Goal: Task Accomplishment & Management: Complete application form

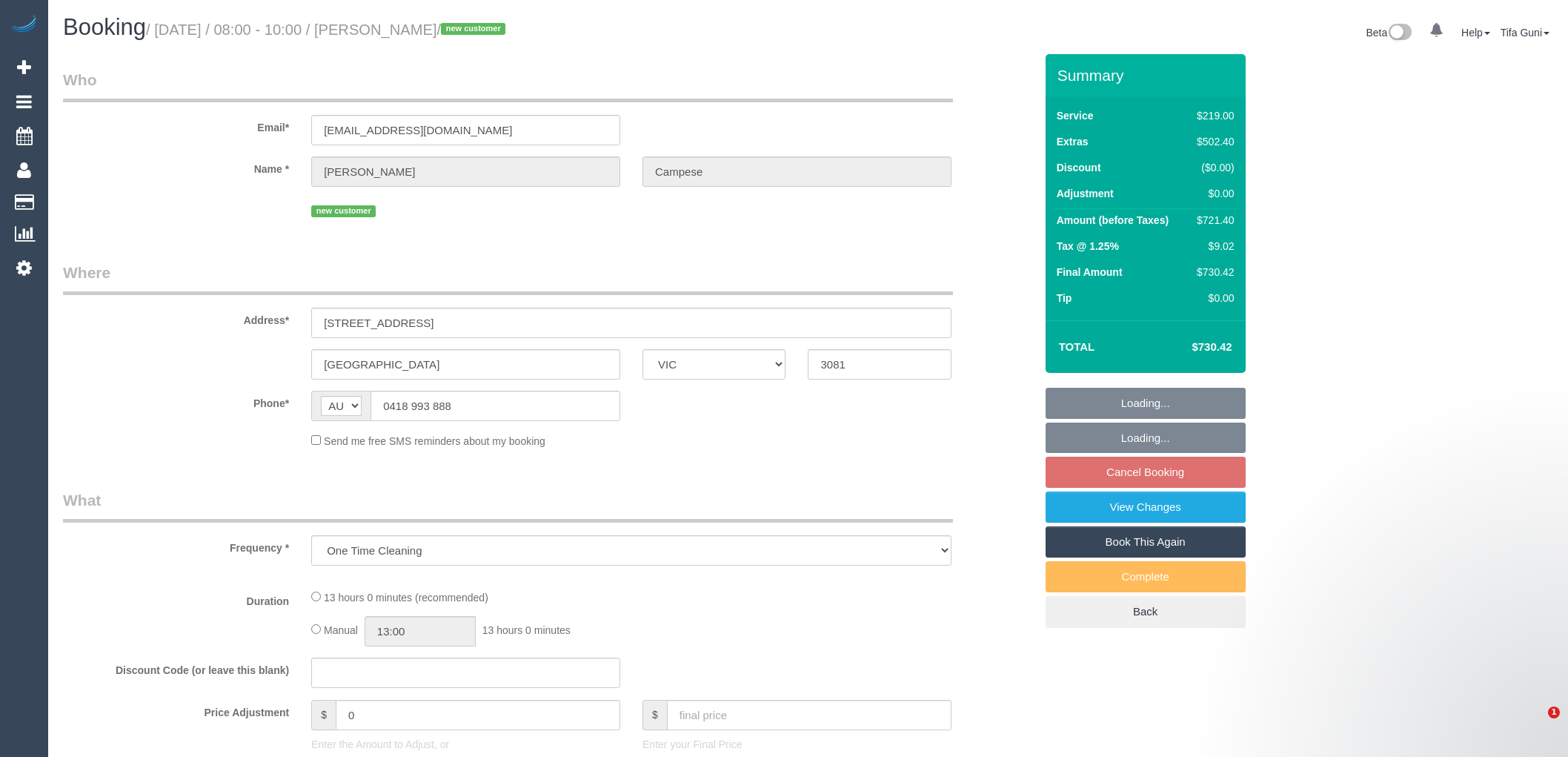
select select "VIC"
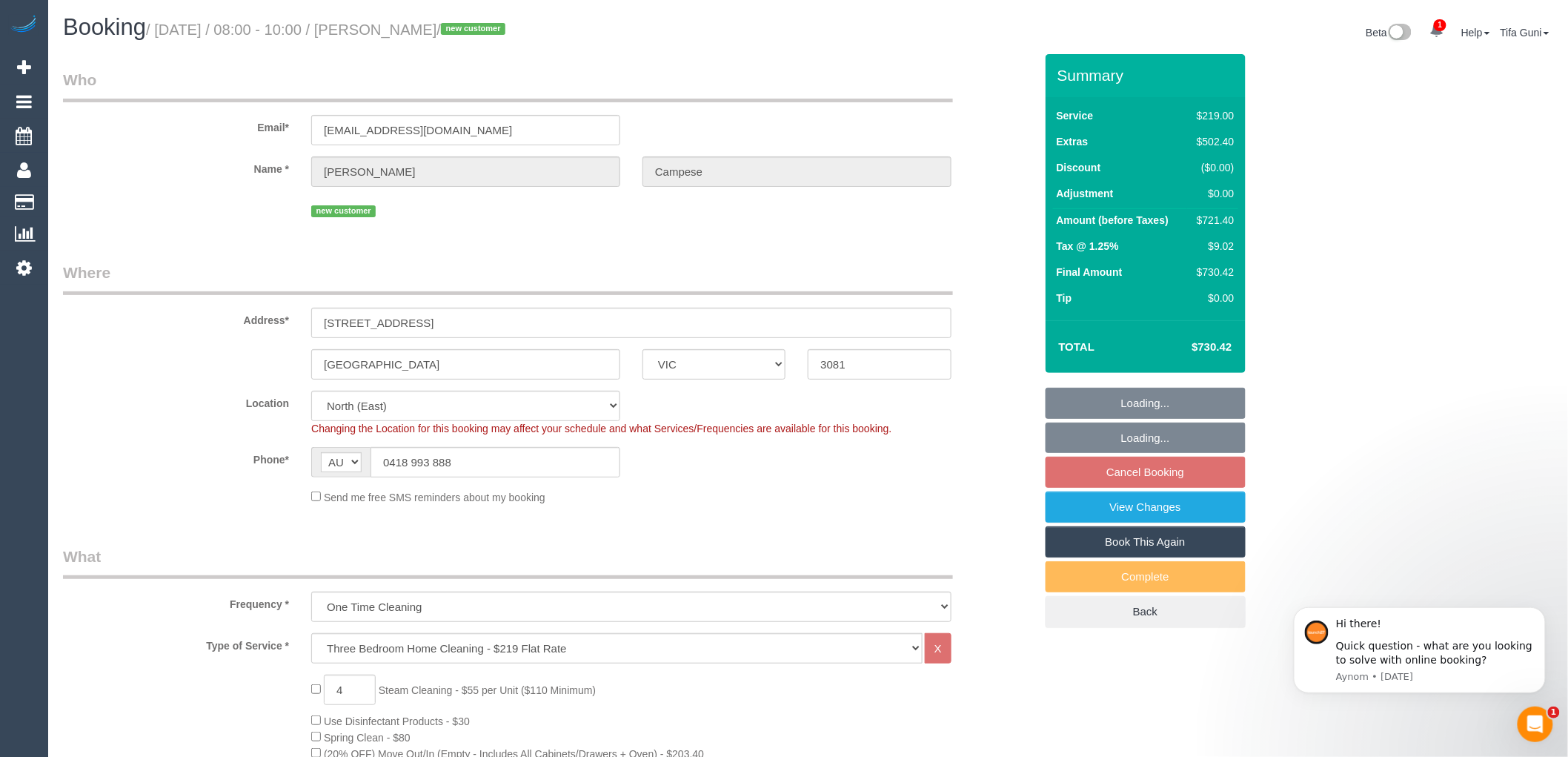
select select "string:stripe-pm_1S0Aig2GScqysDRVSdr05YDD"
select select "number:28"
select select "number:14"
select select "number:18"
select select "number:24"
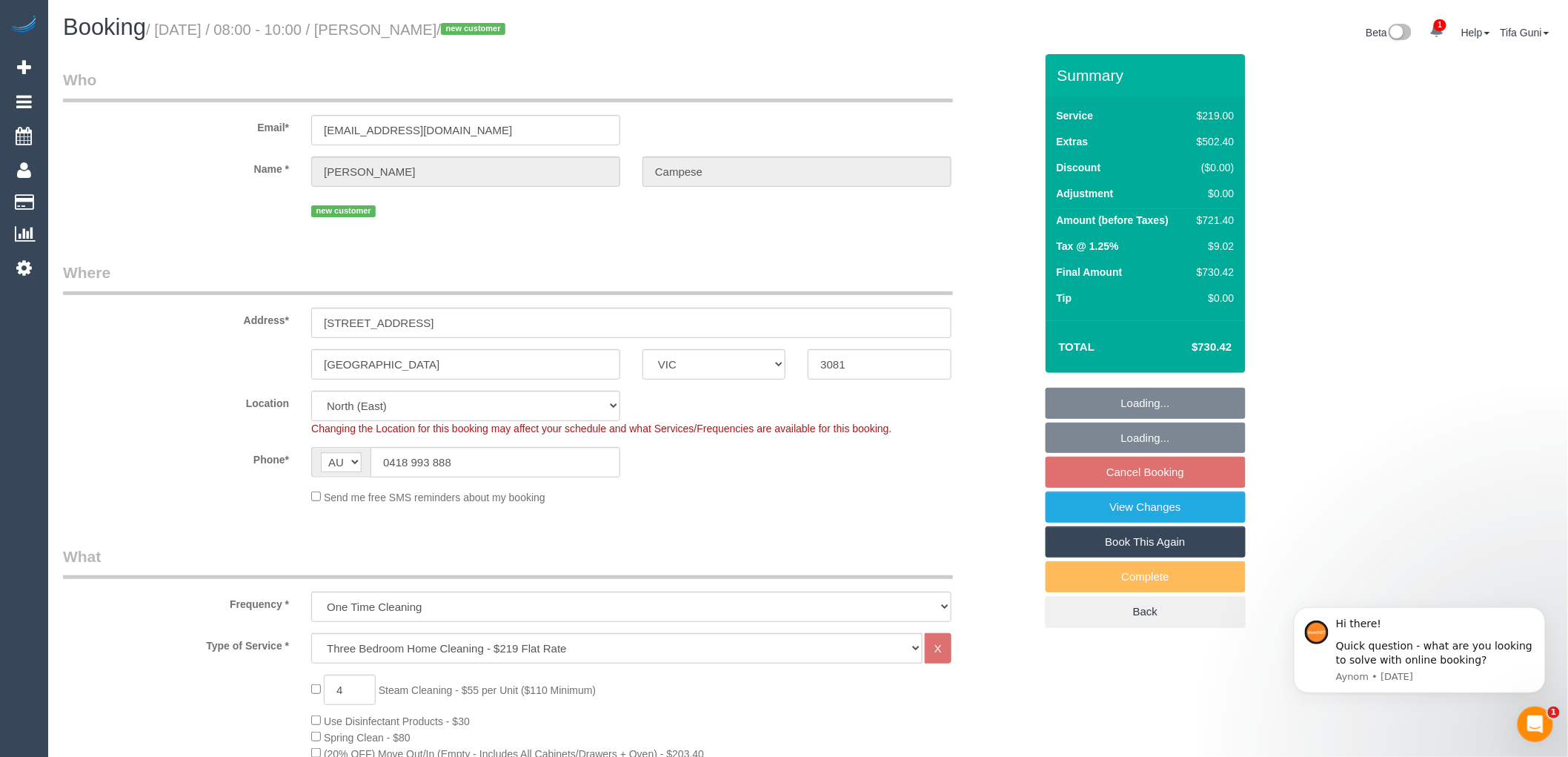
select select "object:1405"
select select "spot2"
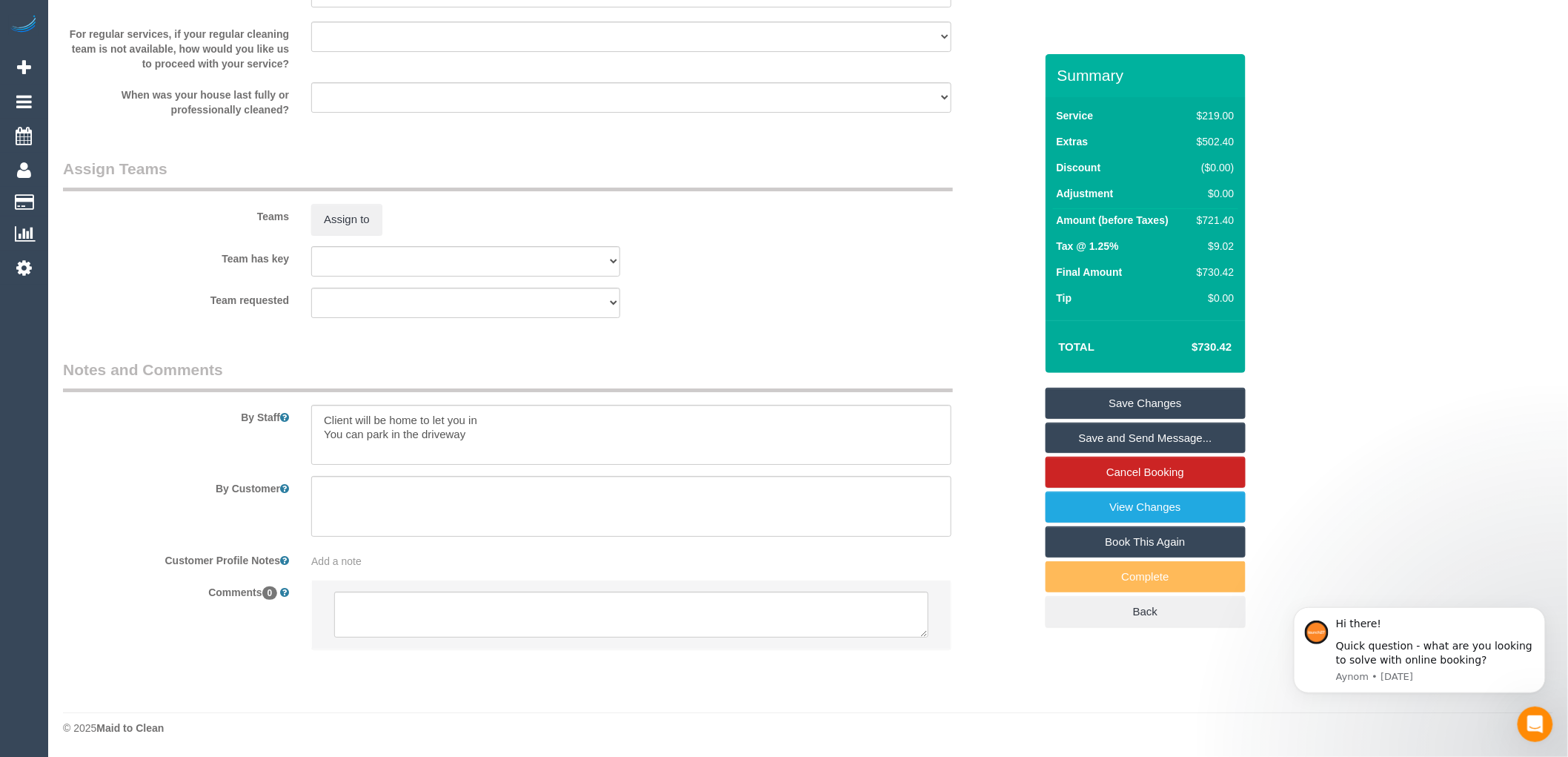
scroll to position [2097, 0]
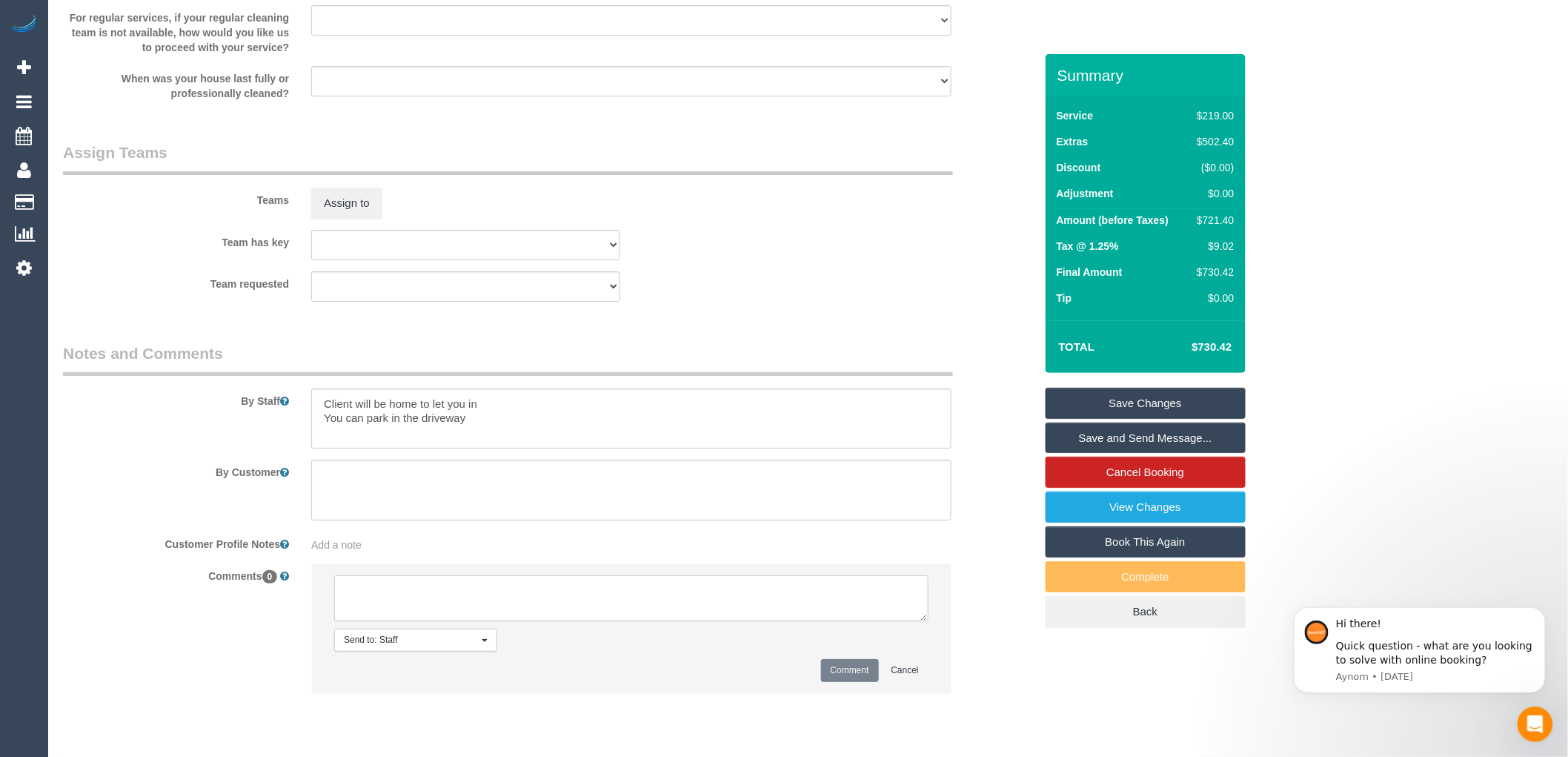
click at [372, 606] on textarea at bounding box center [631, 598] width 594 height 46
type textarea "-"
paste textarea "Flexibility dates: Flexibility times: Notes: knows we need to review Contact vi…"
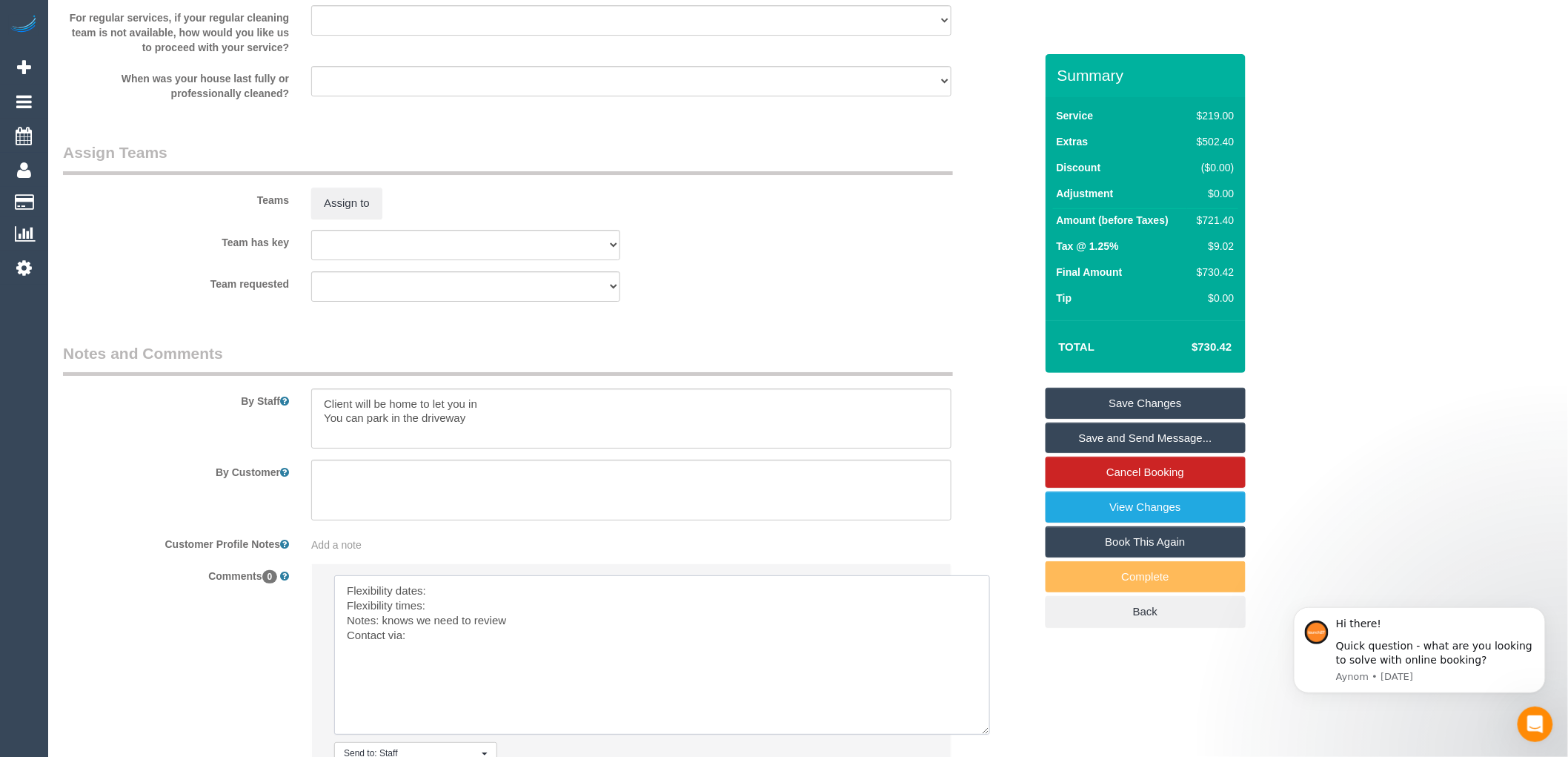
drag, startPoint x: 919, startPoint y: 635, endPoint x: 983, endPoint y: 751, distance: 132.5
click at [983, 735] on textarea at bounding box center [661, 654] width 655 height 159
click at [456, 610] on textarea at bounding box center [662, 655] width 657 height 161
click at [446, 619] on textarea at bounding box center [662, 655] width 657 height 161
click at [524, 635] on textarea at bounding box center [662, 655] width 657 height 161
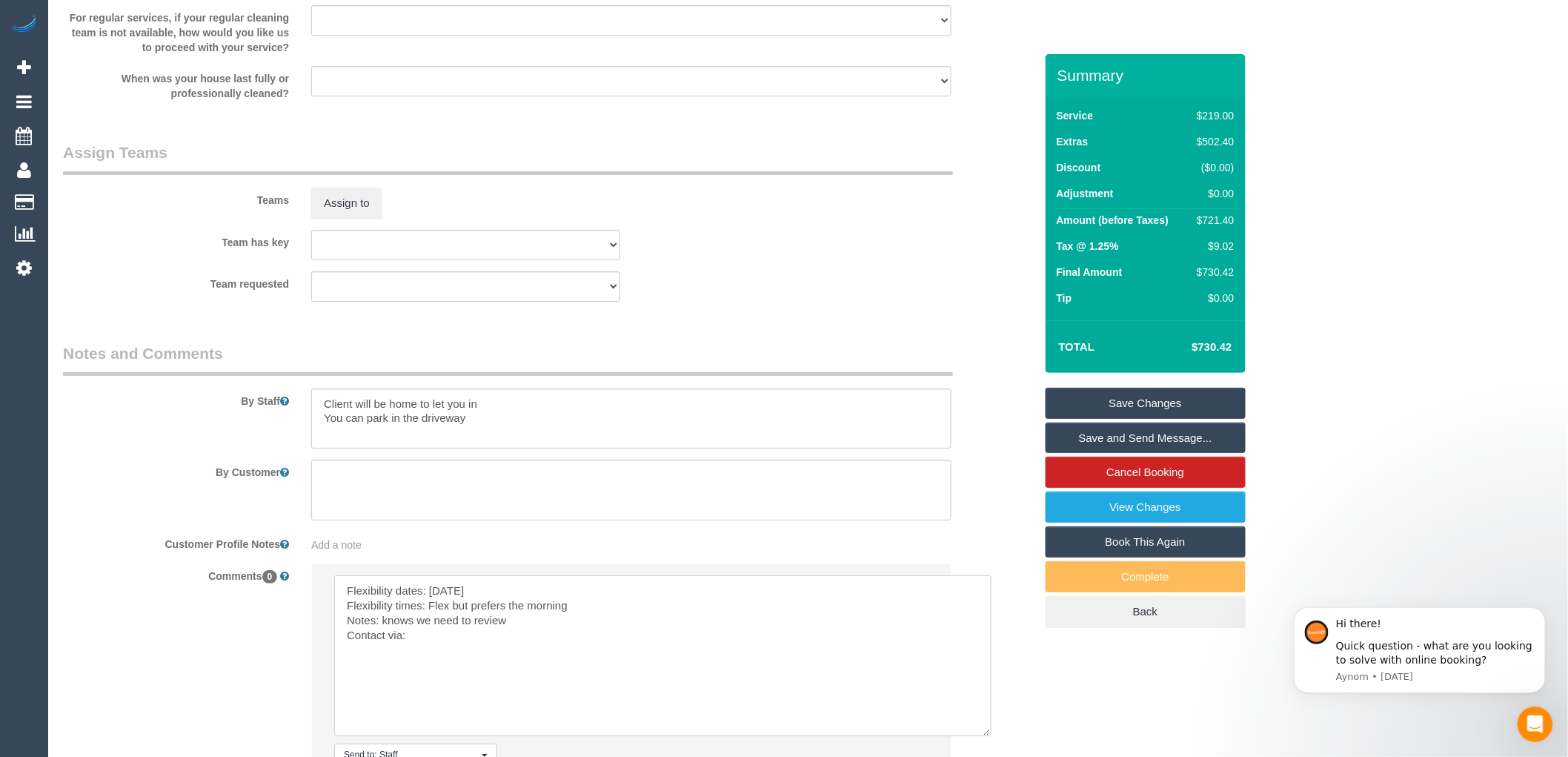
click at [429, 654] on textarea at bounding box center [662, 655] width 657 height 161
click at [406, 654] on textarea at bounding box center [662, 655] width 657 height 161
click at [459, 654] on textarea at bounding box center [662, 655] width 657 height 161
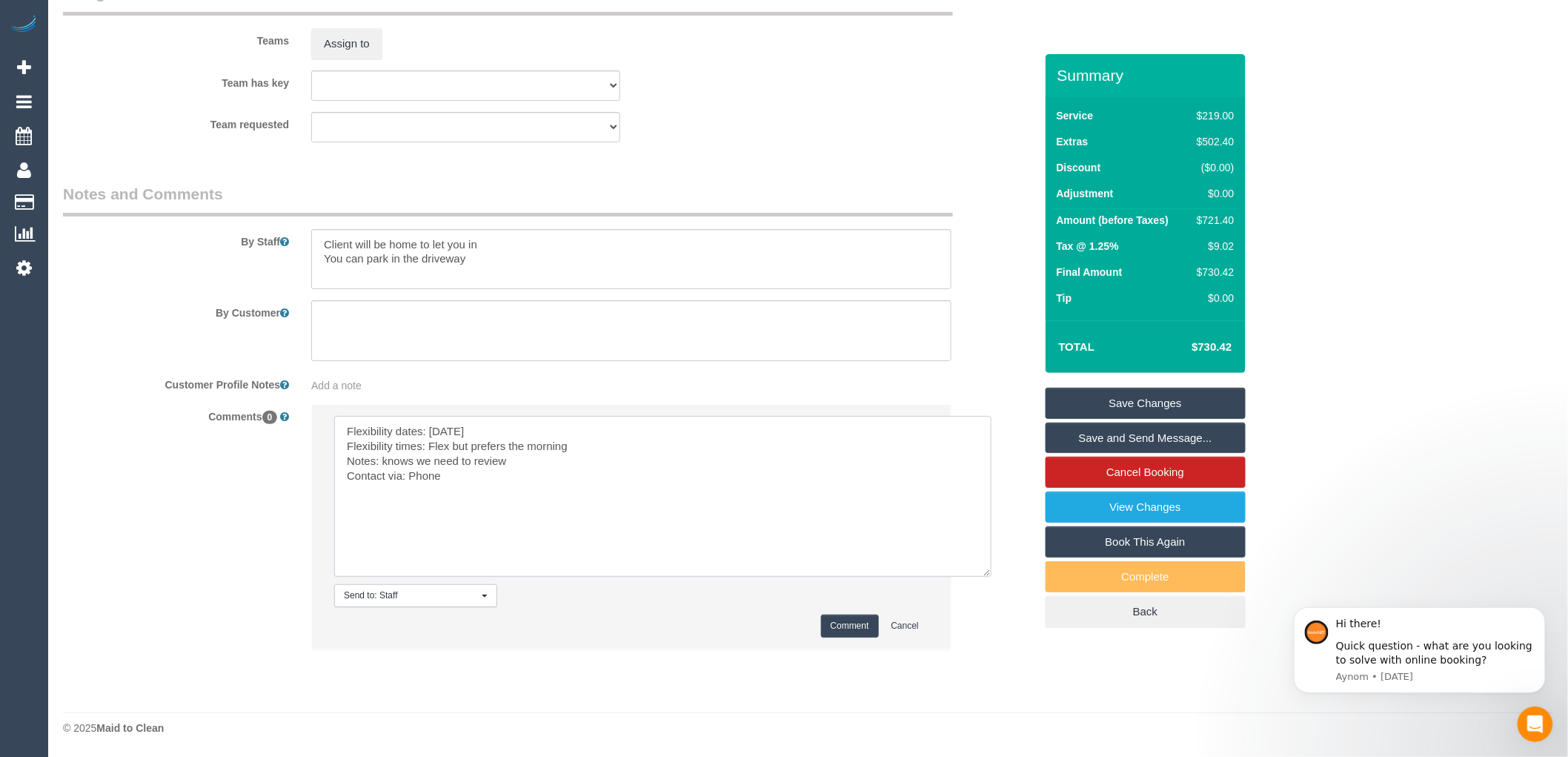
scroll to position [2190, 0]
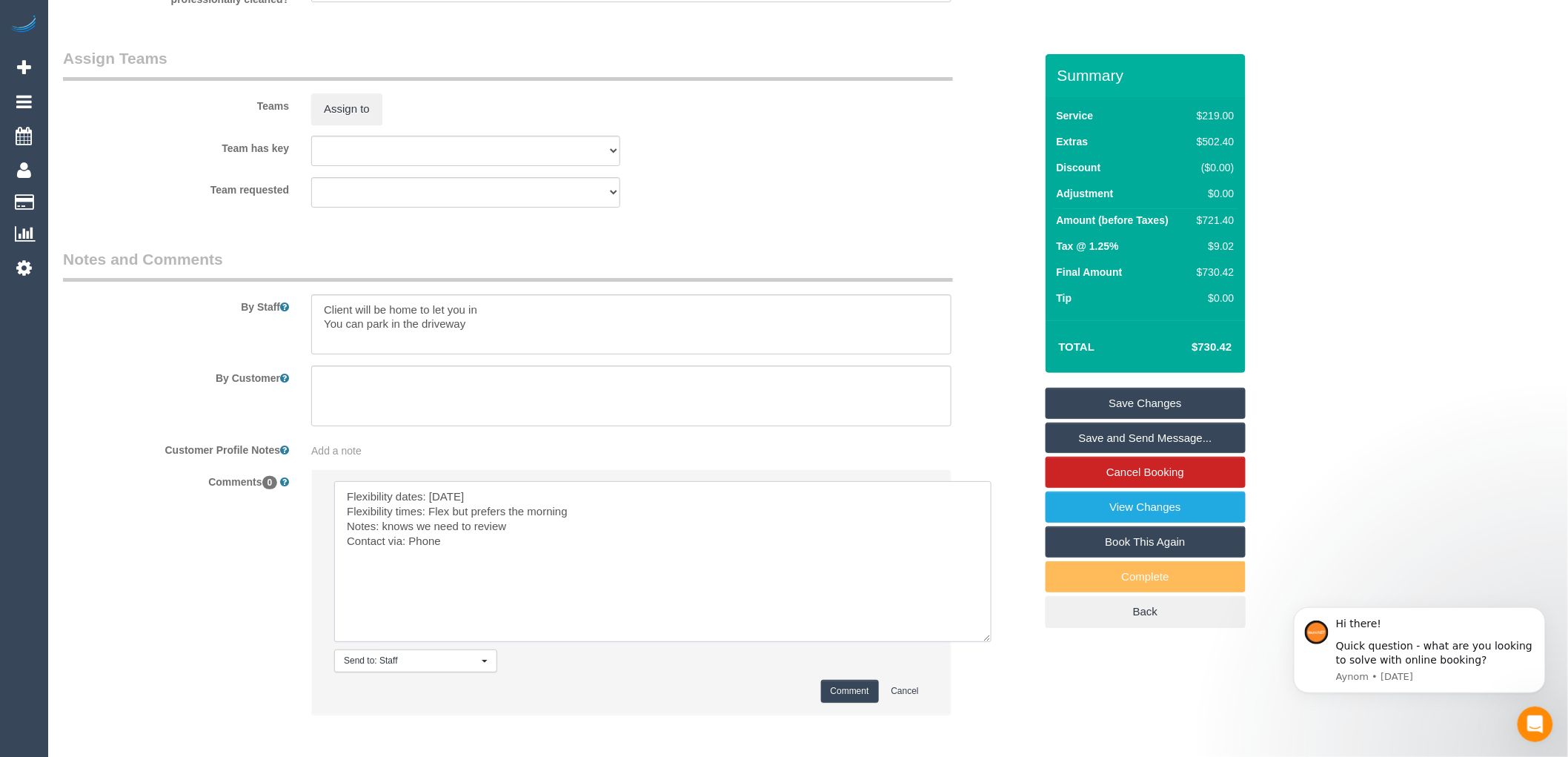
type textarea "Flexibility dates: Monday 15/09 Flexibility times: Flex but prefers the morning…"
click at [849, 703] on button "Comment" at bounding box center [849, 692] width 58 height 23
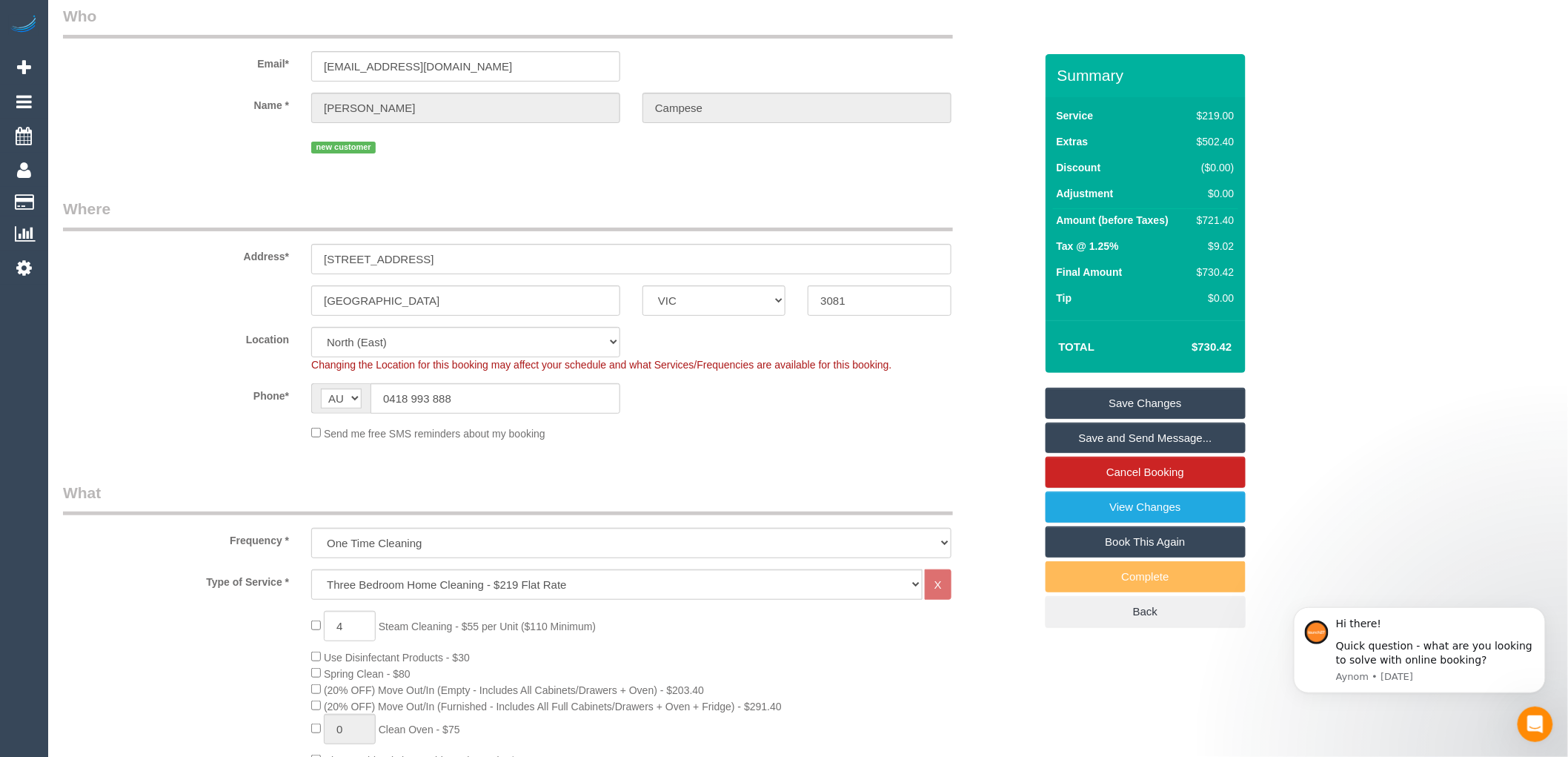
scroll to position [0, 0]
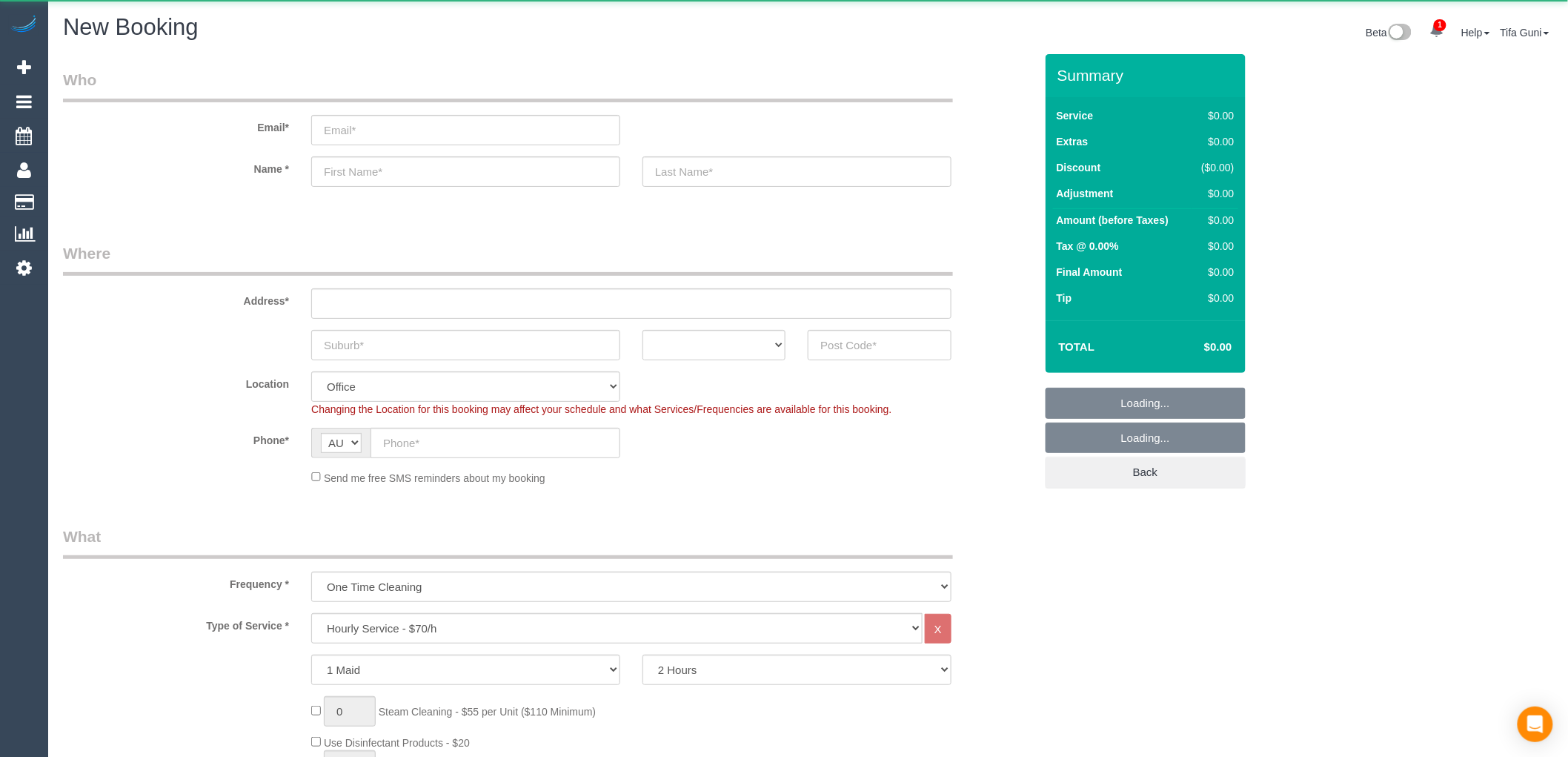
select select "object:1894"
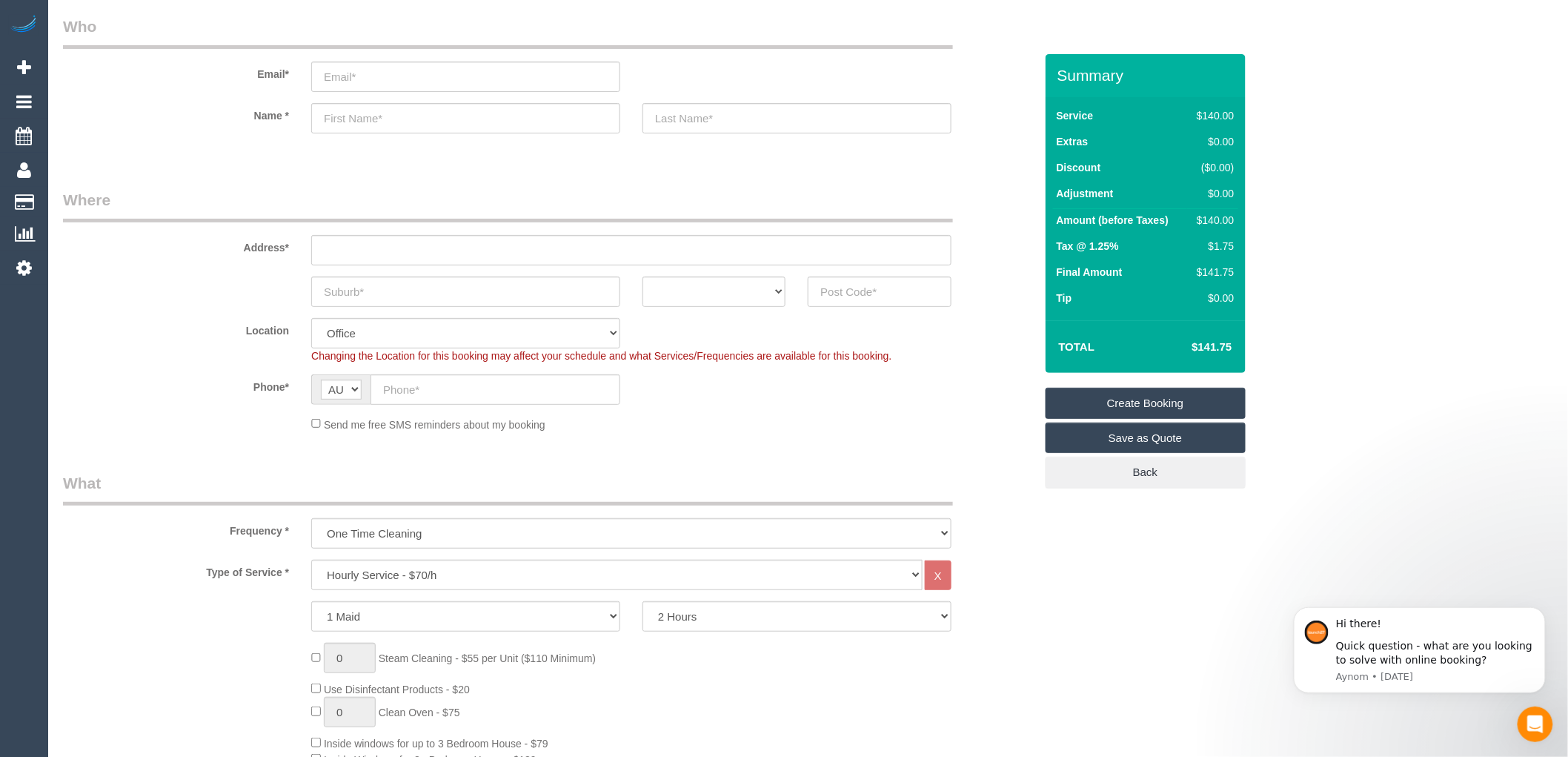
scroll to position [82, 0]
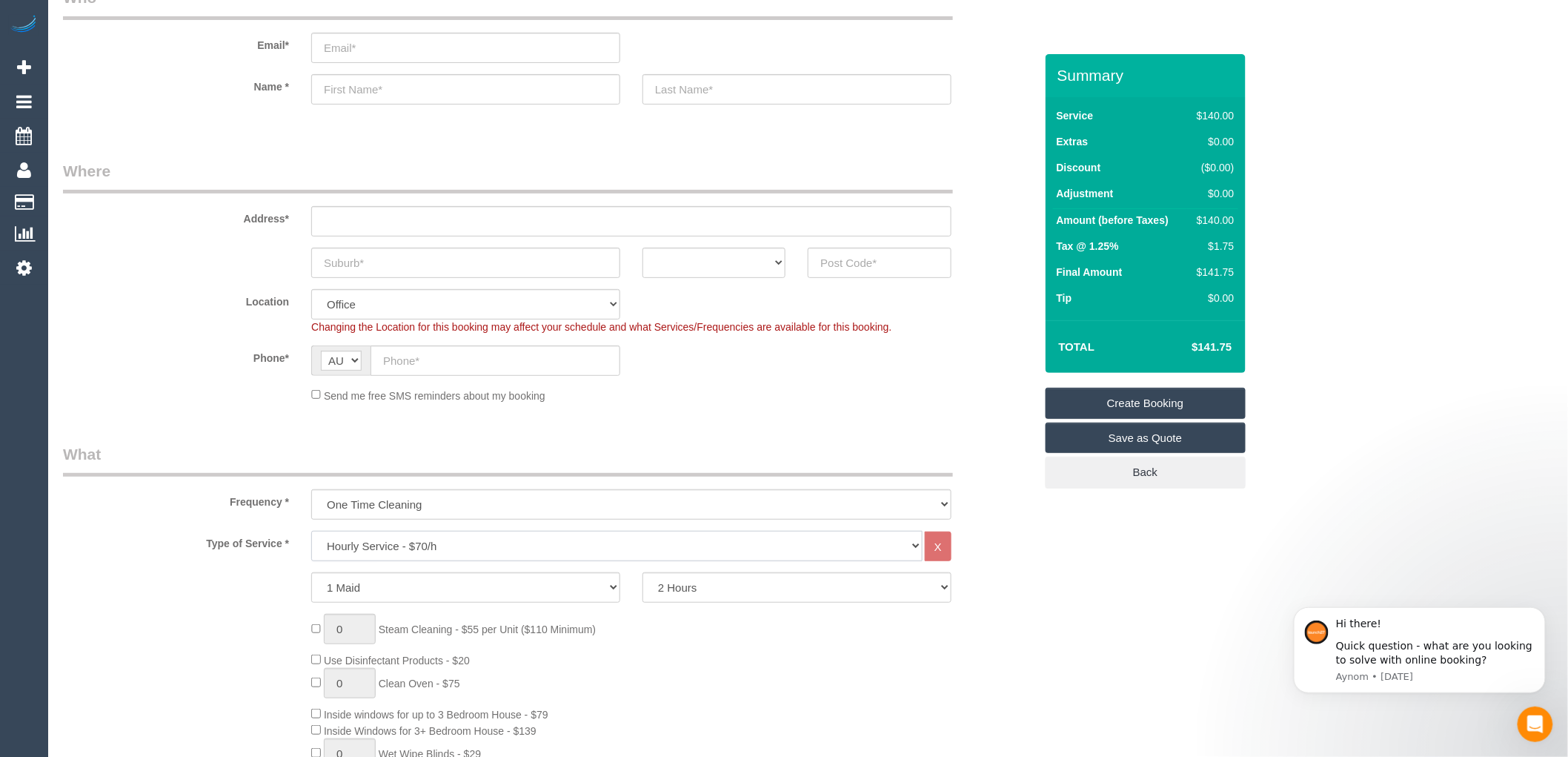
click at [394, 551] on select "Hourly Service - $70/h Hourly Service - $65/h Hourly Service - $60/h Hourly Ser…" at bounding box center [617, 546] width 611 height 30
select select "210"
click at [311, 532] on select "Hourly Service - $70/h Hourly Service - $65/h Hourly Service - $60/h Hourly Ser…" at bounding box center [617, 546] width 611 height 30
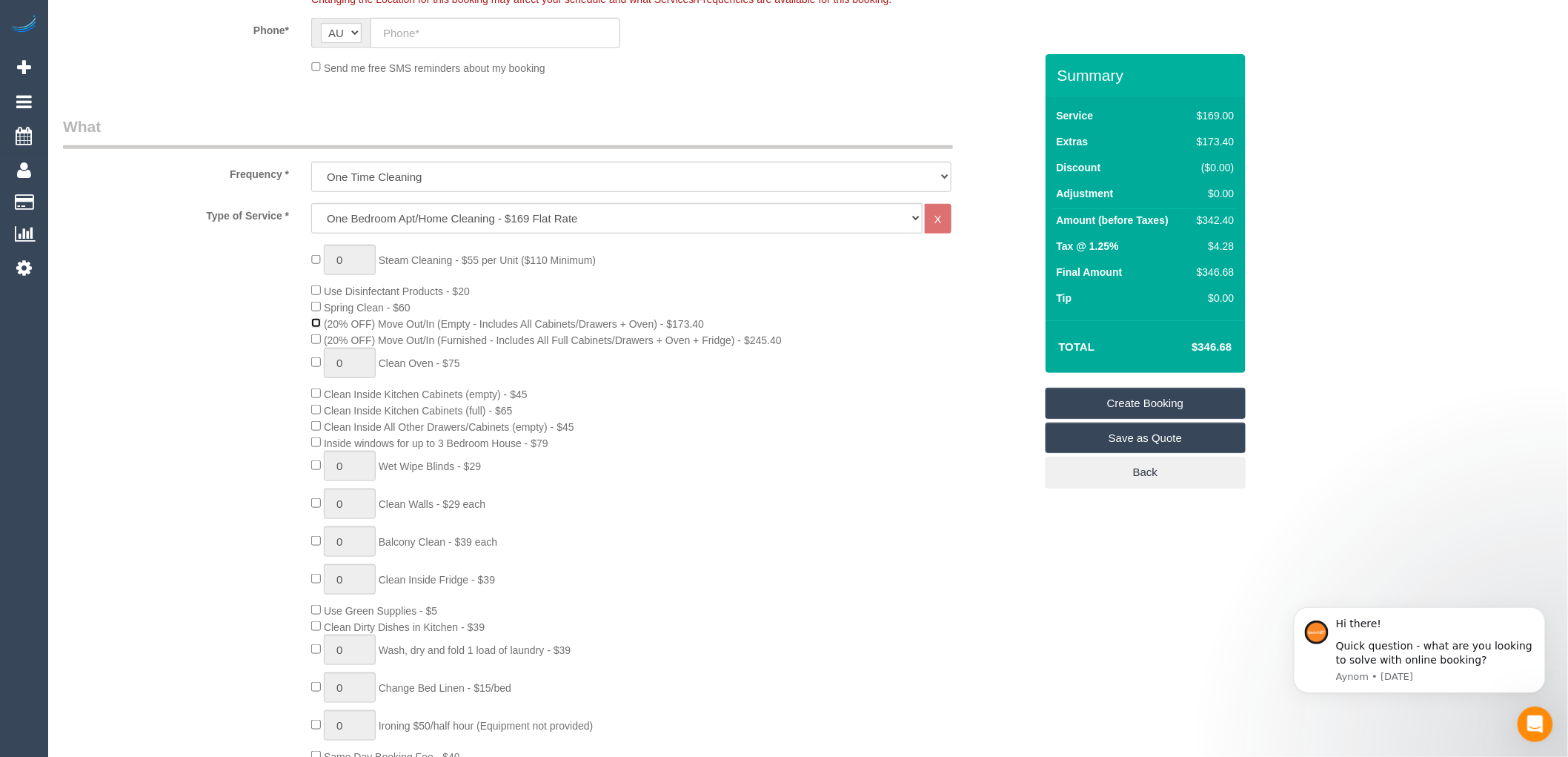
scroll to position [411, 0]
type input "1"
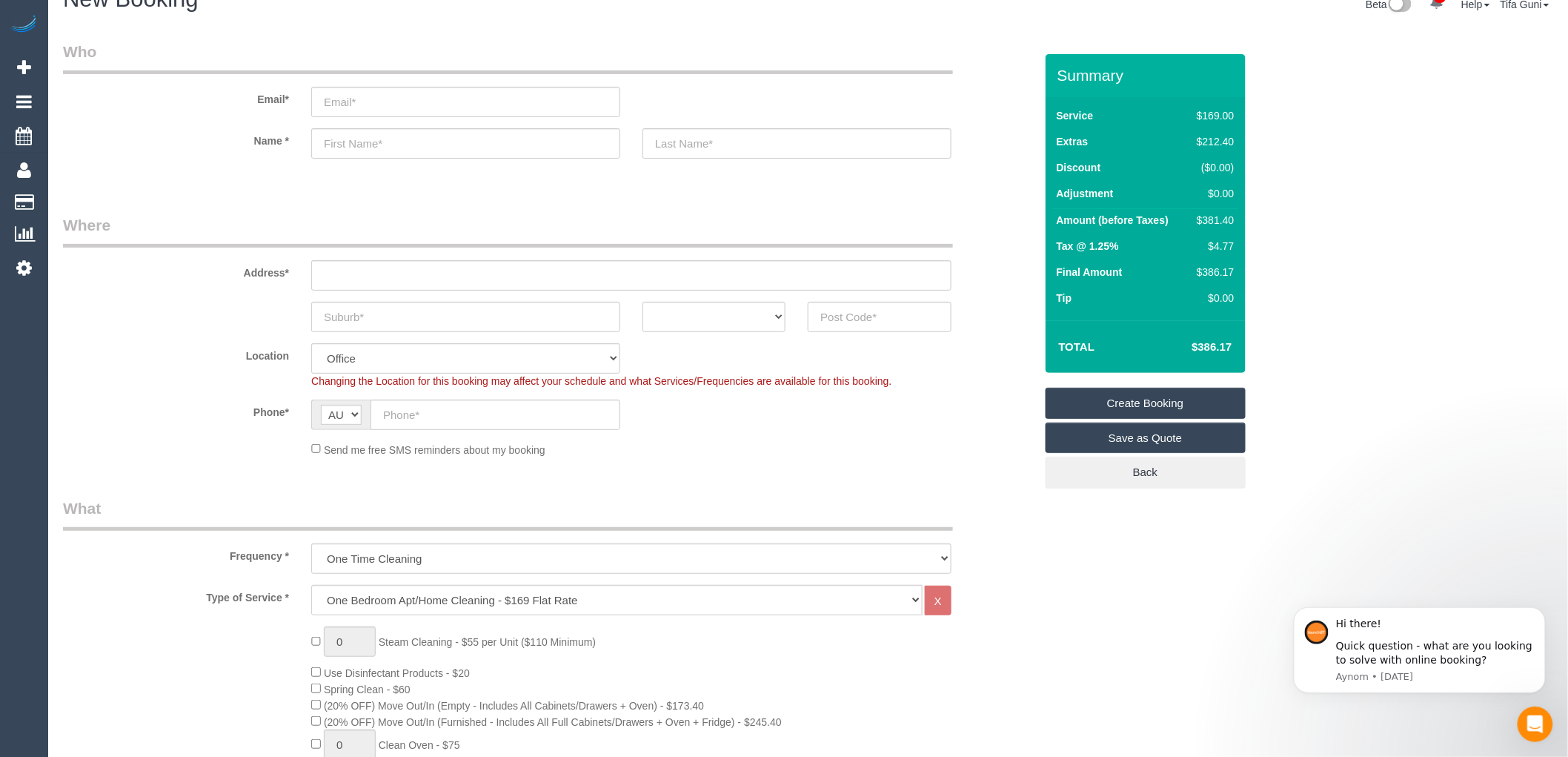
scroll to position [0, 0]
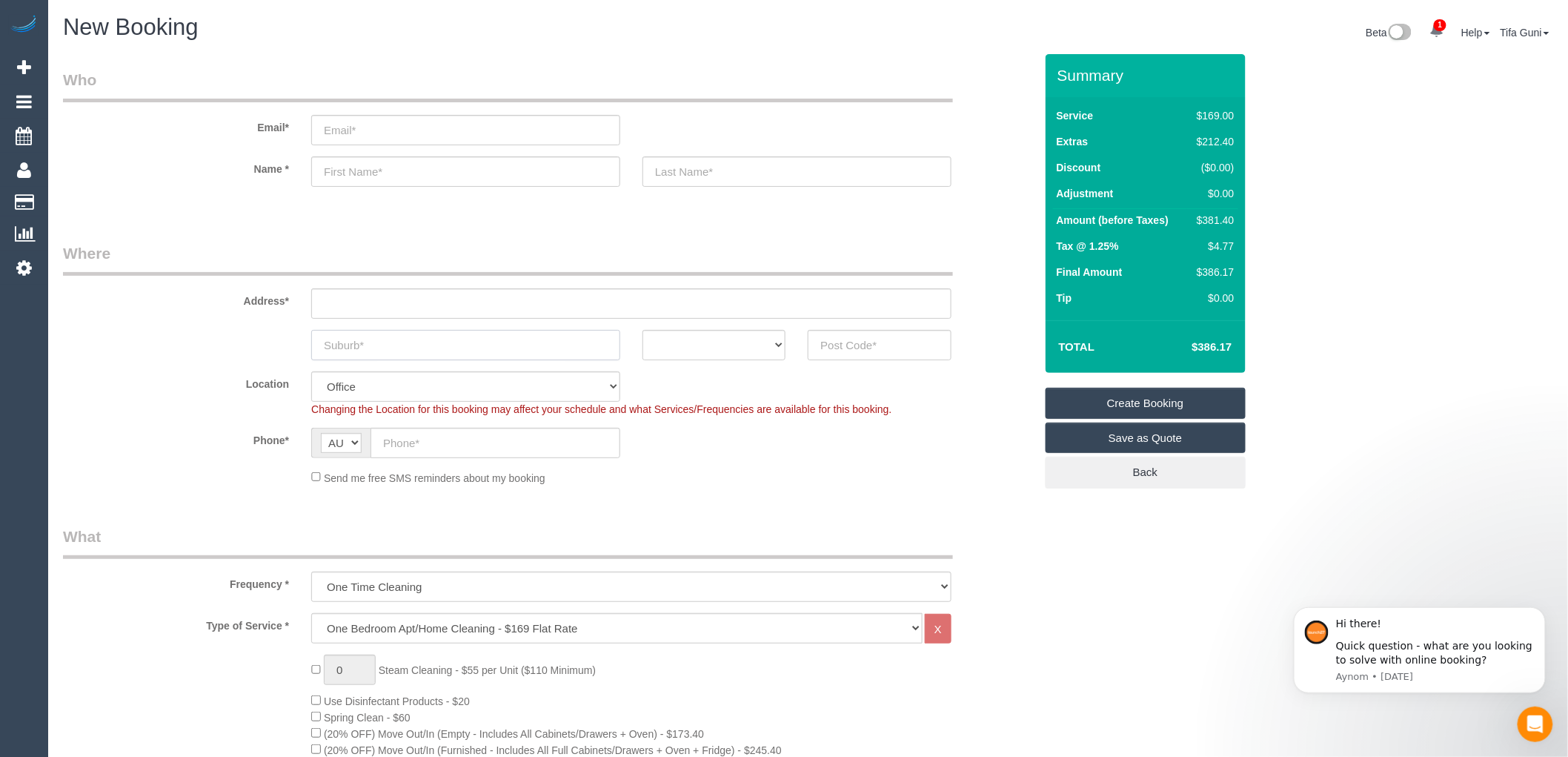
click at [347, 350] on input "text" at bounding box center [466, 345] width 309 height 30
drag, startPoint x: 347, startPoint y: 350, endPoint x: 352, endPoint y: 299, distance: 51.2
click at [352, 299] on input "text" at bounding box center [631, 304] width 640 height 30
paste input "313/68 Cambridge Street"
type input "313/68 Cambridge Street"
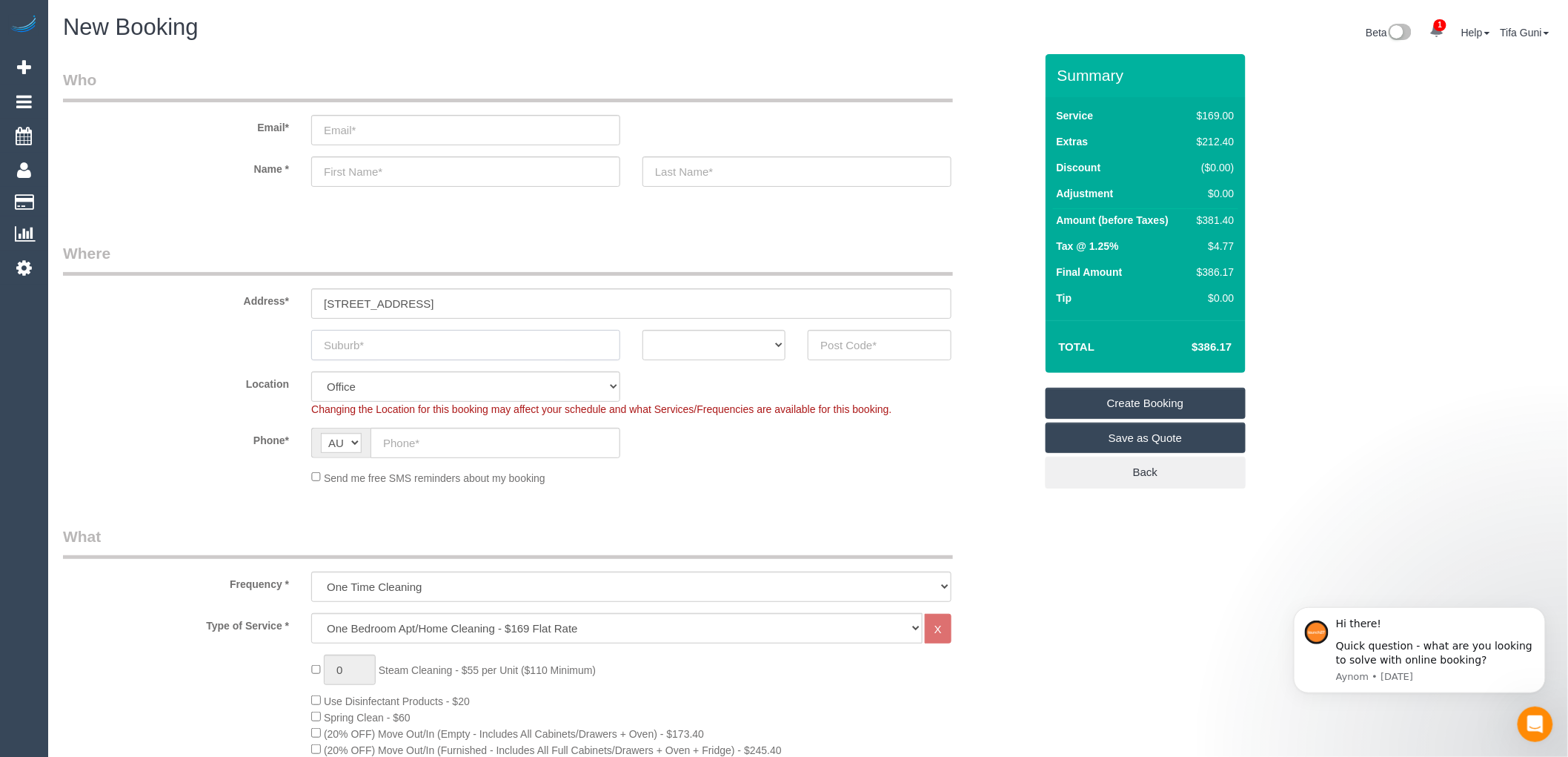
click at [393, 350] on input "text" at bounding box center [466, 345] width 309 height 30
paste input "Collingwood"
type input "Collingwood"
click at [722, 341] on select "ACT NSW NT QLD SA TAS VIC WA" at bounding box center [714, 345] width 143 height 30
select select "VIC"
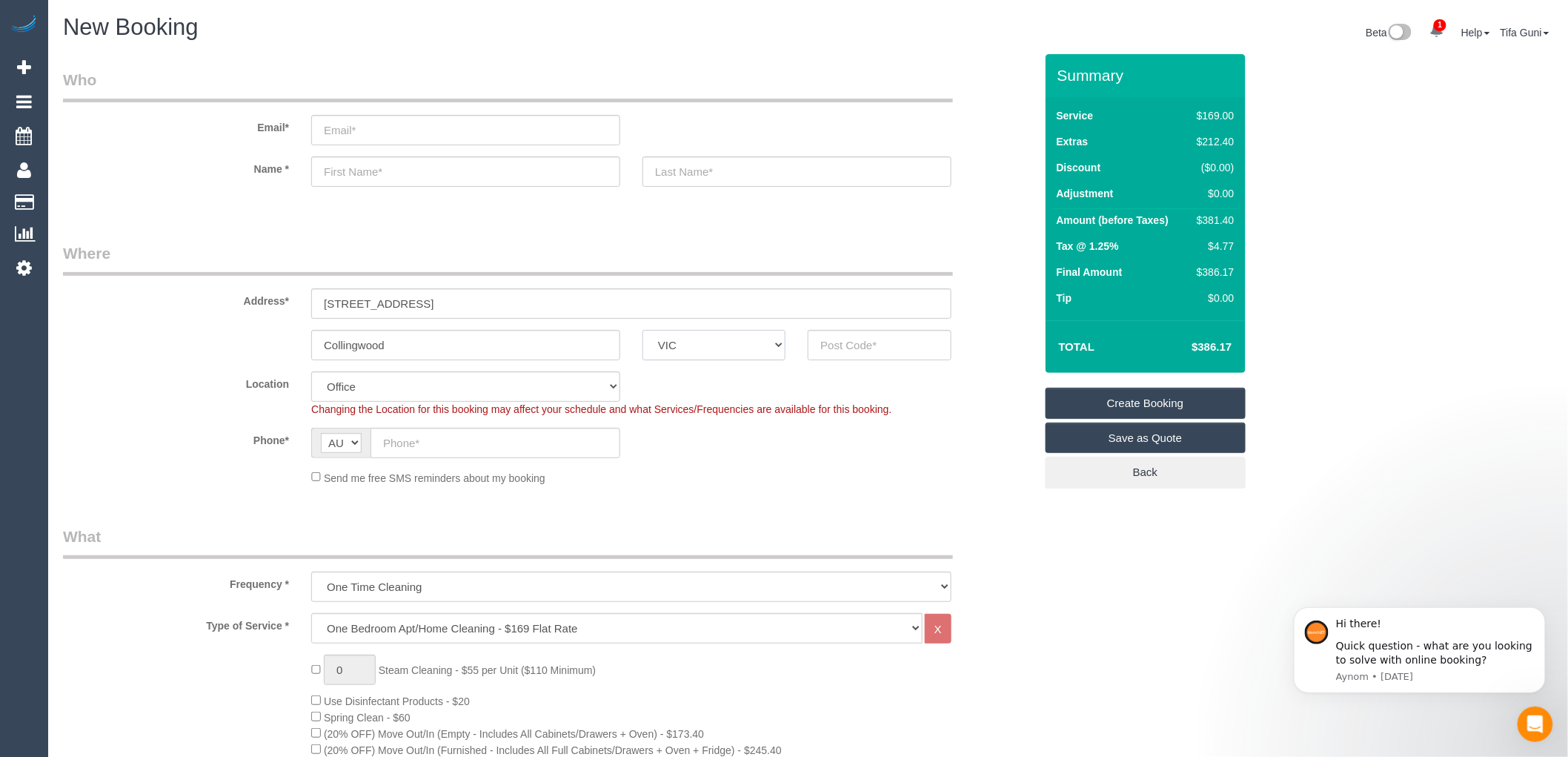
click at [642, 330] on select "ACT NSW NT QLD SA TAS VIC WA" at bounding box center [714, 345] width 143 height 30
click at [848, 340] on input "text" at bounding box center [879, 345] width 143 height 30
drag, startPoint x: 417, startPoint y: 338, endPoint x: 272, endPoint y: 340, distance: 145.0
click at [272, 340] on div "Collingwood ACT NSW NT QLD SA TAS VIC WA" at bounding box center [548, 345] width 993 height 30
click at [837, 350] on input "text" at bounding box center [879, 345] width 143 height 30
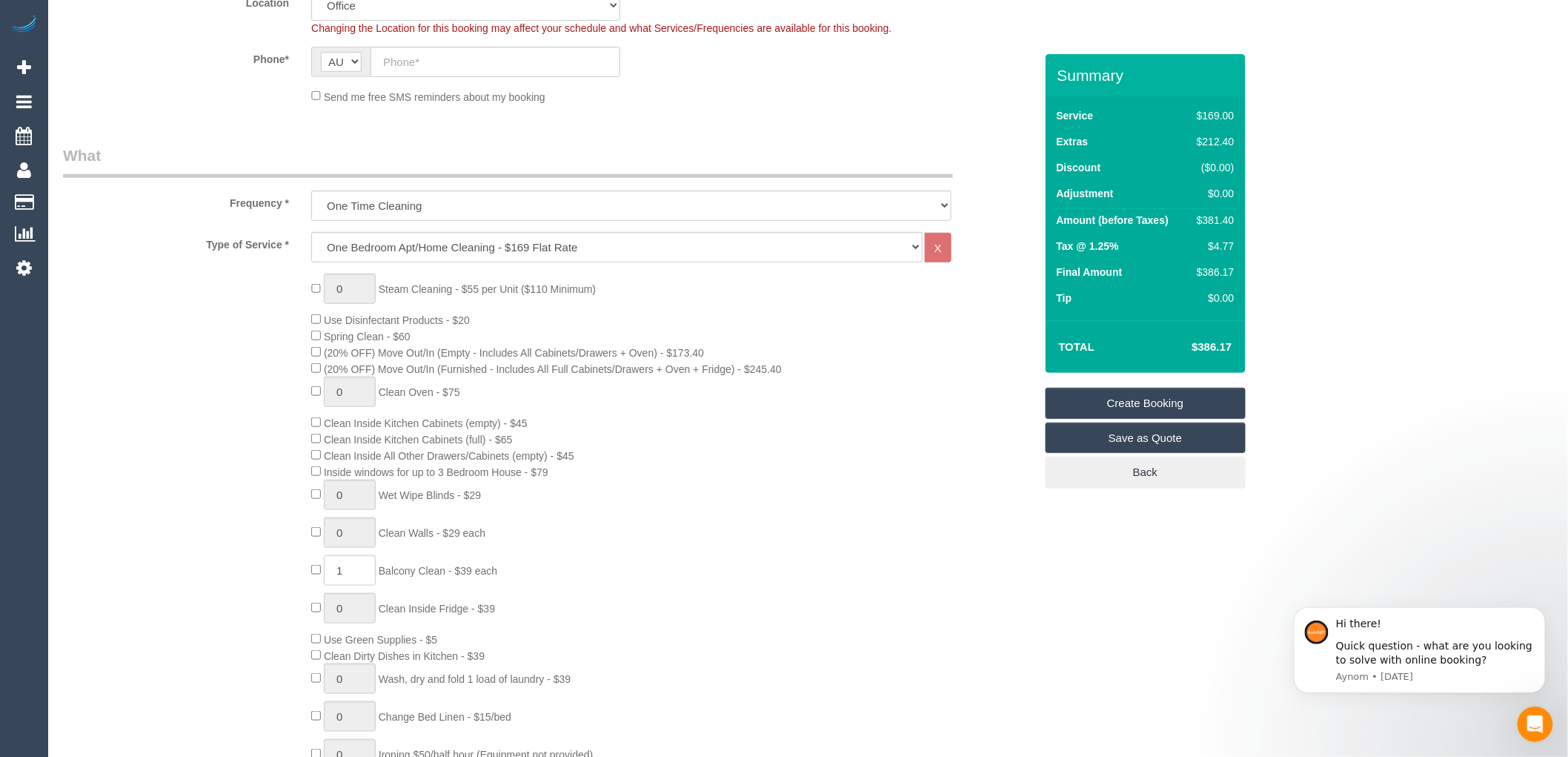
scroll to position [411, 0]
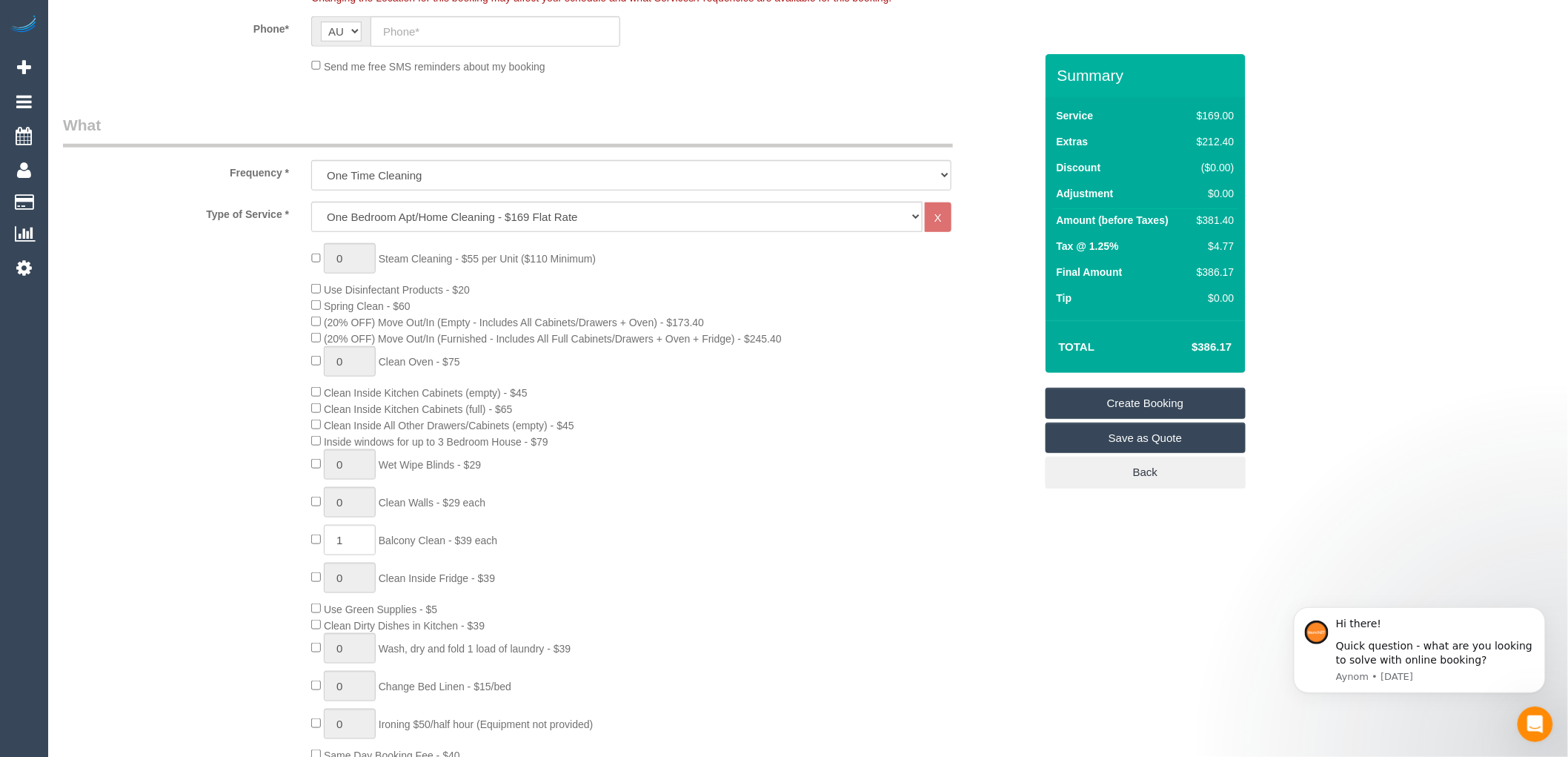
type input "3066"
select select "47"
select select "object:2143"
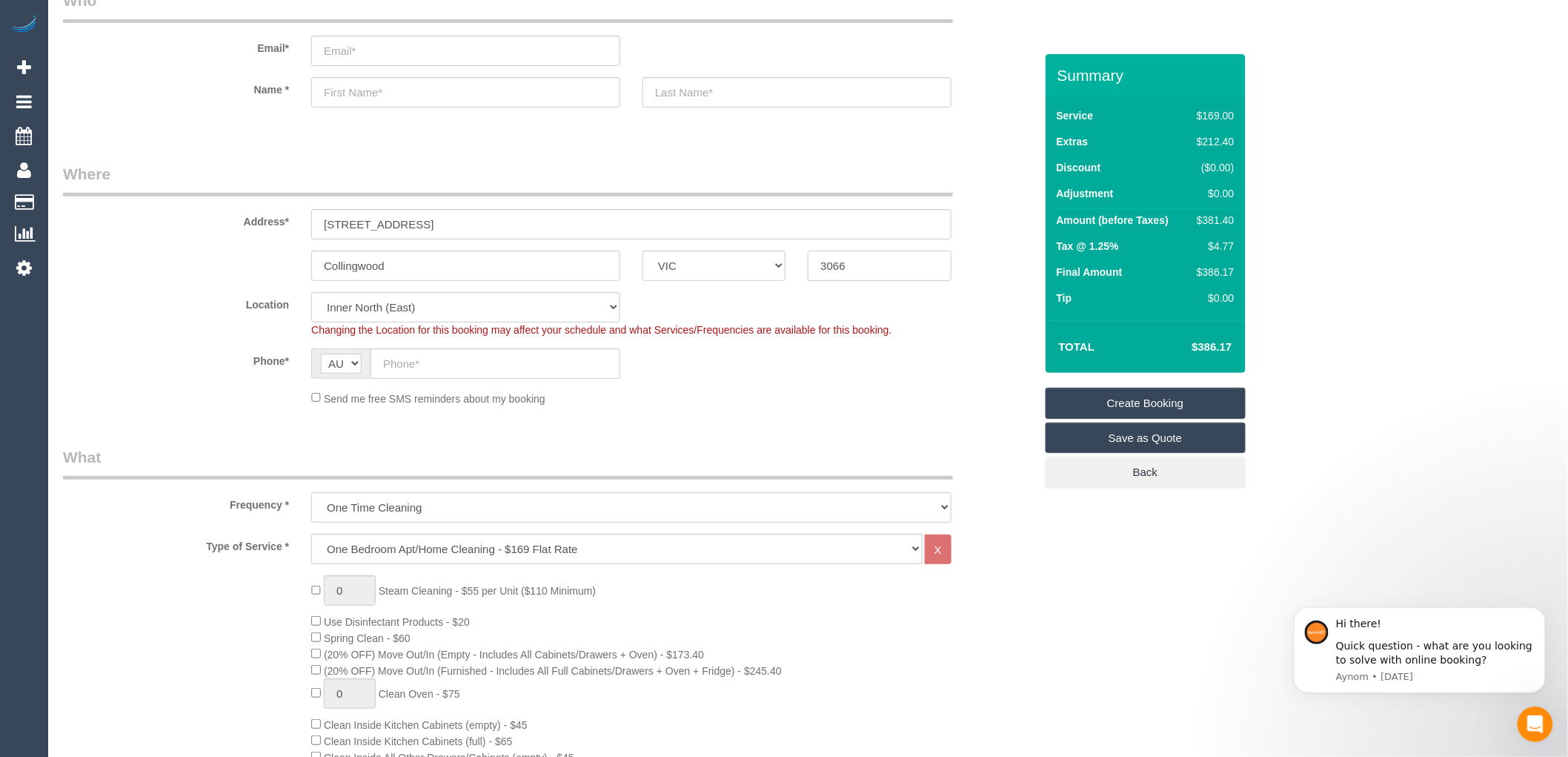
scroll to position [0, 0]
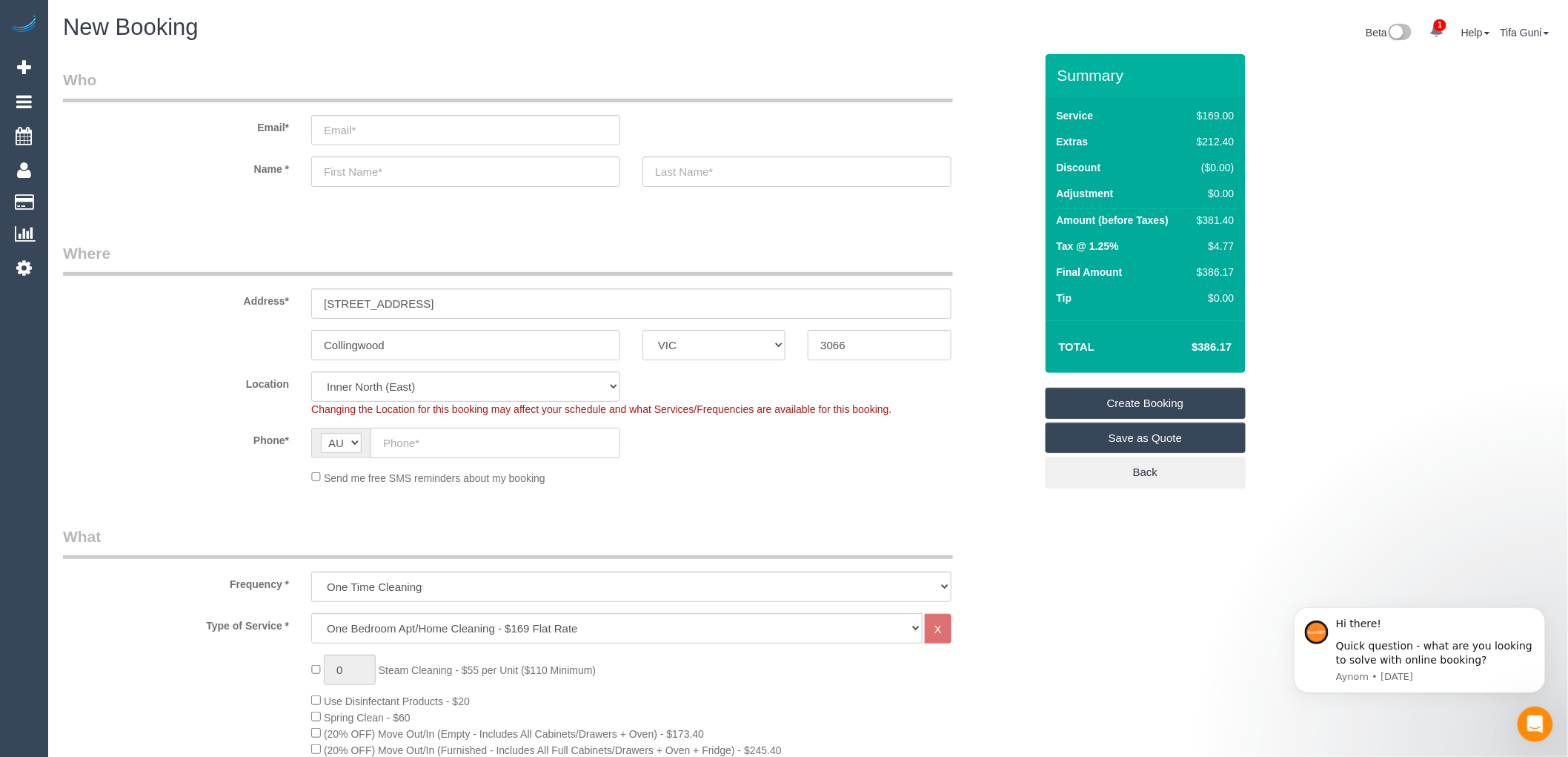
click at [400, 445] on input "text" at bounding box center [496, 443] width 250 height 30
paste input "0409 543 649"
type input "0409 543 649"
click at [327, 174] on input "text" at bounding box center [466, 171] width 309 height 30
paste input "Jessica Deveny"
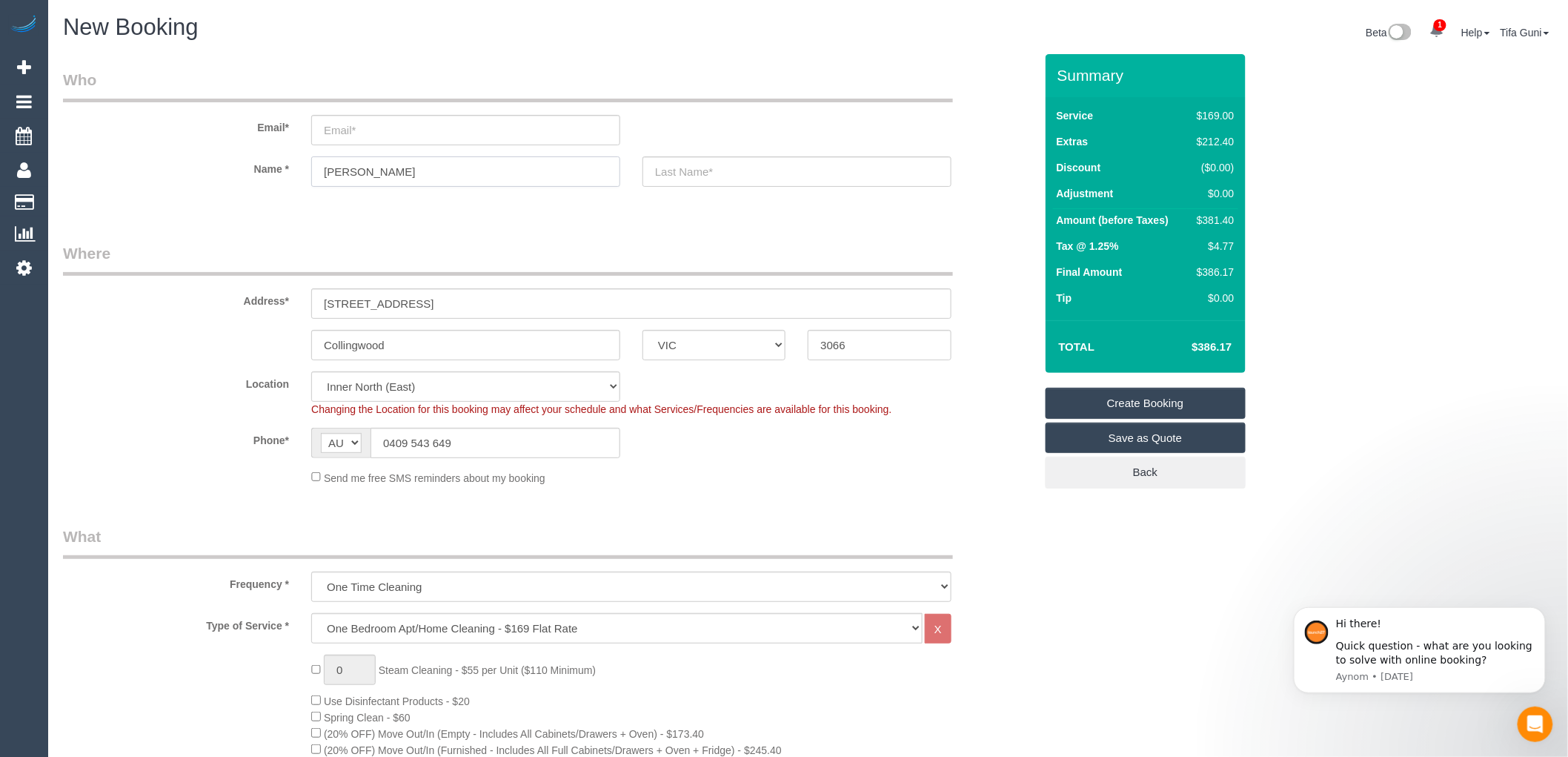
drag, startPoint x: 363, startPoint y: 169, endPoint x: 432, endPoint y: 172, distance: 69.1
click at [432, 172] on input "Jessica Deveny" at bounding box center [466, 171] width 309 height 30
type input "Jessica"
click at [672, 173] on input "text" at bounding box center [797, 171] width 309 height 30
paste input "Deveny"
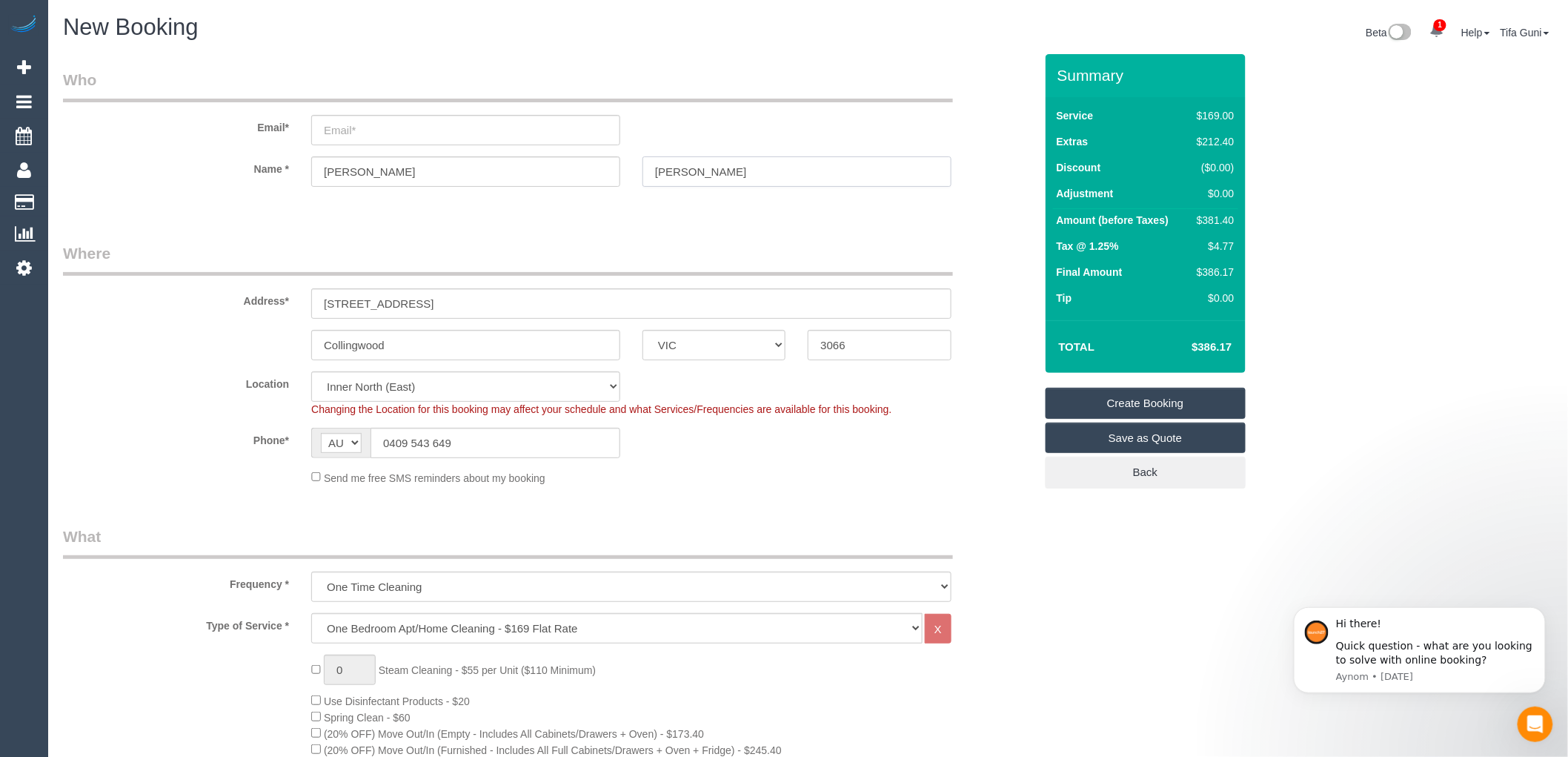
type input "Deveny"
click at [387, 134] on input "email" at bounding box center [466, 130] width 309 height 30
click at [352, 130] on input "email" at bounding box center [466, 130] width 309 height 30
paste input "jessica.deveny@ikon.edu.au"
type input "jessica.deveny@ikon.edu.au"
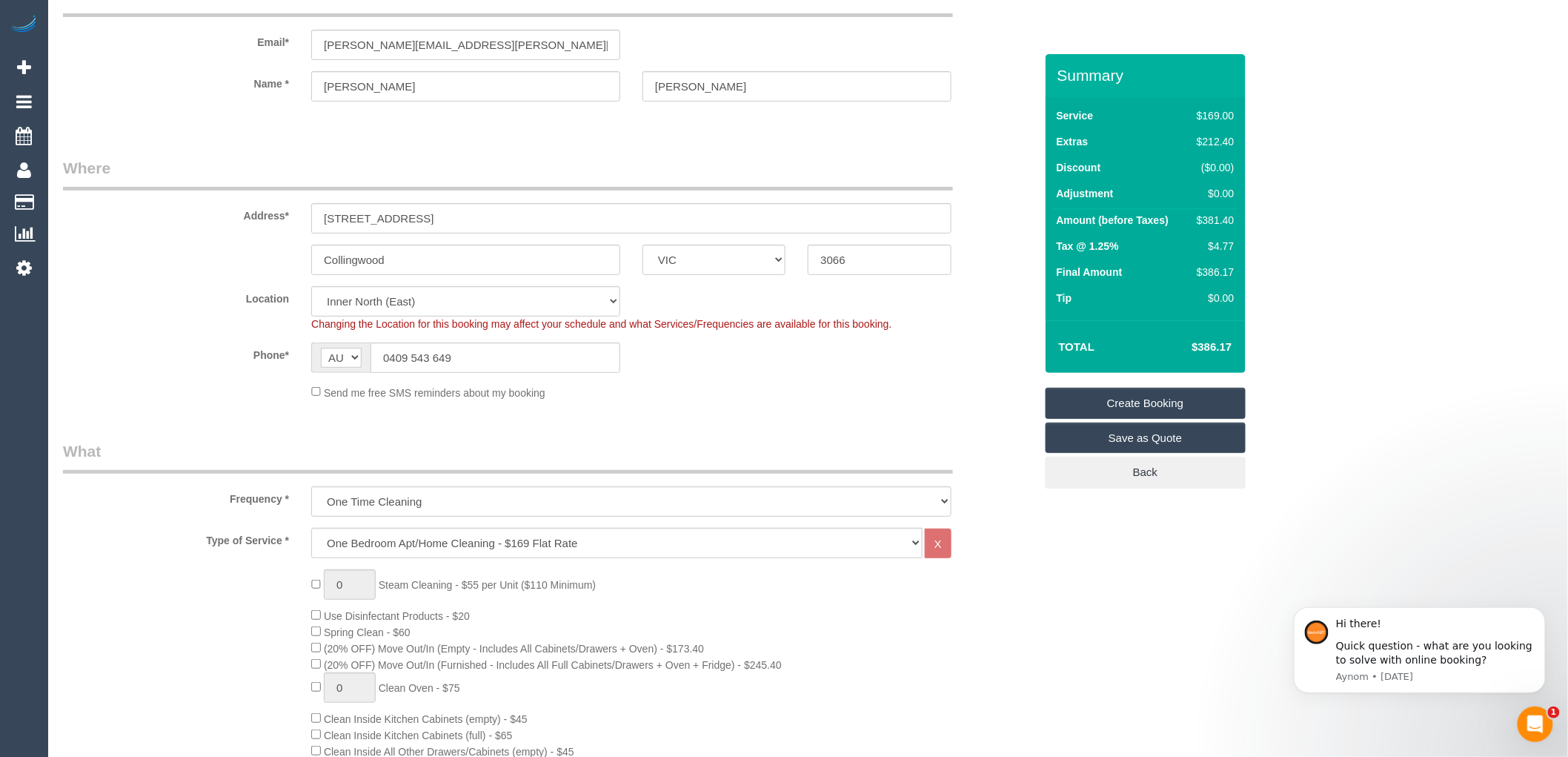
scroll to position [82, 0]
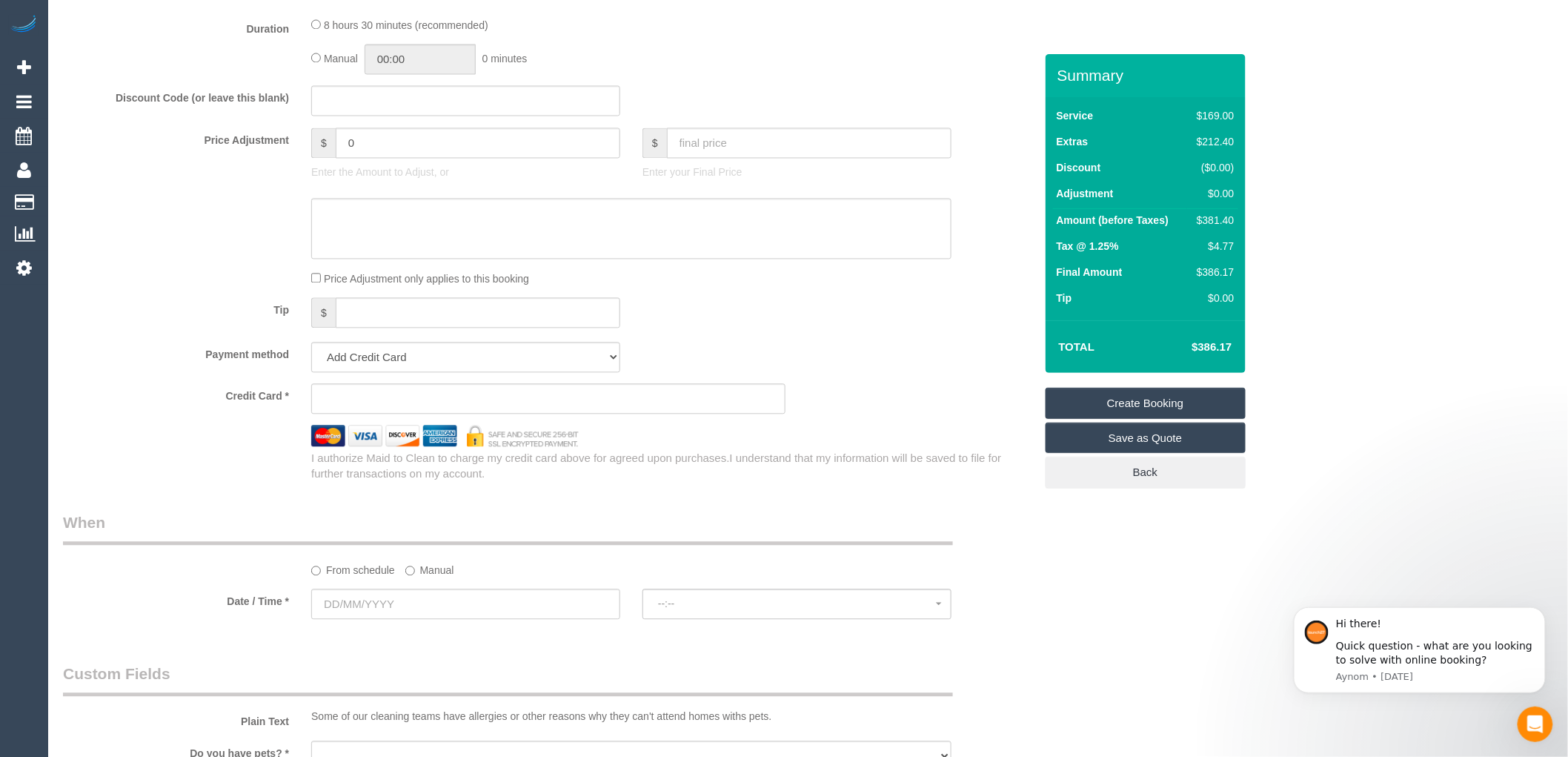
scroll to position [1235, 0]
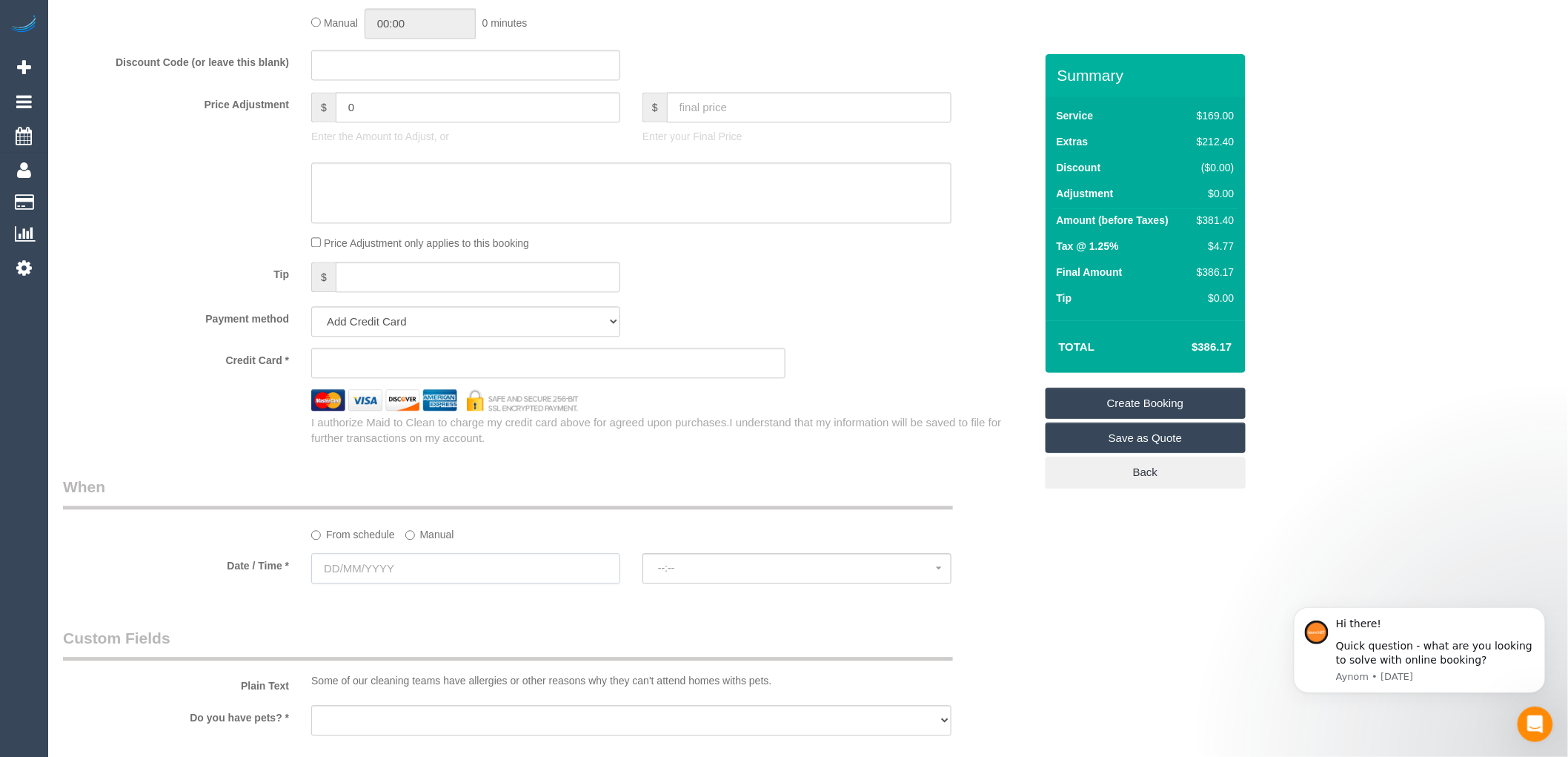
click at [382, 580] on input "text" at bounding box center [466, 568] width 309 height 30
click at [490, 393] on span "Next" at bounding box center [491, 389] width 12 height 12
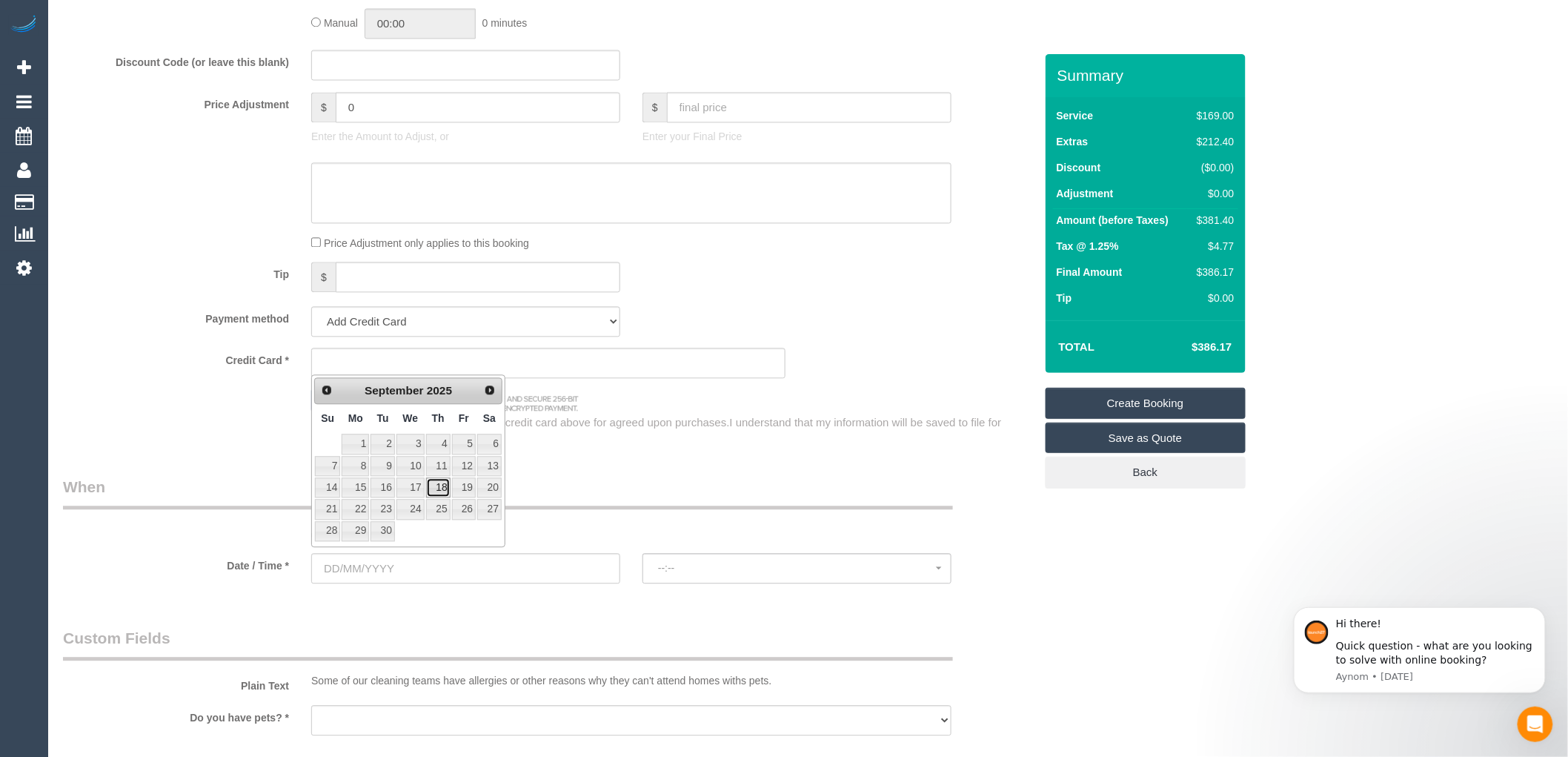
click at [441, 489] on link "18" at bounding box center [438, 487] width 24 height 20
type input "18/09/2025"
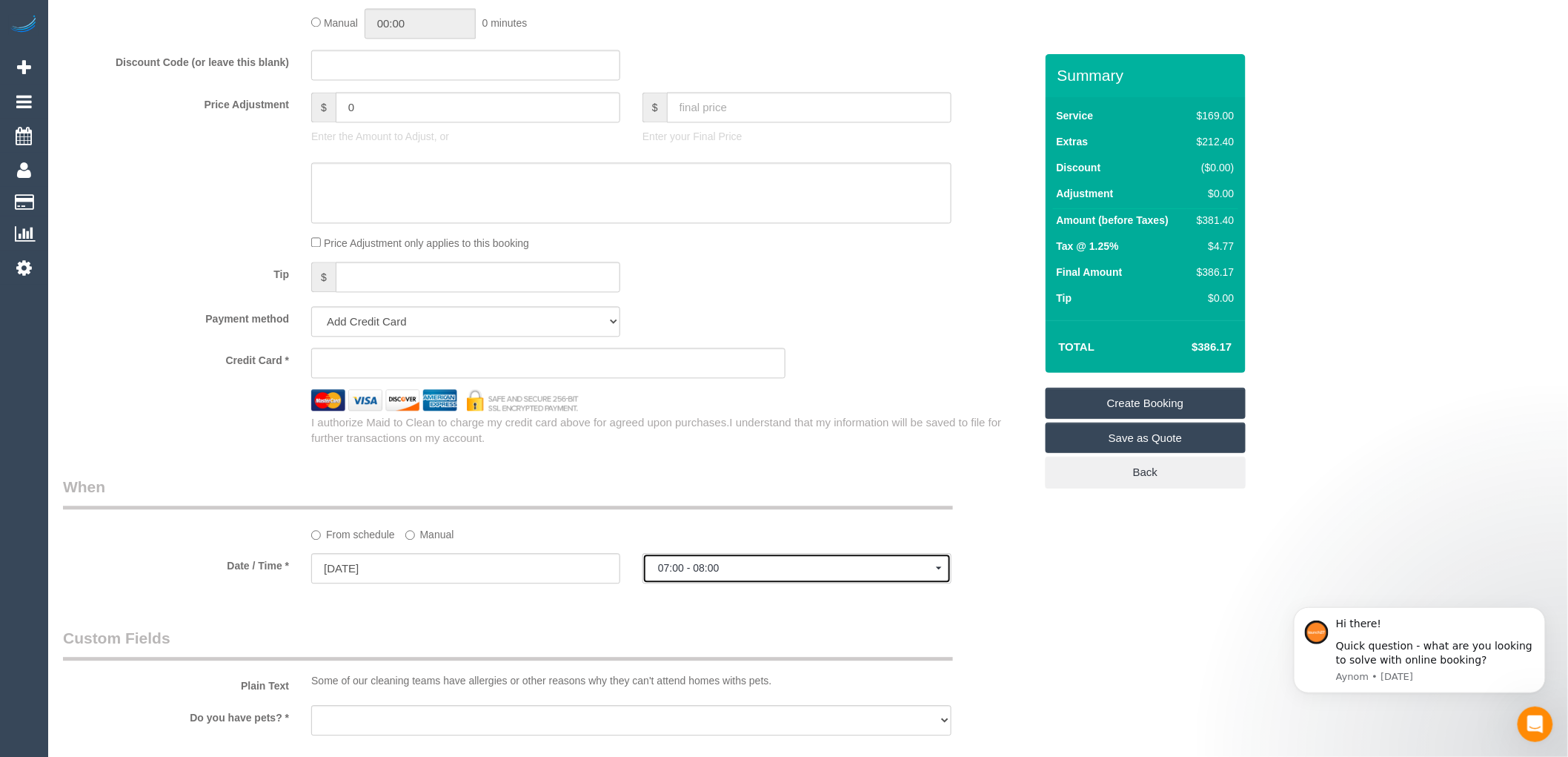
click at [670, 573] on span "07:00 - 08:00" at bounding box center [796, 568] width 278 height 12
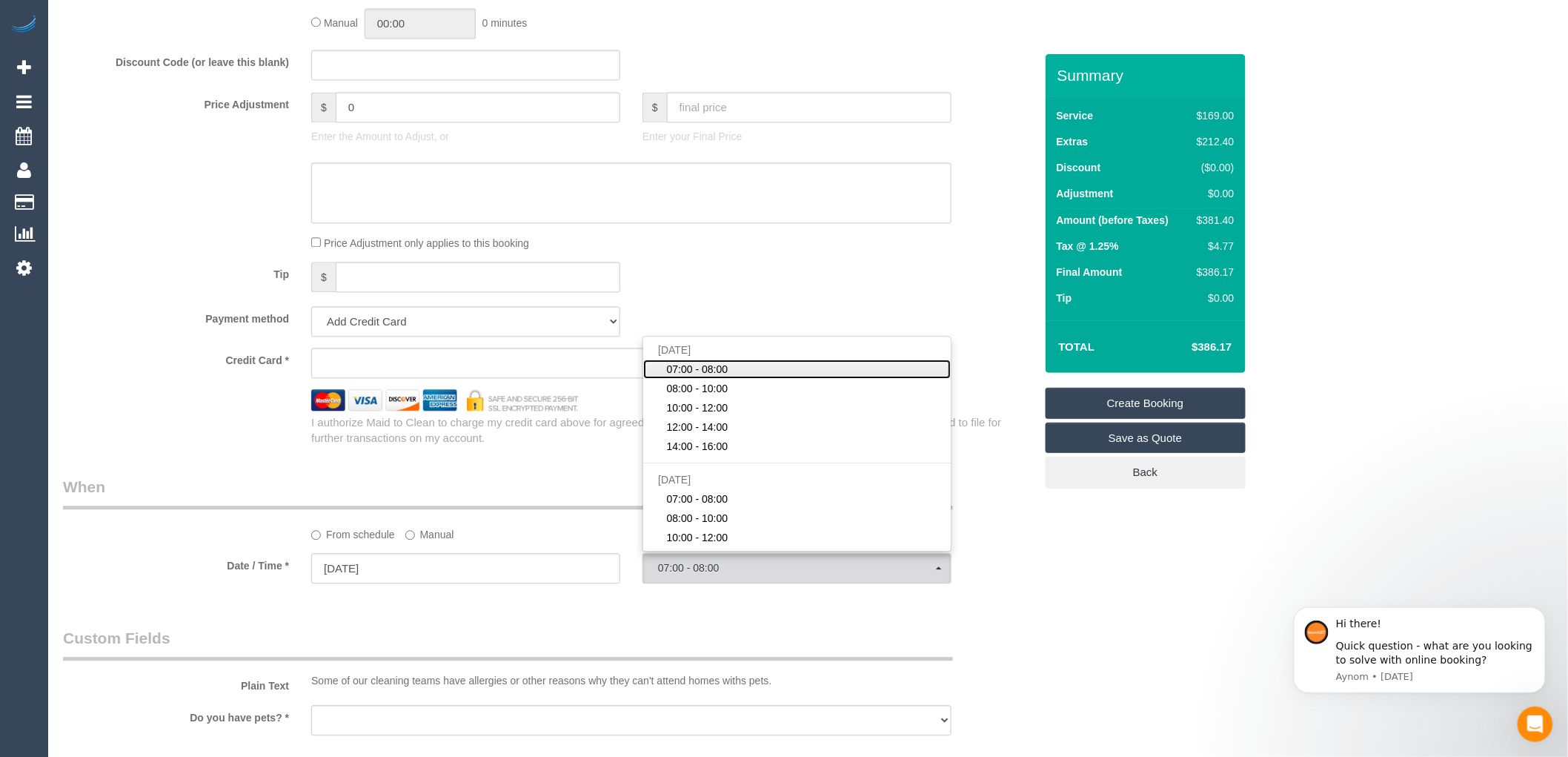
click at [678, 376] on span "07:00 - 08:00" at bounding box center [697, 369] width 62 height 14
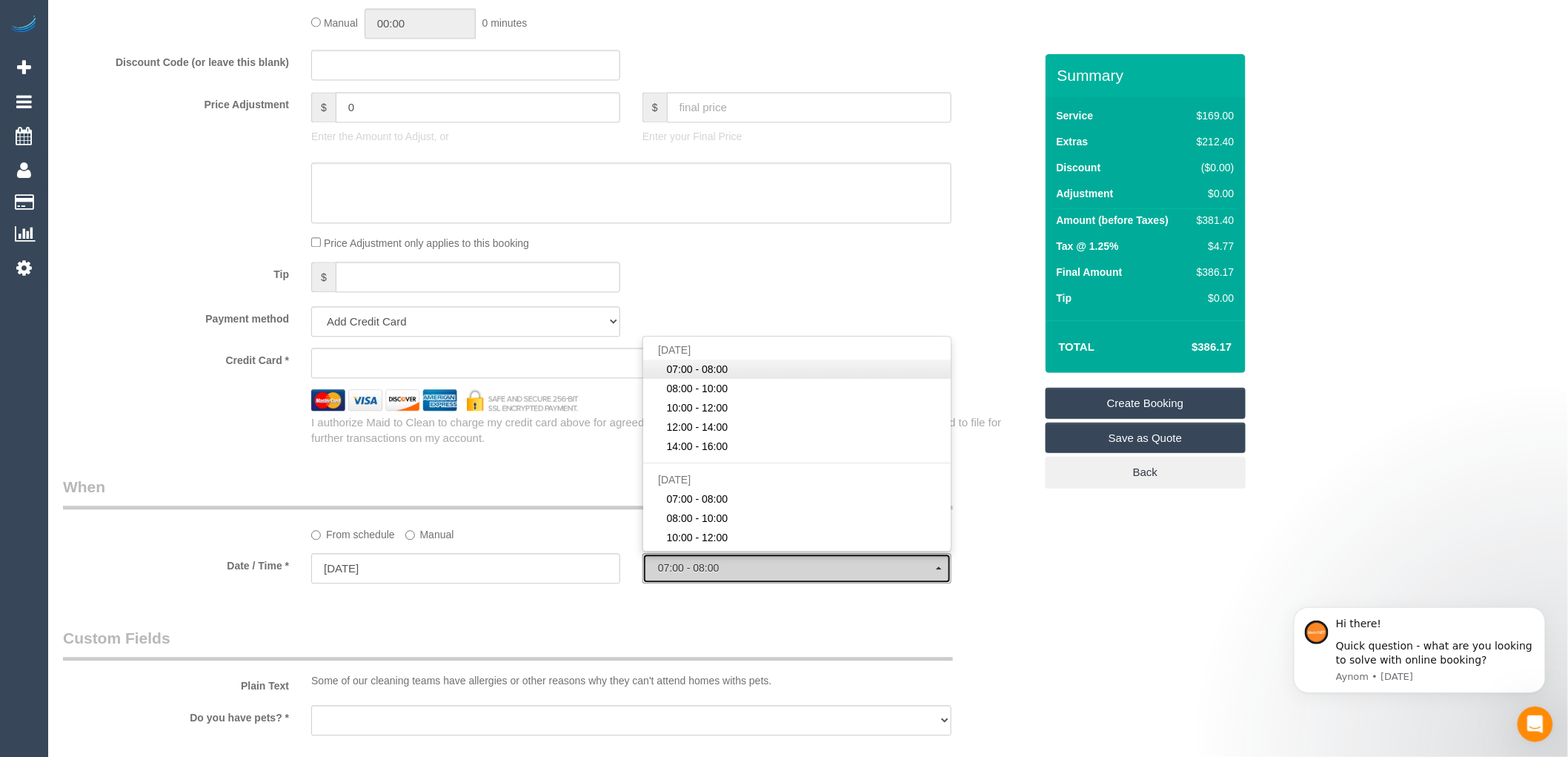
select select "spot1"
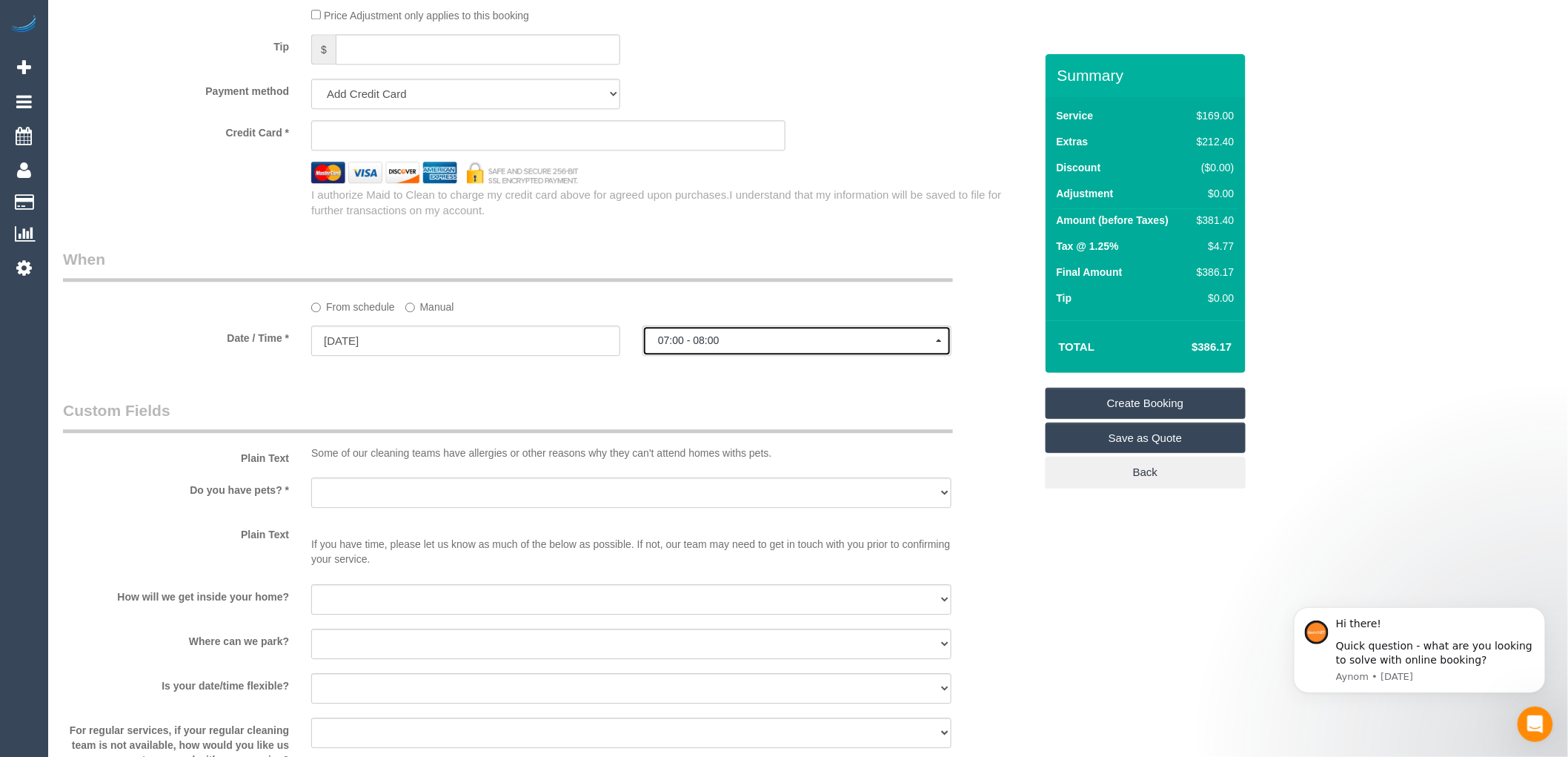
scroll to position [1565, 0]
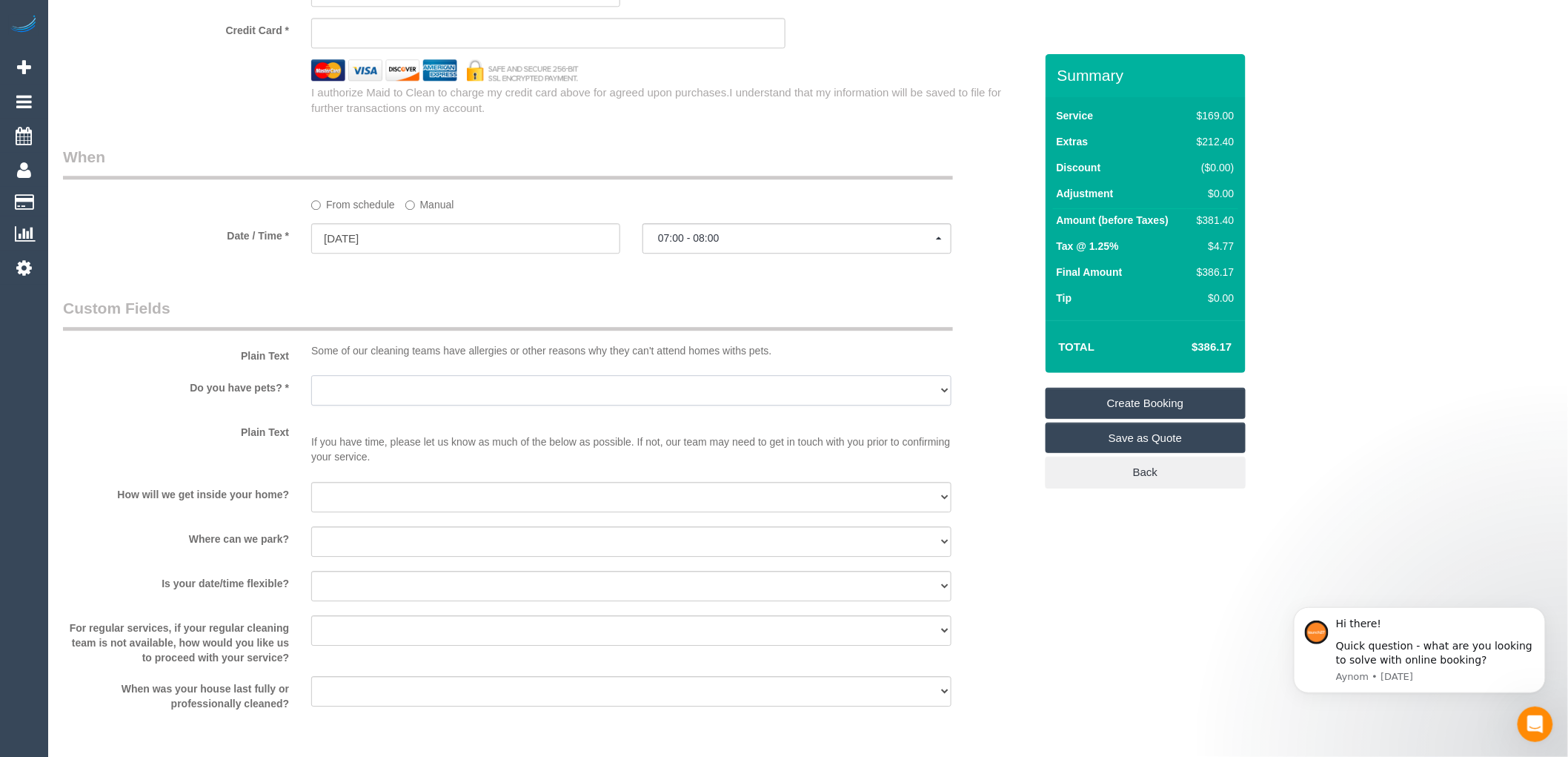
click at [534, 401] on select "Yes - Cats Yes - Dogs No pets Yes - Dogs and Cats Yes - Other" at bounding box center [631, 391] width 640 height 30
select select "number:28"
click at [311, 391] on select "Yes - Cats Yes - Dogs No pets Yes - Dogs and Cats Yes - Other" at bounding box center [631, 391] width 640 height 30
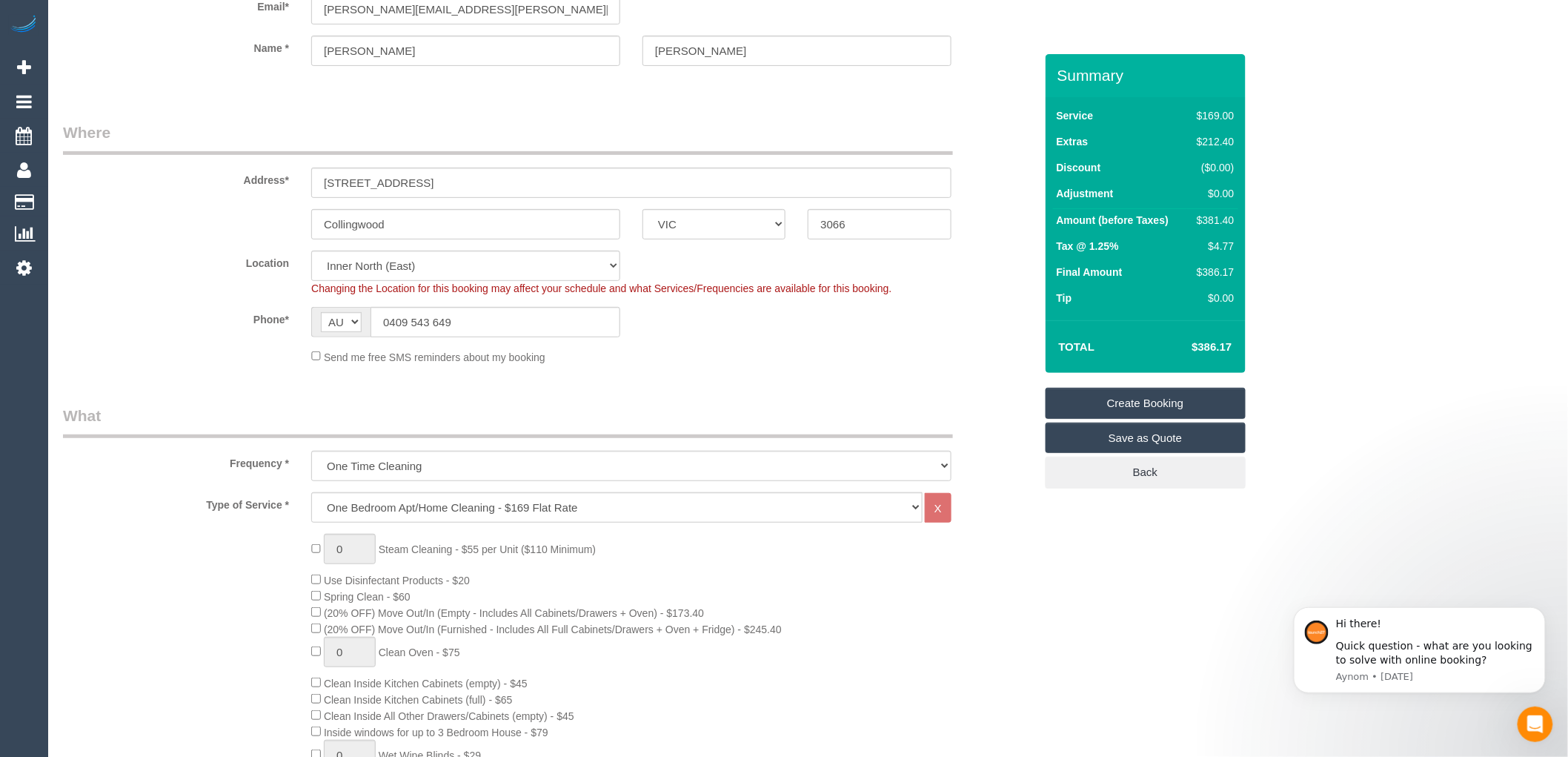
scroll to position [0, 0]
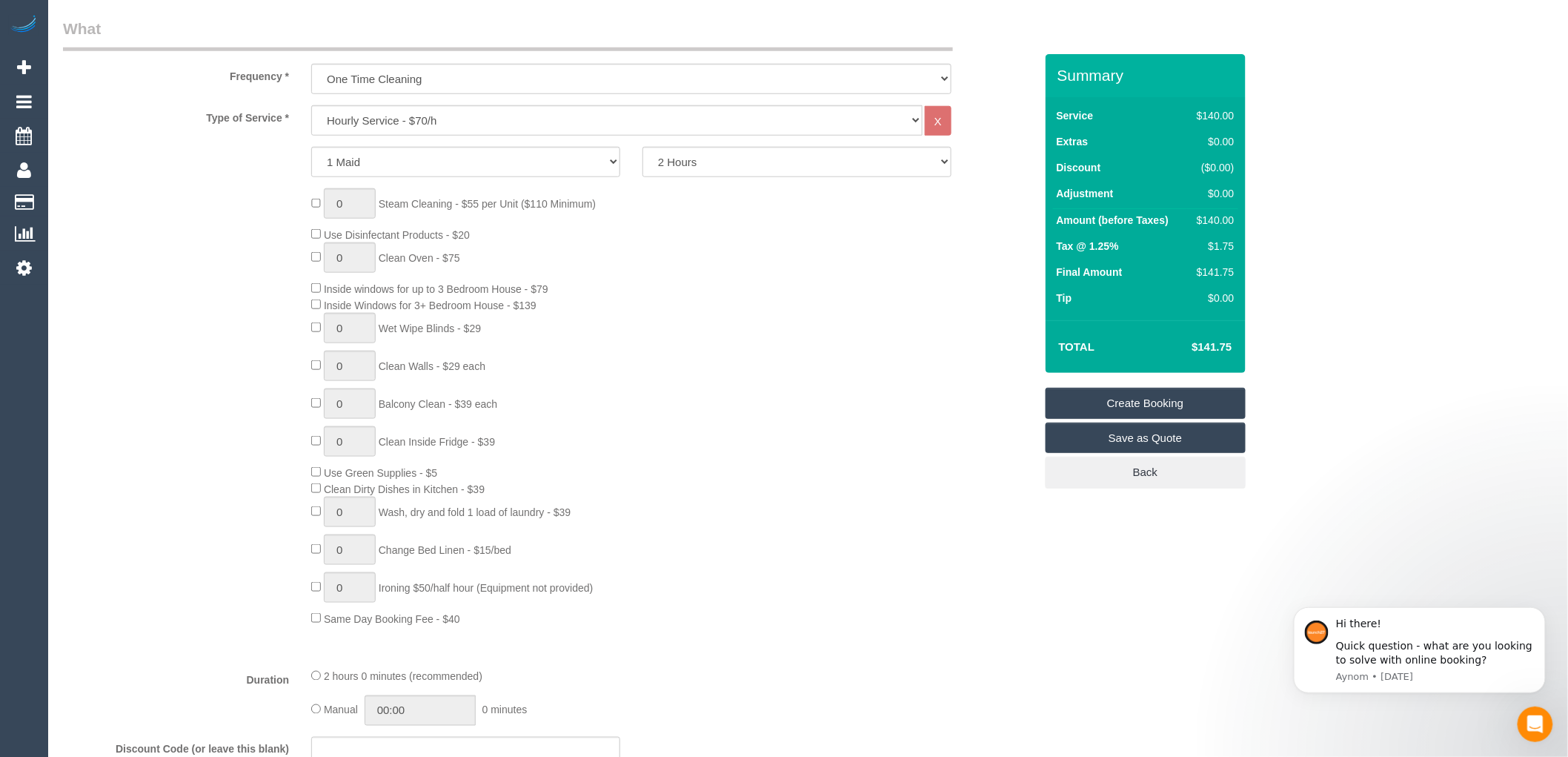
scroll to position [247, 0]
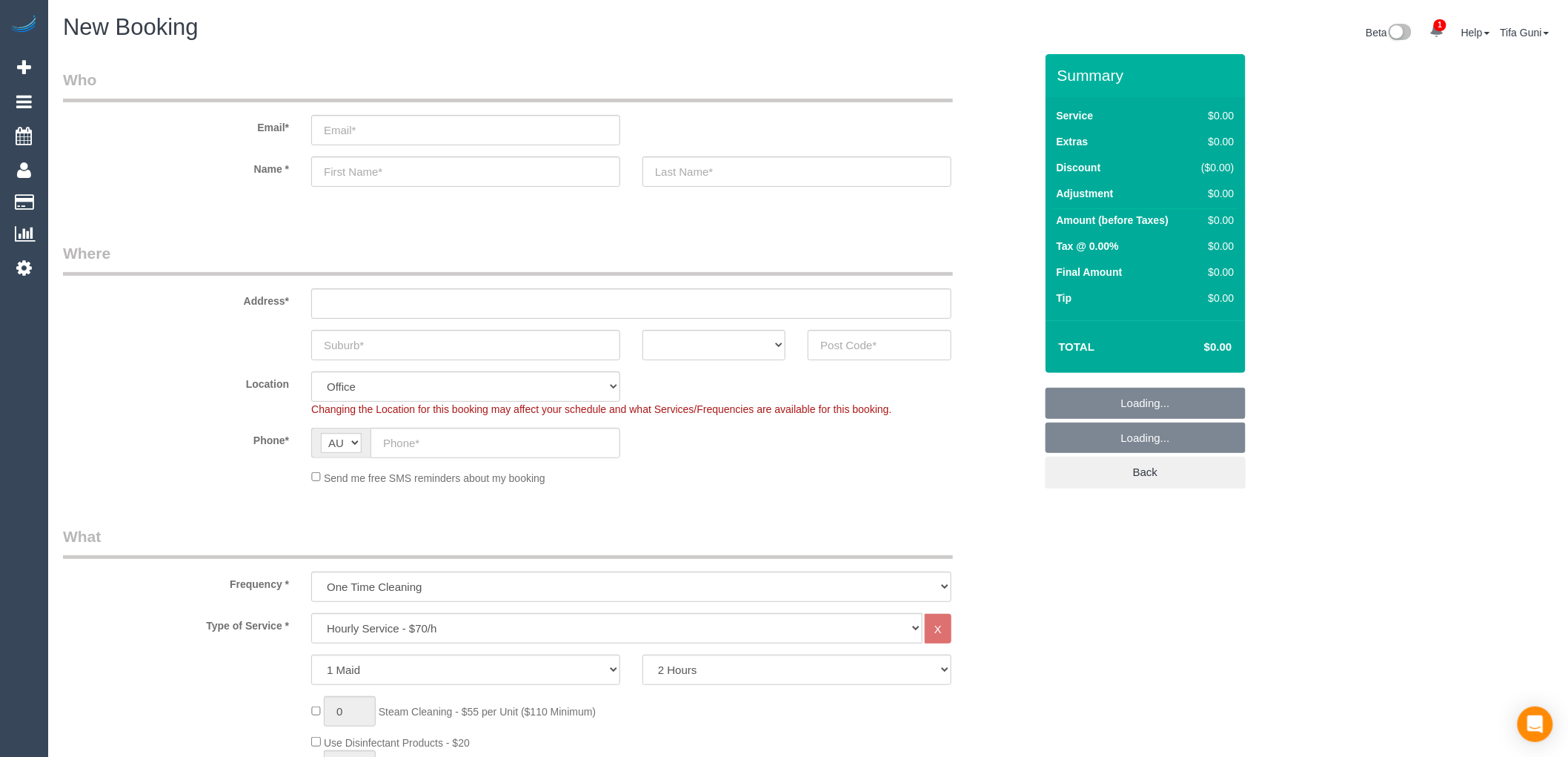
select select "object:2058"
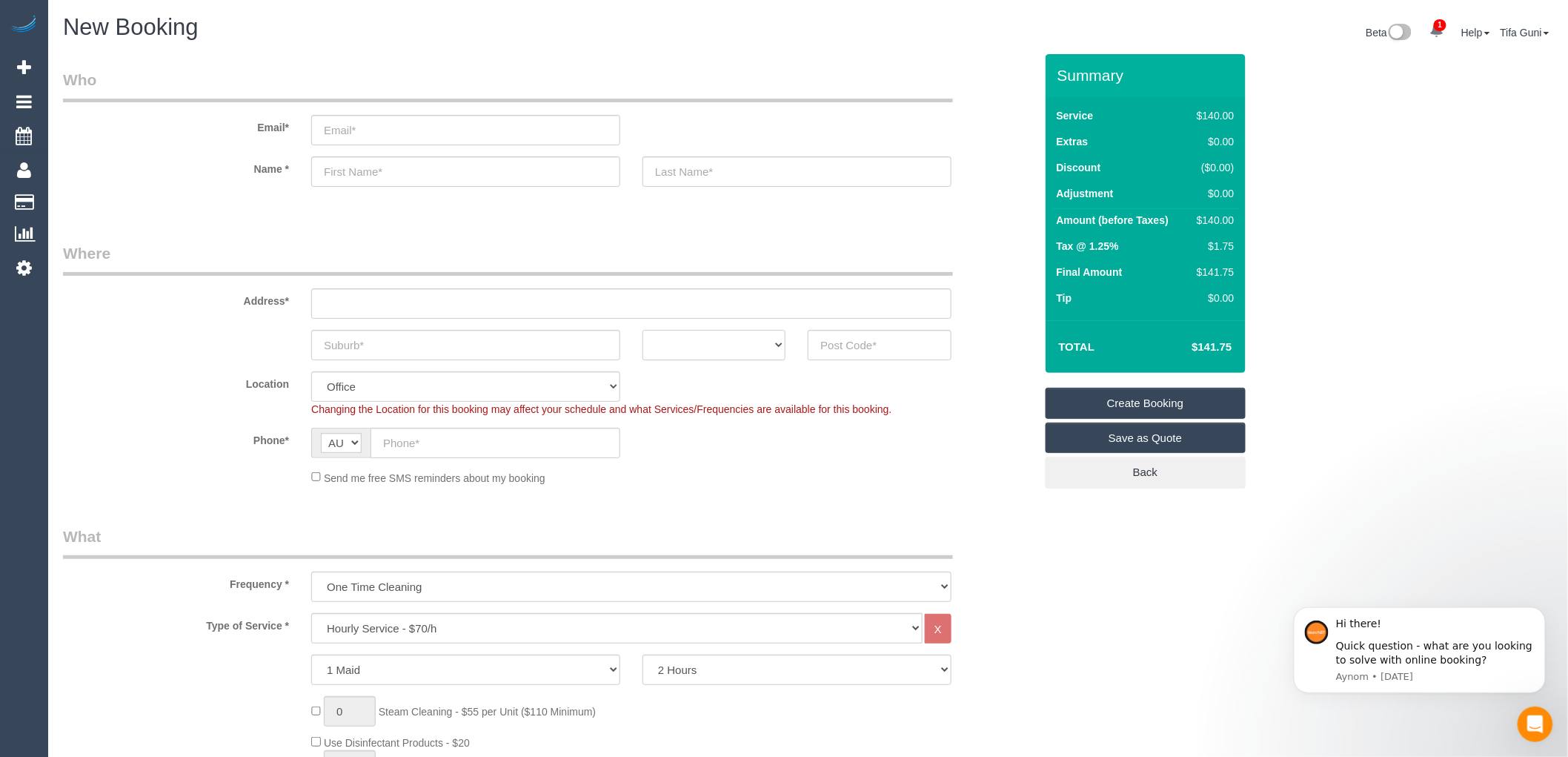
click at [766, 351] on select "ACT NSW NT QLD SA TAS VIC WA" at bounding box center [714, 345] width 143 height 30
select select "VIC"
click at [642, 330] on select "ACT NSW NT QLD SA TAS VIC WA" at bounding box center [714, 345] width 143 height 30
click at [435, 347] on input "text" at bounding box center [466, 345] width 309 height 30
type input "ringwood"
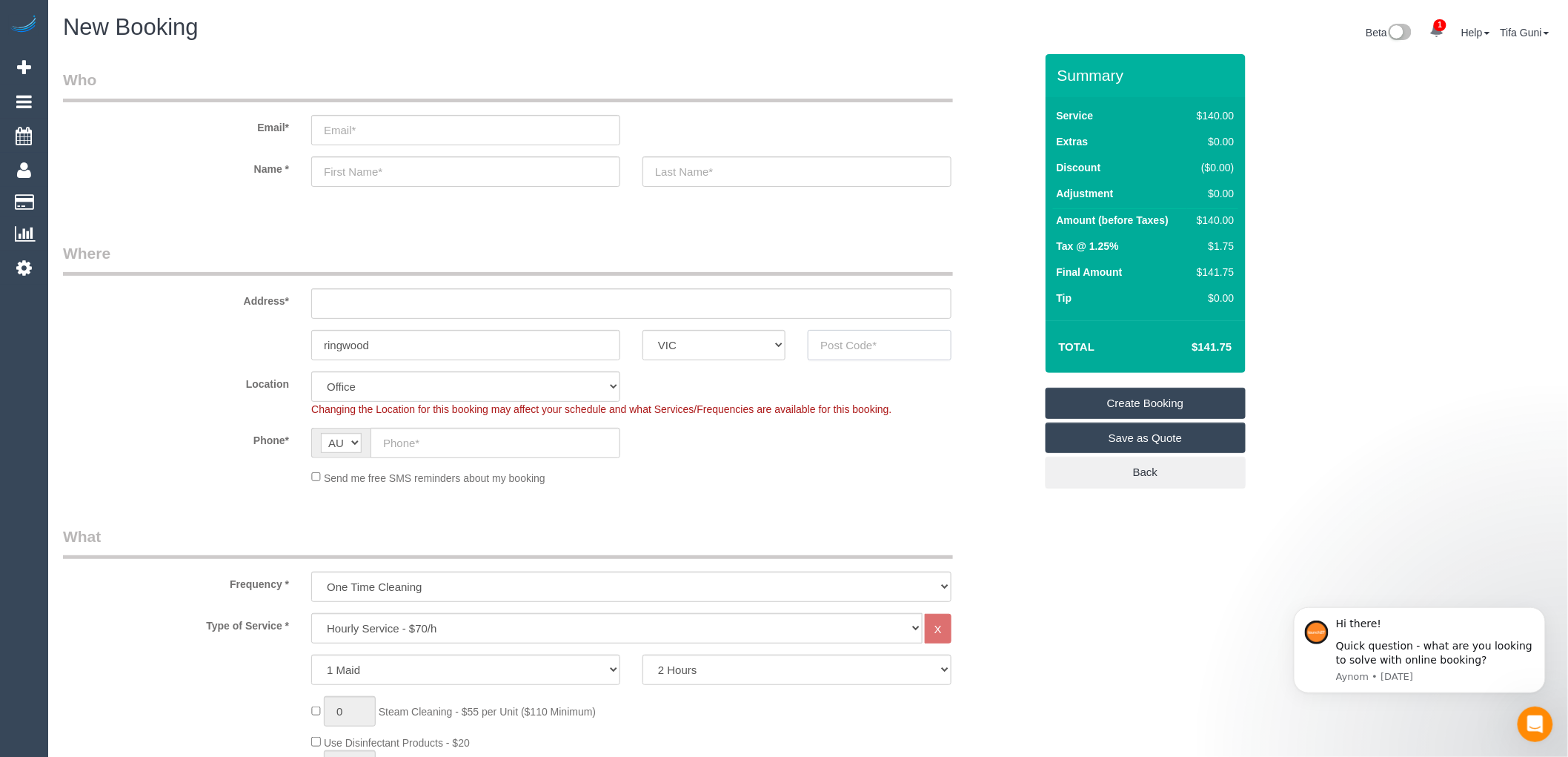
click at [860, 346] on input "text" at bounding box center [879, 345] width 143 height 30
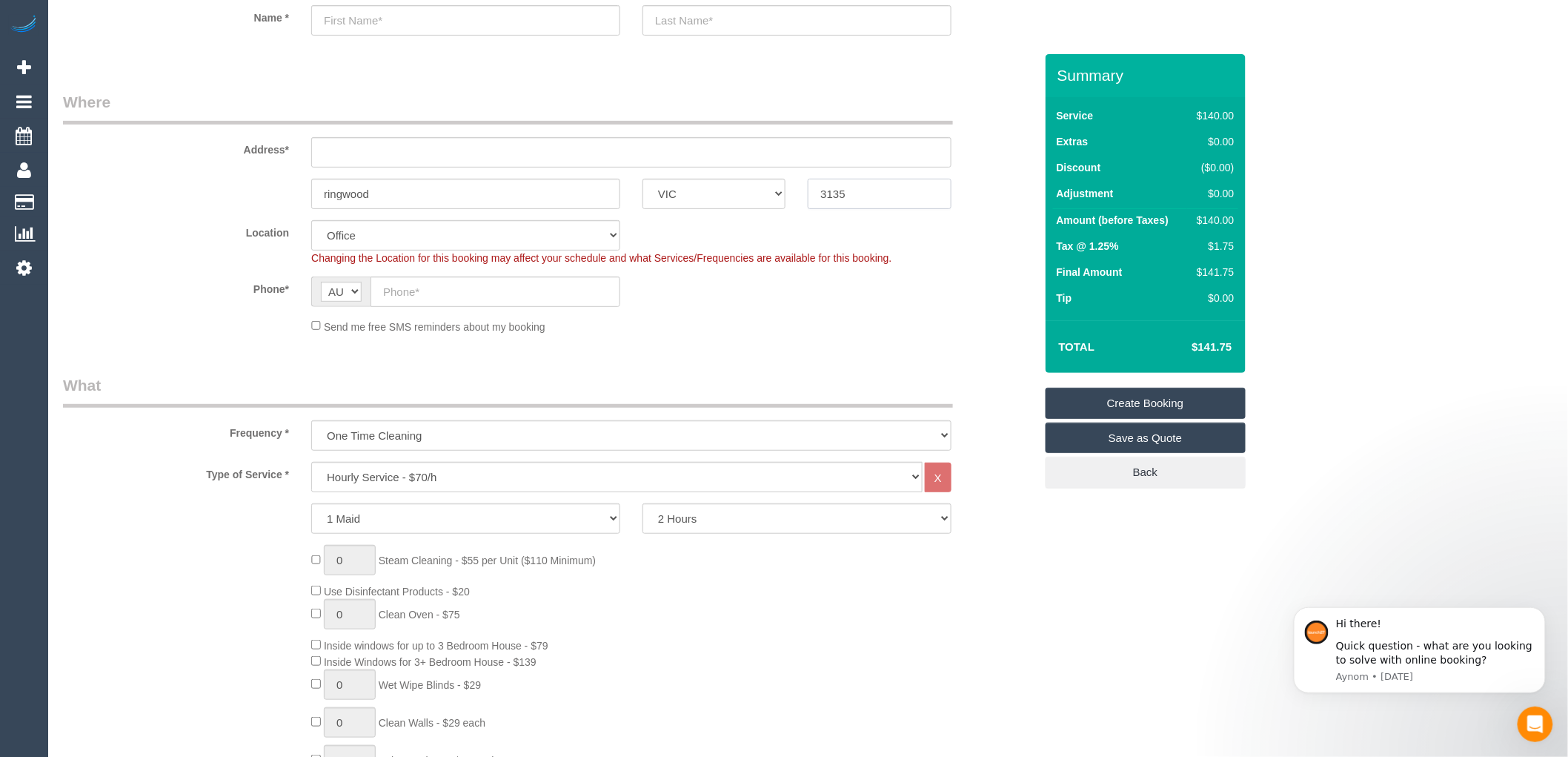
scroll to position [164, 0]
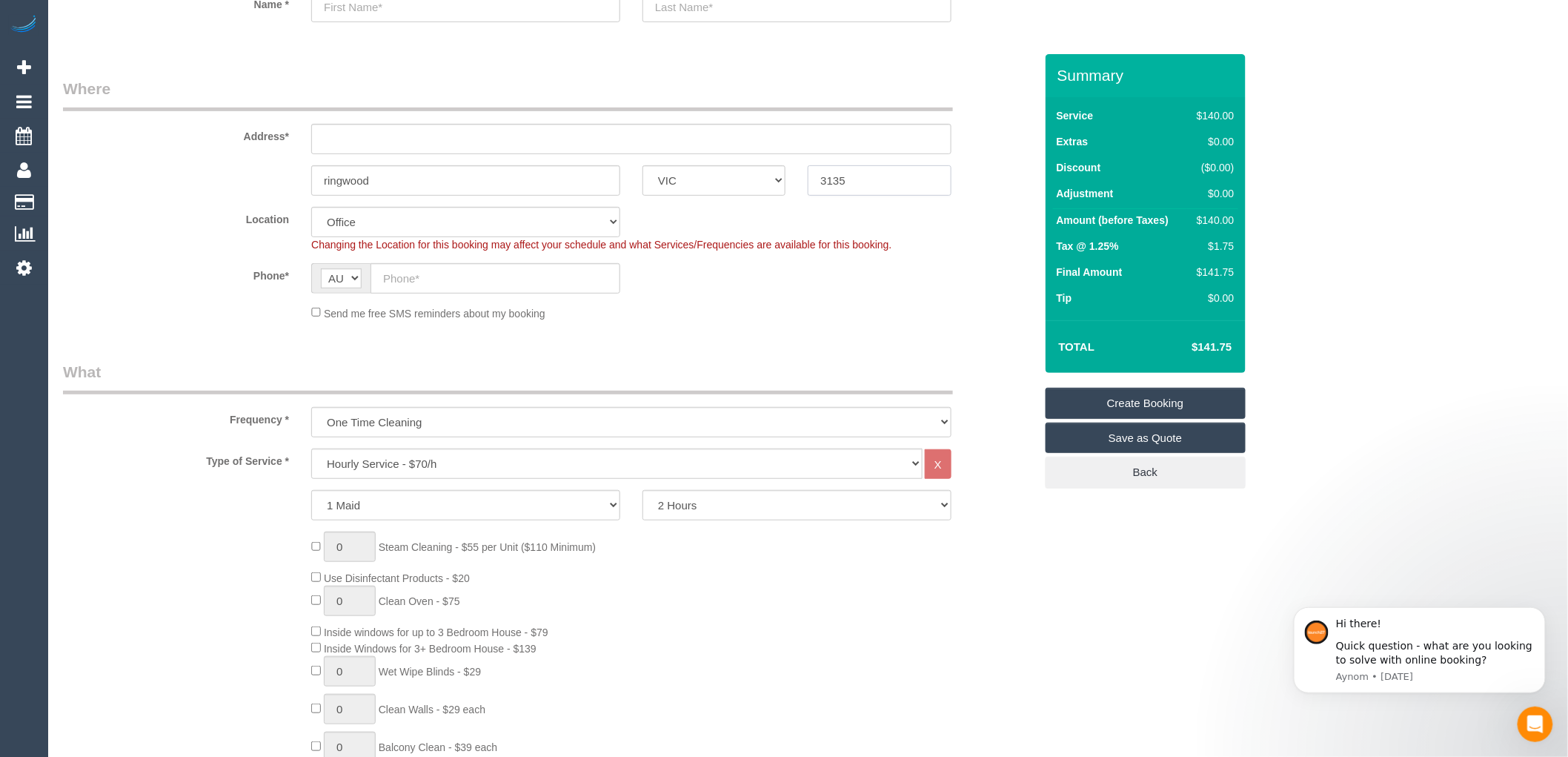
type input "3135"
click at [393, 462] on select "Hourly Service - $70/h Hourly Service - $65/h Hourly Service - $60/h Hourly Ser…" at bounding box center [617, 464] width 611 height 30
select select "213"
click at [311, 449] on select "Hourly Service - $70/h Hourly Service - $65/h Hourly Service - $60/h Hourly Ser…" at bounding box center [617, 464] width 611 height 30
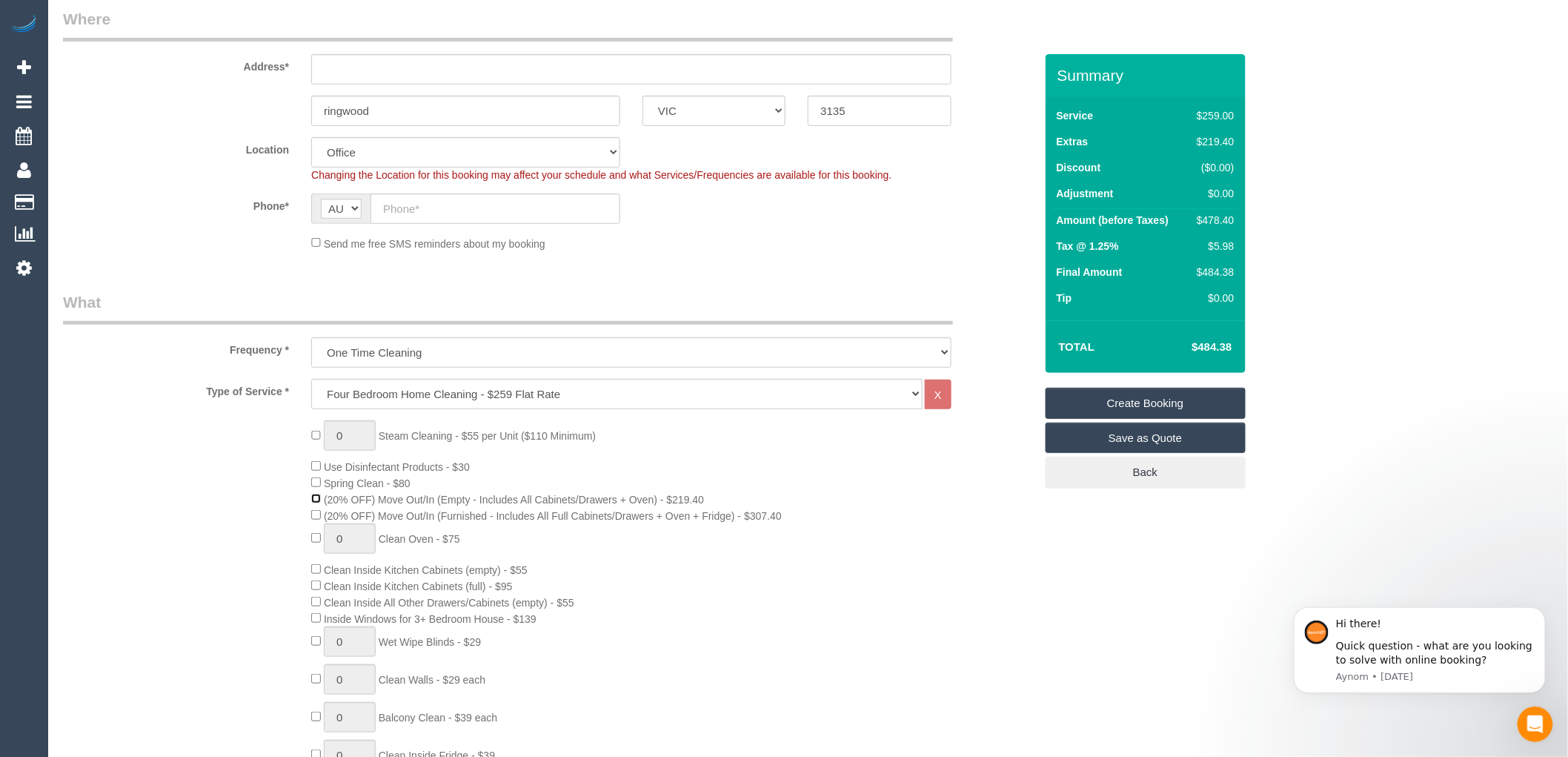
scroll to position [329, 0]
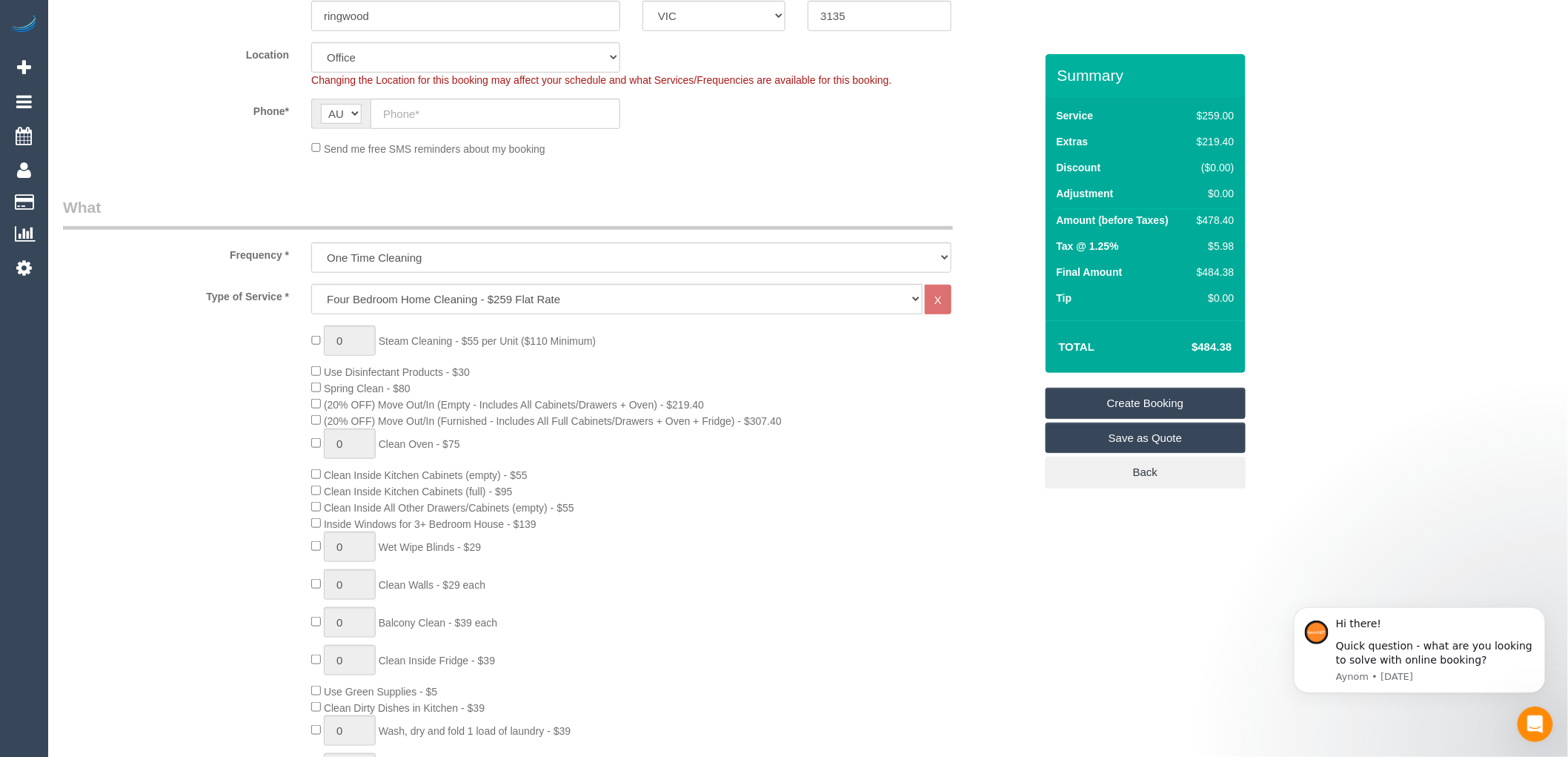
click at [311, 346] on span "0 Steam Cleaning - $55 per Unit ($110 Minimum)" at bounding box center [454, 341] width 285 height 12
type input "1"
click at [343, 337] on input "1" at bounding box center [349, 340] width 52 height 30
type input "2"
click at [681, 366] on div "2 Steam Cleaning - $55 per Unit ($110 Minimum) Use Disinfectant Products - $30 …" at bounding box center [672, 585] width 744 height 519
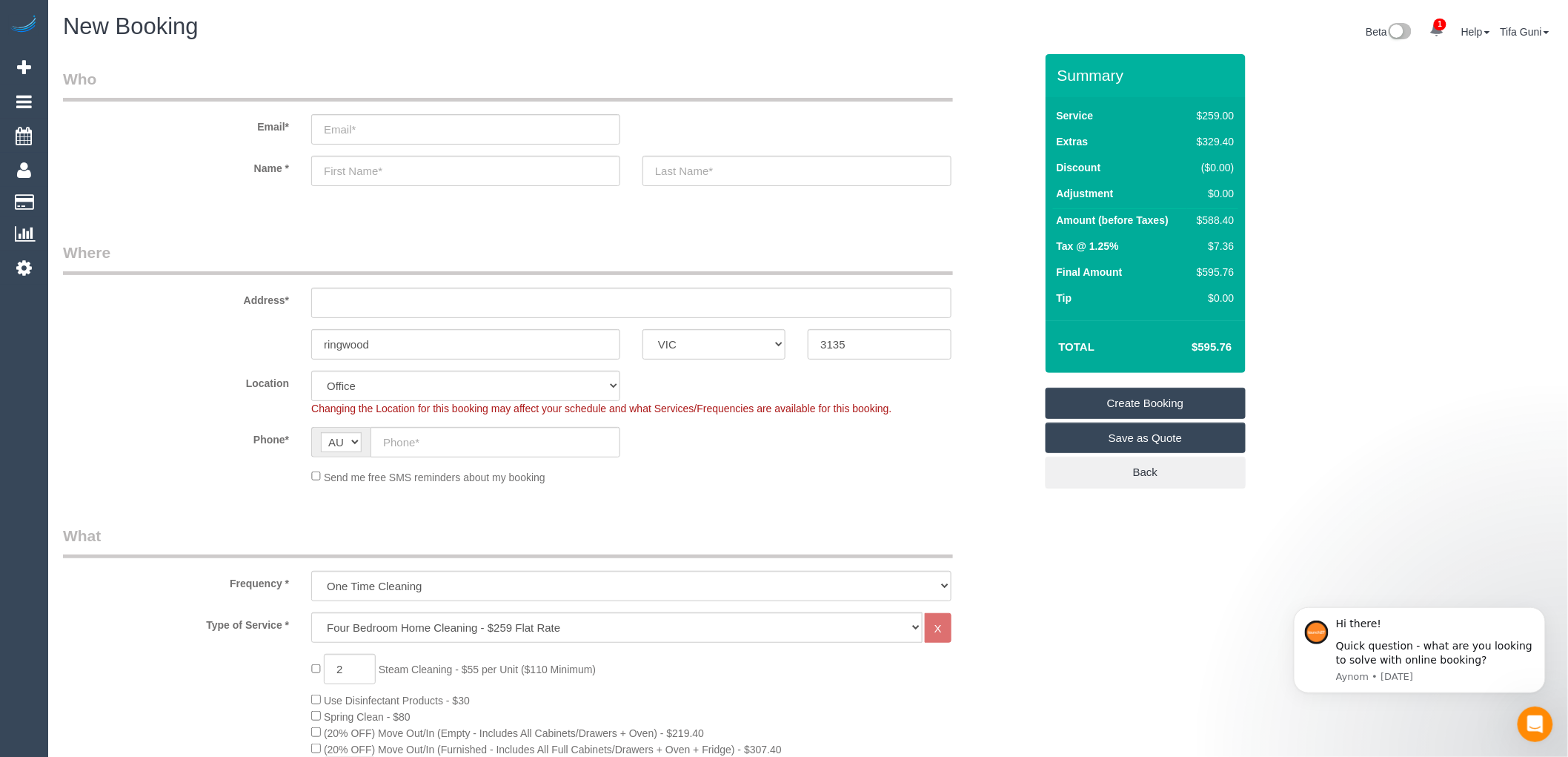
scroll to position [0, 0]
click at [371, 292] on input "text" at bounding box center [631, 304] width 640 height 30
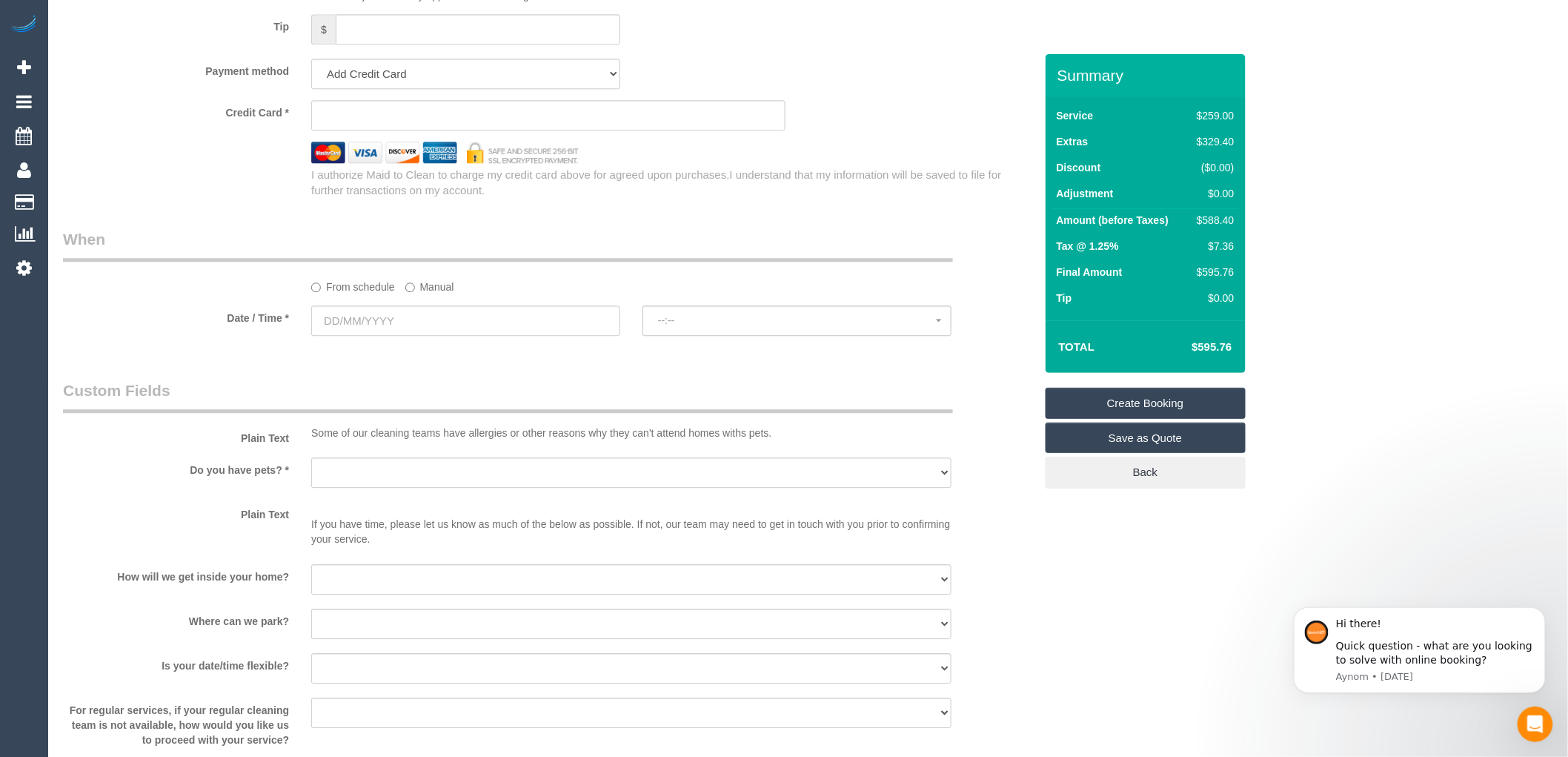
scroll to position [1235, 0]
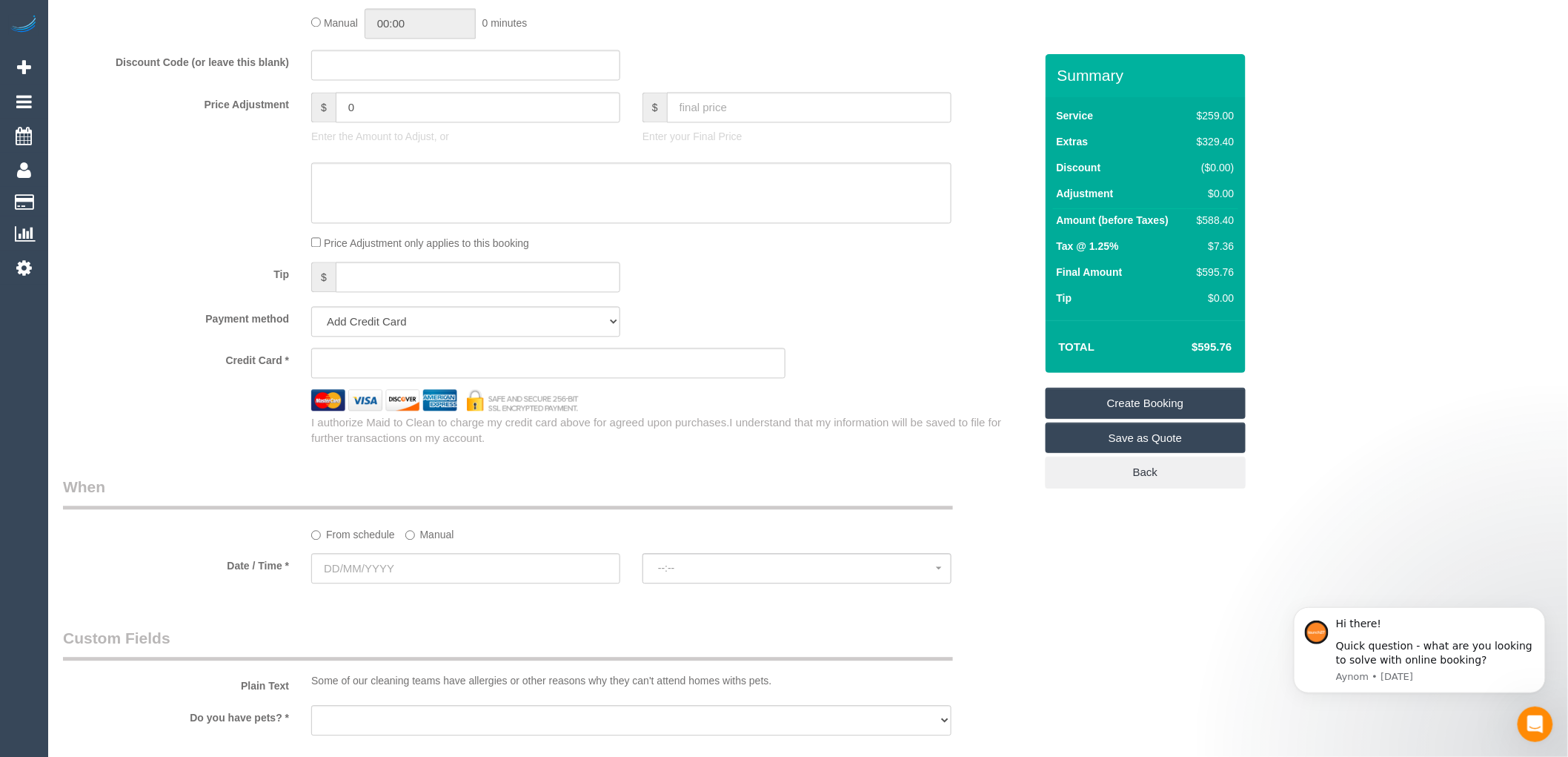
type input "-"
click at [374, 583] on input "text" at bounding box center [466, 568] width 309 height 30
select select "57"
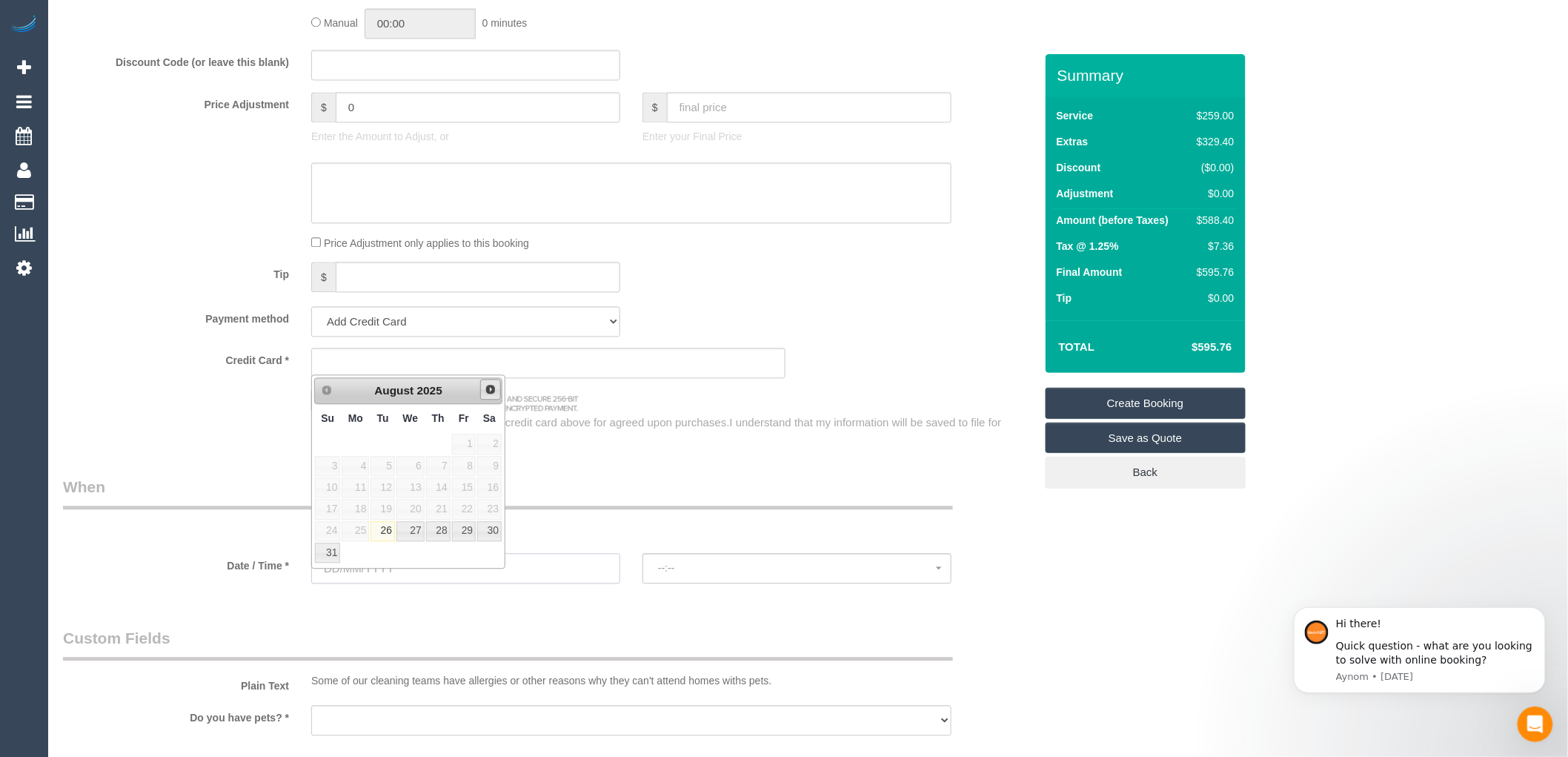
select select "object:2143"
click at [438, 536] on link "28" at bounding box center [438, 531] width 24 height 20
type input "28/08/2025"
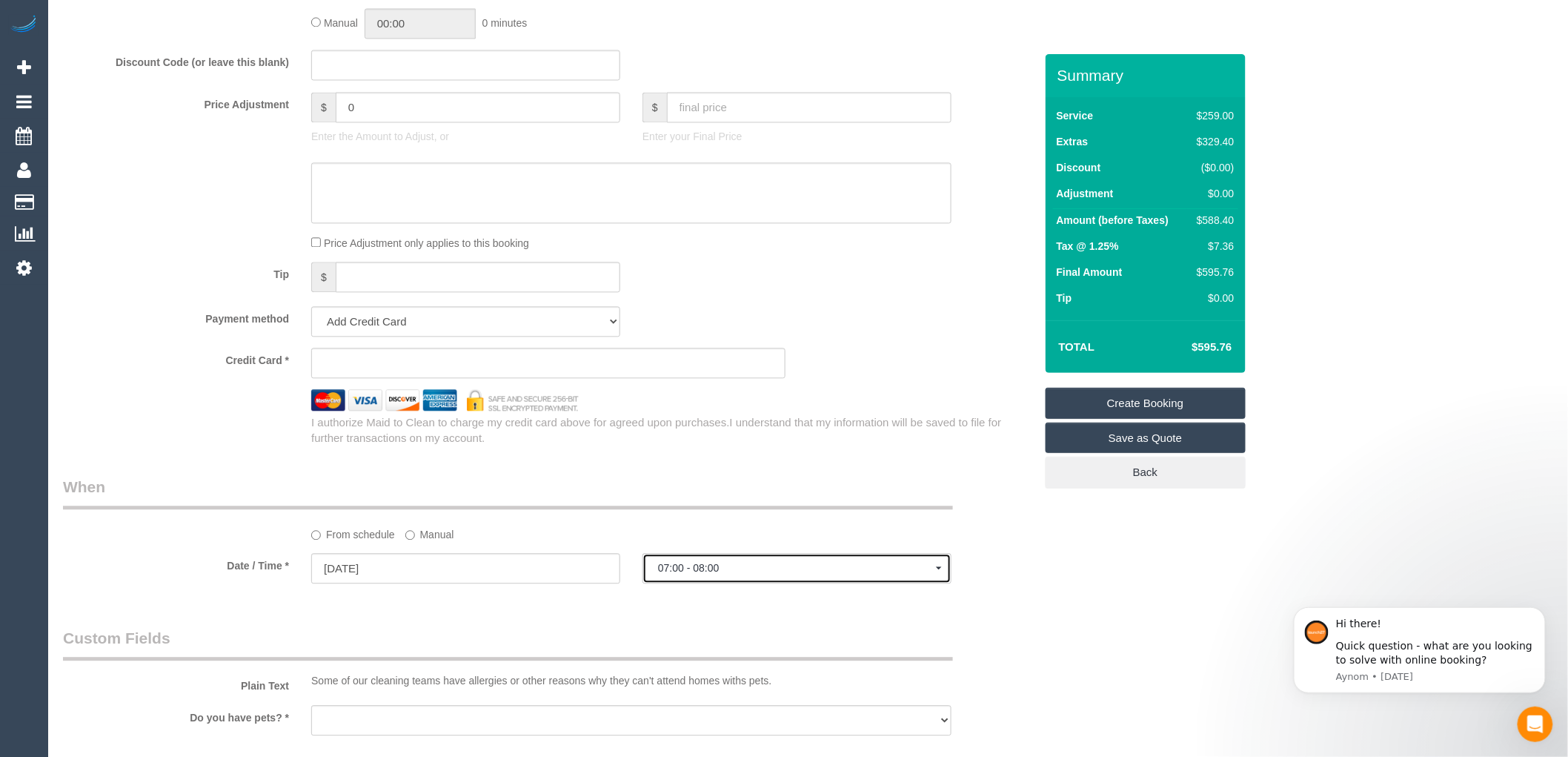
select select "spot1"
click at [692, 573] on span "07:00 - 08:00" at bounding box center [796, 568] width 278 height 12
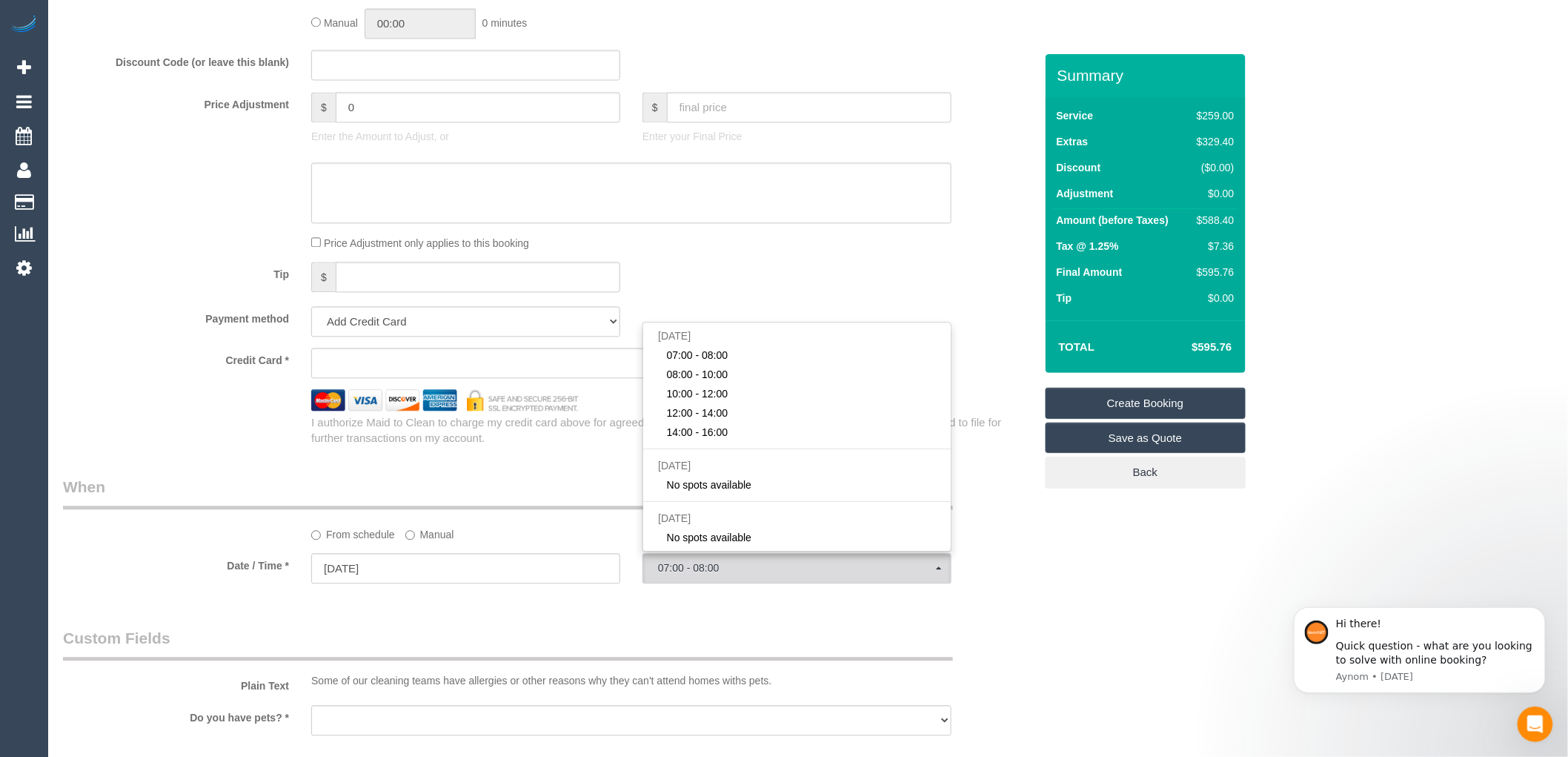
click at [797, 294] on div "Tip $" at bounding box center [548, 279] width 993 height 34
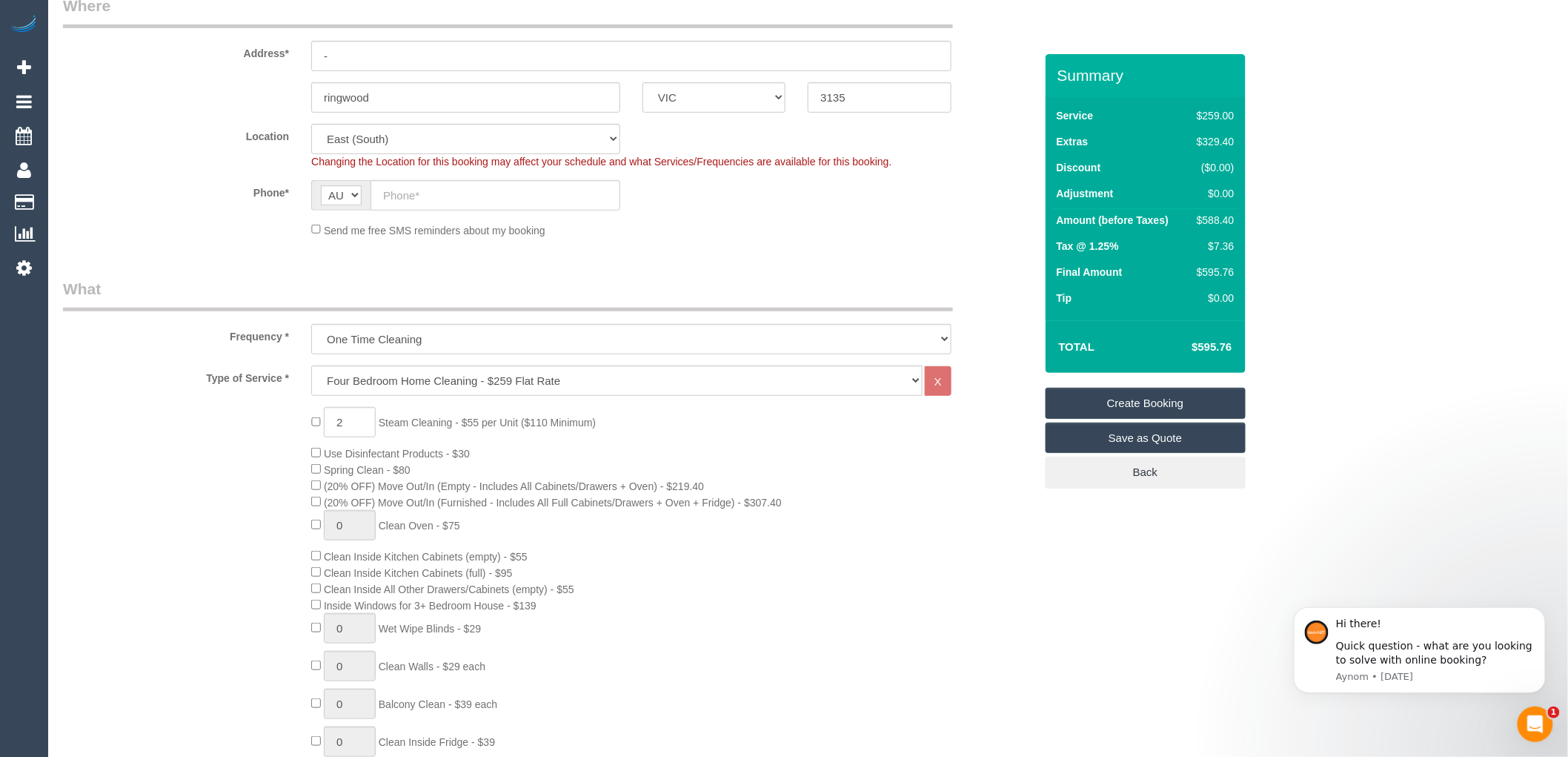
scroll to position [82, 0]
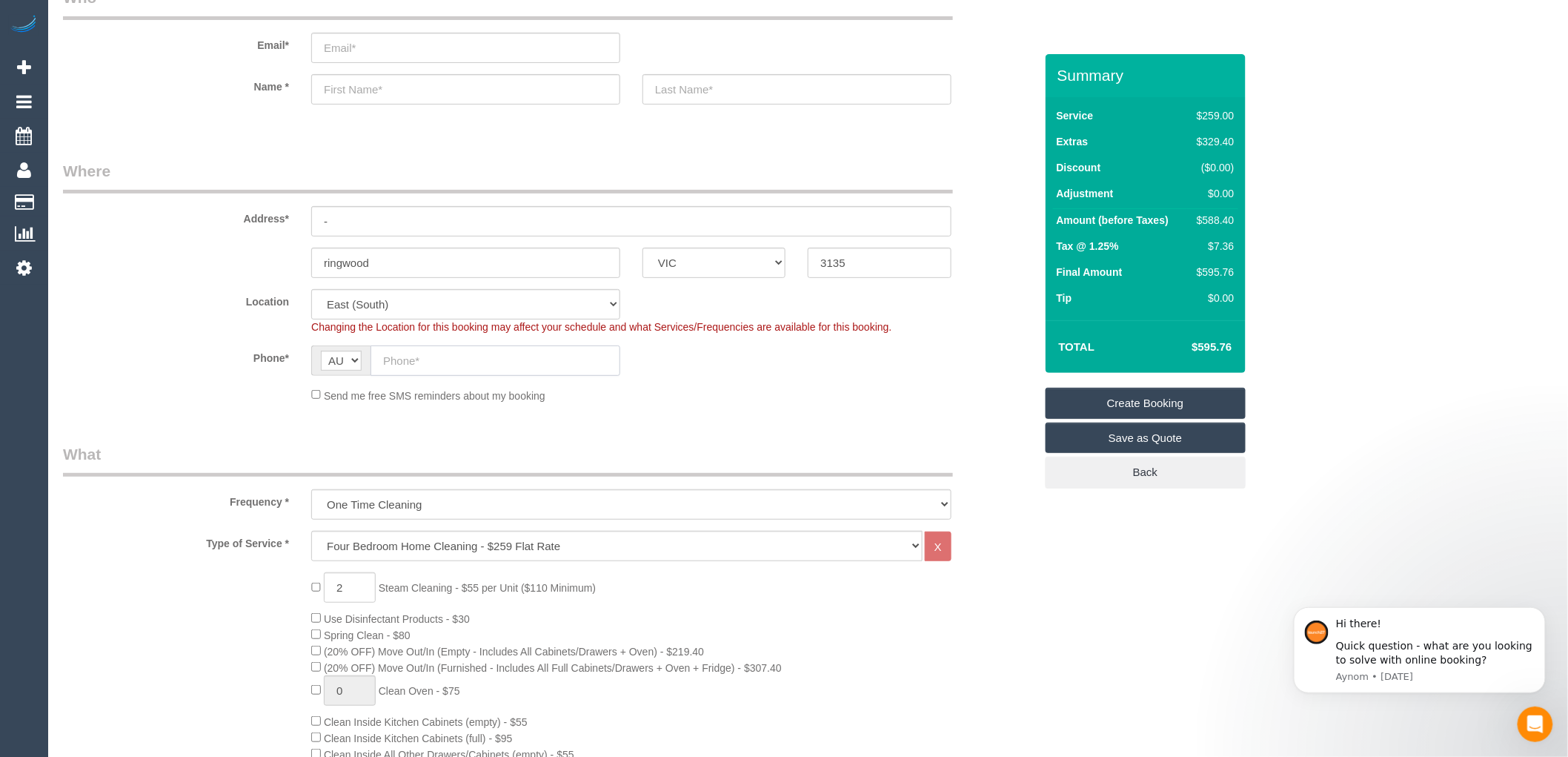
click at [420, 367] on input "text" at bounding box center [496, 361] width 250 height 30
paste input "61 425 861 234"
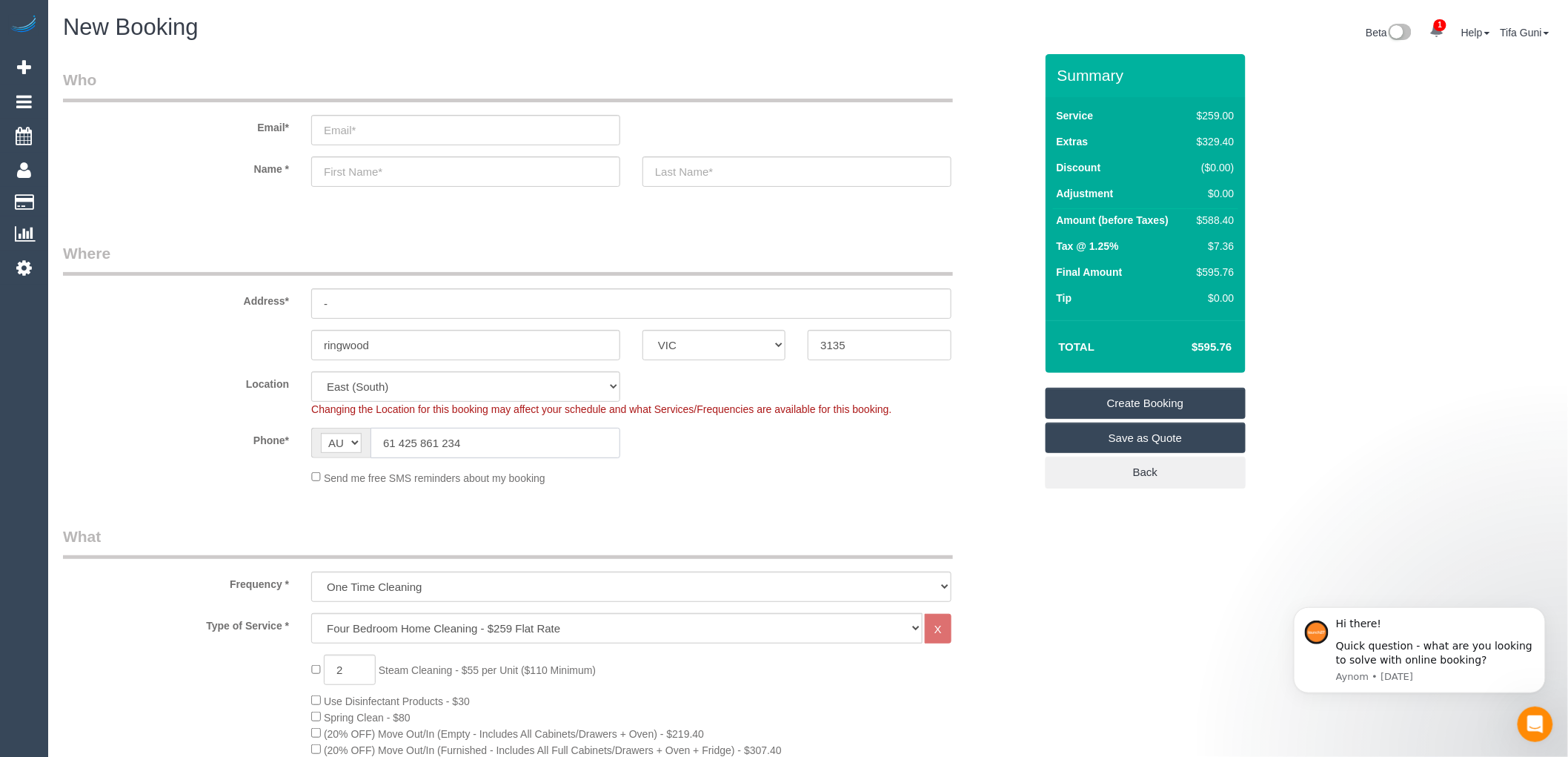
type input "61 425 861 234"
click at [357, 132] on input "email" at bounding box center [466, 130] width 309 height 30
type input "b"
type input "matthewm.betts@gmail.com"
click at [378, 171] on input "text" at bounding box center [466, 171] width 309 height 30
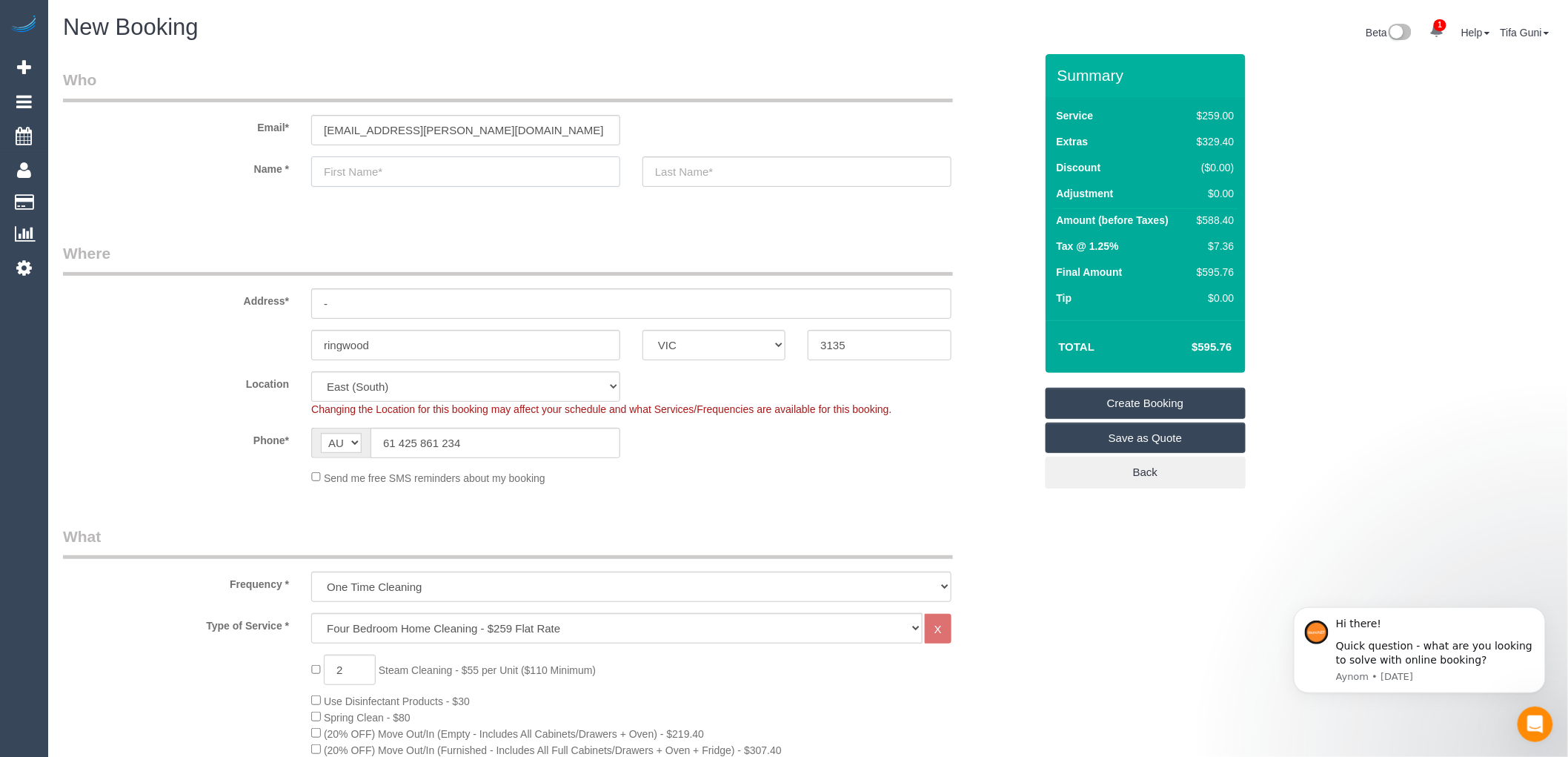
select select "spot14"
click at [378, 128] on input "matthewm.betts@gmail.com" at bounding box center [466, 130] width 309 height 30
type input "matthewmbetts@gmail.com"
click at [368, 172] on input "text" at bounding box center [466, 171] width 309 height 30
type input "ma"
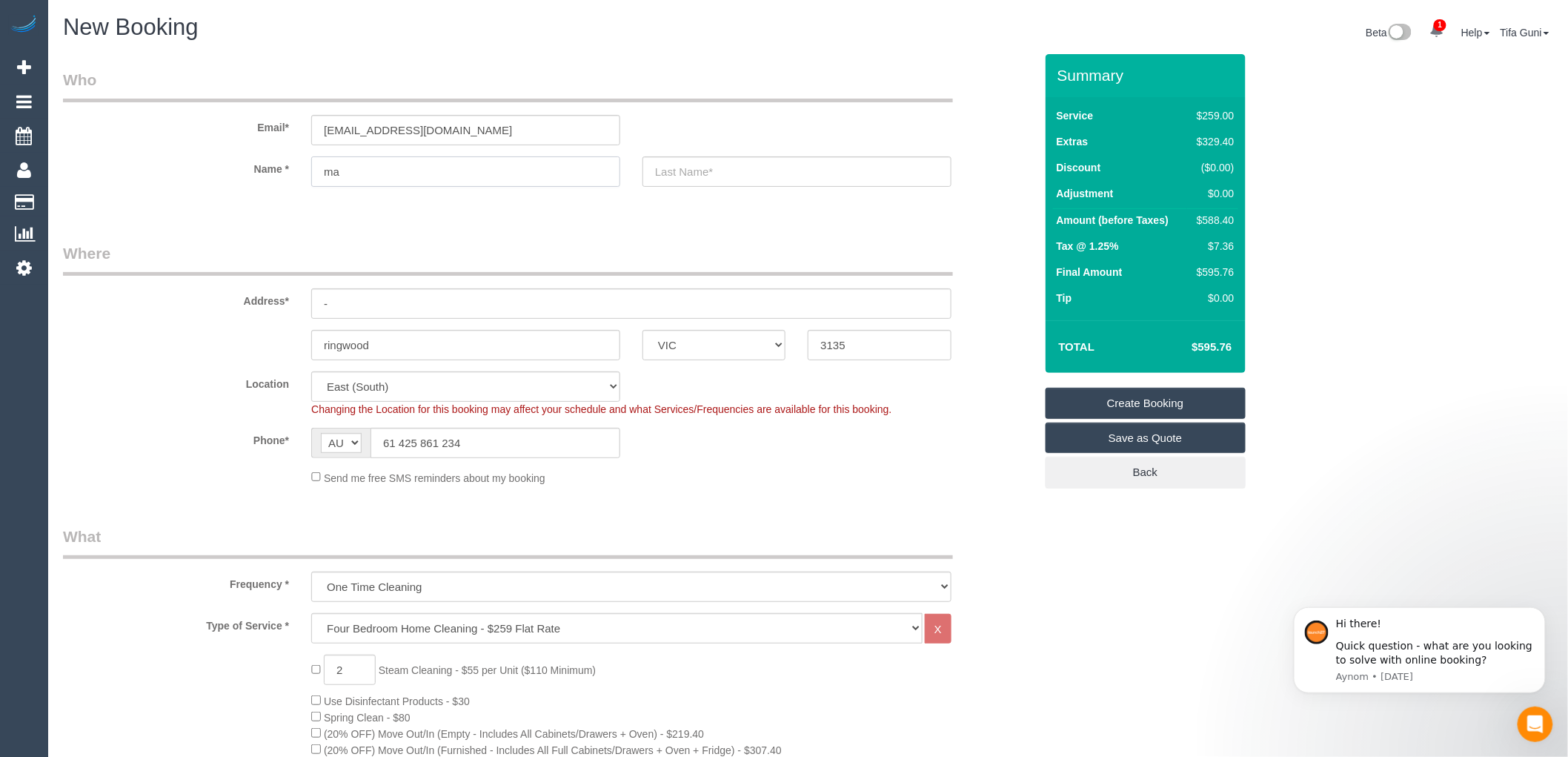
select select "spot27"
type input "matthew"
click at [702, 176] on input "text" at bounding box center [797, 171] width 309 height 30
type input "Betts"
click at [375, 308] on input "-" at bounding box center [631, 304] width 640 height 30
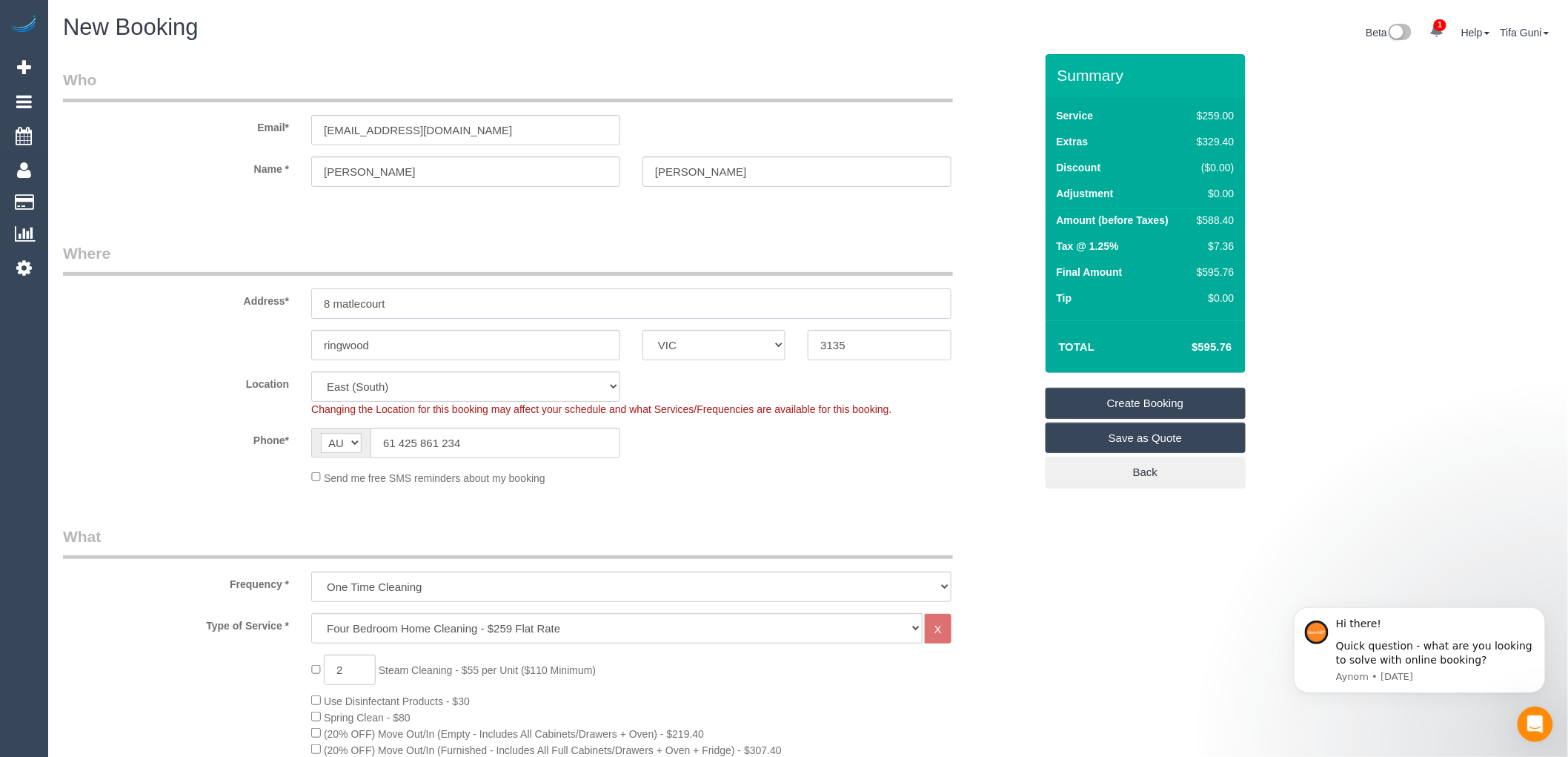
type input "8 matlecourt"
click at [397, 347] on input "ringwood" at bounding box center [466, 345] width 309 height 30
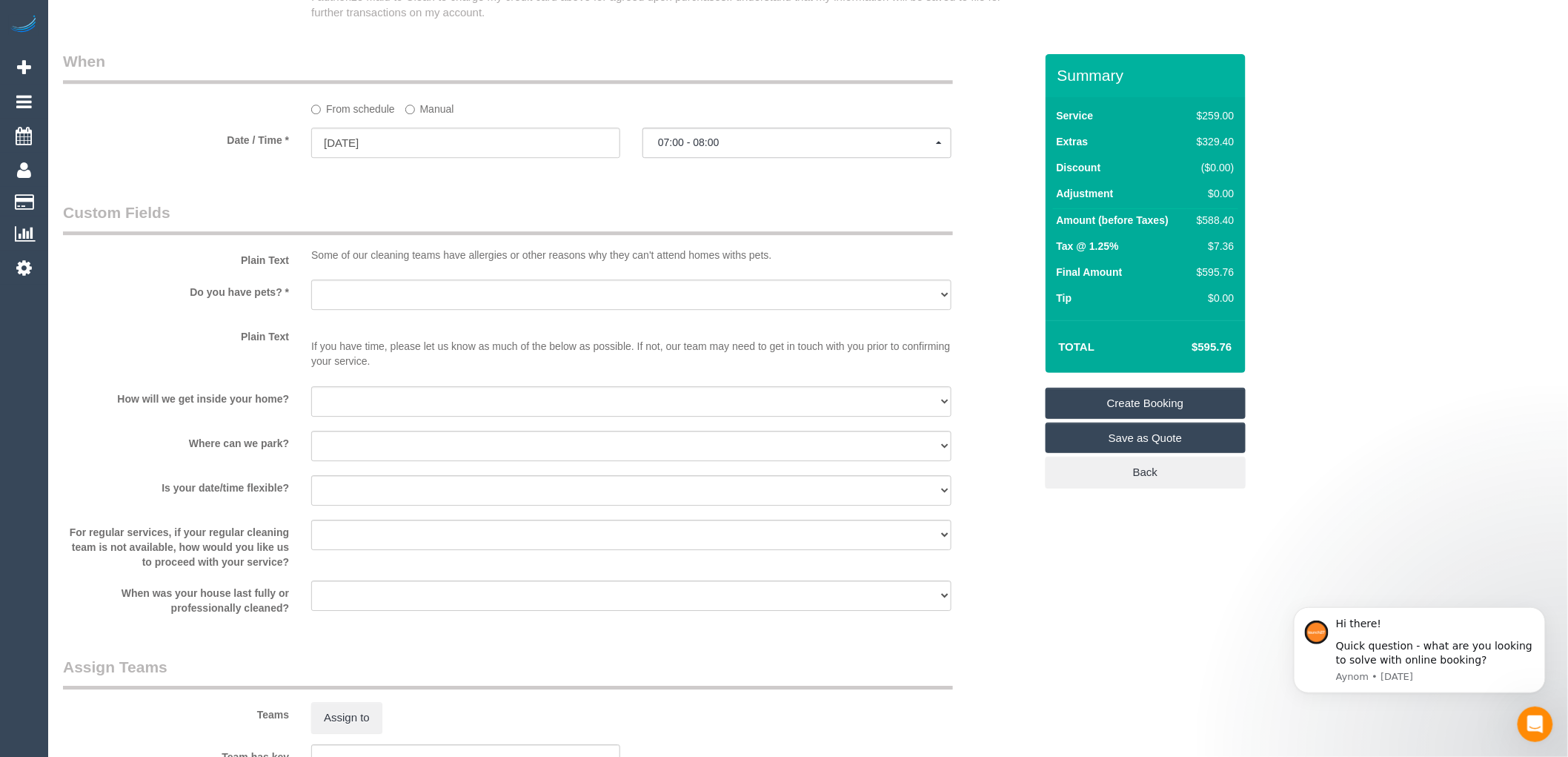
scroll to position [1647, 0]
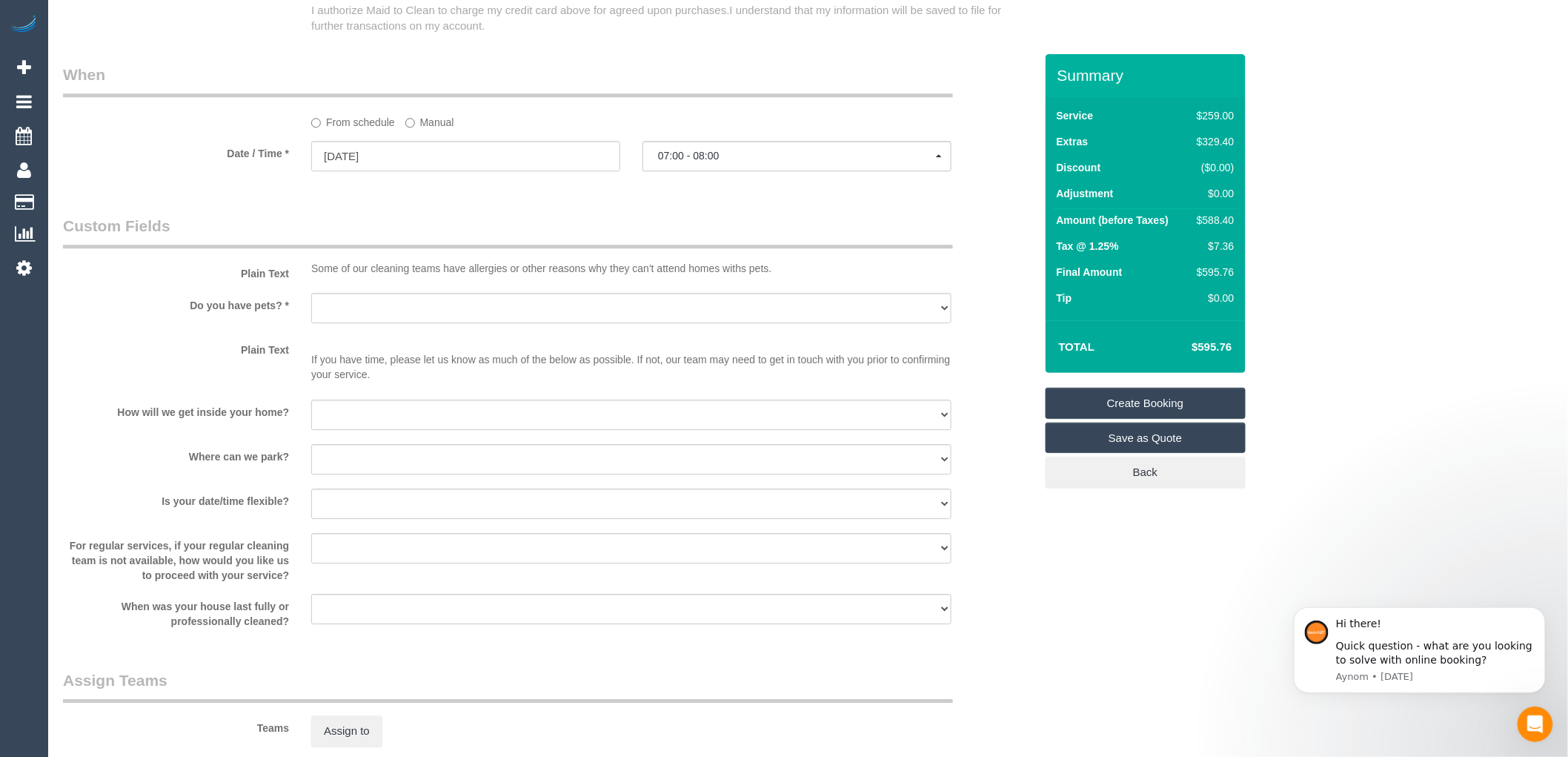
type input "ringwood east"
click at [382, 317] on select "Yes - Cats Yes - Dogs No pets Yes - Dogs and Cats Yes - Other" at bounding box center [631, 308] width 640 height 30
select select "number:28"
click at [311, 308] on select "Yes - Cats Yes - Dogs No pets Yes - Dogs and Cats Yes - Other" at bounding box center [631, 308] width 640 height 30
click at [372, 474] on select "I will provide parking on-site Free street parking Paid street parking (cost wi…" at bounding box center [631, 459] width 640 height 30
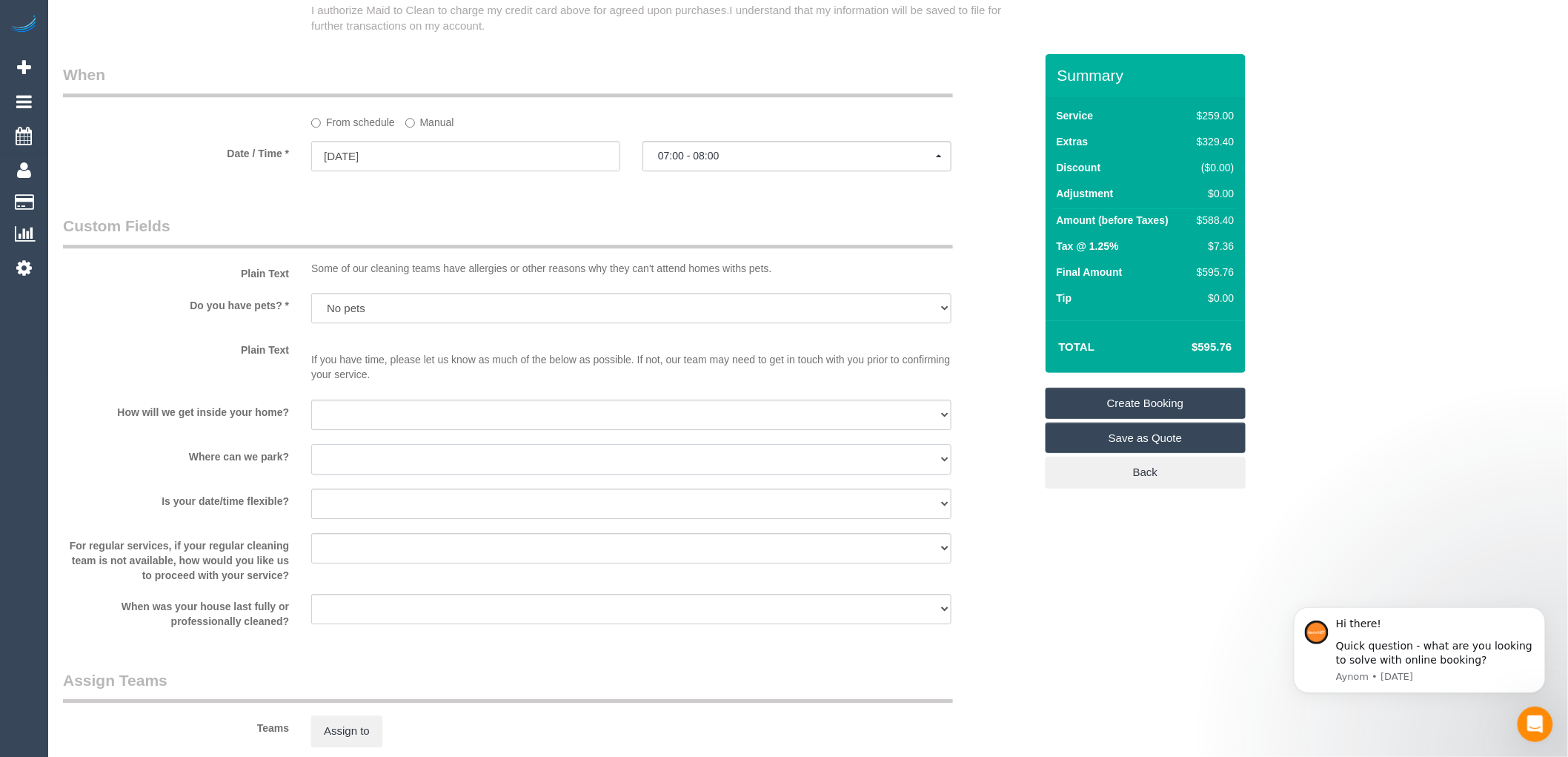
select select "number:18"
click at [311, 459] on select "I will provide parking on-site Free street parking Paid street parking (cost wi…" at bounding box center [631, 459] width 640 height 30
click at [362, 427] on select "I will be home Key will be left (please provide details below) Lock box/Access …" at bounding box center [631, 415] width 640 height 30
select select "number:14"
click at [311, 415] on select "I will be home Key will be left (please provide details below) Lock box/Access …" at bounding box center [631, 415] width 640 height 30
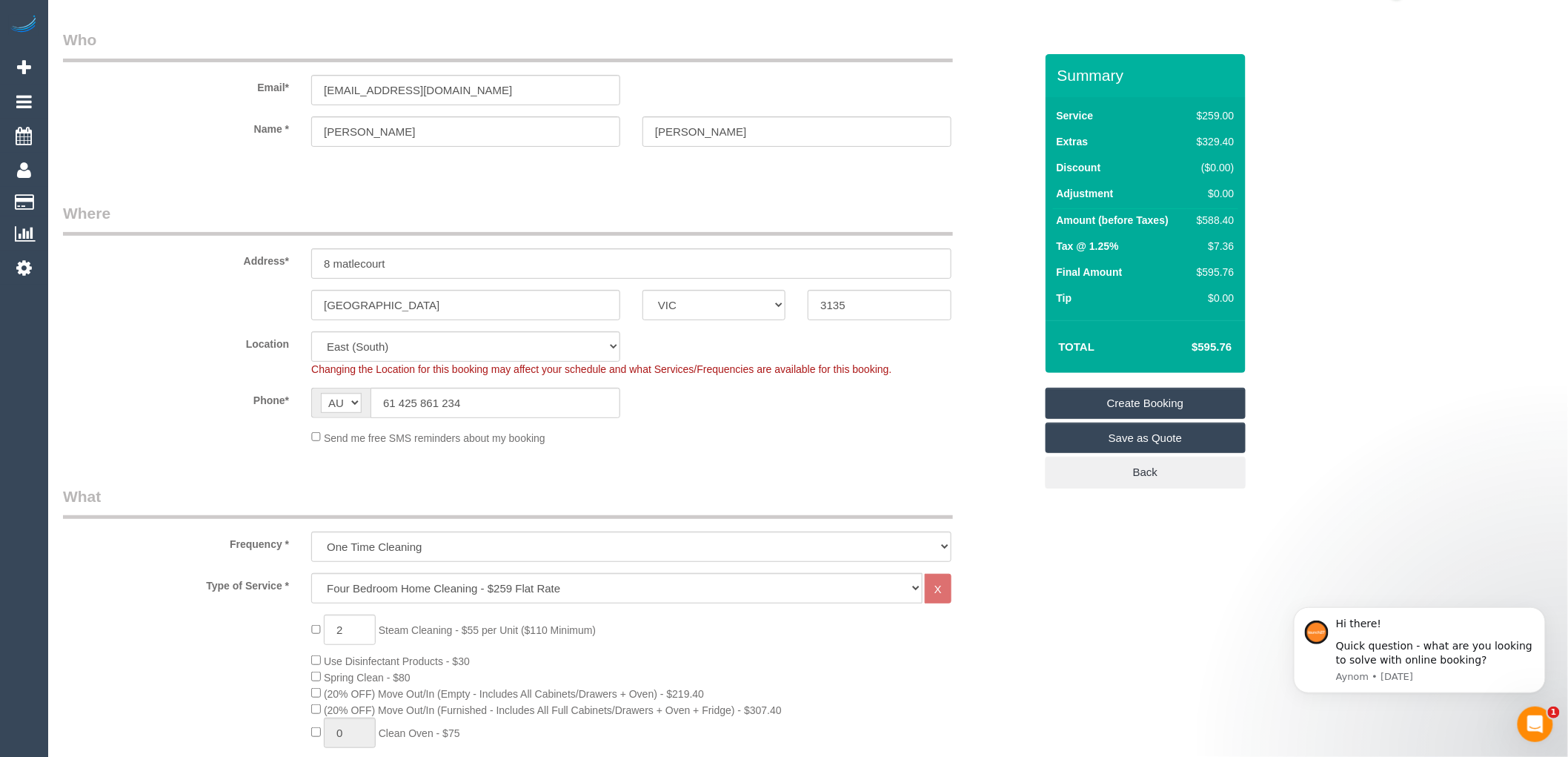
scroll to position [0, 0]
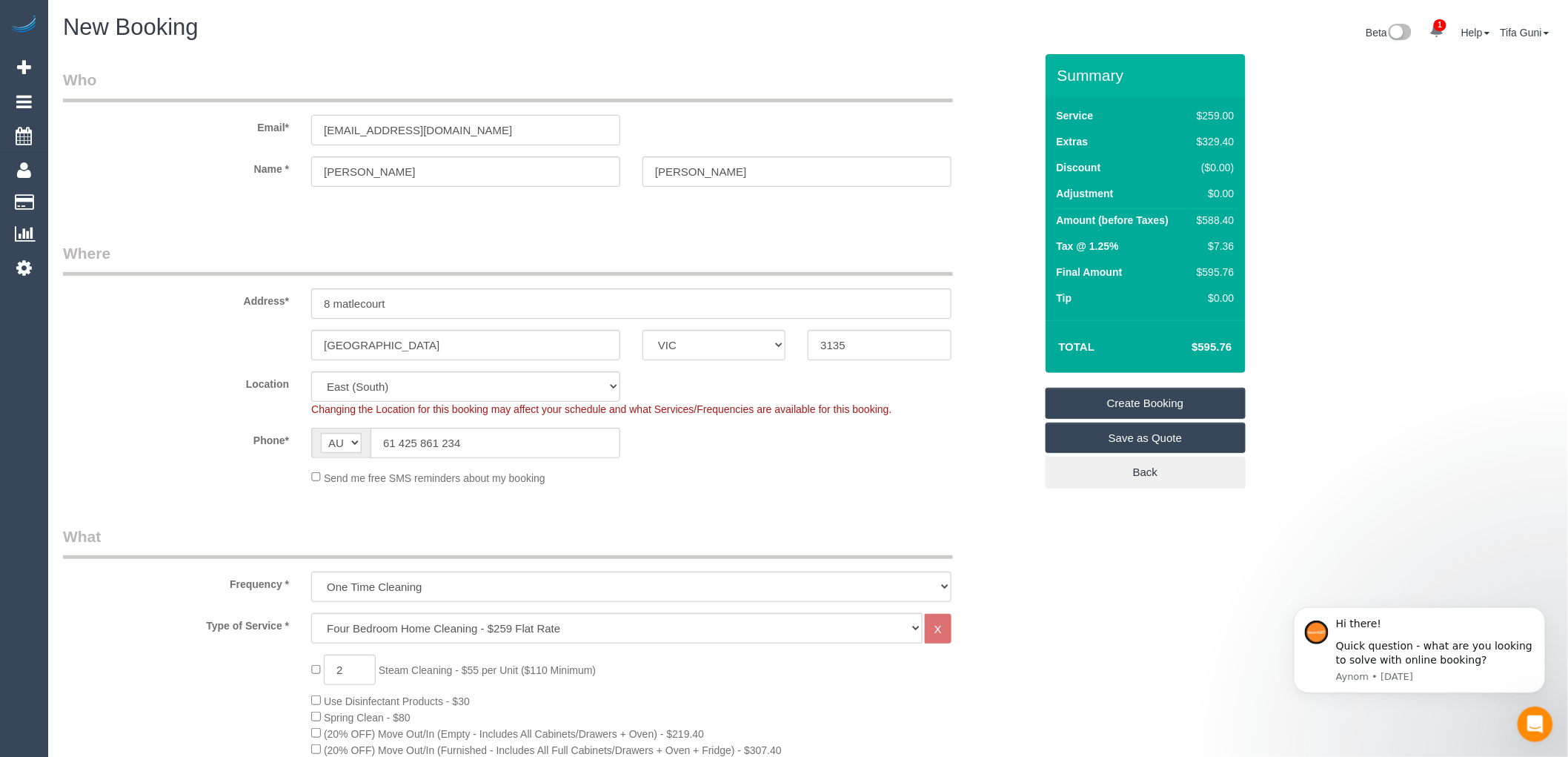
drag, startPoint x: 461, startPoint y: 128, endPoint x: 307, endPoint y: 136, distance: 154.2
click at [307, 136] on div "matthewmbetts@gmail.com" at bounding box center [465, 130] width 331 height 30
drag, startPoint x: 856, startPoint y: 344, endPoint x: 791, endPoint y: 342, distance: 65.0
click at [789, 340] on div "ringwood east ACT NSW NT QLD SA TAS VIC WA 3135" at bounding box center [548, 345] width 993 height 30
drag, startPoint x: 348, startPoint y: 126, endPoint x: 286, endPoint y: 126, distance: 62.0
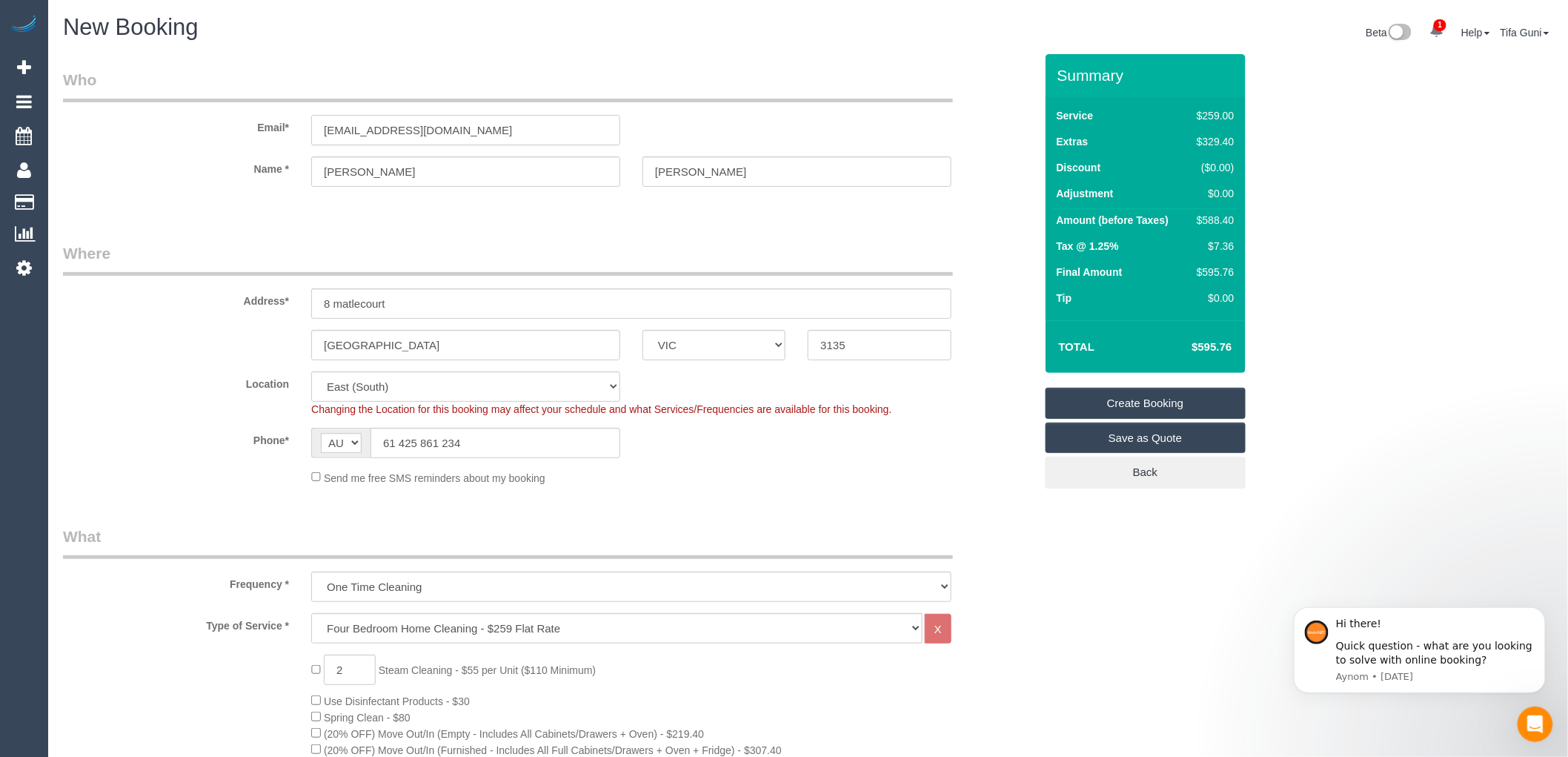
click at [286, 126] on div "Email* matthewmbetts@gmail.com" at bounding box center [548, 107] width 993 height 76
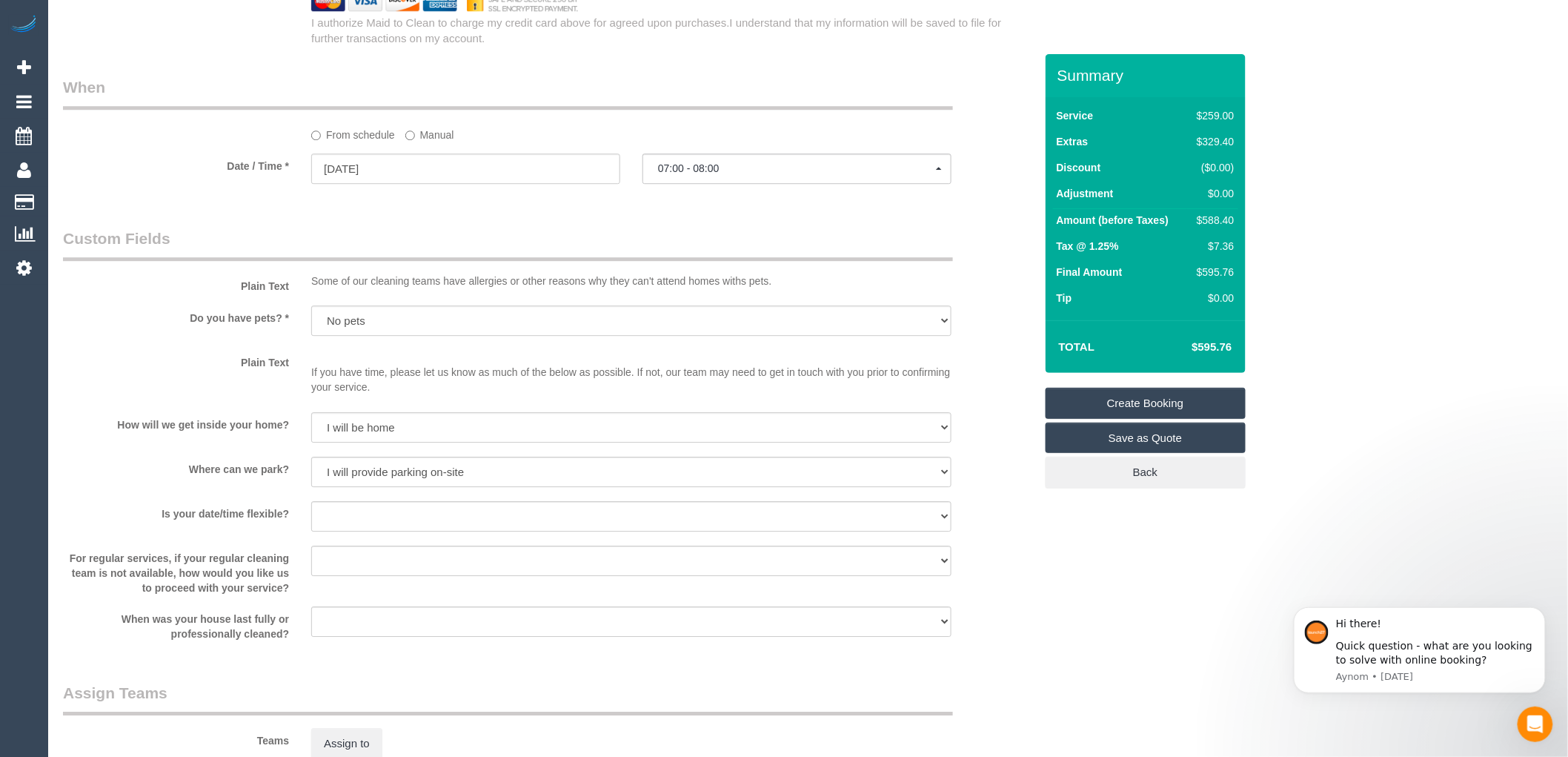
scroll to position [1730, 0]
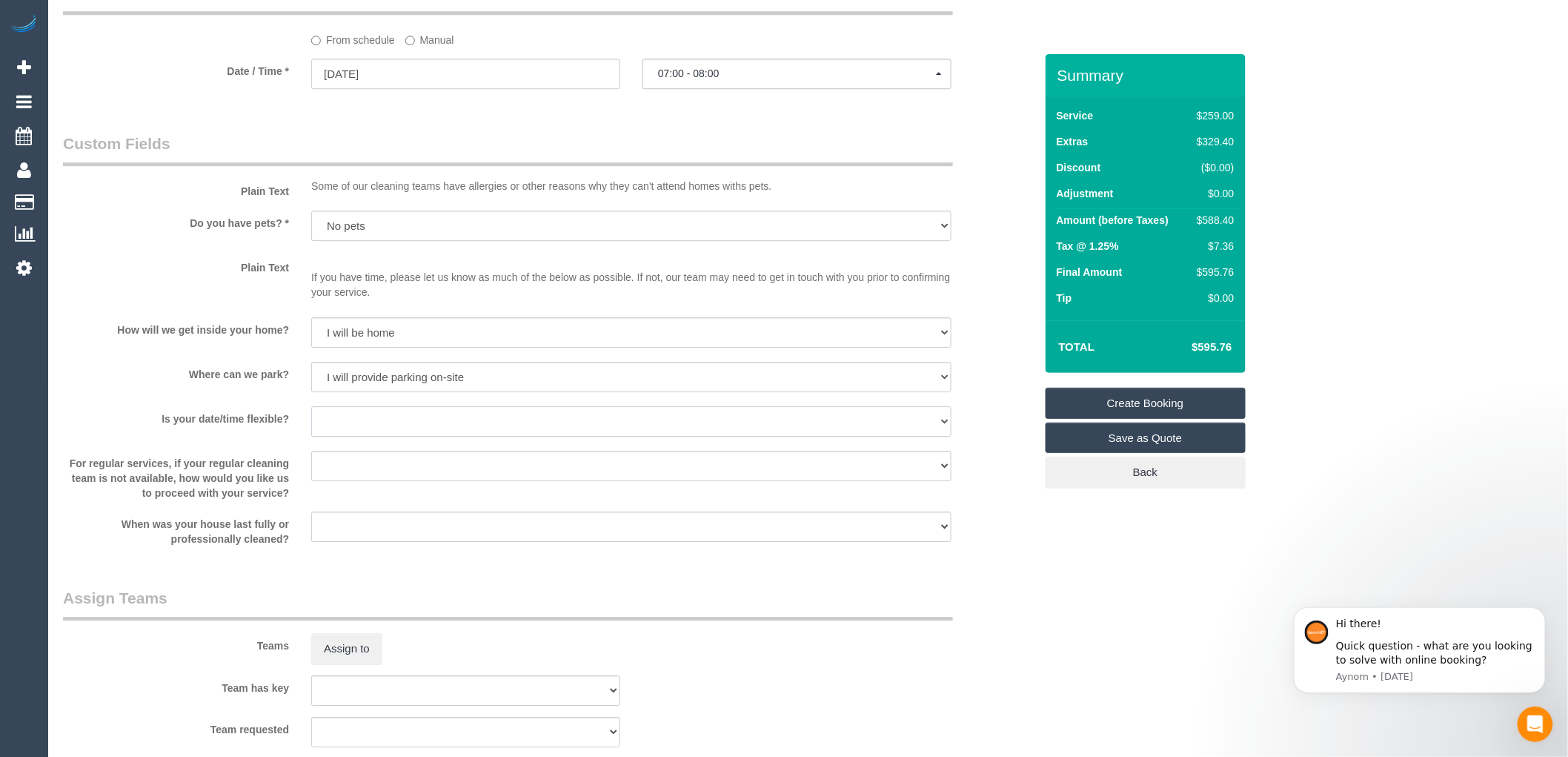
click at [501, 435] on select "Yes - date and time Yes - date but not time Yes - time but not date No - No fle…" at bounding box center [631, 421] width 640 height 30
select select "number:25"
click at [311, 422] on select "Yes - date and time Yes - date but not time Yes - time but not date No - No fle…" at bounding box center [631, 421] width 640 height 30
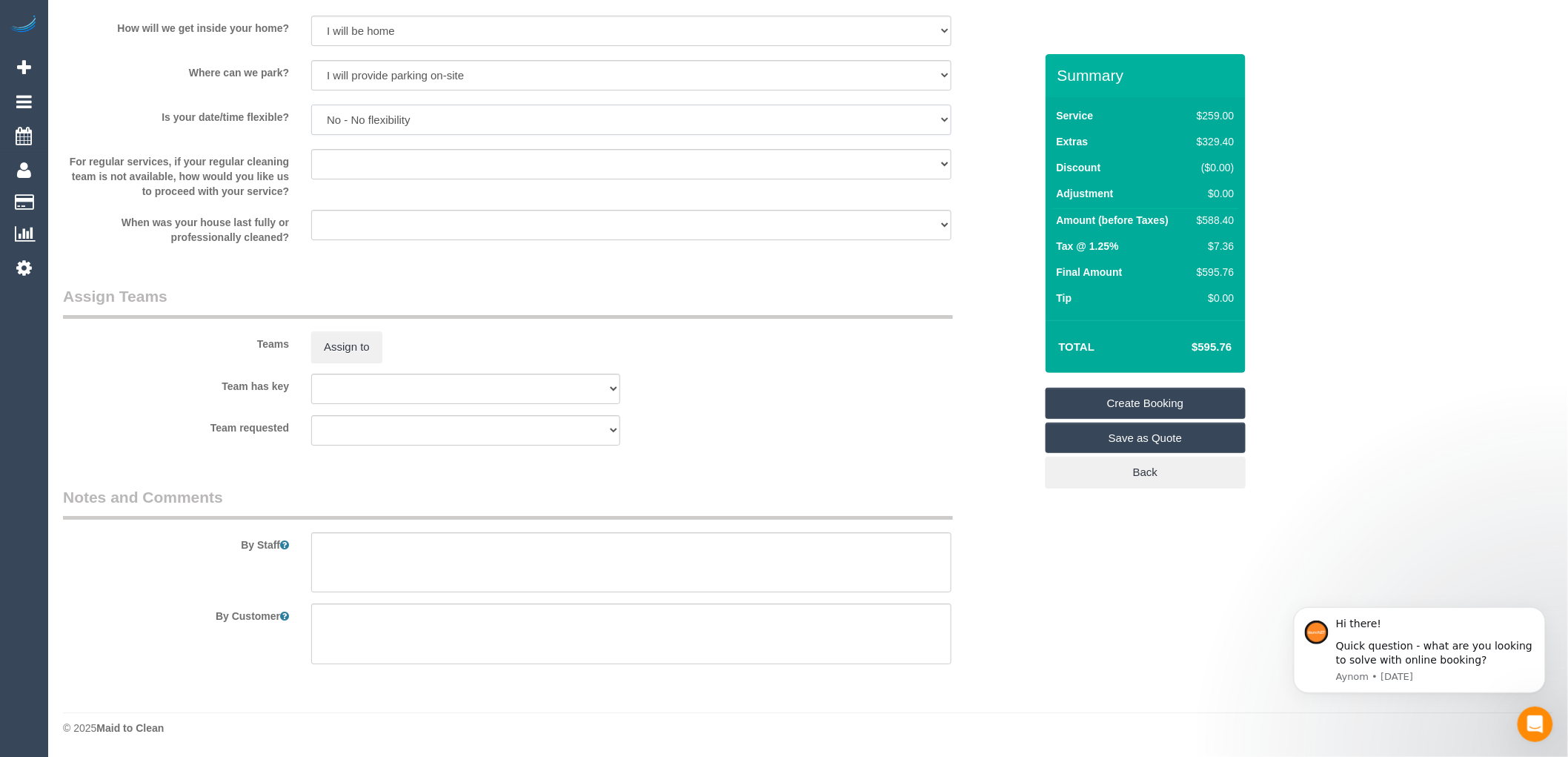
scroll to position [2046, 0]
click at [422, 557] on textarea at bounding box center [631, 563] width 640 height 61
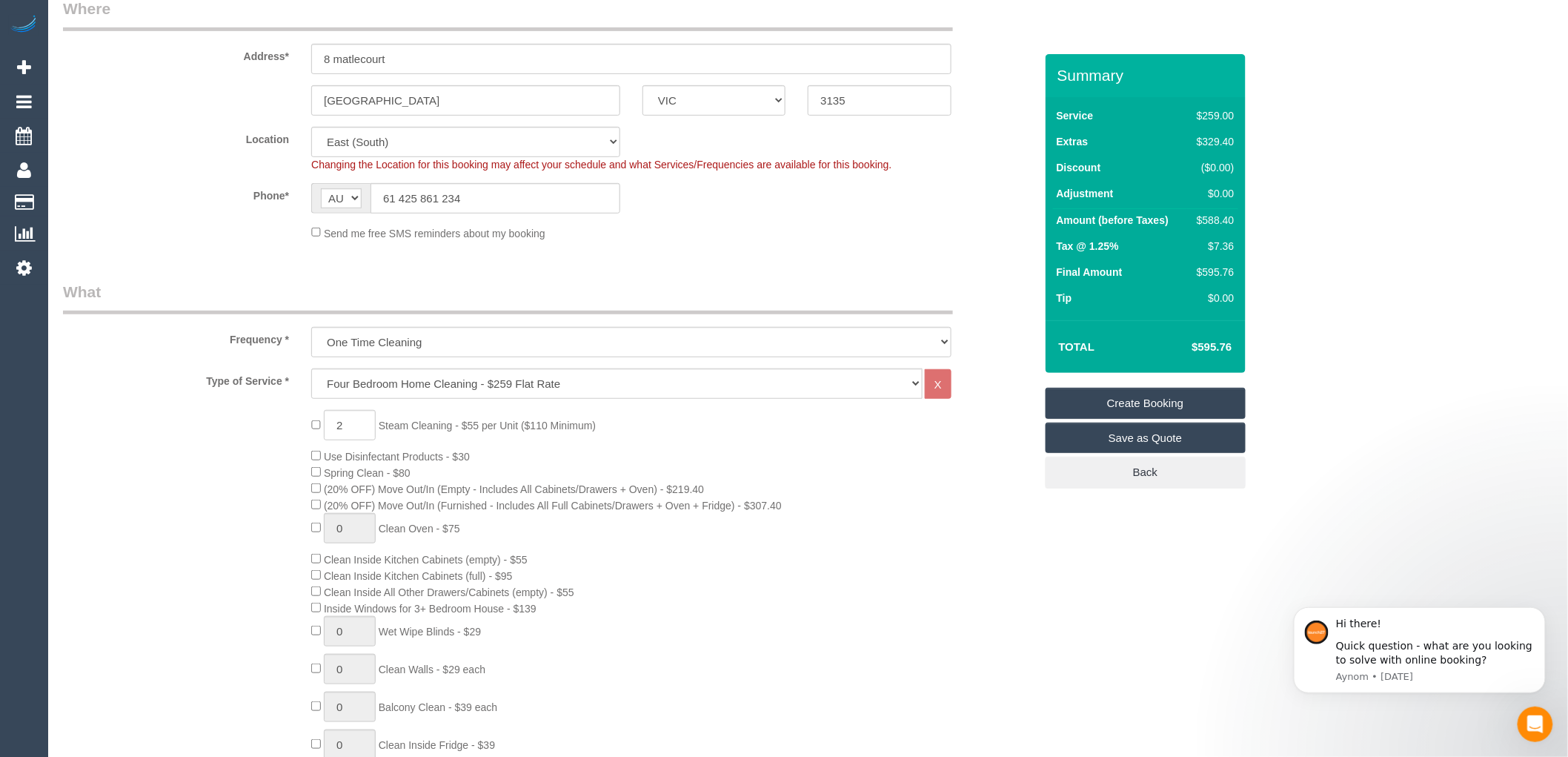
scroll to position [0, 0]
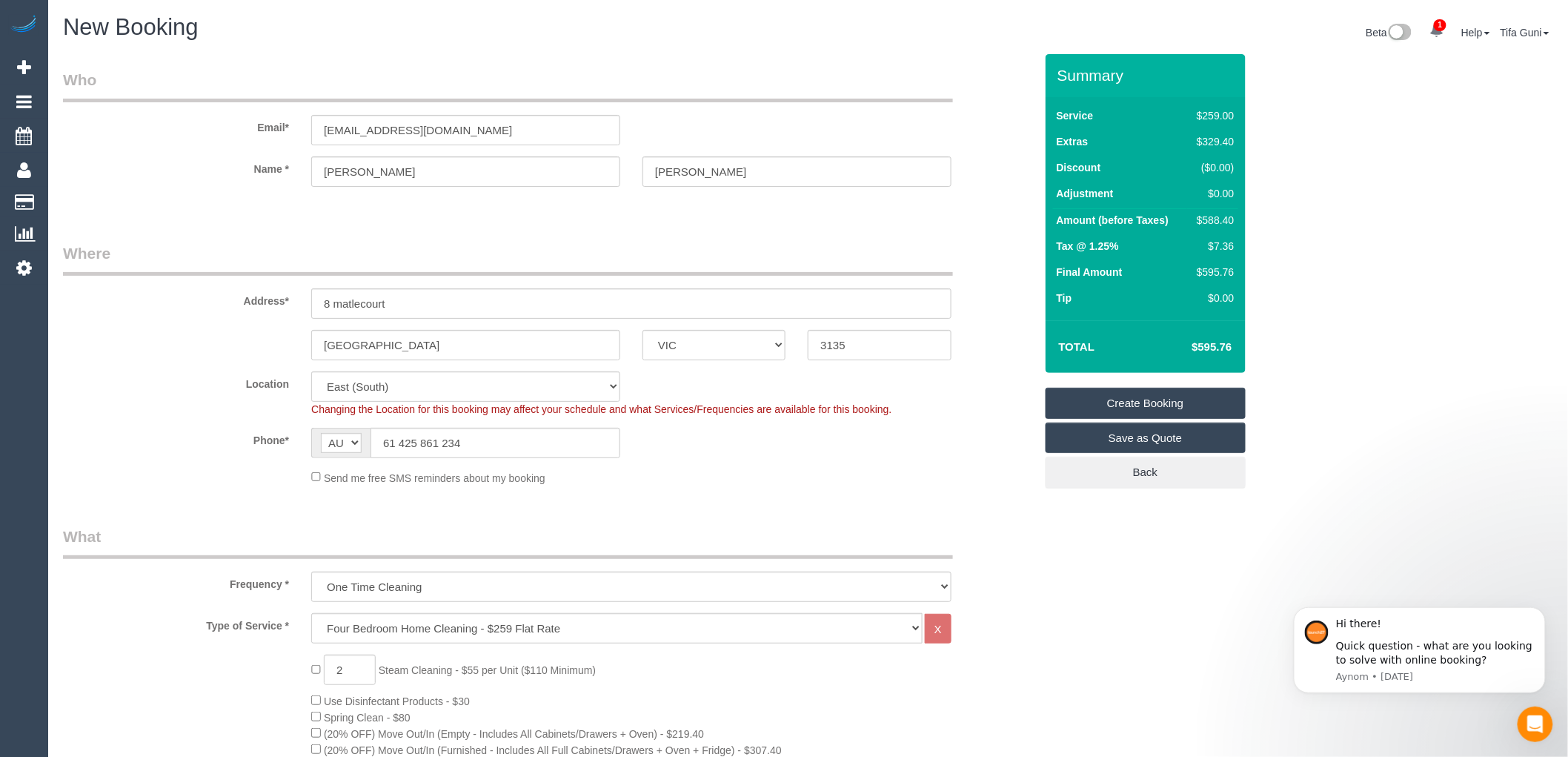
type textarea "Client will be home"
click at [1168, 401] on link "Create Booking" at bounding box center [1145, 403] width 200 height 31
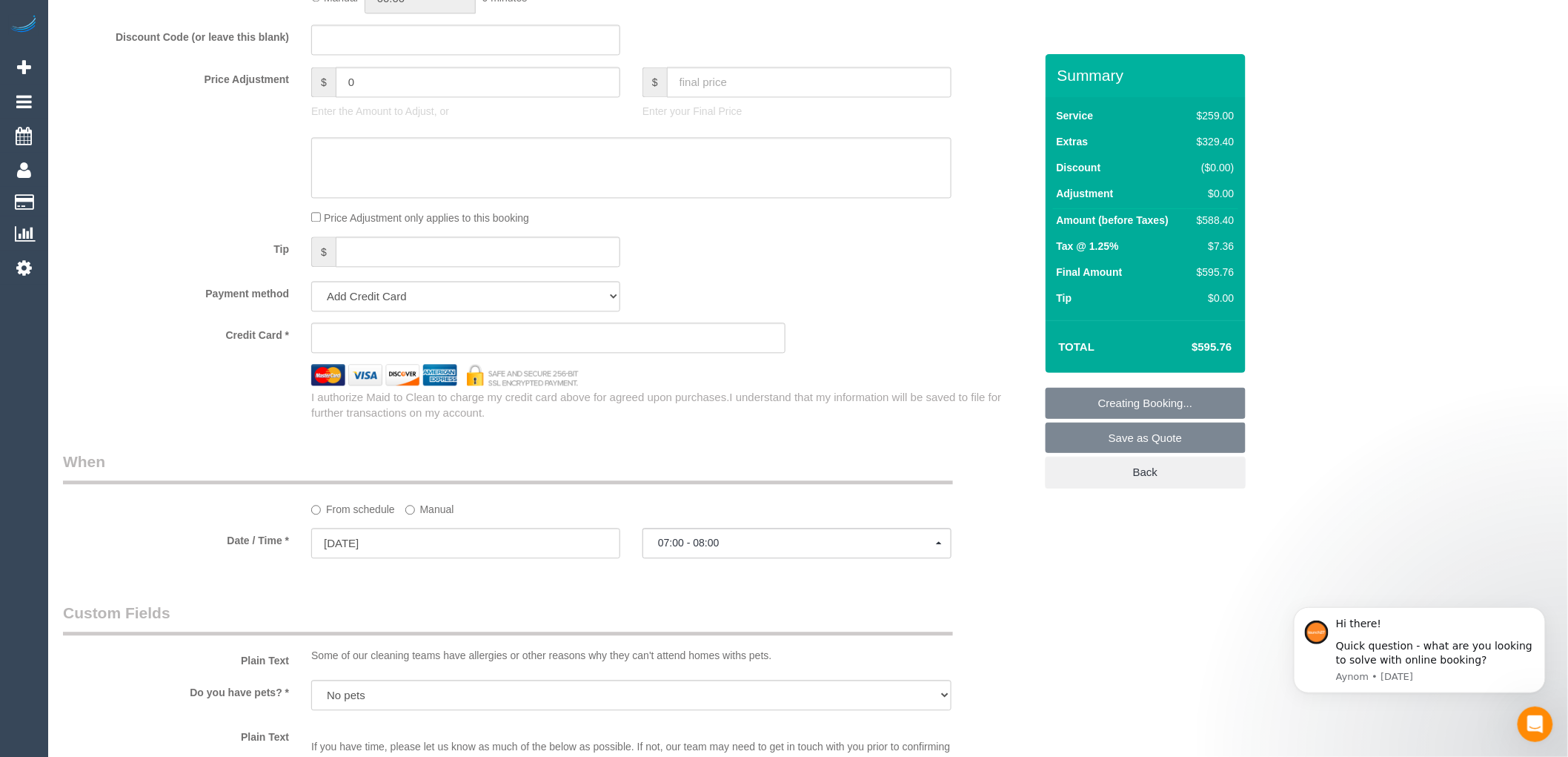
scroll to position [1483, 0]
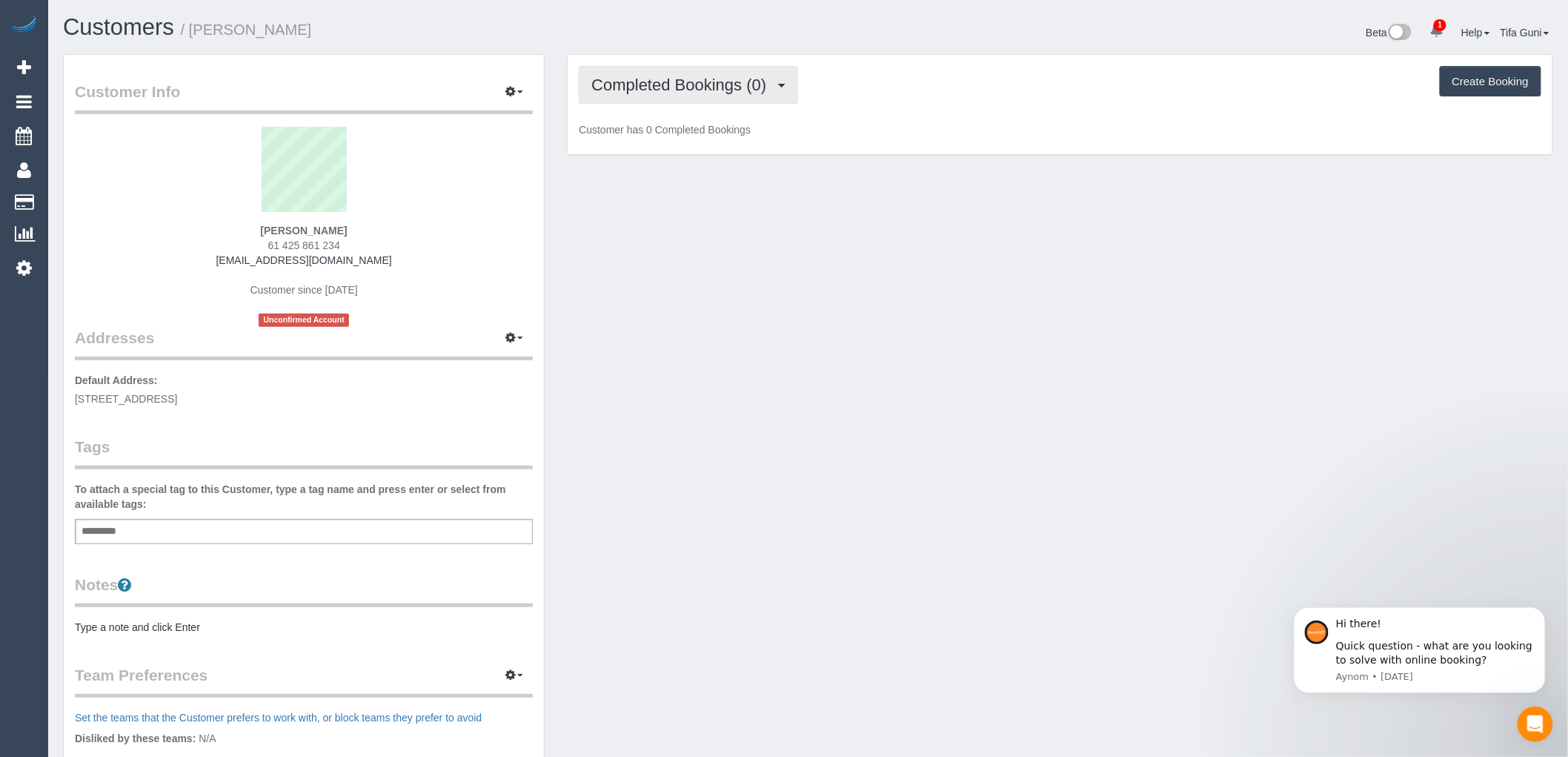
click at [770, 80] on span "Completed Bookings (0)" at bounding box center [682, 85] width 182 height 18
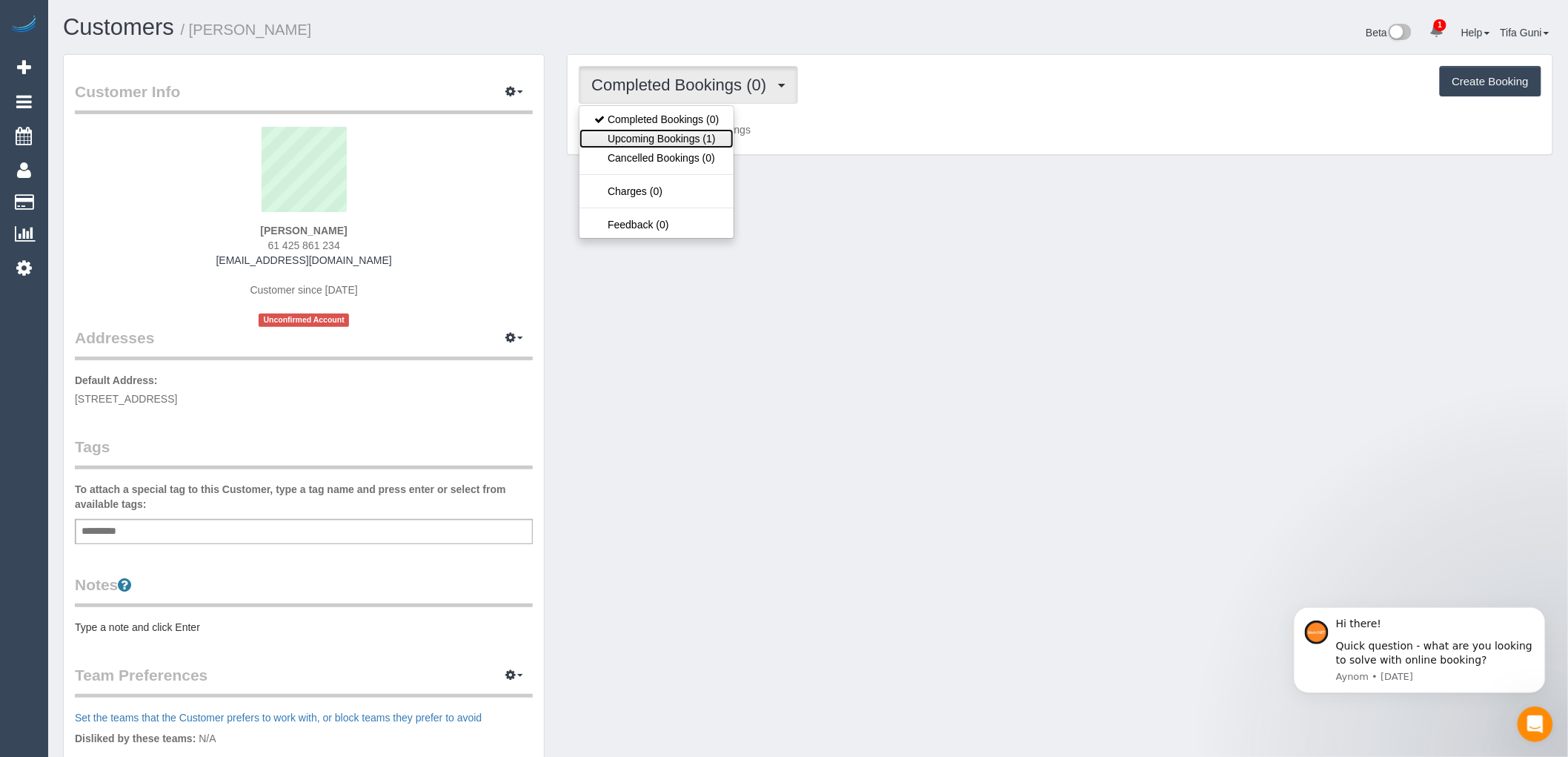
click at [698, 142] on link "Upcoming Bookings (1)" at bounding box center [656, 138] width 154 height 19
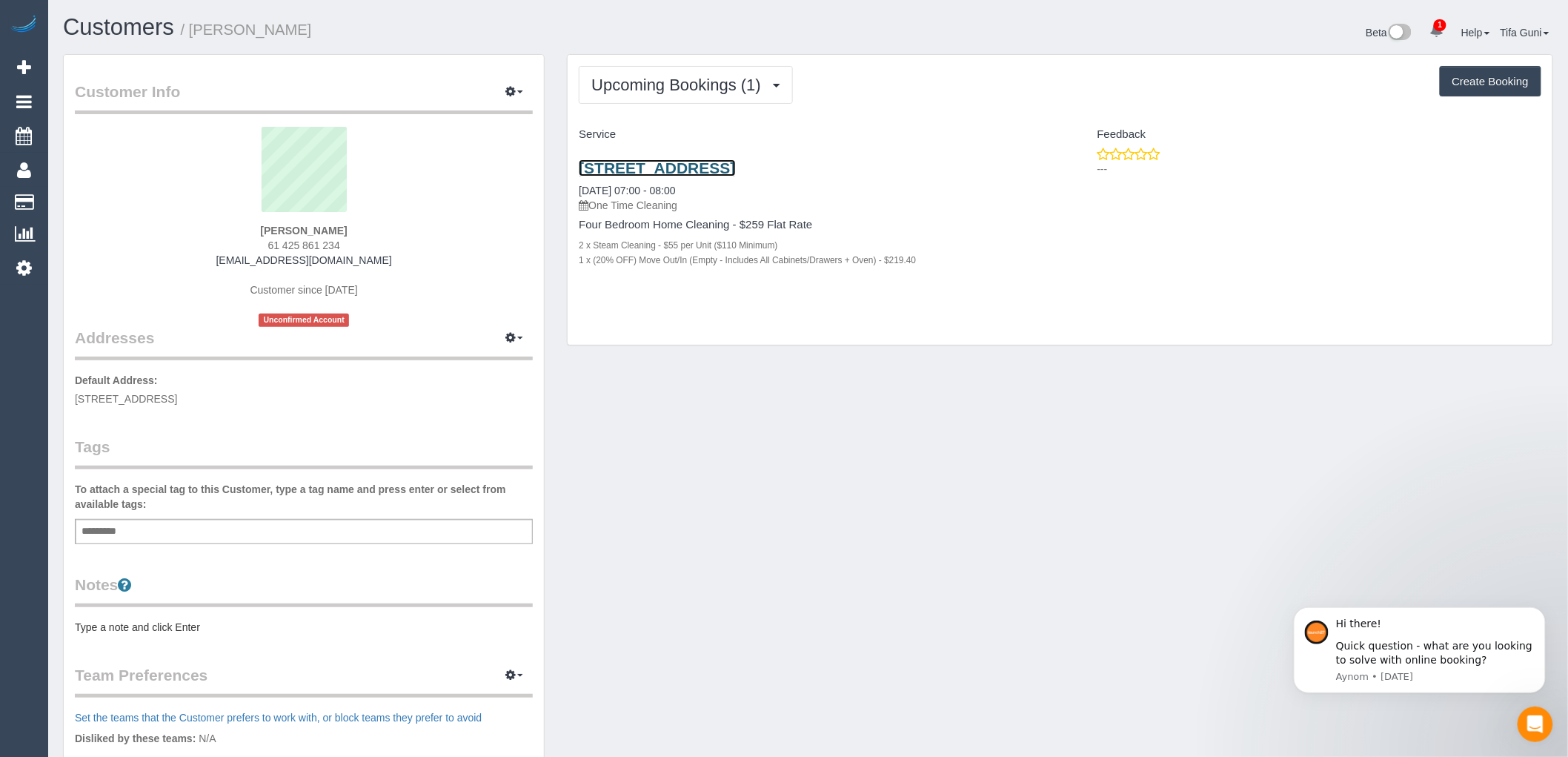
click at [721, 161] on link "[STREET_ADDRESS]" at bounding box center [656, 168] width 156 height 17
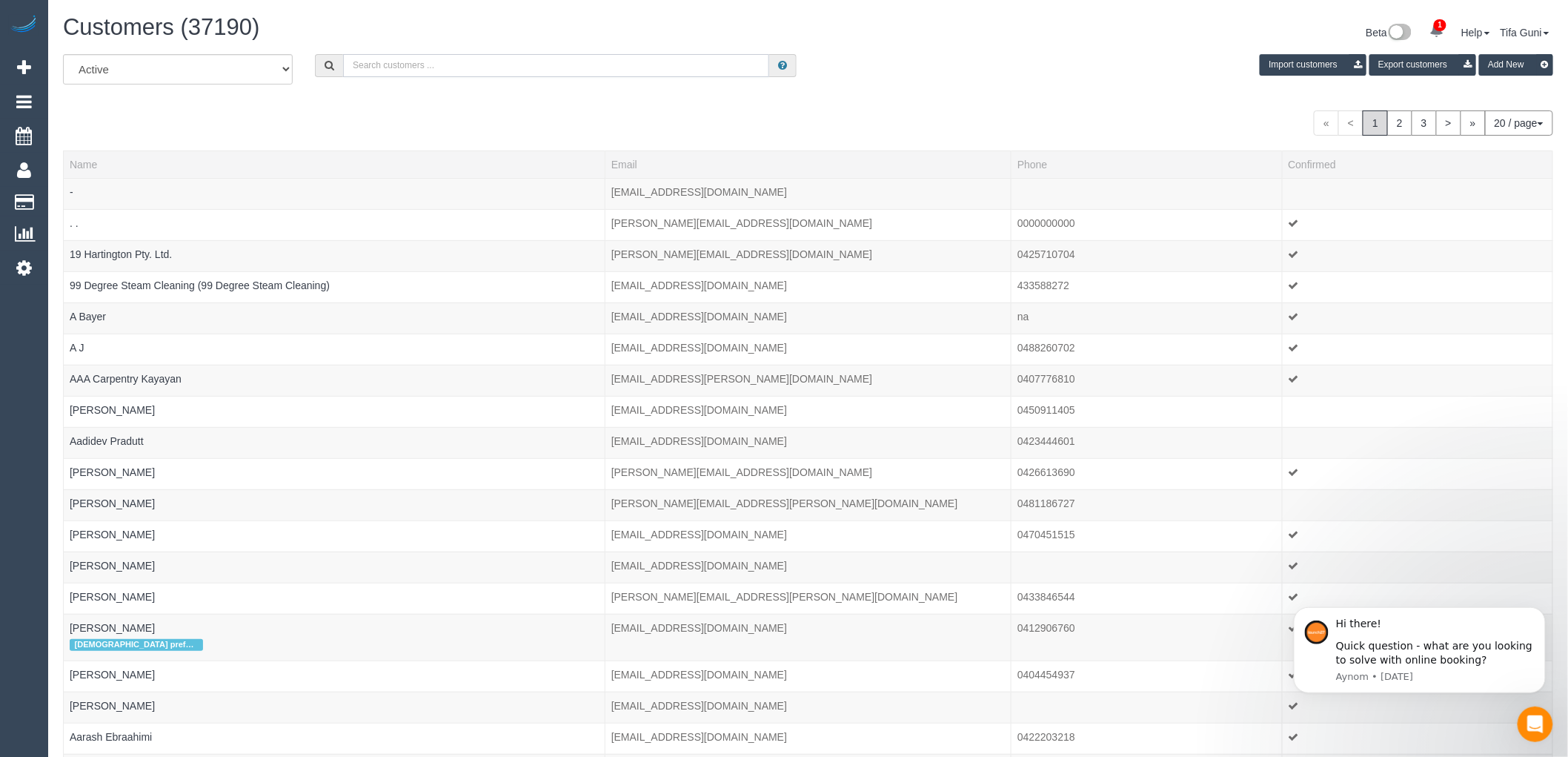
click at [463, 65] on input "text" at bounding box center [556, 65] width 426 height 23
paste input "[EMAIL_ADDRESS][DOMAIN_NAME]"
type input "[EMAIL_ADDRESS][DOMAIN_NAME]"
click at [639, 69] on input "[EMAIL_ADDRESS][DOMAIN_NAME]" at bounding box center [556, 65] width 426 height 23
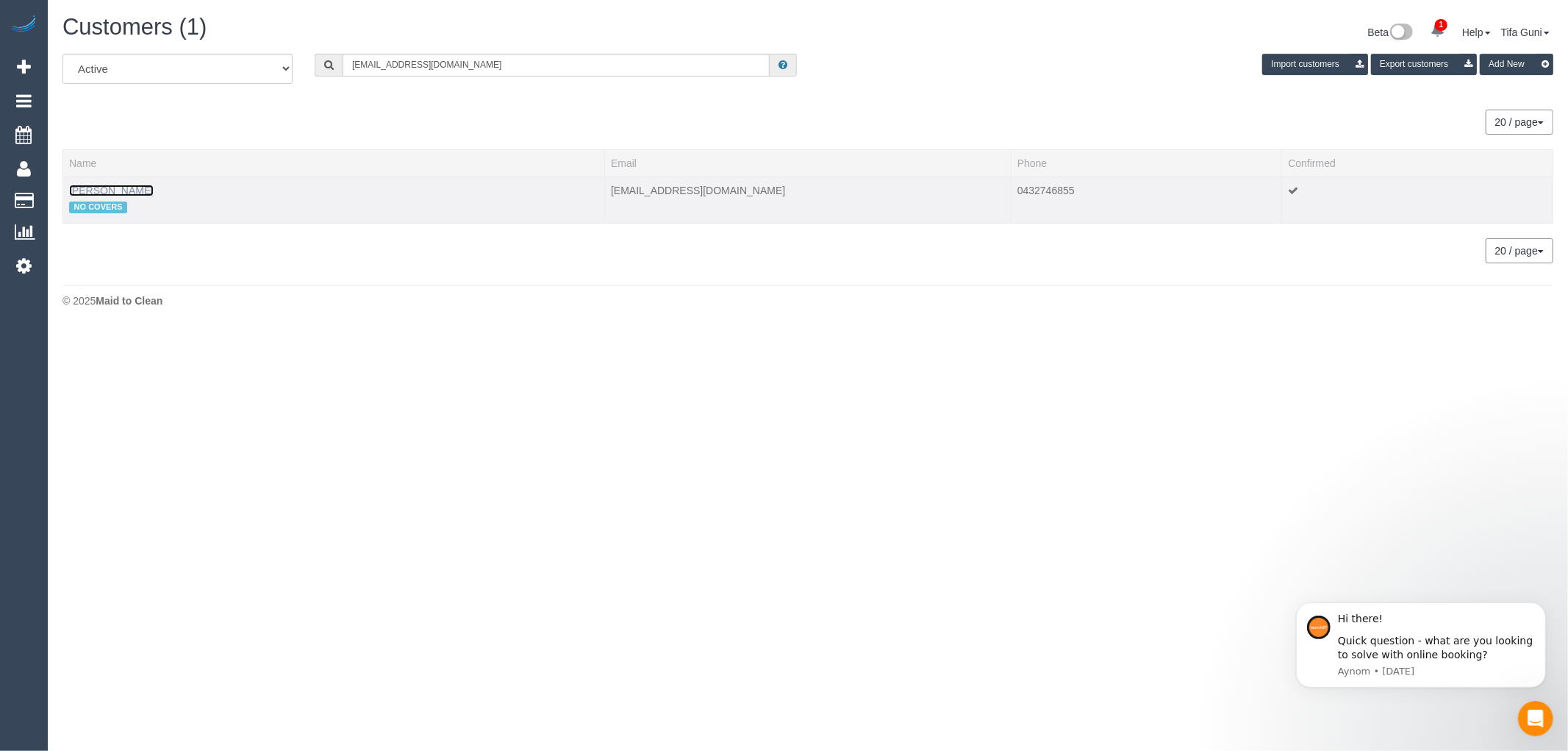
click at [94, 190] on link "[PERSON_NAME]" at bounding box center [111, 190] width 85 height 12
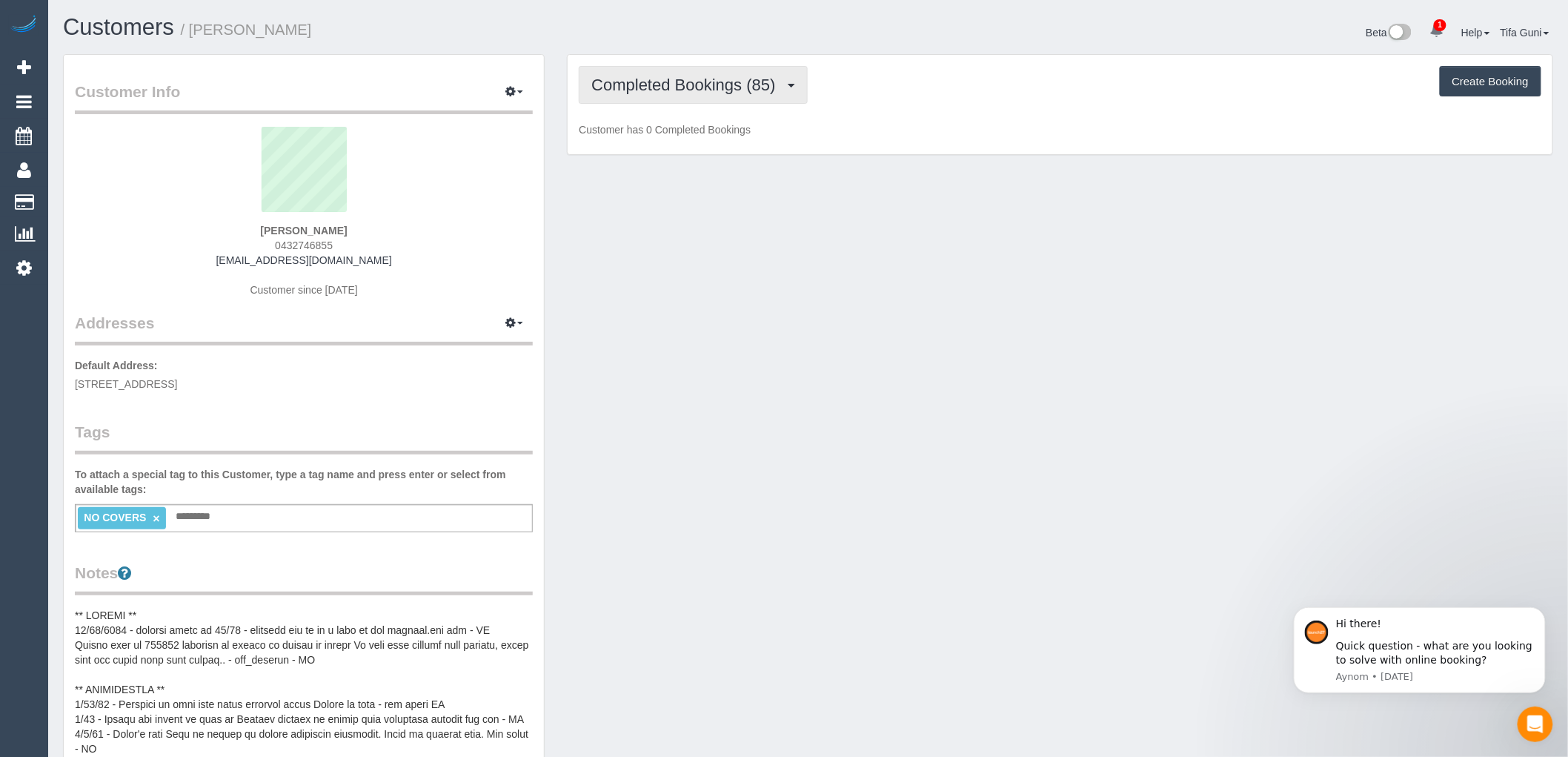
click at [757, 86] on span "Completed Bookings (85)" at bounding box center [687, 85] width 191 height 18
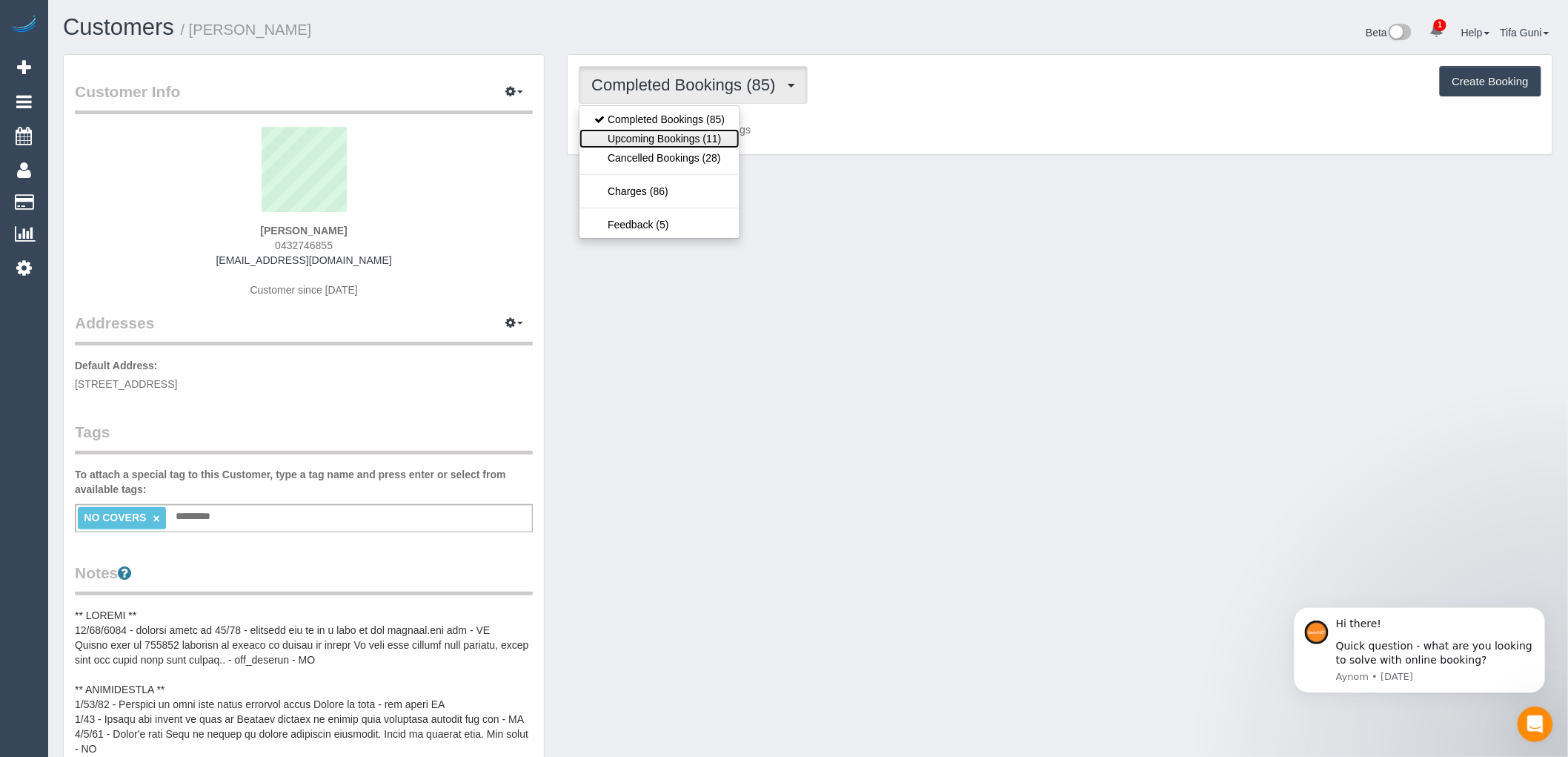
click at [635, 136] on link "Upcoming Bookings (11)" at bounding box center [659, 138] width 160 height 19
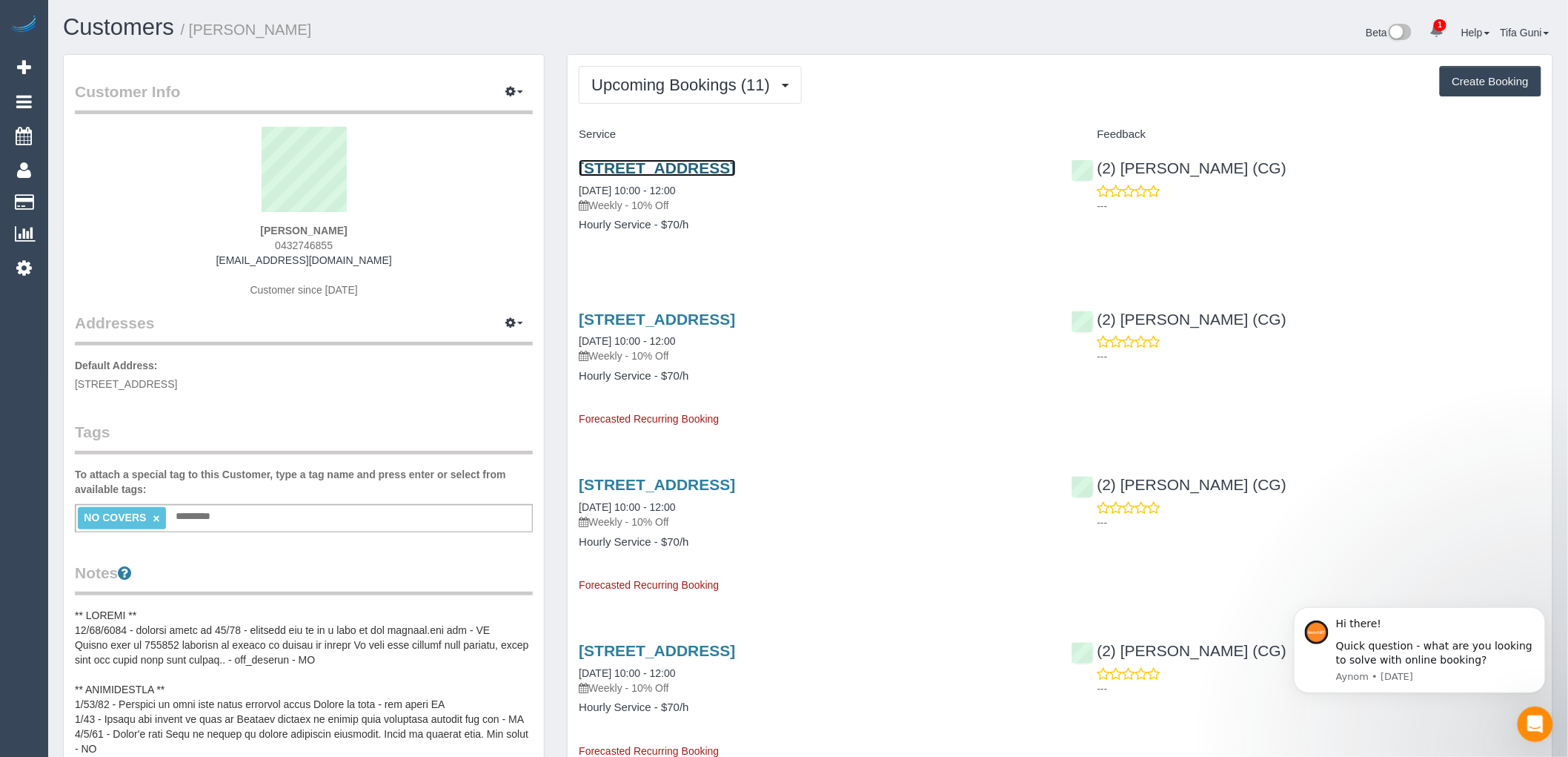
click at [684, 169] on link "[STREET_ADDRESS]" at bounding box center [656, 168] width 156 height 17
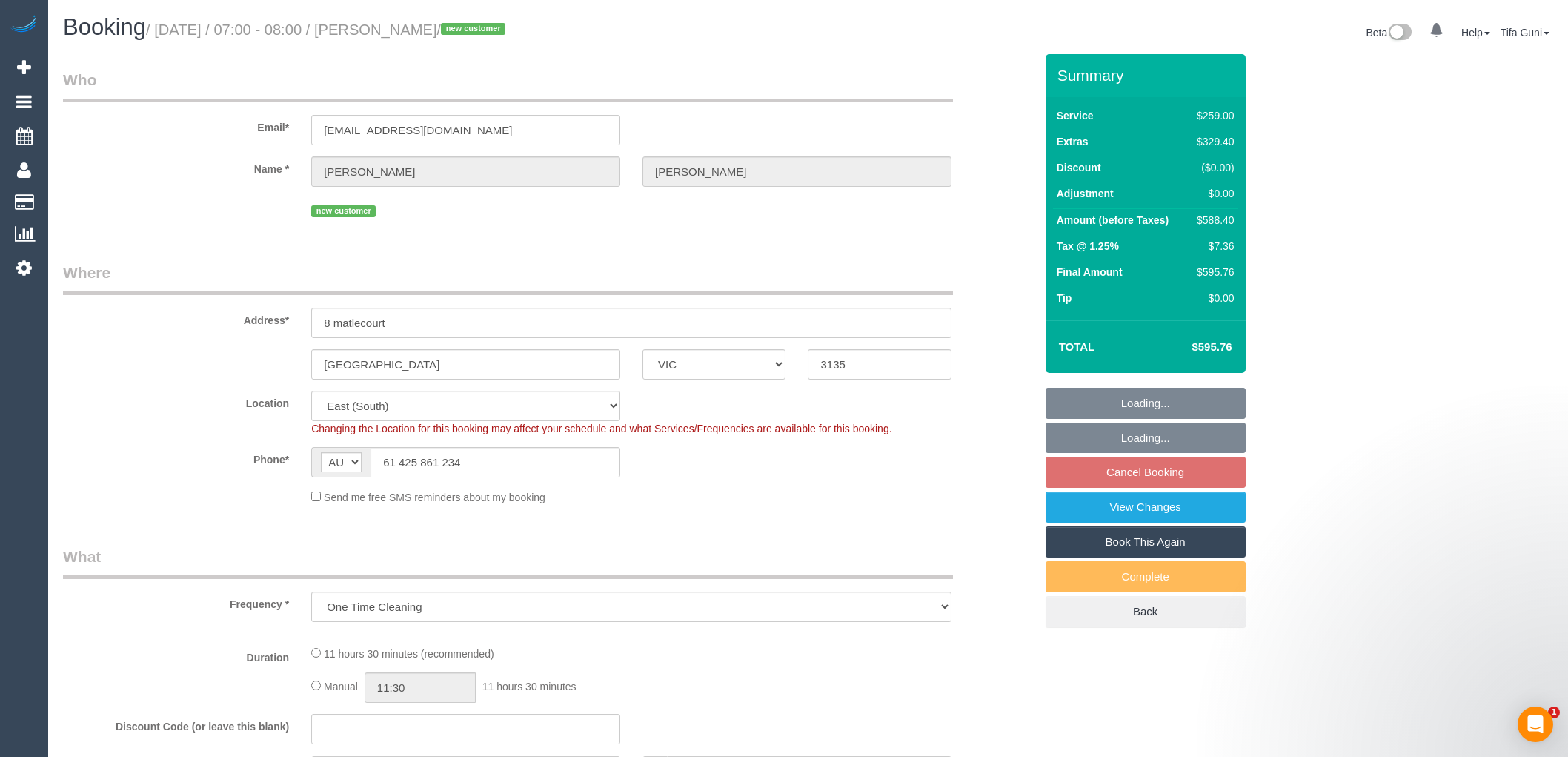
select select "VIC"
select select "object:643"
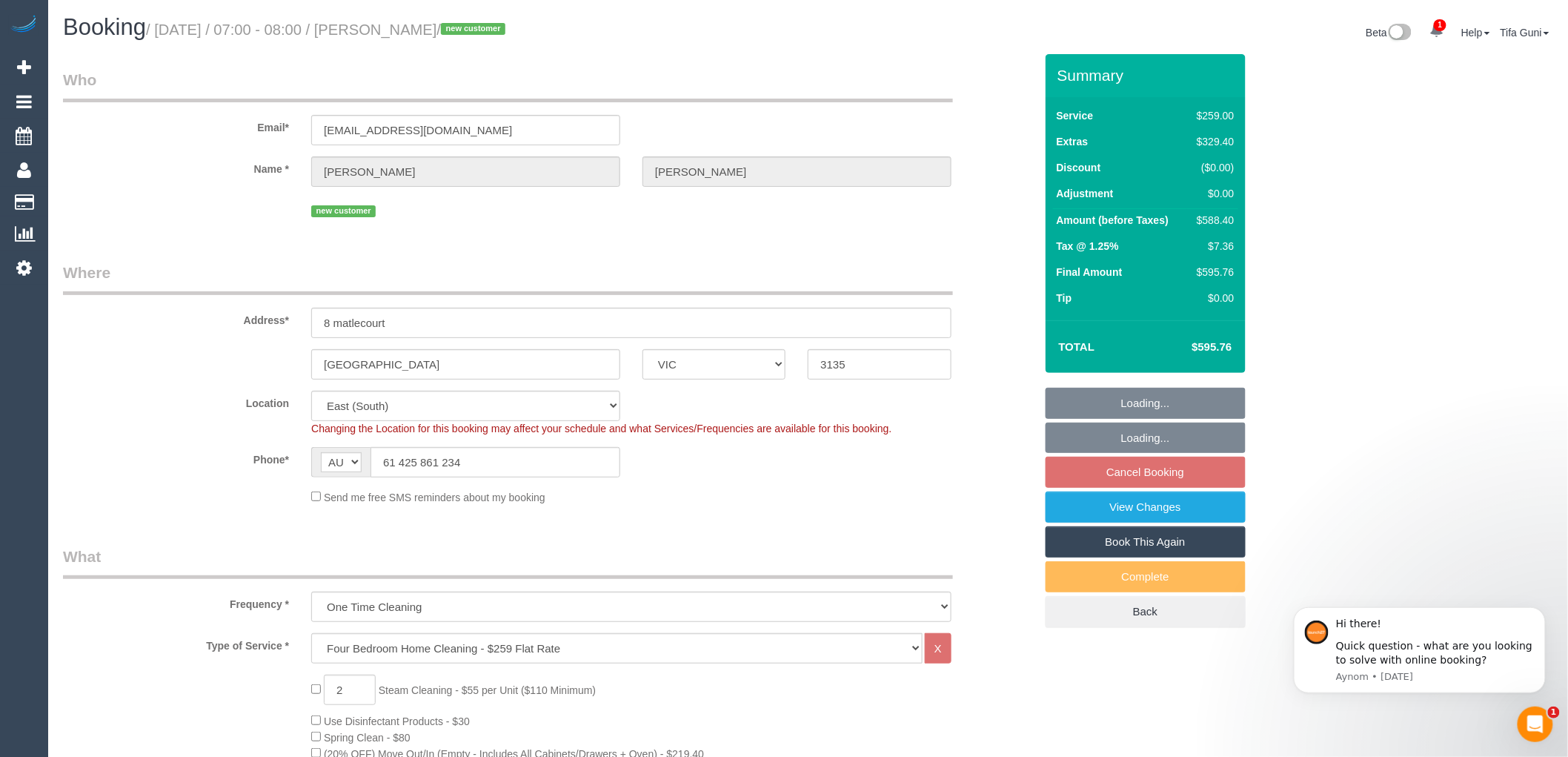
select select "string:stripe-pm_1S0BYY2GScqysDRVChe1DSrY"
select select "spot1"
select select "number:28"
select select "number:14"
select select "number:18"
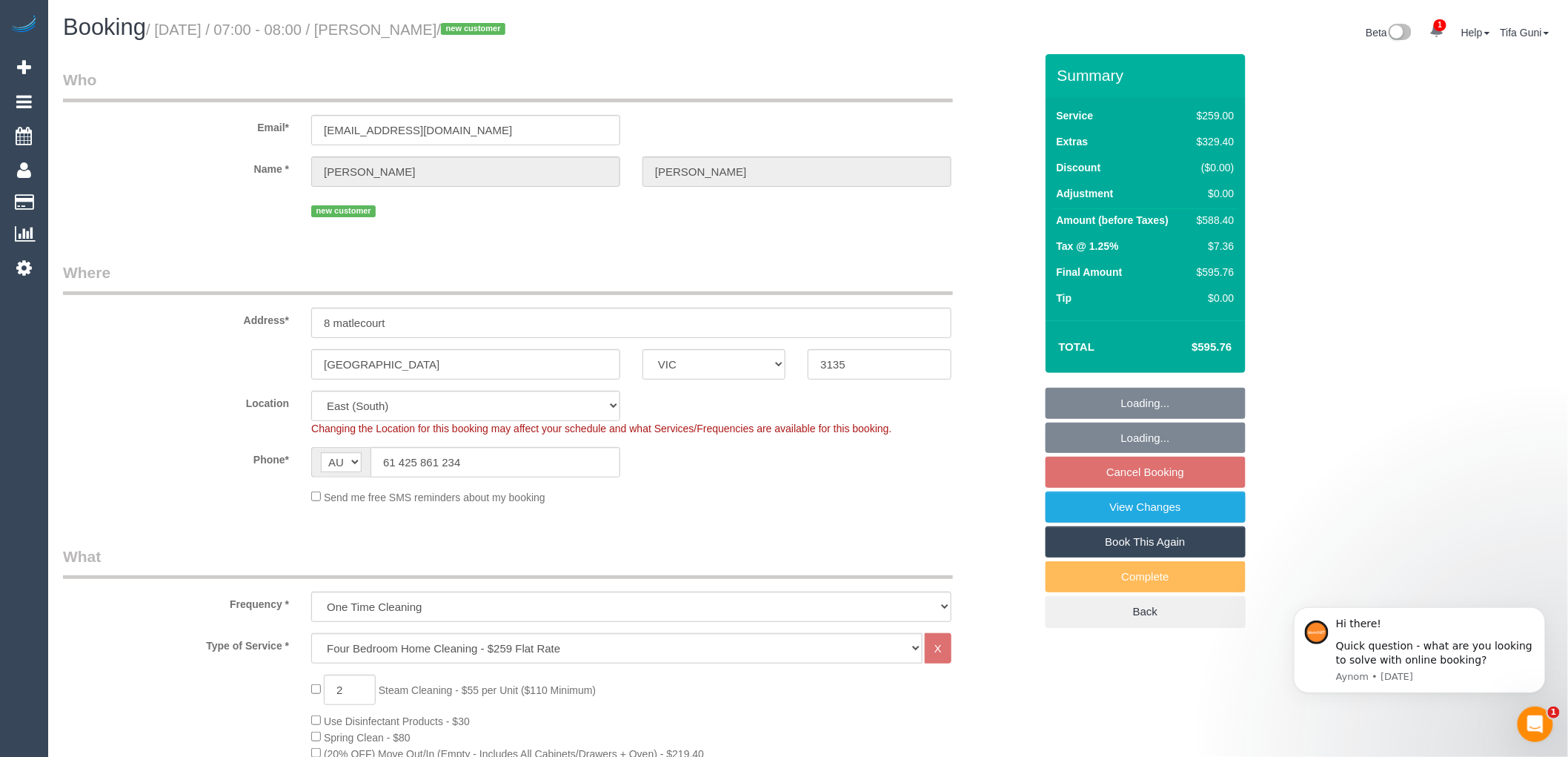
select select "number:25"
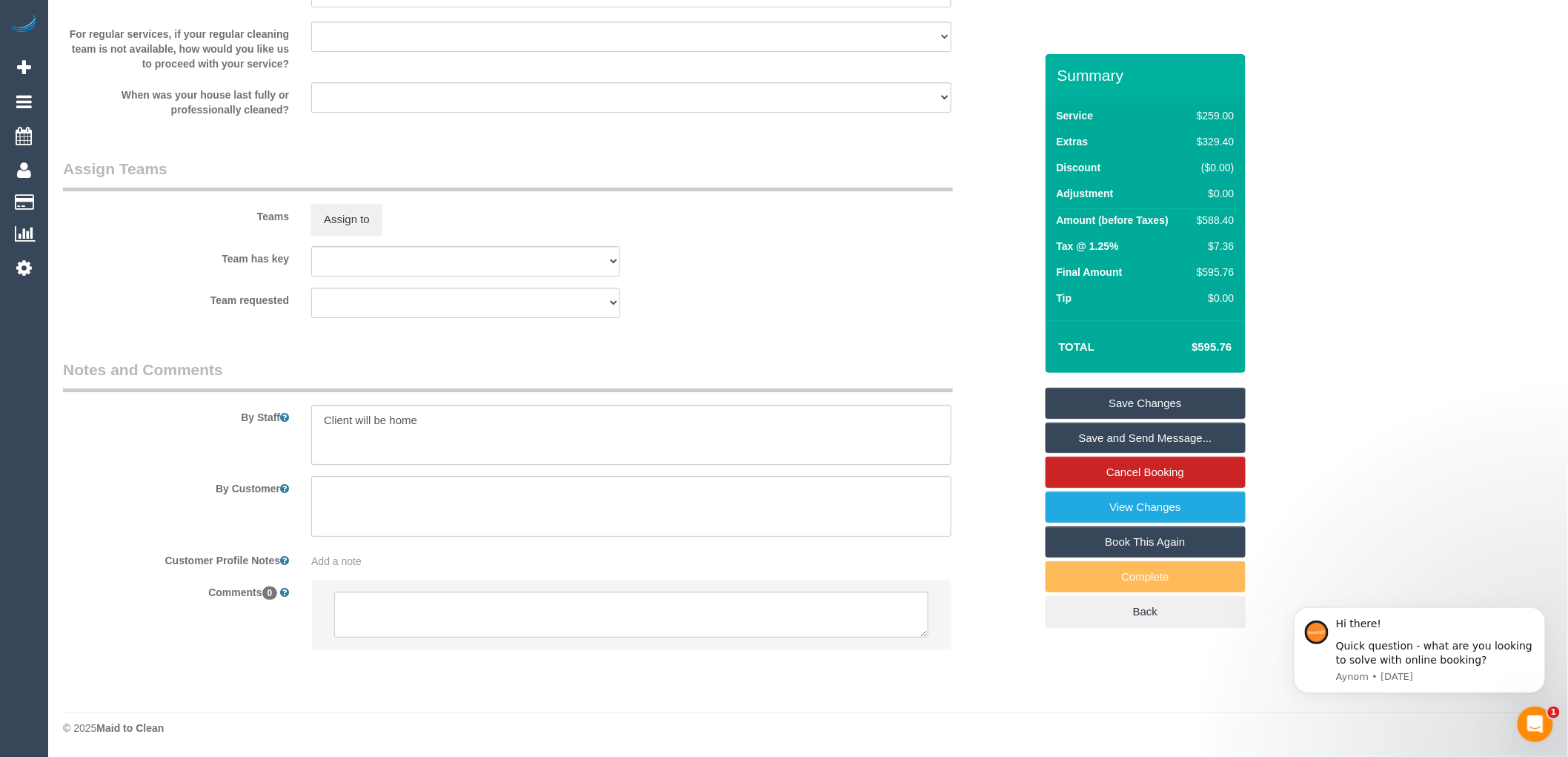
scroll to position [2097, 0]
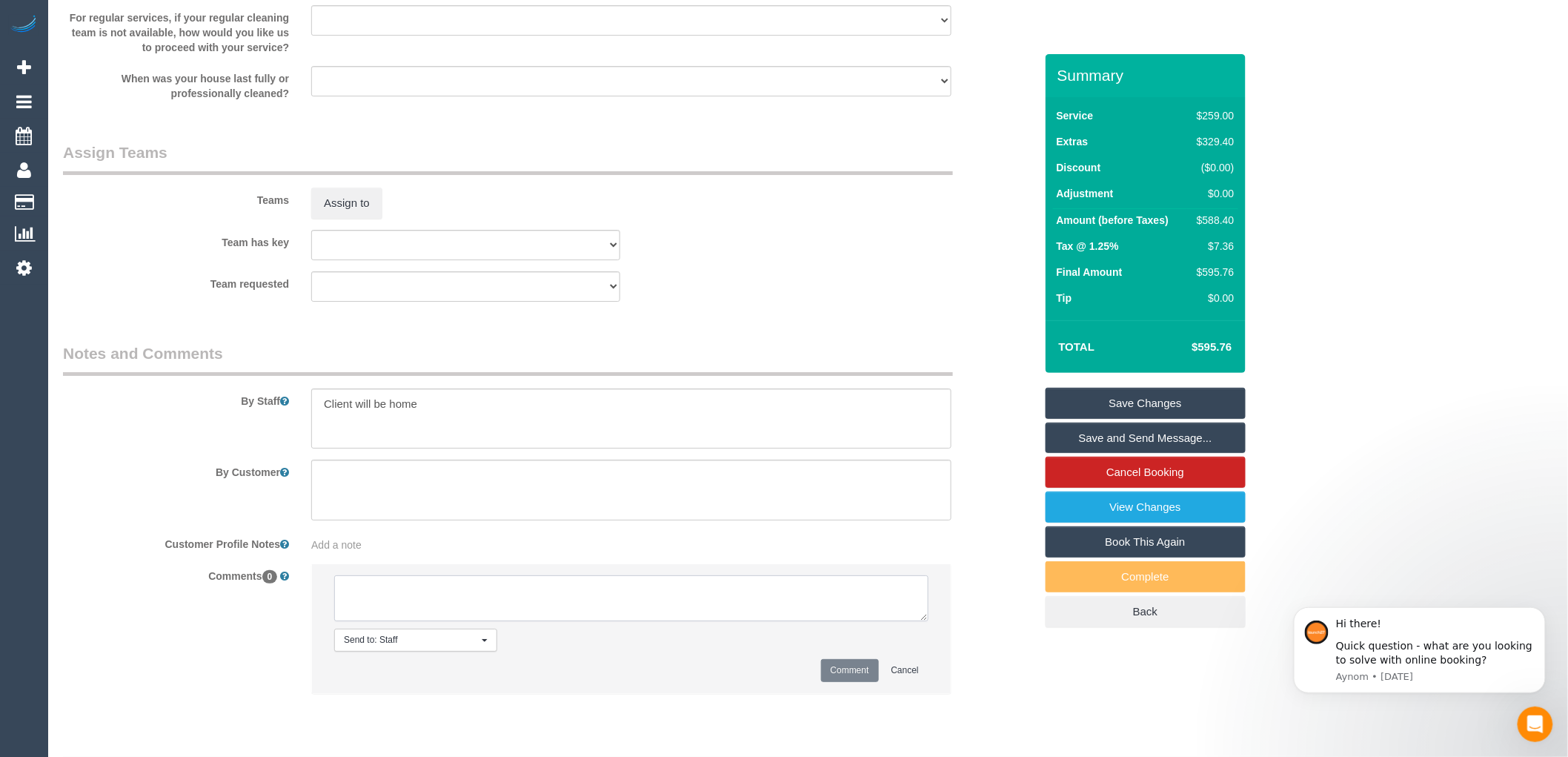
click at [439, 599] on textarea at bounding box center [631, 598] width 594 height 46
type textarea "-"
paste textarea "Flexibility dates: Flexibility times: Notes: knows we need to review Contact vi…"
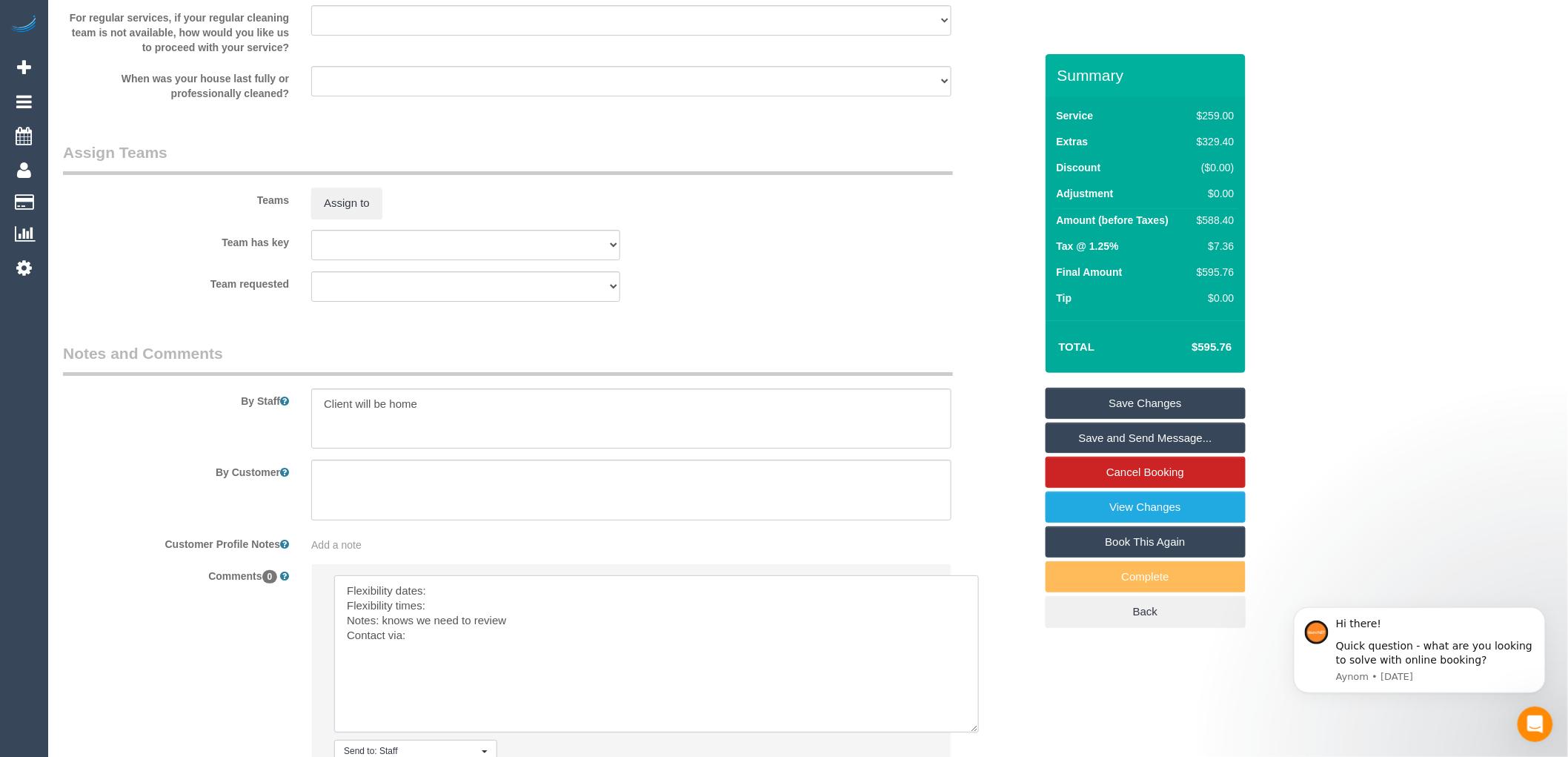
drag, startPoint x: 924, startPoint y: 635, endPoint x: 975, endPoint y: 746, distance: 122.2
click at [975, 733] on textarea at bounding box center [656, 653] width 645 height 157
click at [454, 605] on textarea at bounding box center [656, 653] width 645 height 157
click at [441, 608] on textarea at bounding box center [656, 653] width 645 height 157
click at [455, 625] on textarea at bounding box center [656, 653] width 645 height 157
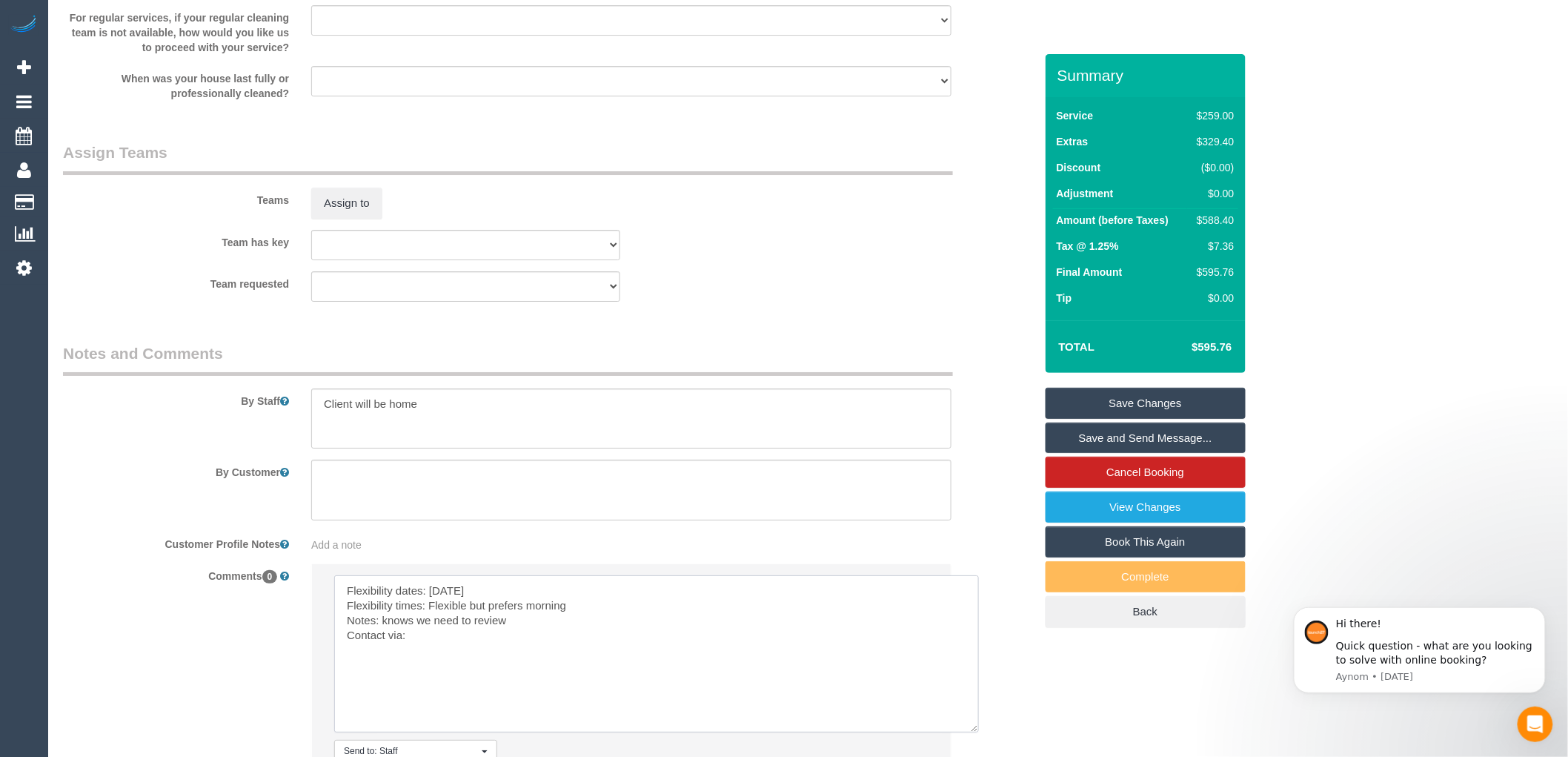
click at [429, 655] on textarea at bounding box center [656, 653] width 645 height 157
click at [407, 650] on textarea at bounding box center [656, 653] width 645 height 157
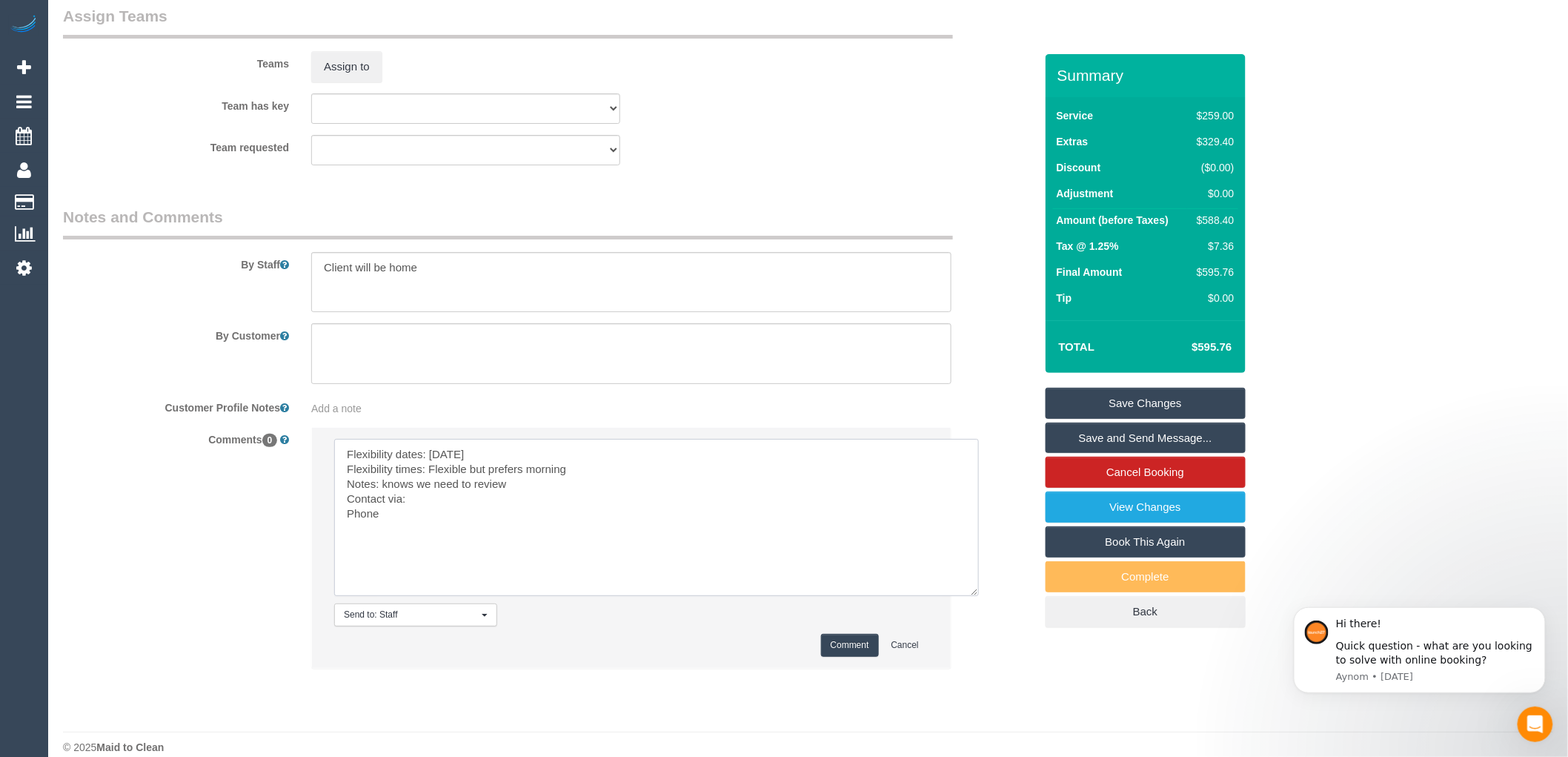
scroll to position [2269, 0]
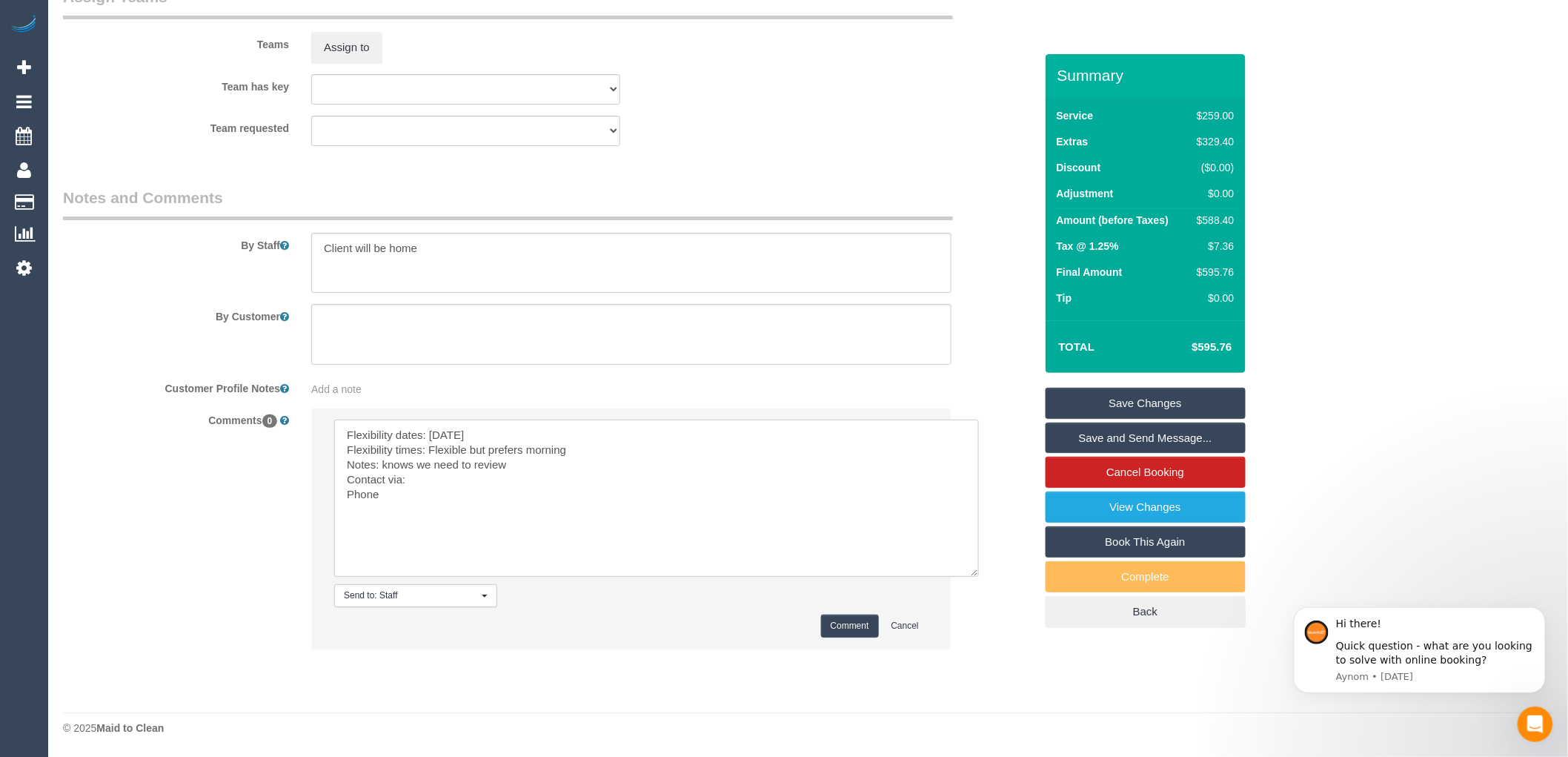
type textarea "Flexibility dates: Thursday Flexibility times: Flexible but prefers morning Not…"
click at [832, 623] on button "Comment" at bounding box center [849, 626] width 58 height 23
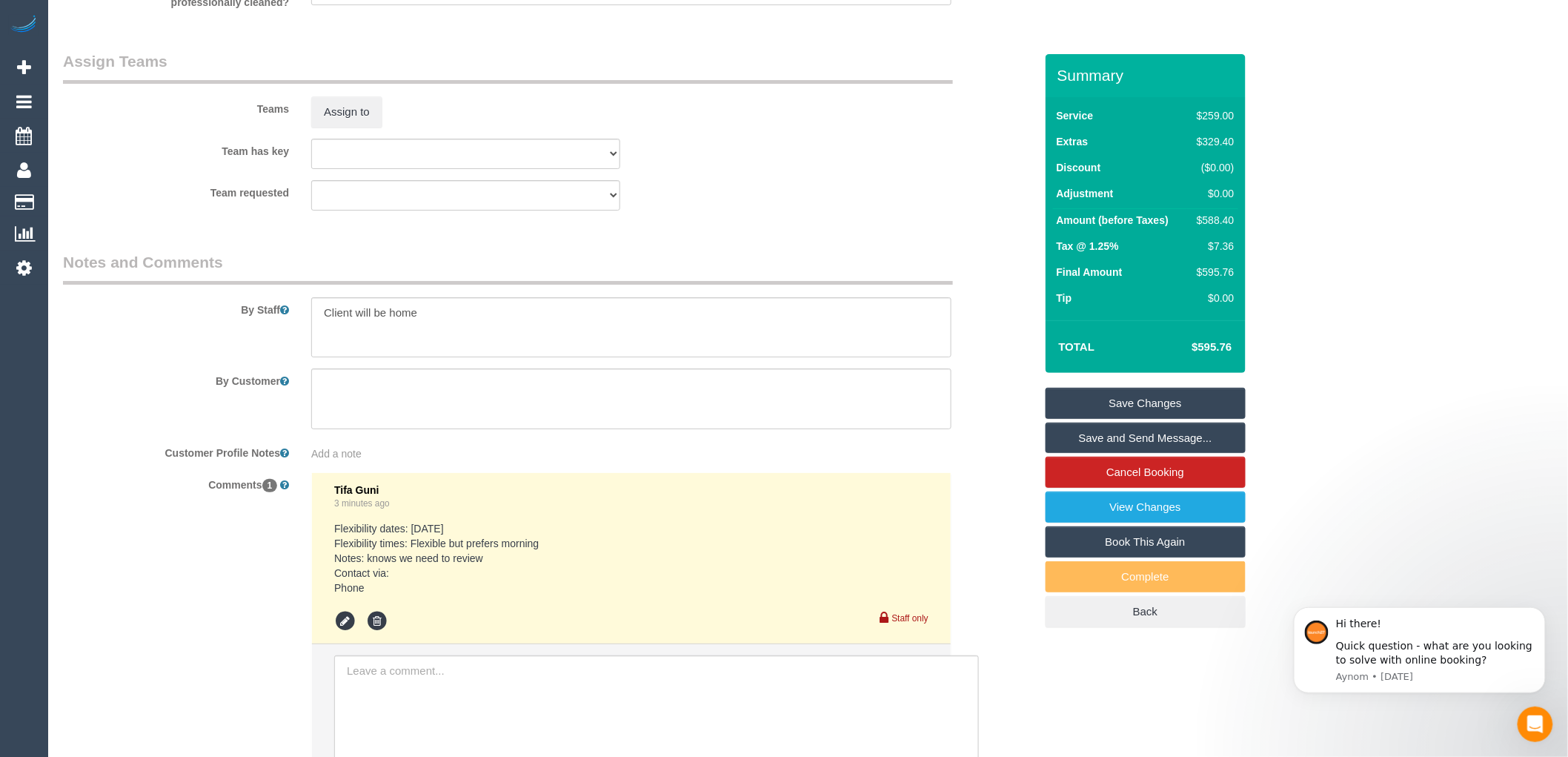
scroll to position [2352, 0]
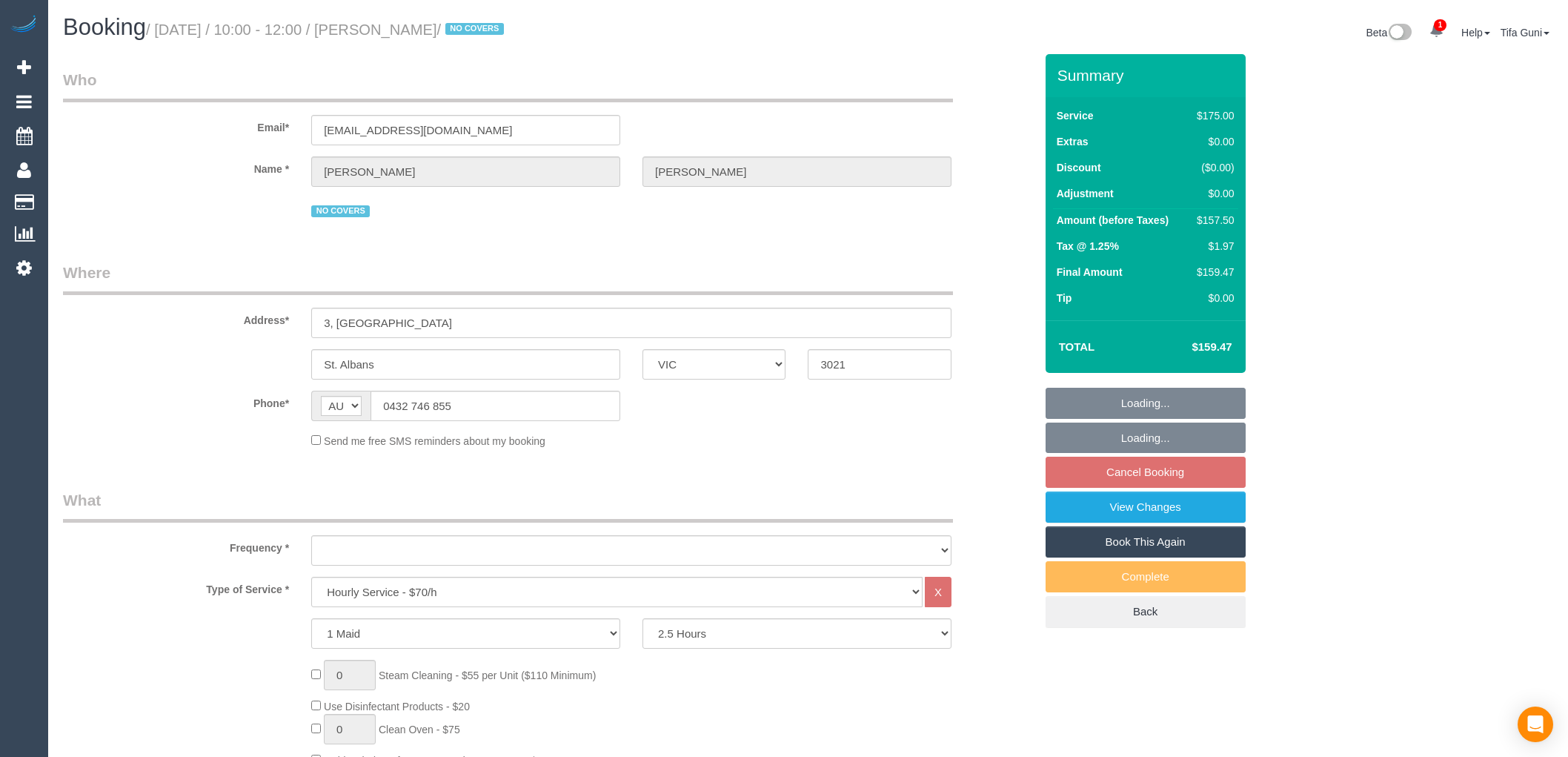
select select "VIC"
select select "150"
select select "string:stripe-pm_1NdrsU2GScqysDRViDc3dfiW"
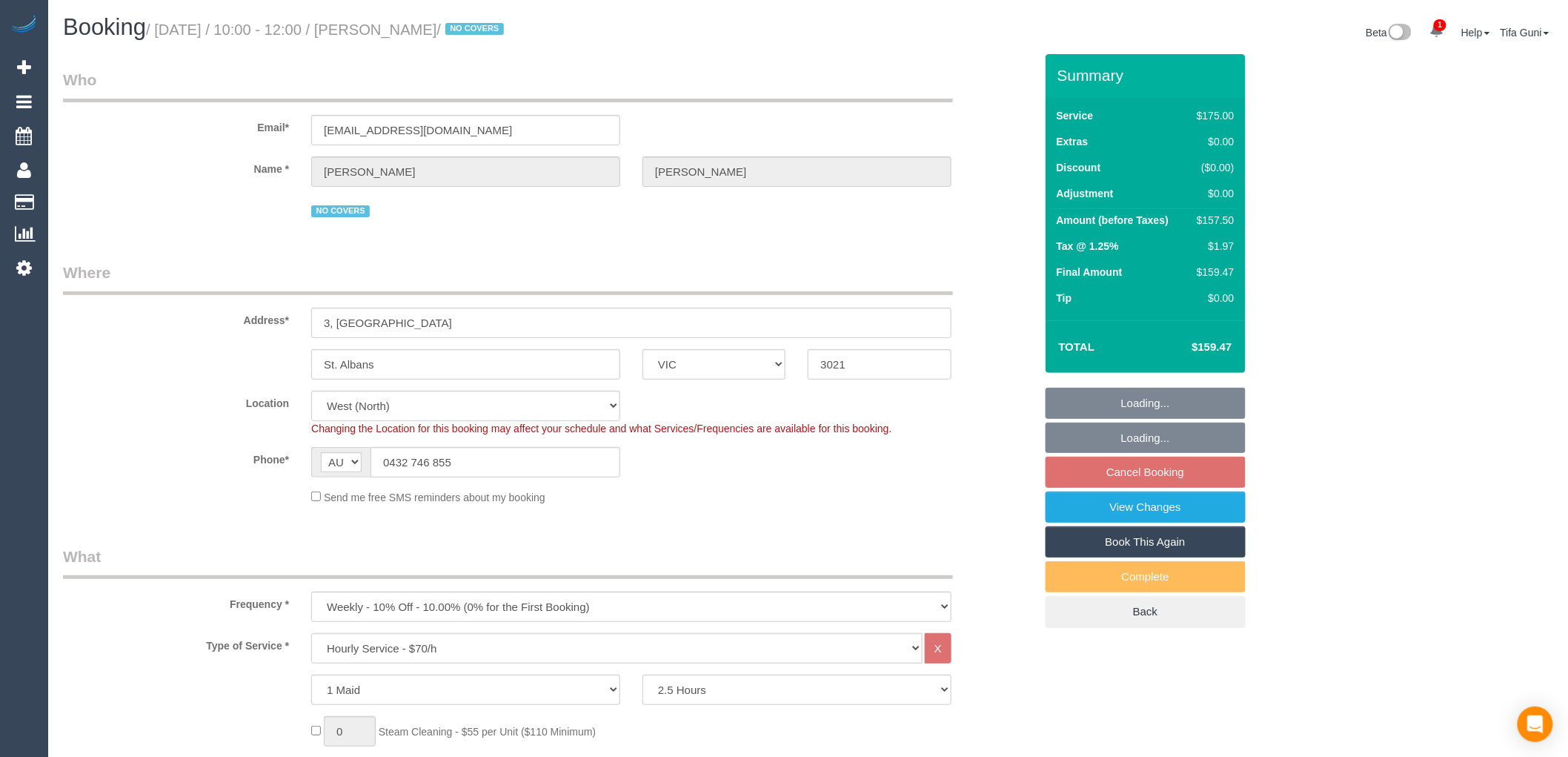
select select "object:1406"
select select "number:30"
select select "number:16"
select select "number:19"
select select "number:23"
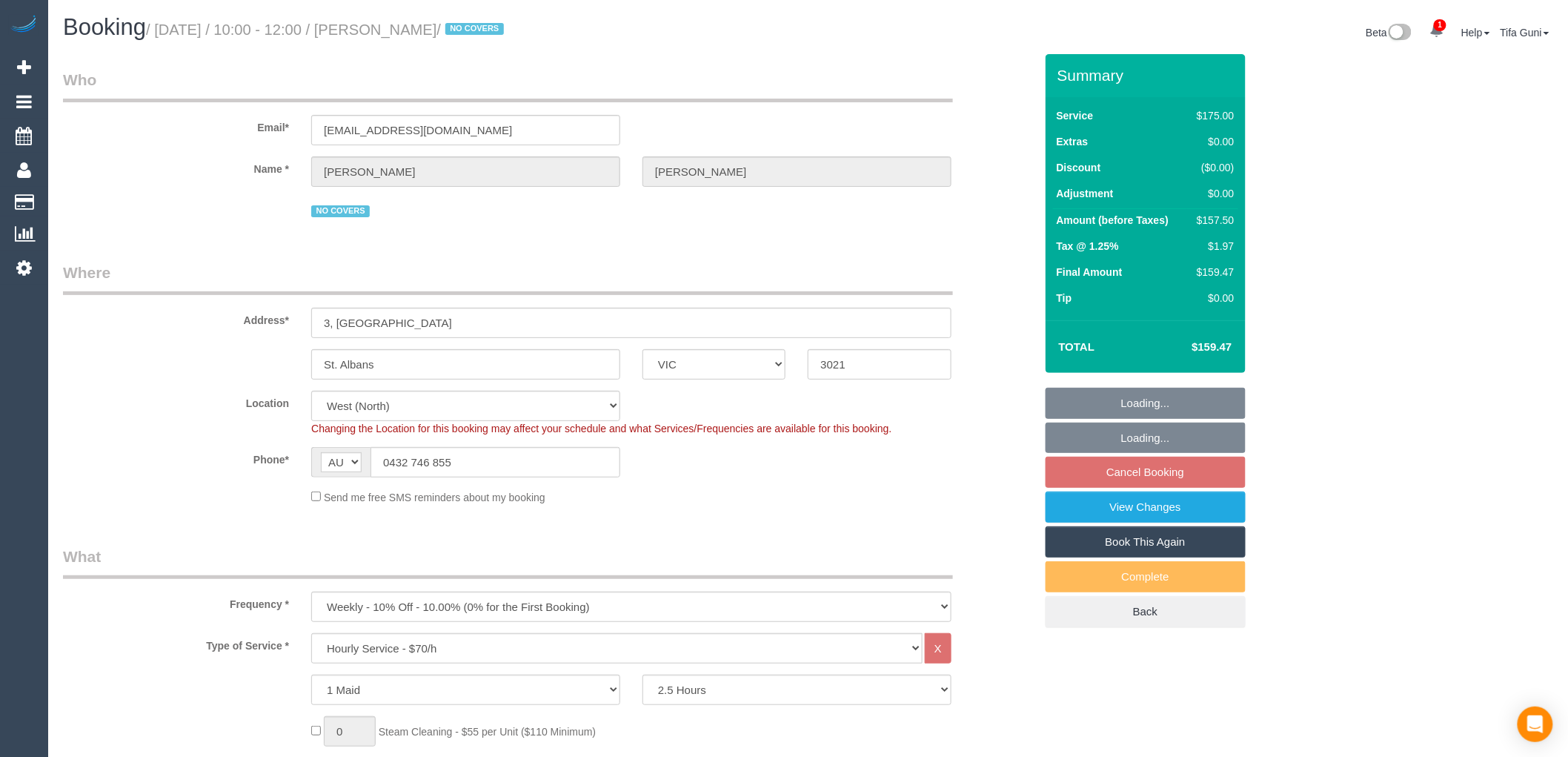
select select "number:34"
select select "number:26"
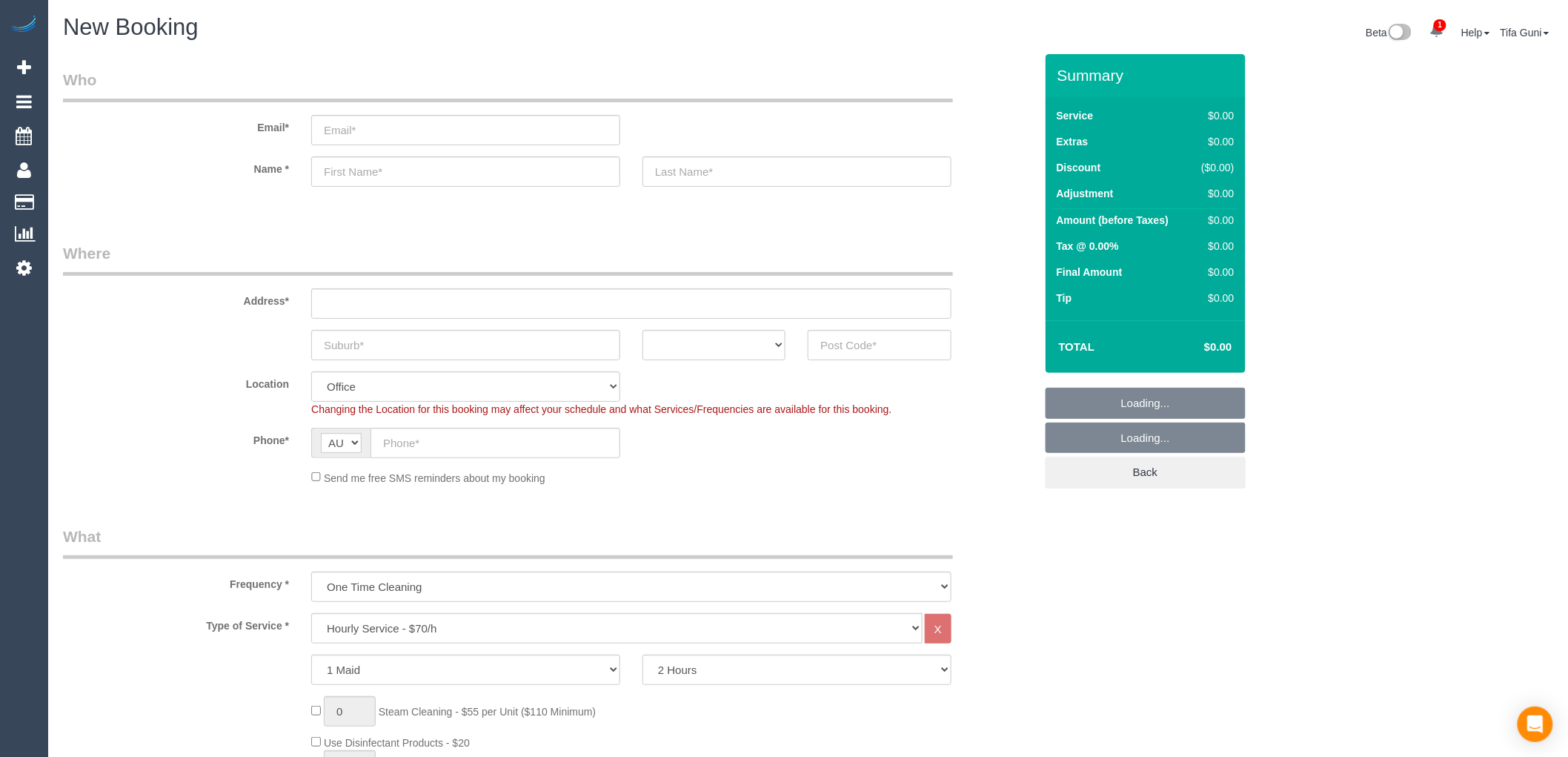
select select "object:1894"
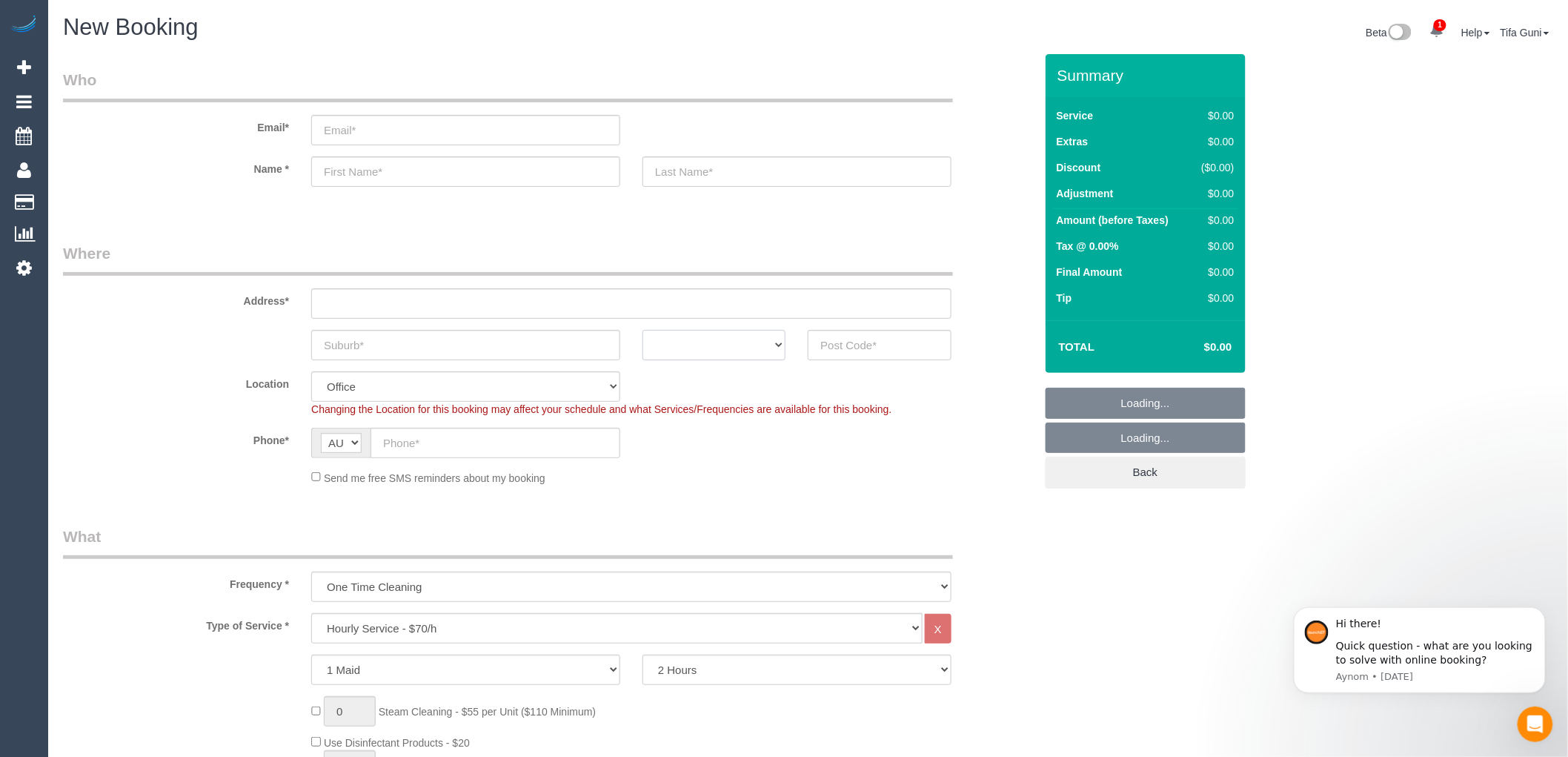
click at [695, 349] on select "ACT [GEOGRAPHIC_DATA] NT [GEOGRAPHIC_DATA] SA TAS [GEOGRAPHIC_DATA] [GEOGRAPHIC…" at bounding box center [714, 345] width 143 height 30
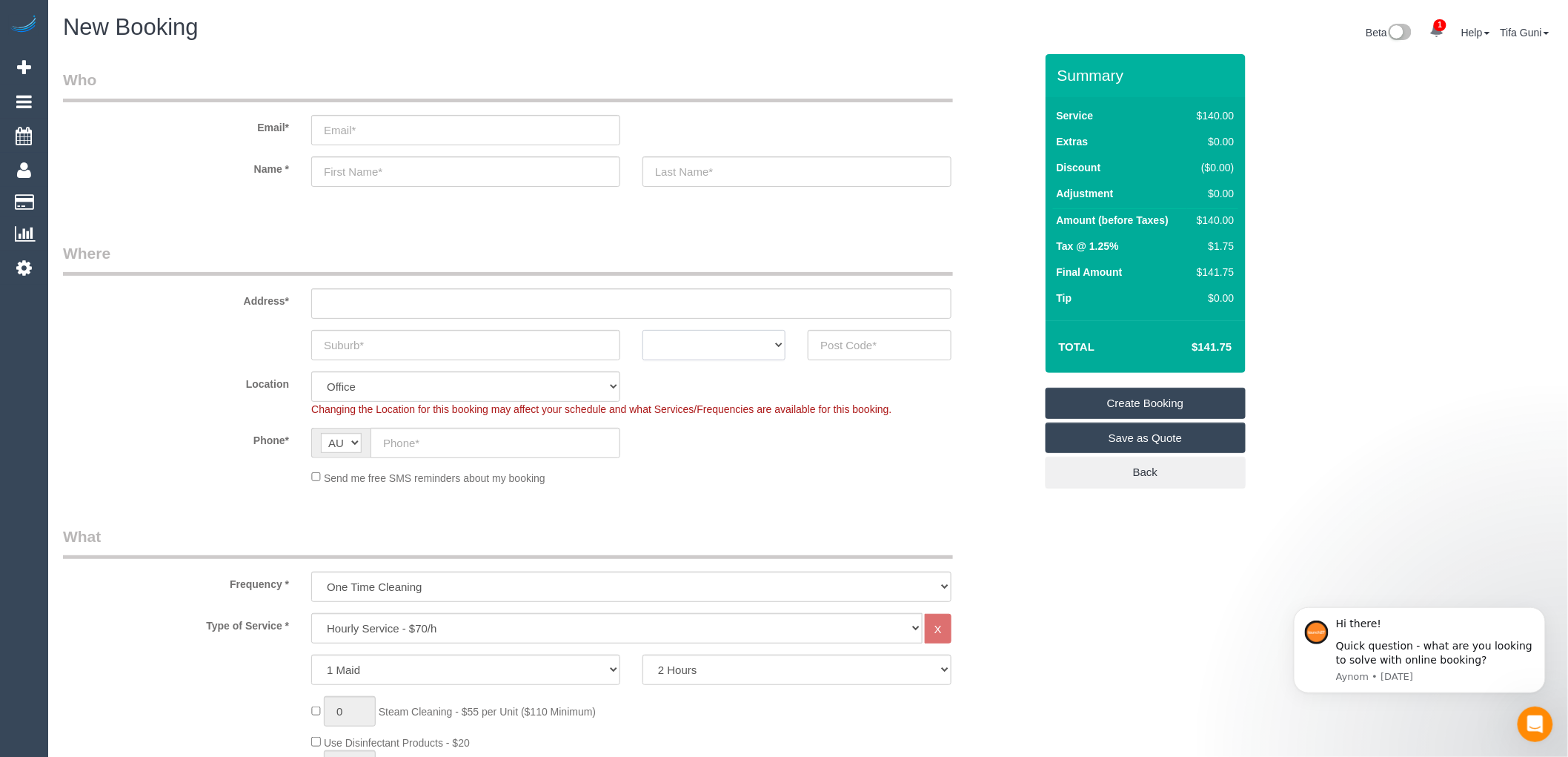
select select "VIC"
click at [642, 330] on select "ACT NSW NT QLD SA TAS VIC WA" at bounding box center [714, 345] width 143 height 30
click at [447, 352] on input "text" at bounding box center [466, 345] width 309 height 30
click at [822, 353] on input "text" at bounding box center [879, 345] width 143 height 30
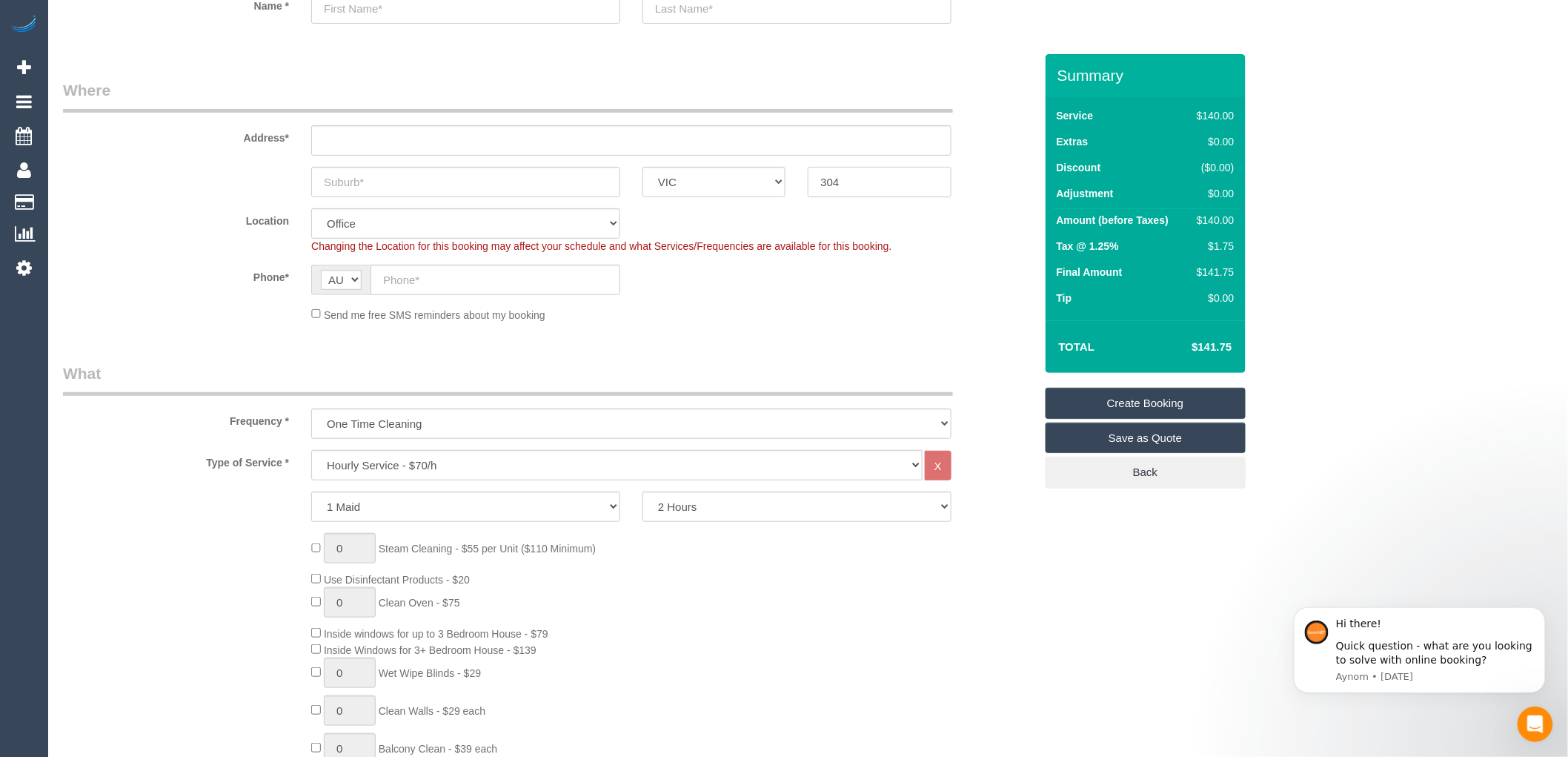
scroll to position [247, 0]
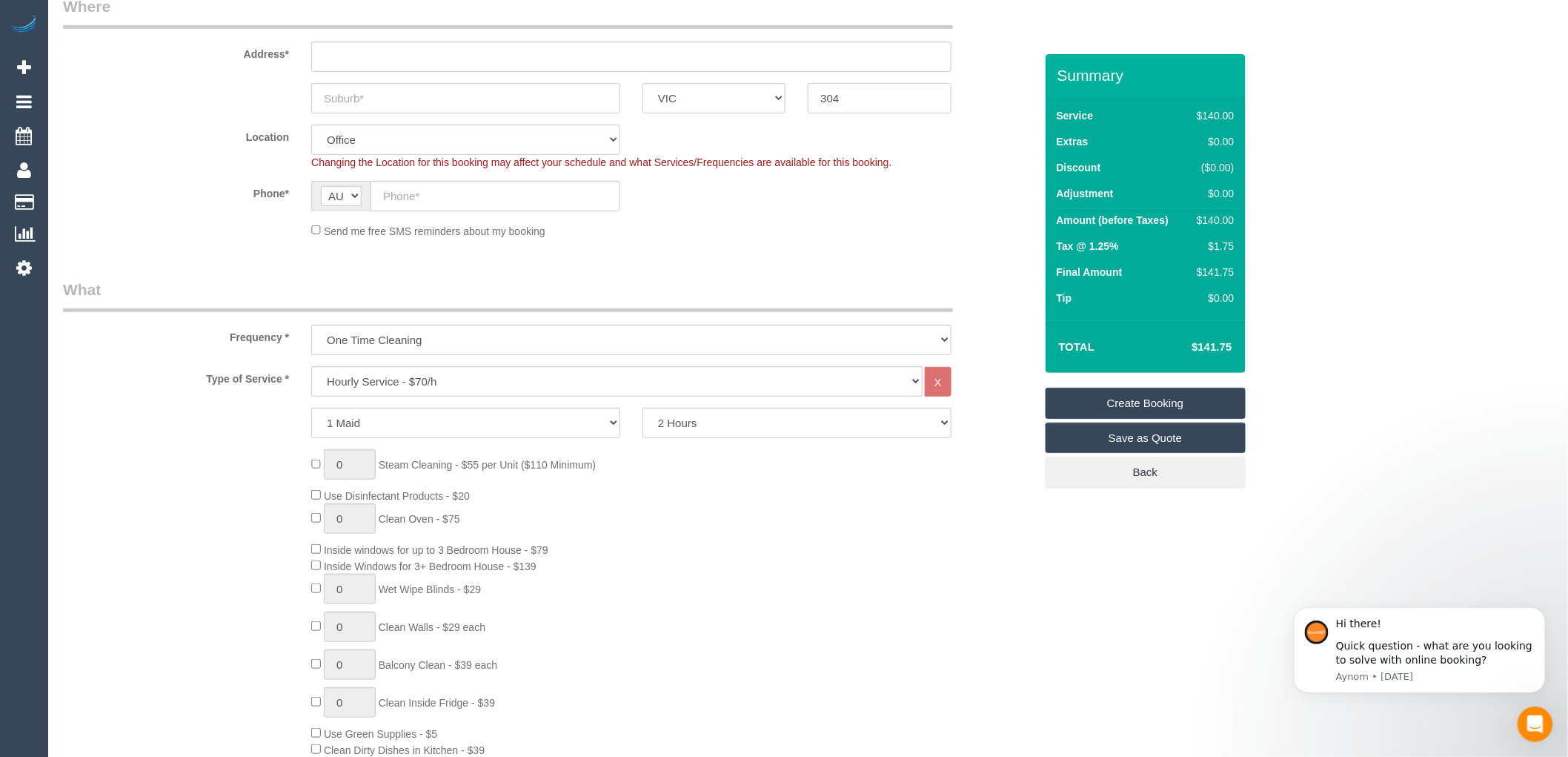
type input "304"
click at [667, 420] on select "2 Hours 2.5 Hours 3 Hours 3.5 Hours 4 Hours 4.5 Hours 5 Hours 5.5 Hours 6 Hours…" at bounding box center [797, 423] width 309 height 30
select select "180"
click at [642, 408] on select "2 Hours 2.5 Hours 3 Hours 3.5 Hours 4 Hours 4.5 Hours 5 Hours 5.5 Hours 6 Hours…" at bounding box center [797, 423] width 309 height 30
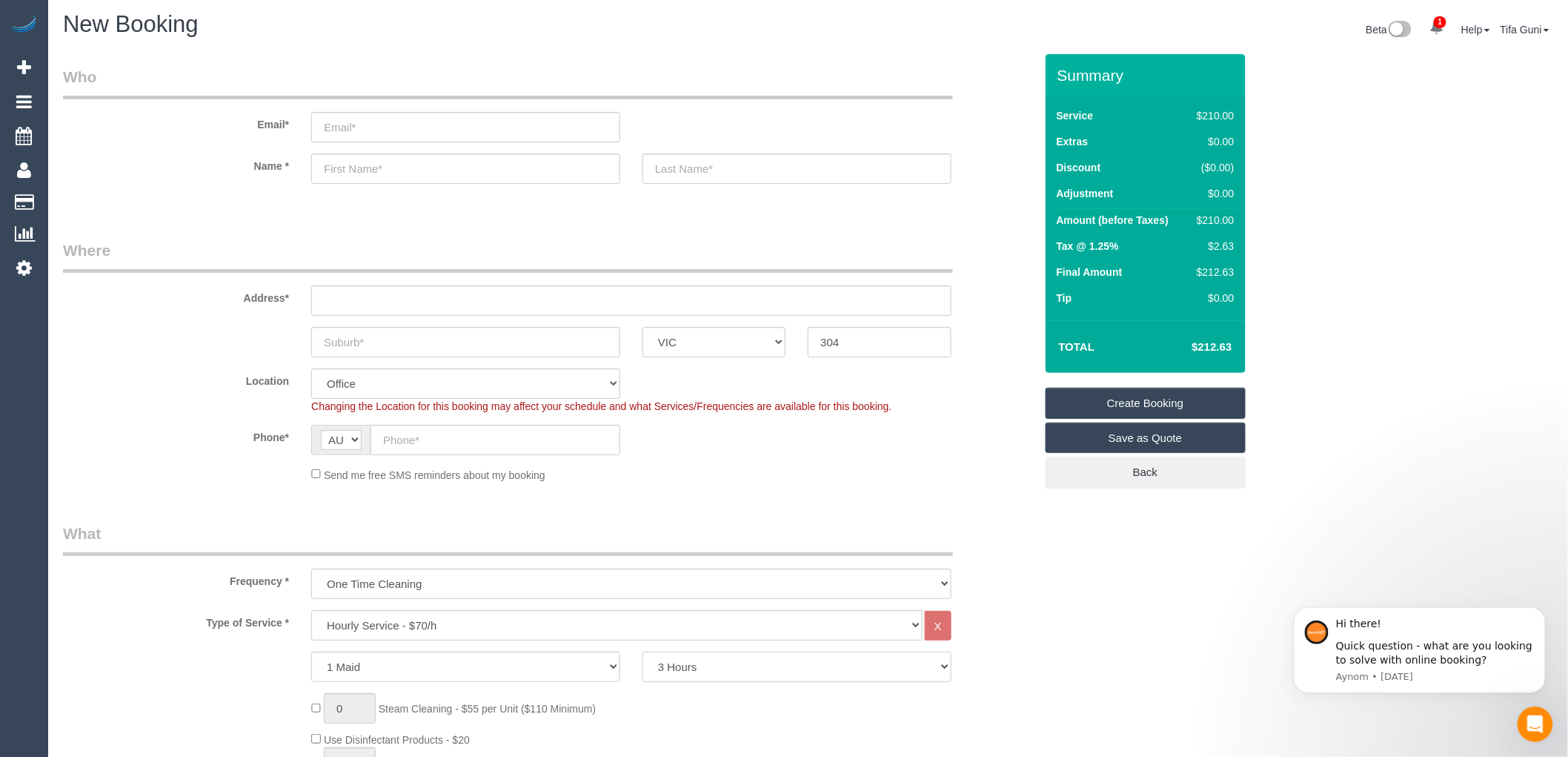
scroll to position [0, 0]
click at [459, 346] on input "text" at bounding box center [466, 345] width 309 height 30
click at [410, 313] on input "text" at bounding box center [631, 304] width 640 height 30
type input "1"
click at [360, 339] on input "text" at bounding box center [466, 345] width 309 height 30
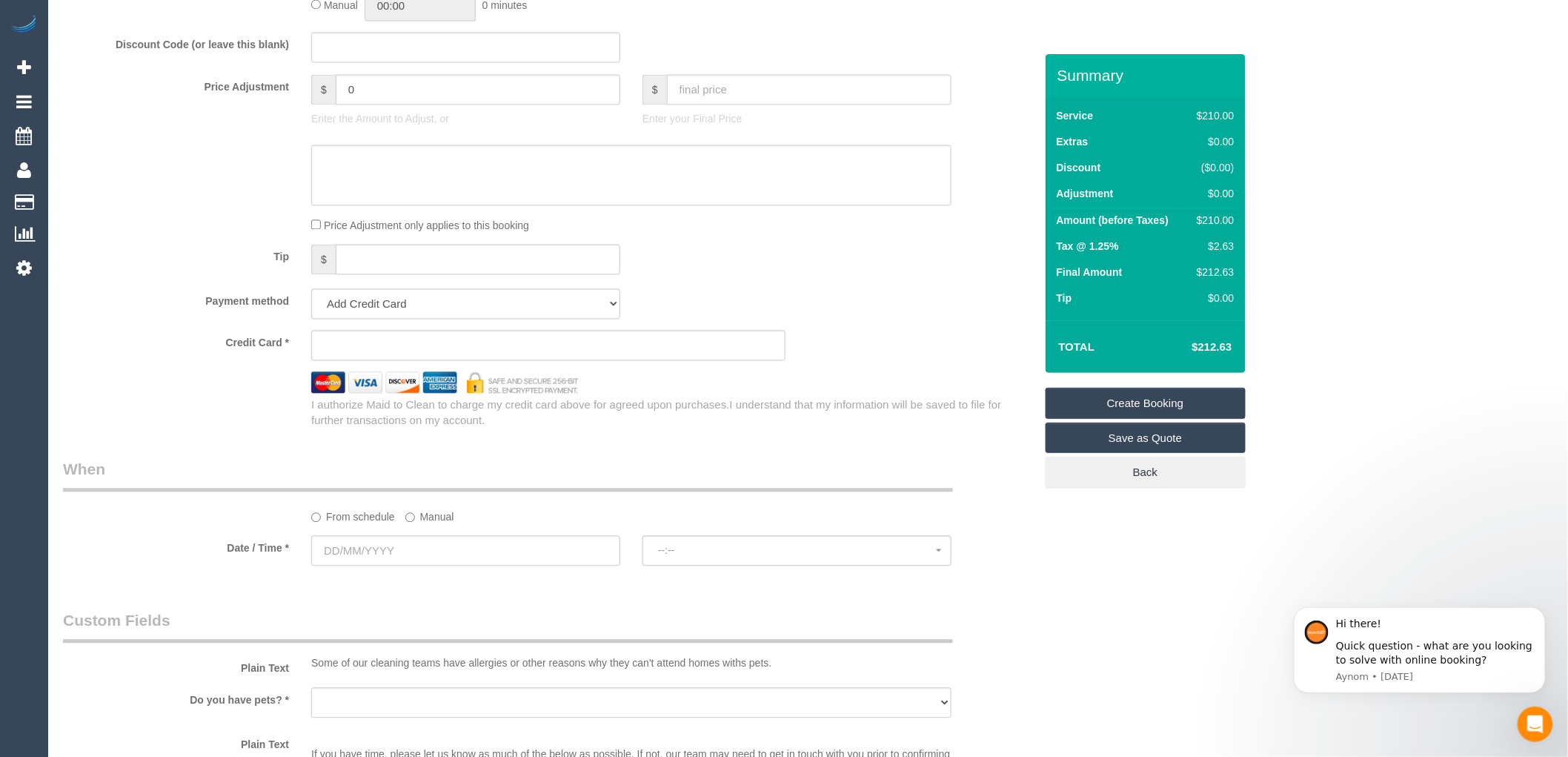
scroll to position [1235, 0]
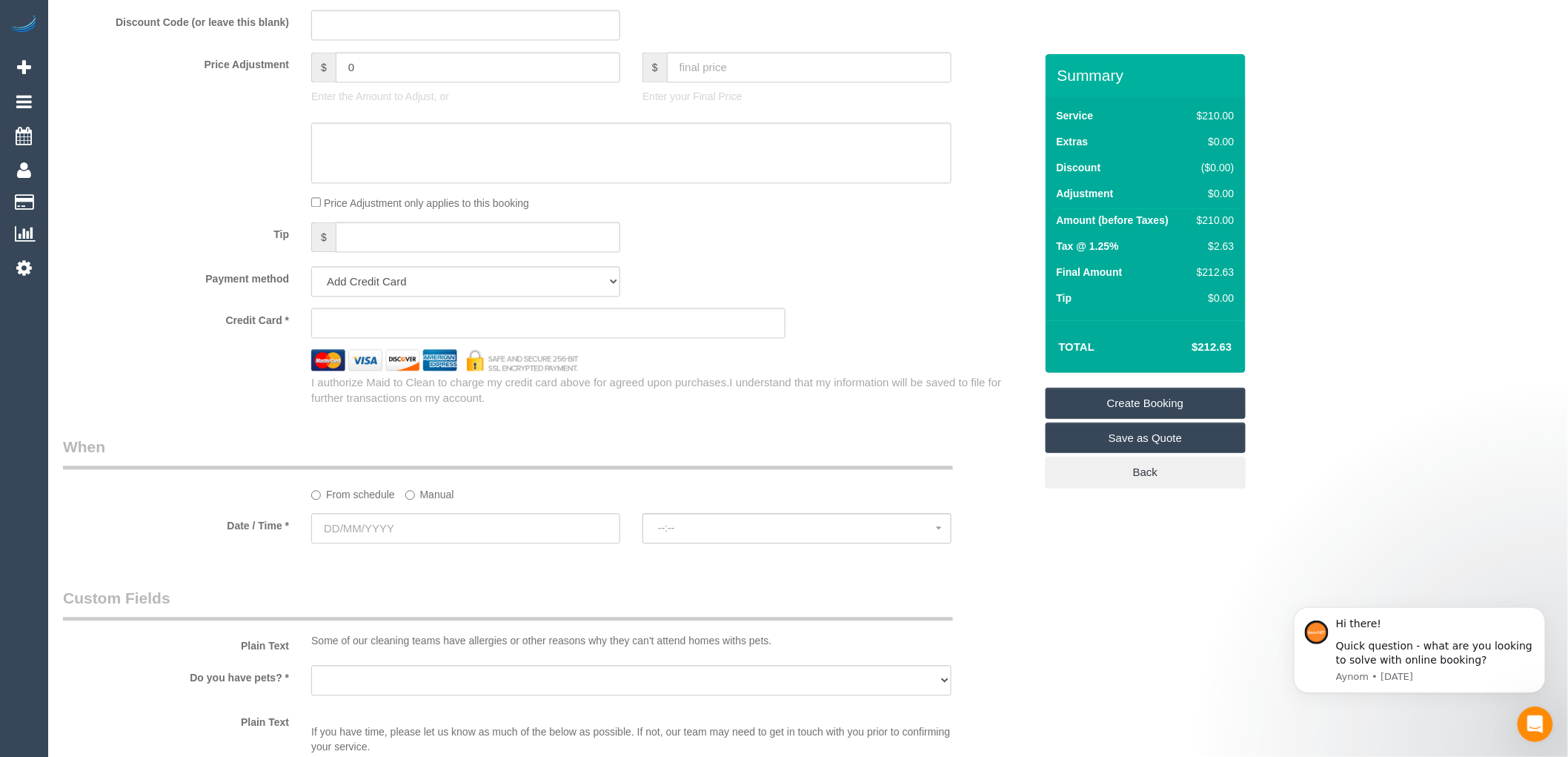
type input "-"
click at [398, 536] on input "text" at bounding box center [466, 529] width 309 height 30
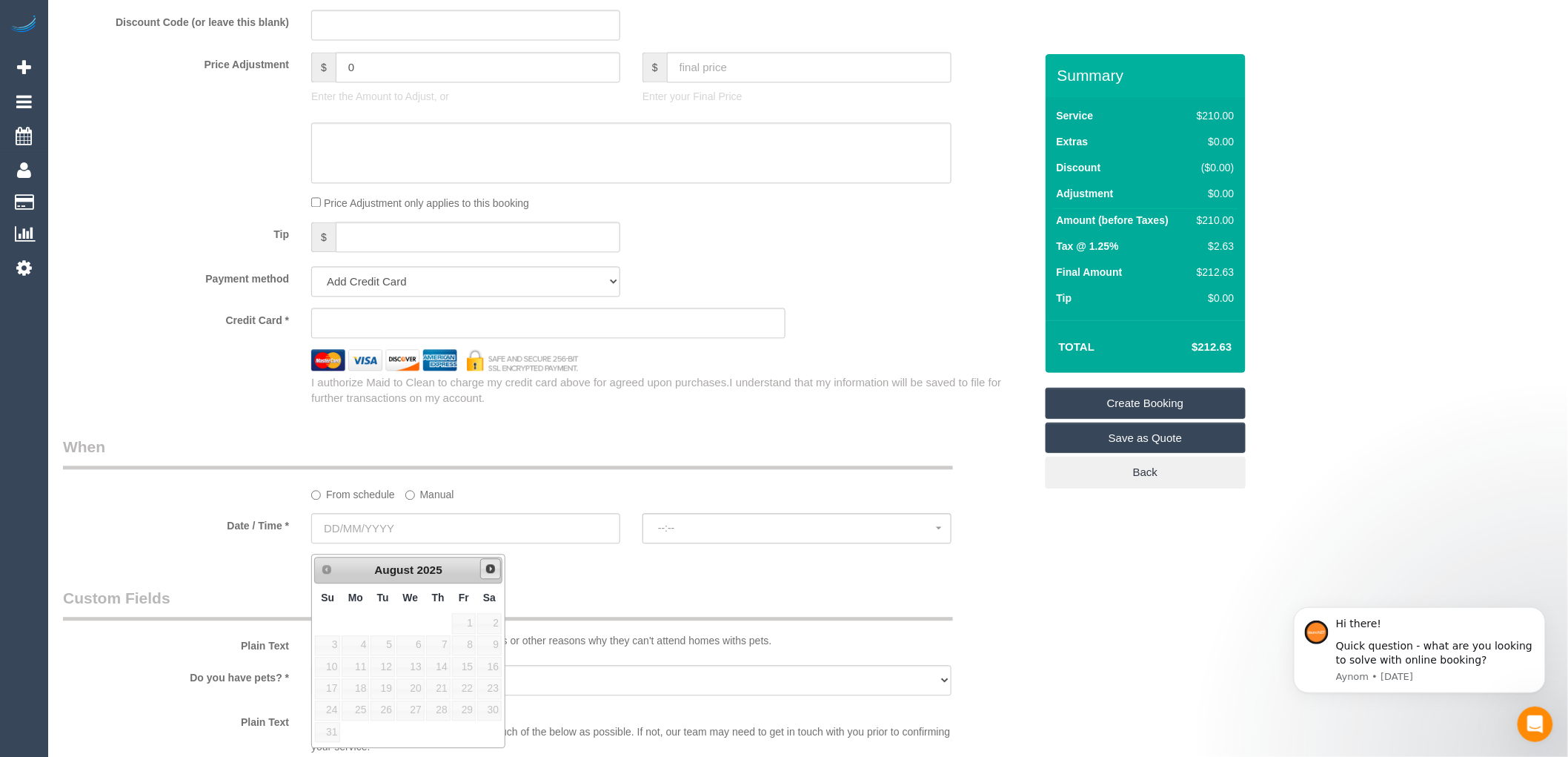
click at [486, 568] on span "Next" at bounding box center [491, 569] width 12 height 12
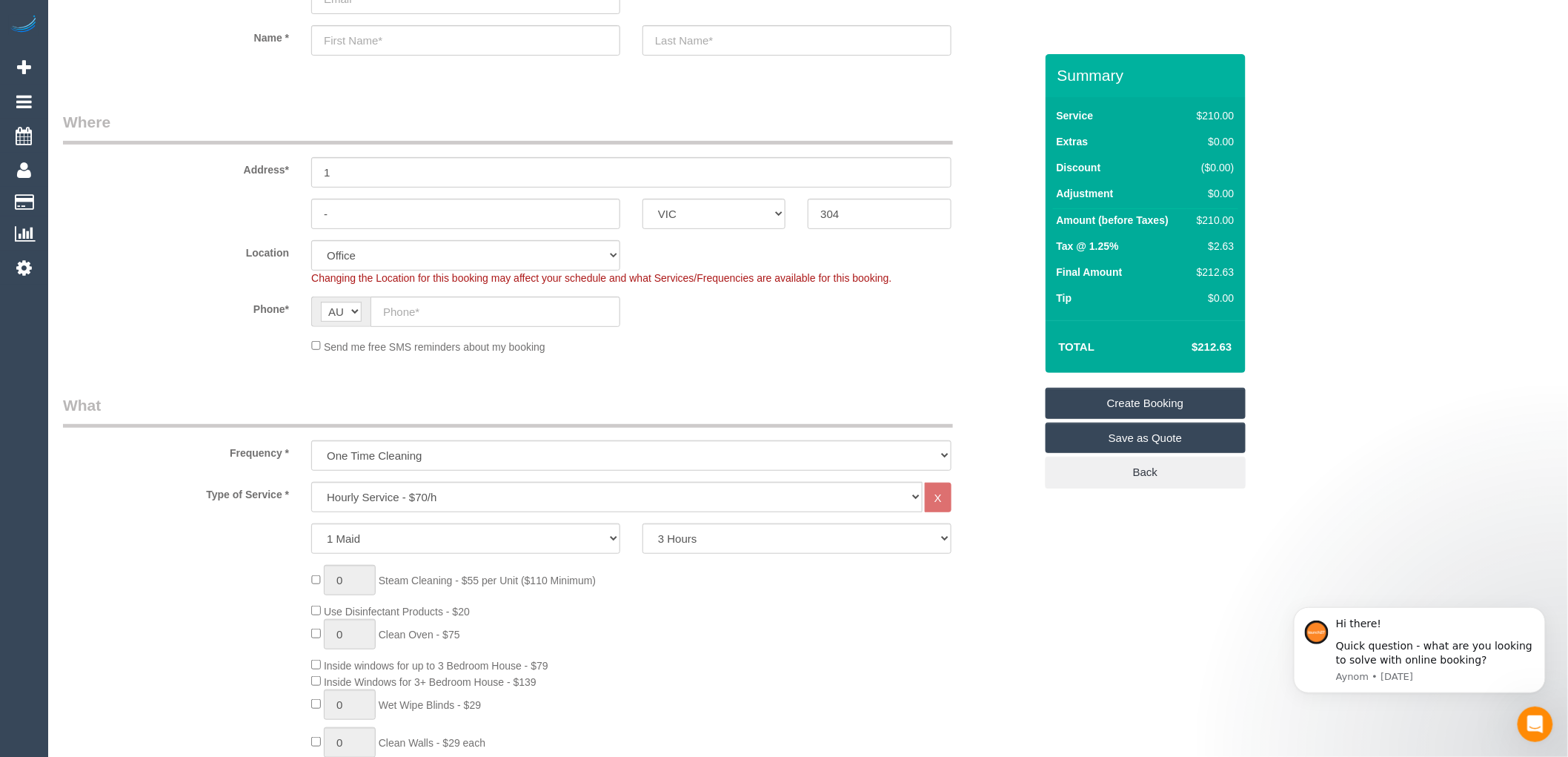
scroll to position [82, 0]
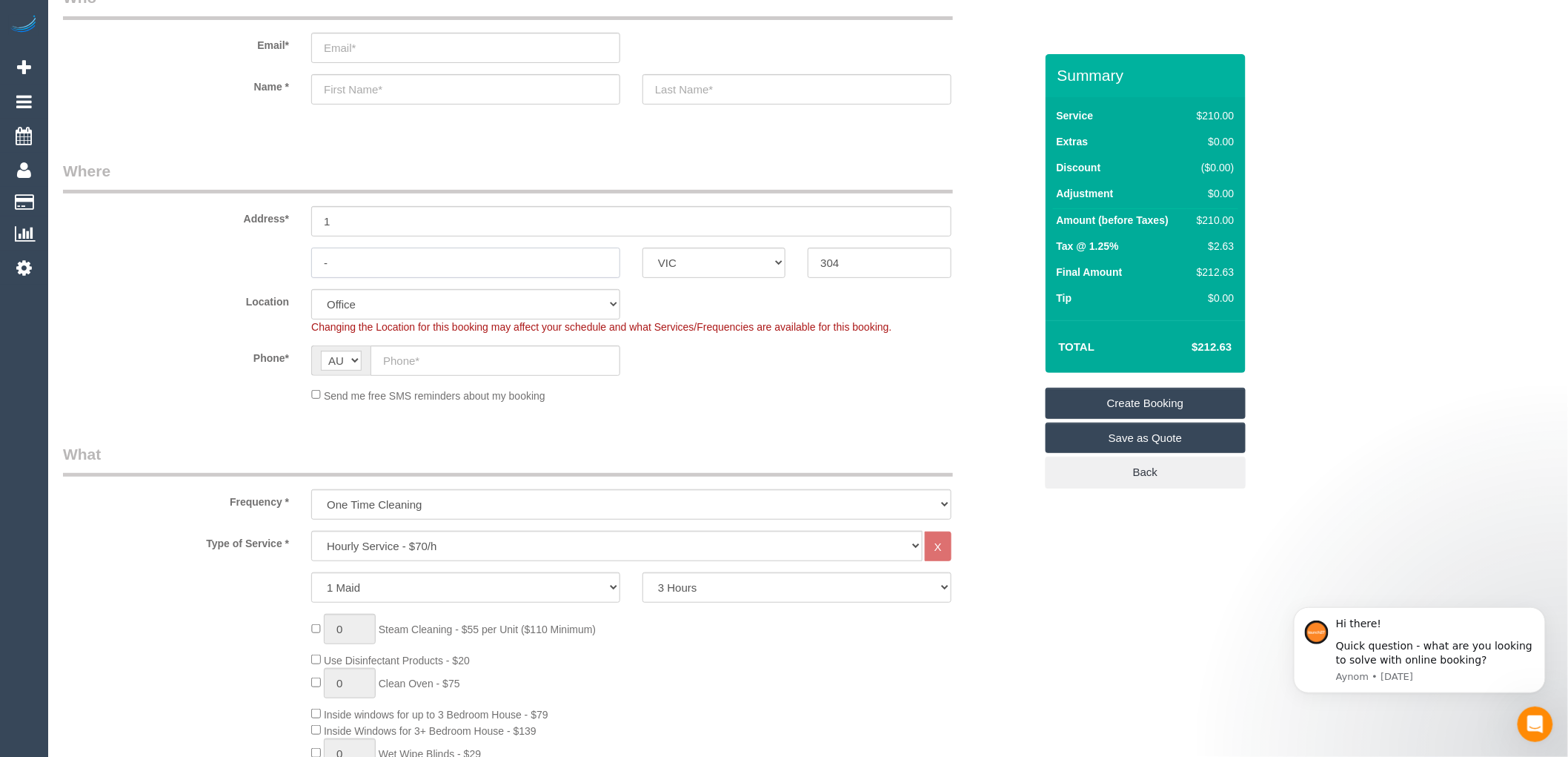
click at [360, 261] on input "-" at bounding box center [466, 263] width 309 height 30
click at [361, 262] on input "text" at bounding box center [466, 263] width 309 height 30
click at [850, 264] on input "304" at bounding box center [879, 263] width 143 height 30
drag, startPoint x: 864, startPoint y: 264, endPoint x: 792, endPoint y: 263, distance: 72.0
click at [792, 263] on div "ACT NSW NT QLD SA TAS VIC WA 3040" at bounding box center [548, 263] width 993 height 30
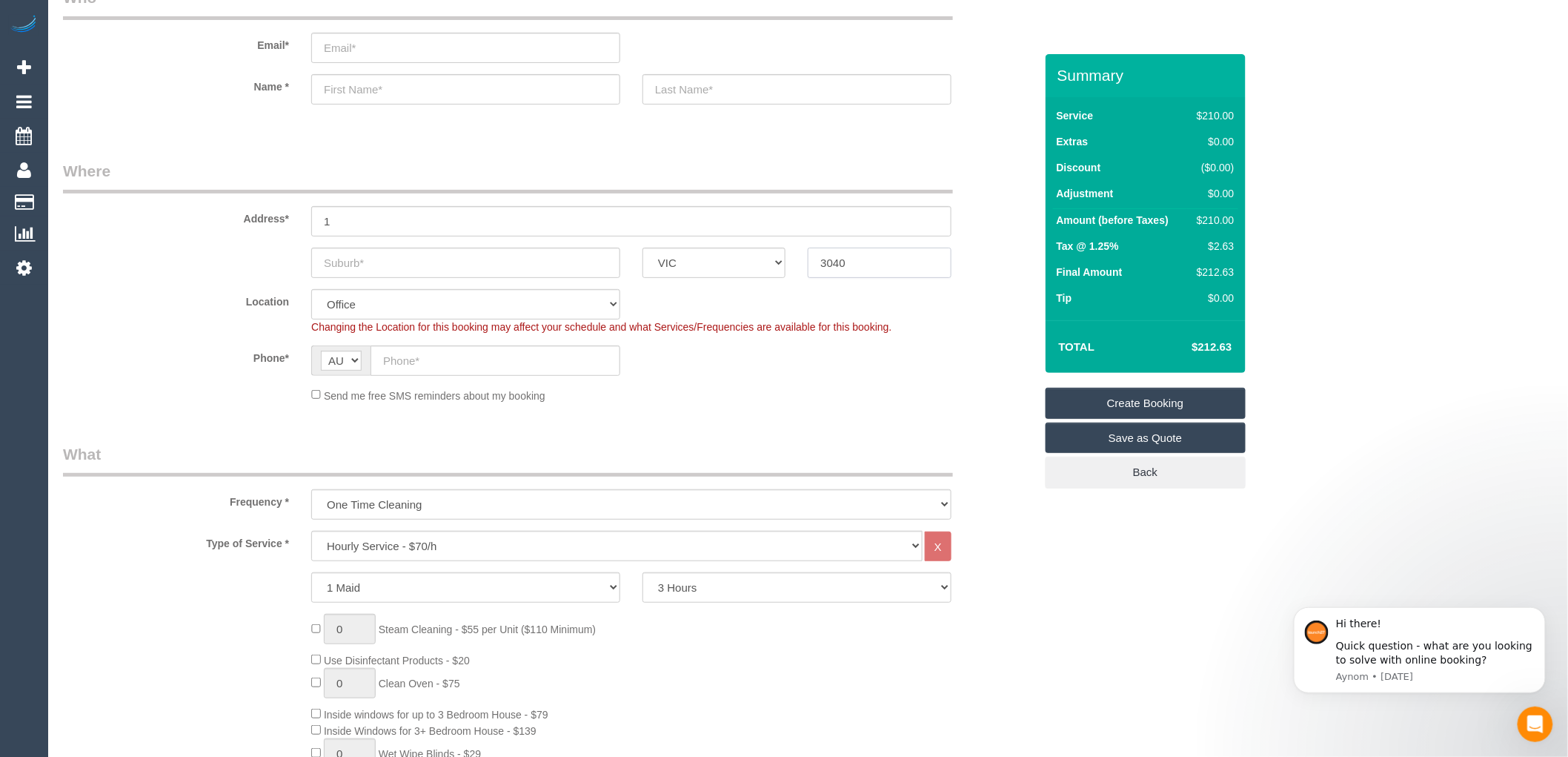
type input "3040"
select select "59"
select select "object:2065"
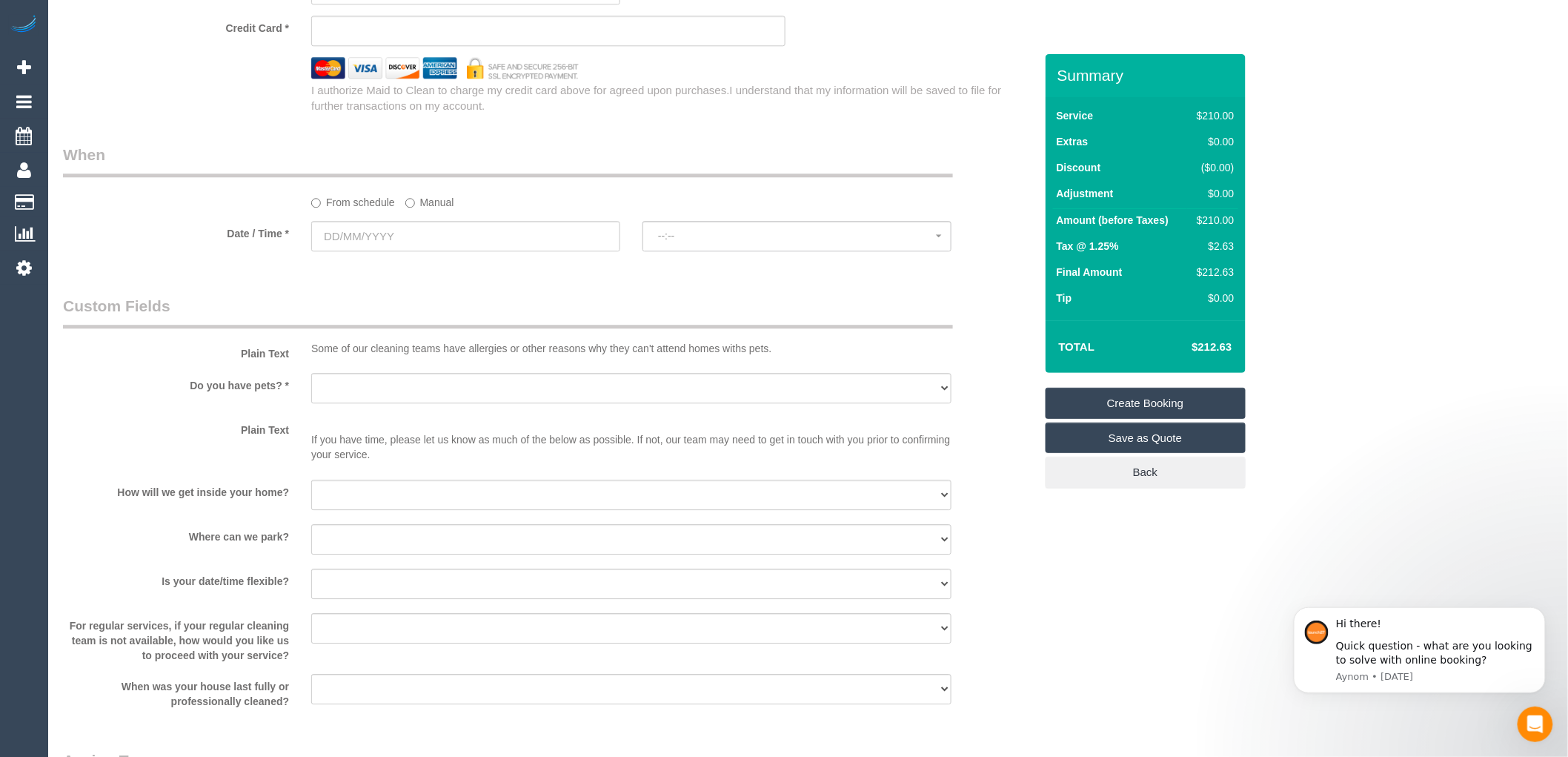
scroll to position [1565, 0]
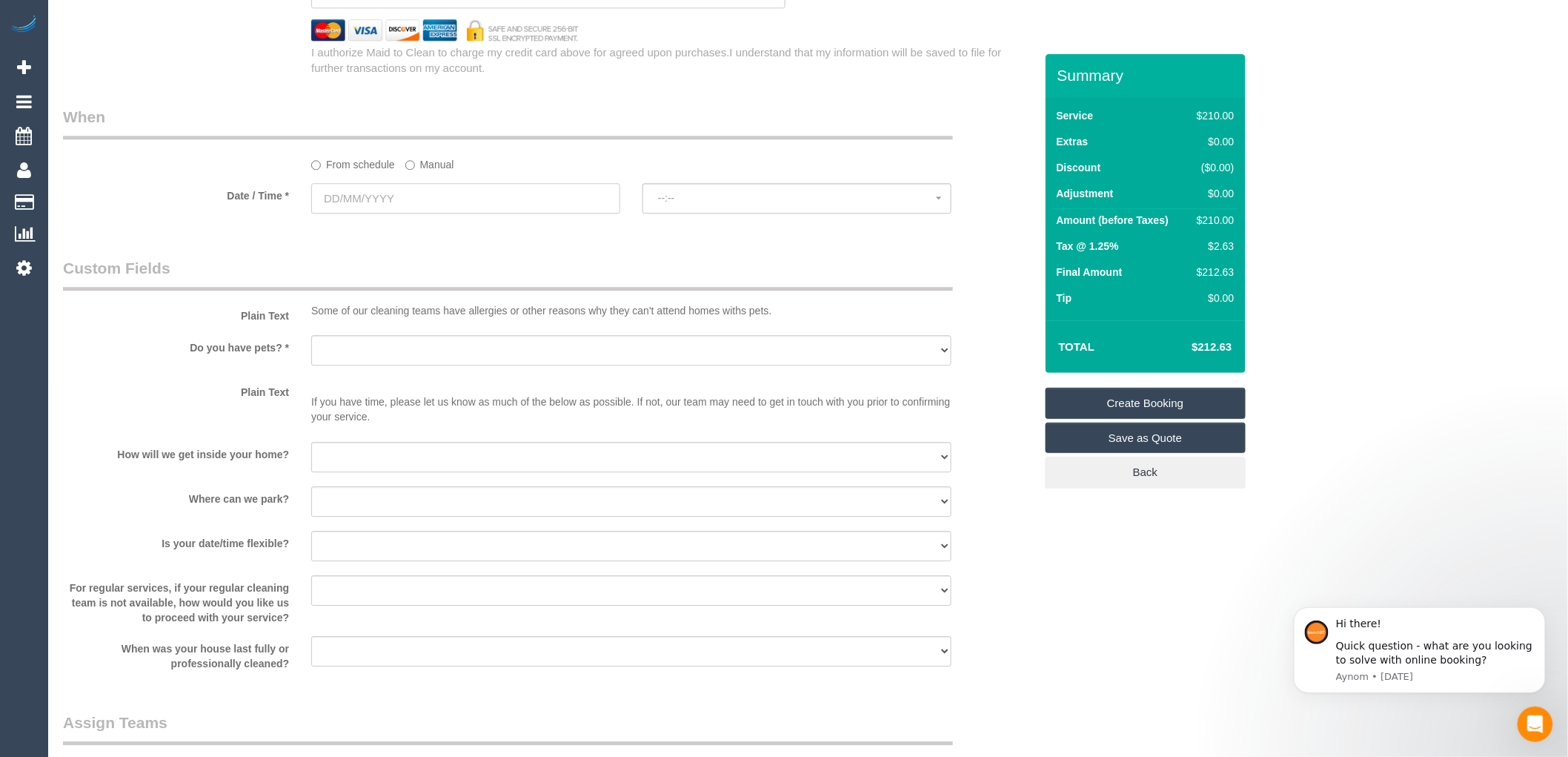
click at [408, 209] on input "text" at bounding box center [466, 198] width 309 height 30
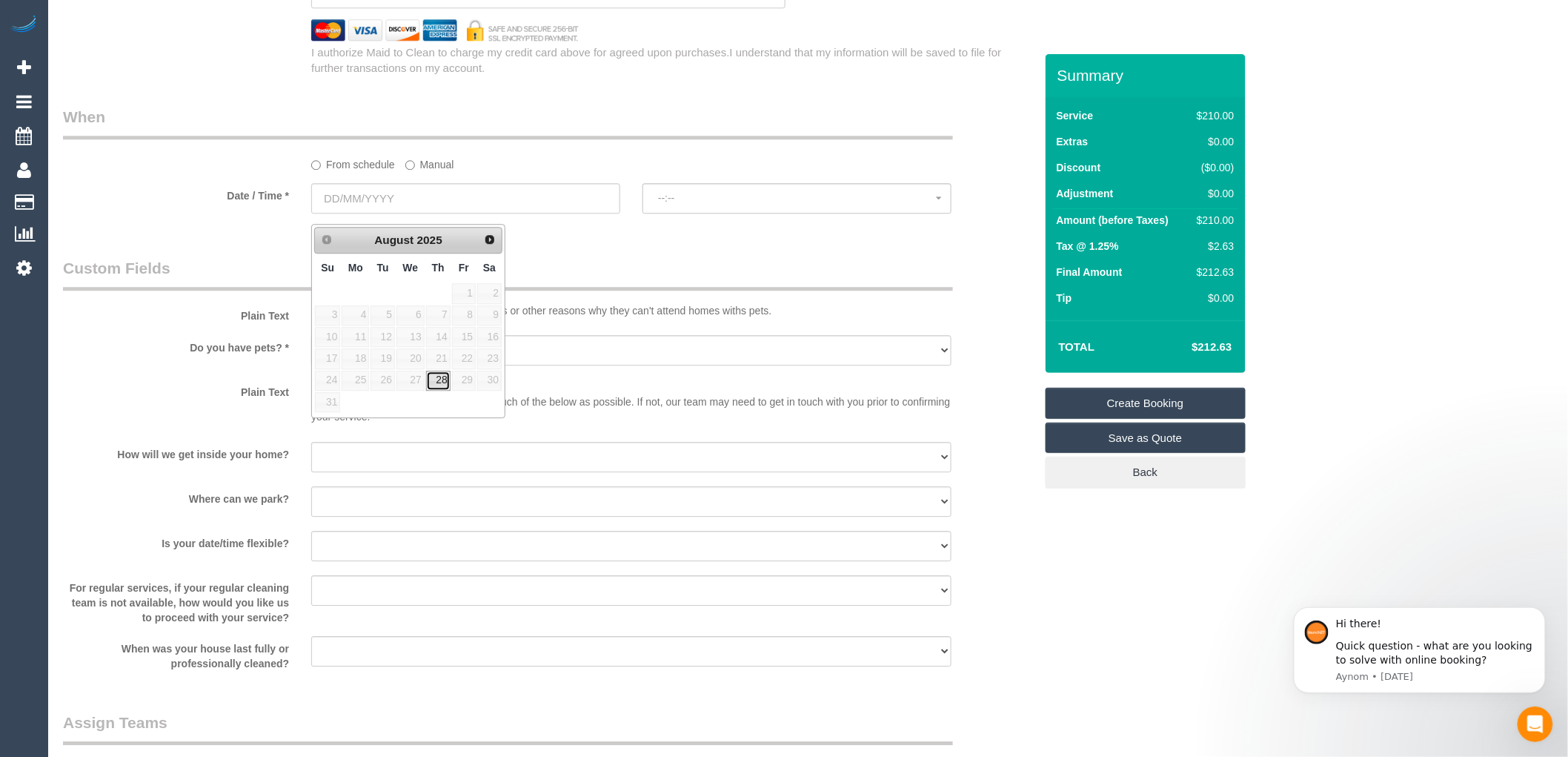
click at [438, 389] on link "28" at bounding box center [438, 381] width 24 height 20
type input "[DATE]"
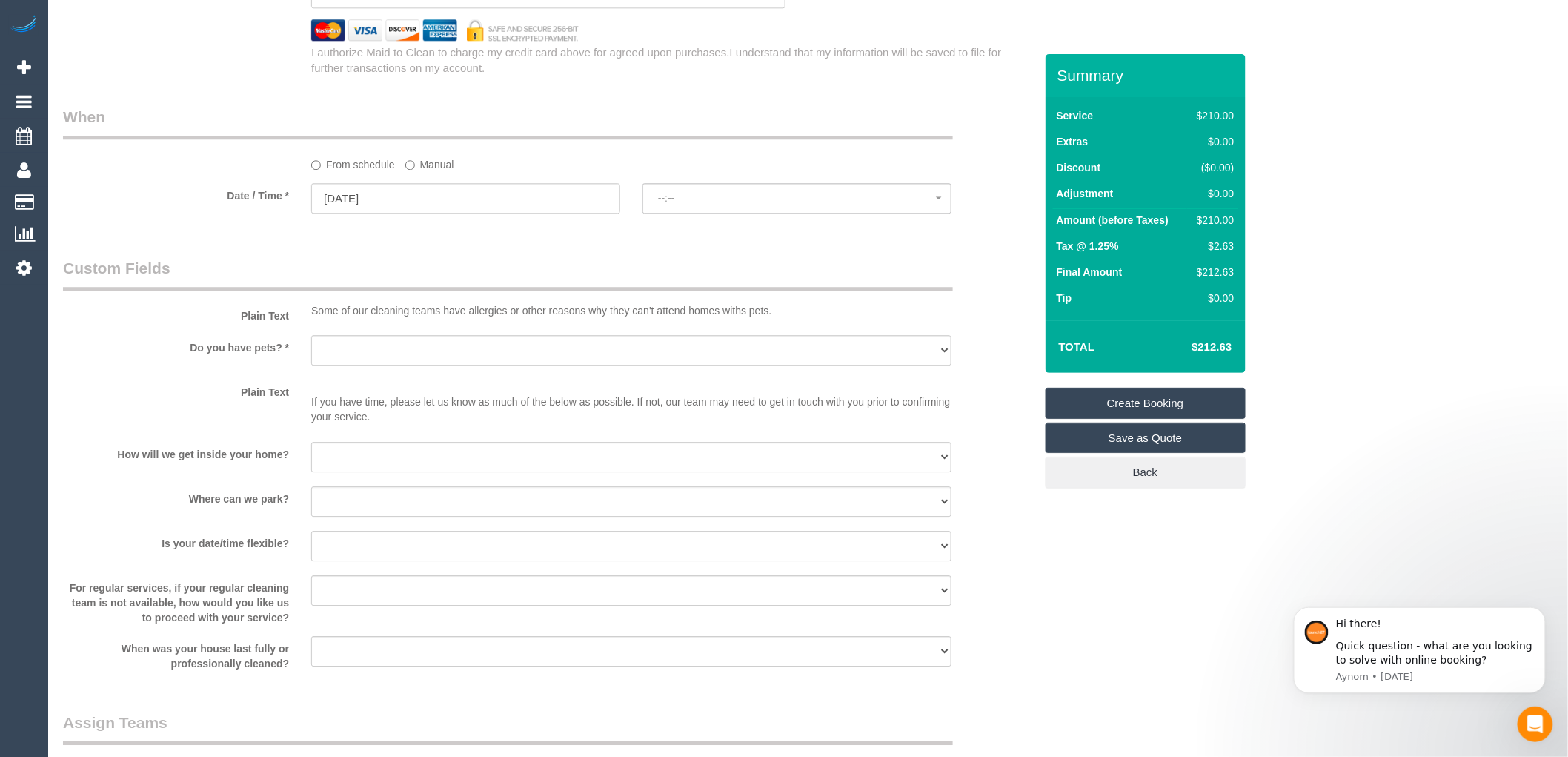
select select "spot1"
click at [702, 204] on span "07:00 - 08:00" at bounding box center [796, 198] width 278 height 12
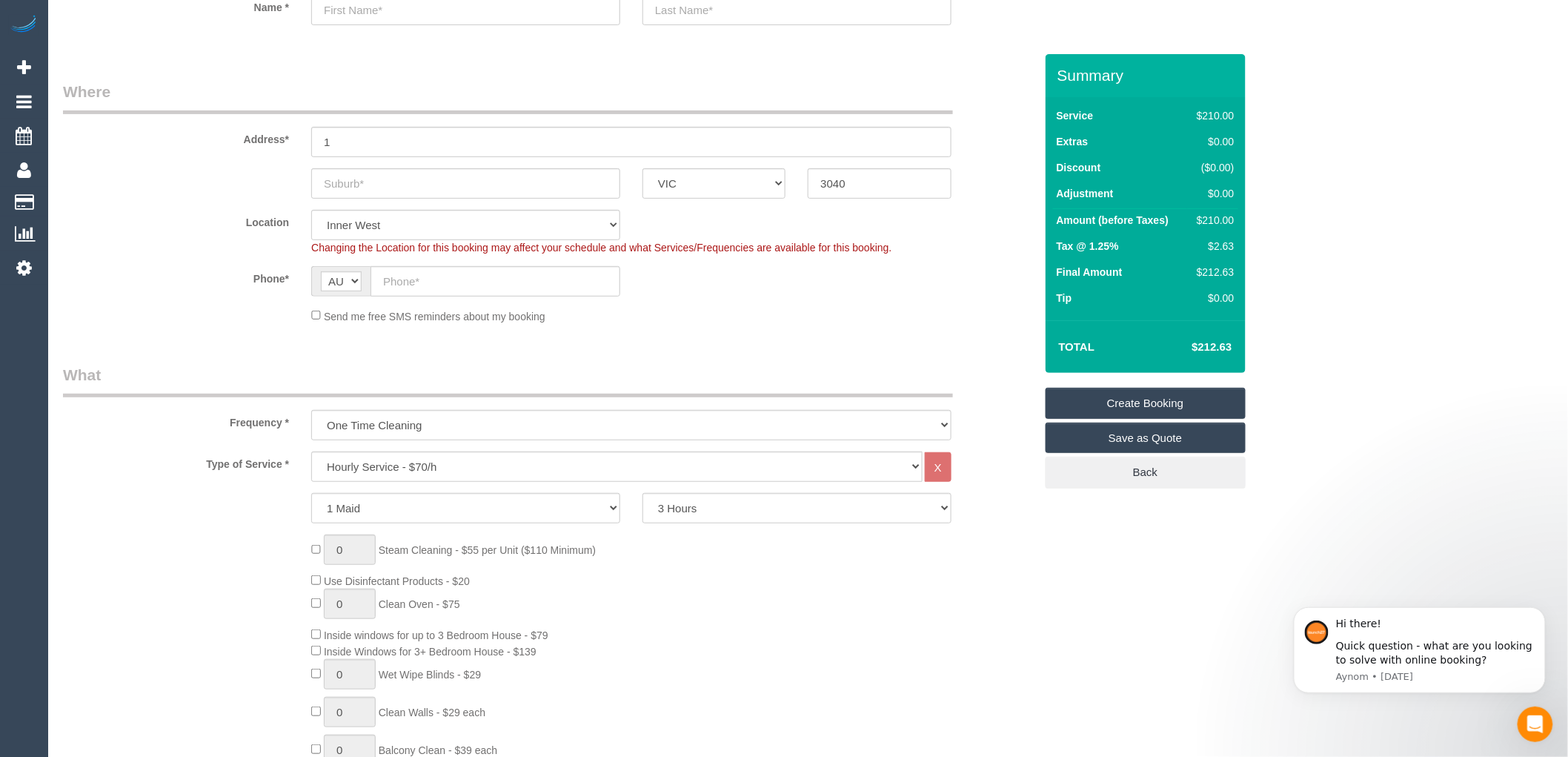
scroll to position [0, 0]
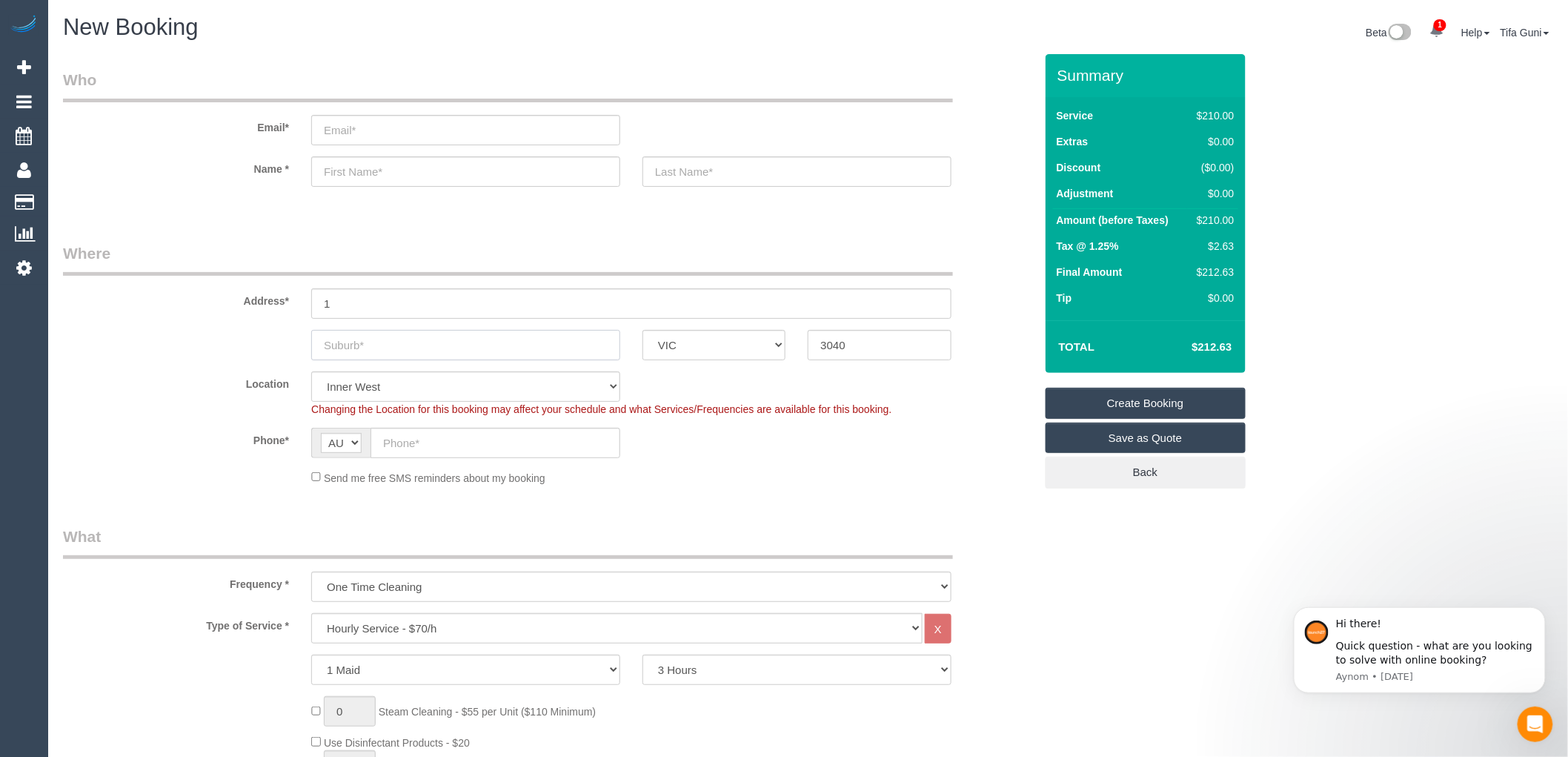
click at [364, 342] on input "text" at bounding box center [466, 345] width 309 height 30
click at [374, 131] on input "email" at bounding box center [466, 130] width 309 height 30
type input "[EMAIL_ADDRESS][DOMAIN_NAME]"
click at [375, 180] on input "text" at bounding box center [466, 171] width 309 height 30
type input "H"
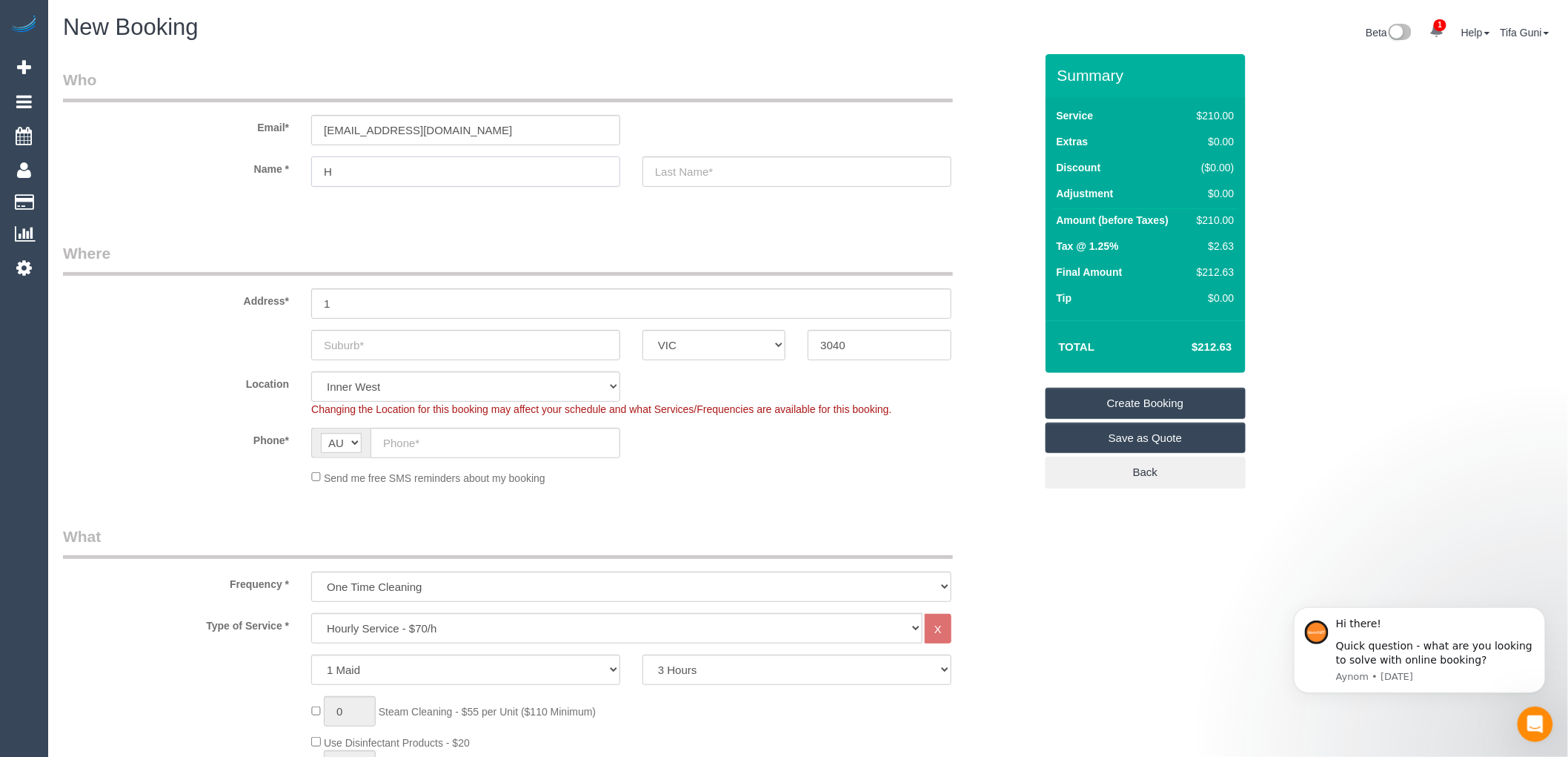
select select "spot14"
type input "[PERSON_NAME]"
click at [703, 168] on input "text" at bounding box center [797, 171] width 309 height 30
type input "[PERSON_NAME]"
click at [349, 306] on input "1" at bounding box center [631, 304] width 640 height 30
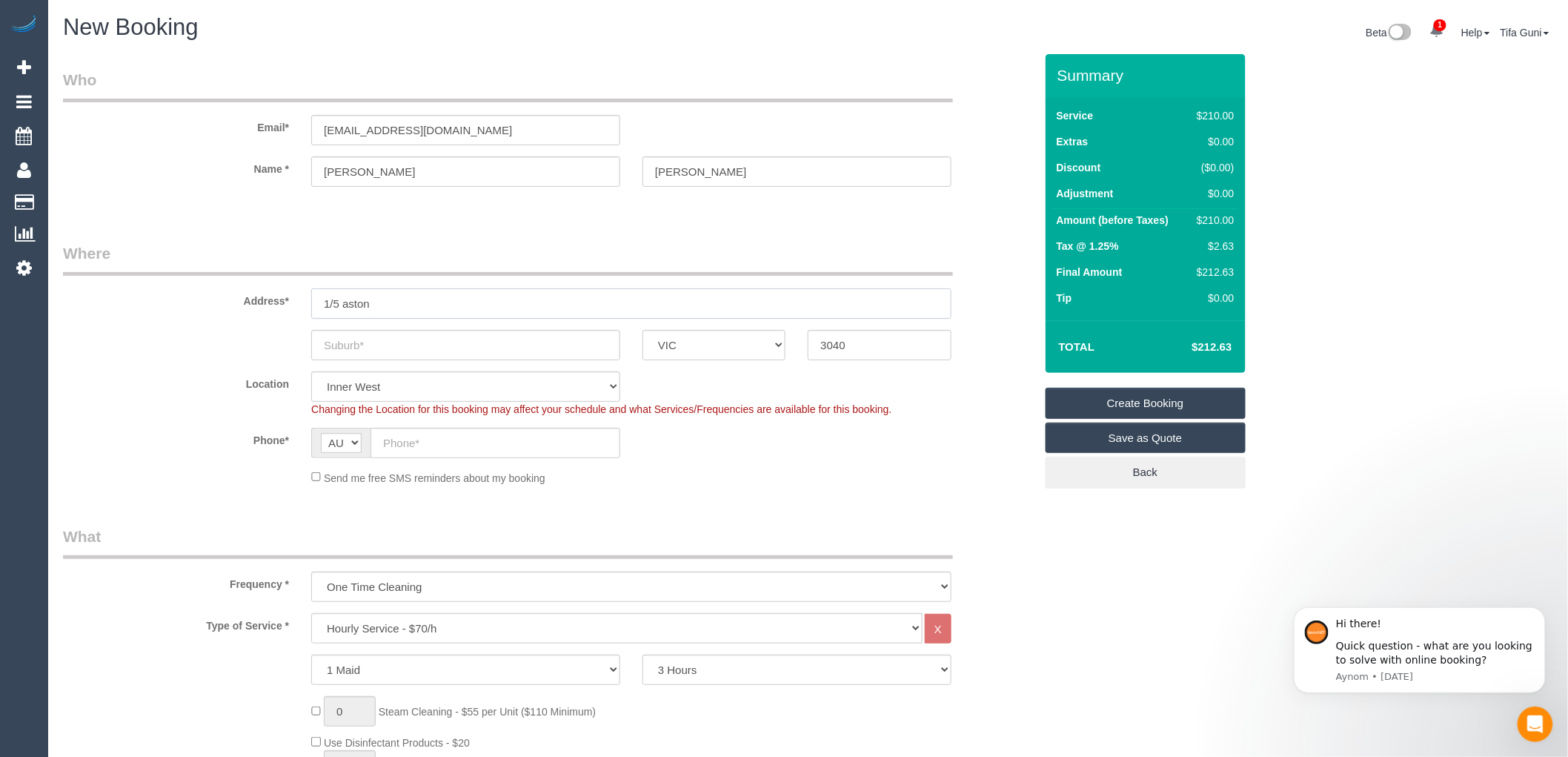
type input "1/5 aston"
click at [345, 348] on input "text" at bounding box center [466, 345] width 309 height 30
click at [384, 304] on input "1/5 aston" at bounding box center [631, 304] width 640 height 30
click at [356, 349] on input "text" at bounding box center [466, 345] width 309 height 30
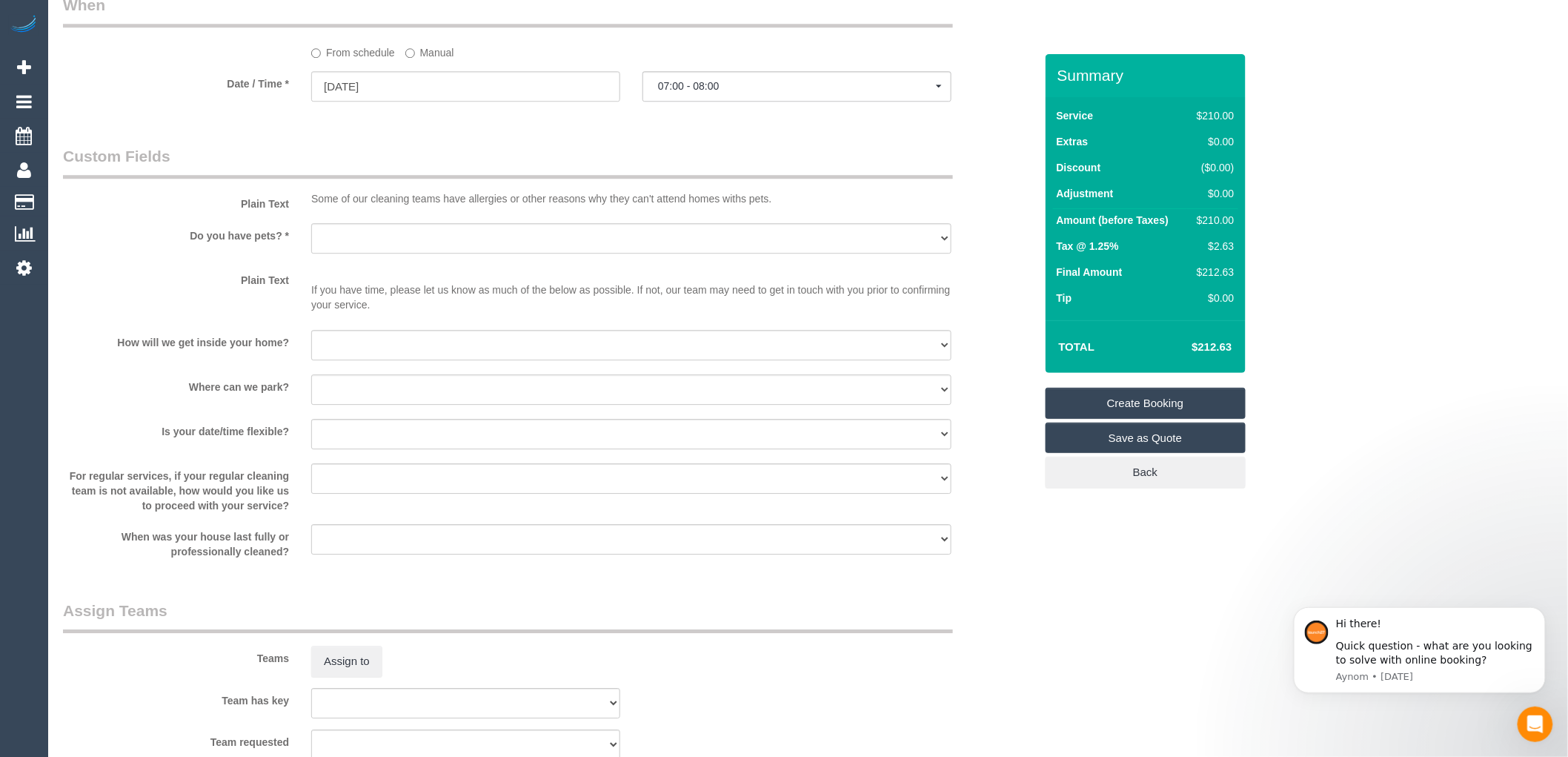
scroll to position [1647, 0]
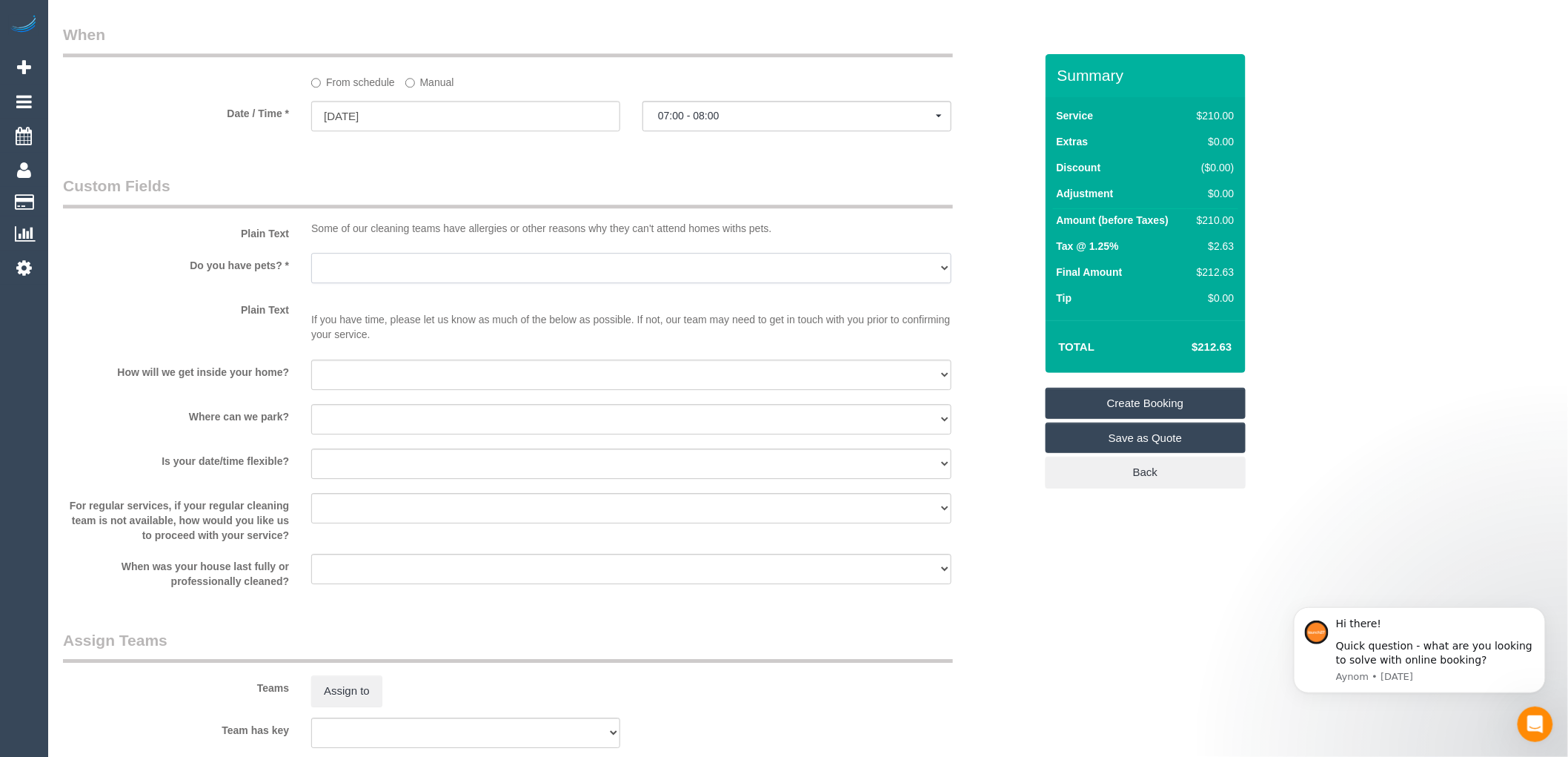
click at [379, 271] on select "Yes - Cats Yes - Dogs No pets Yes - Dogs and Cats Yes - Other" at bounding box center [631, 268] width 640 height 30
select select "number:28"
click at [311, 263] on select "Yes - Cats Yes - Dogs No pets Yes - Dogs and Cats Yes - Other" at bounding box center [631, 268] width 640 height 30
click at [400, 431] on select "I will provide parking on-site Free street parking Paid street parking (cost wi…" at bounding box center [631, 419] width 640 height 30
select select "number:18"
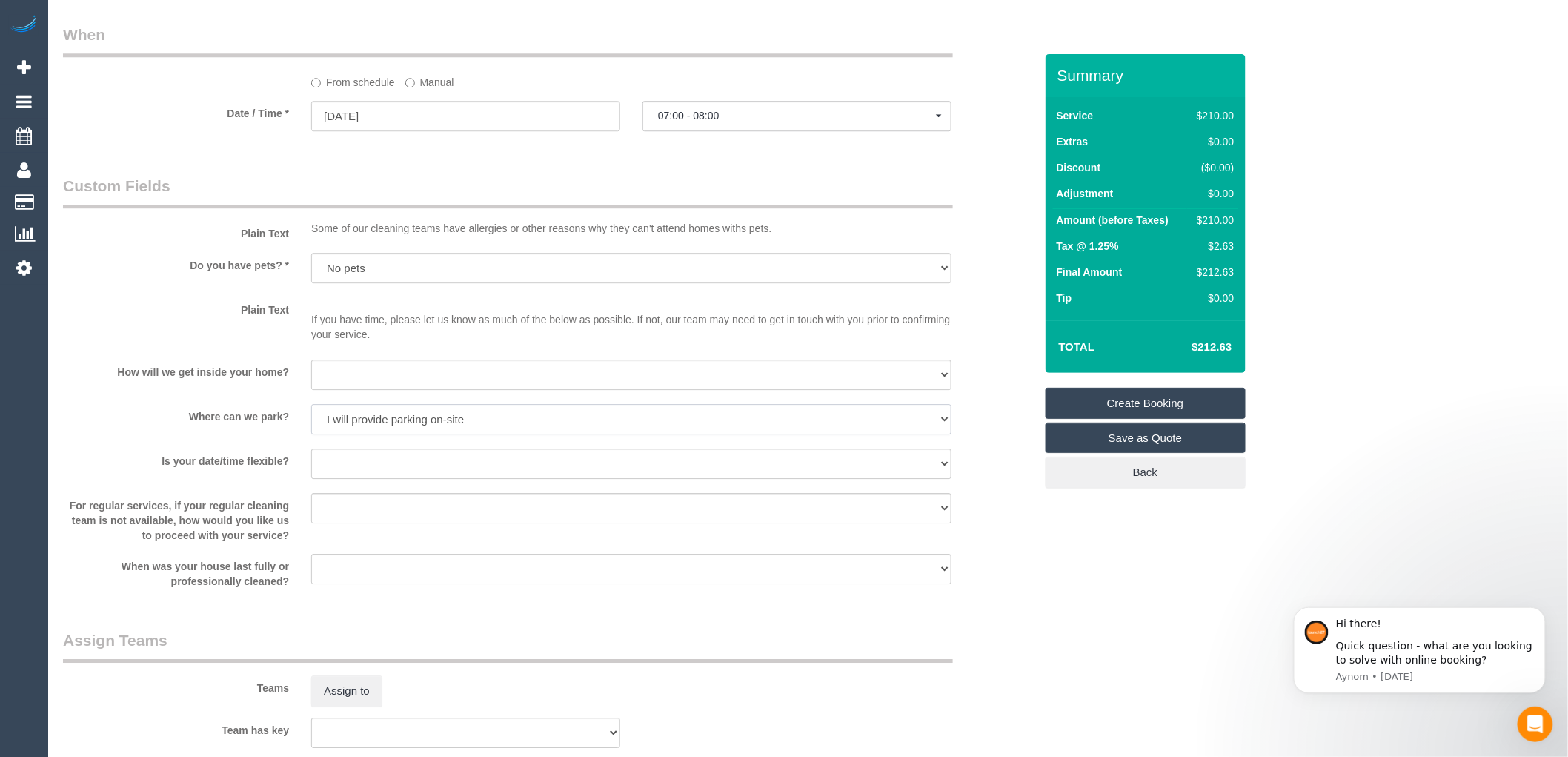
click at [311, 414] on select "I will provide parking on-site Free street parking Paid street parking (cost wi…" at bounding box center [631, 419] width 640 height 30
click at [378, 378] on select "I will be home Key will be left (please provide details below) Lock box/Access …" at bounding box center [631, 375] width 640 height 30
select select "number:14"
click at [311, 369] on select "I will be home Key will be left (please provide details below) Lock box/Access …" at bounding box center [631, 375] width 640 height 30
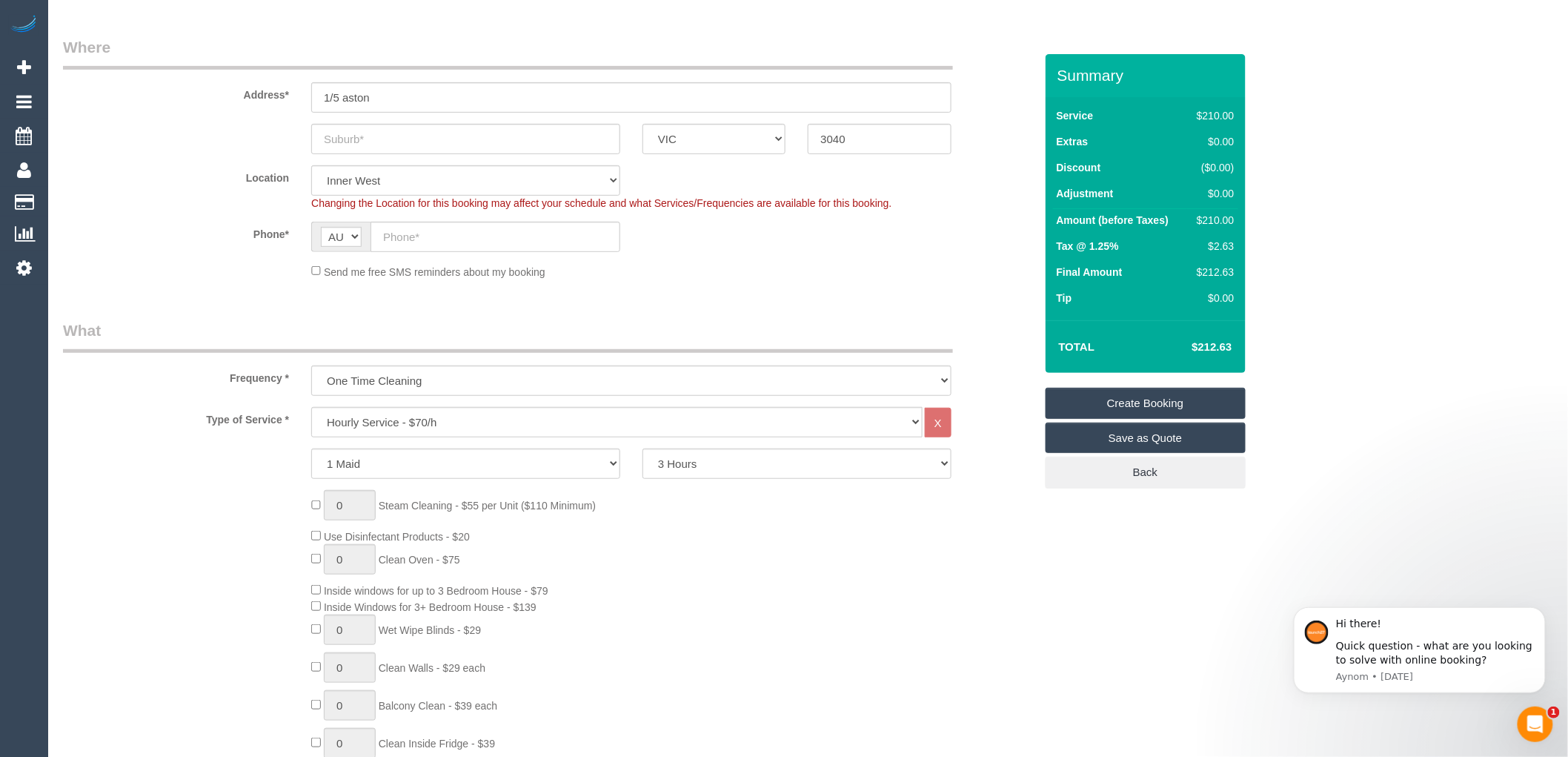
scroll to position [247, 0]
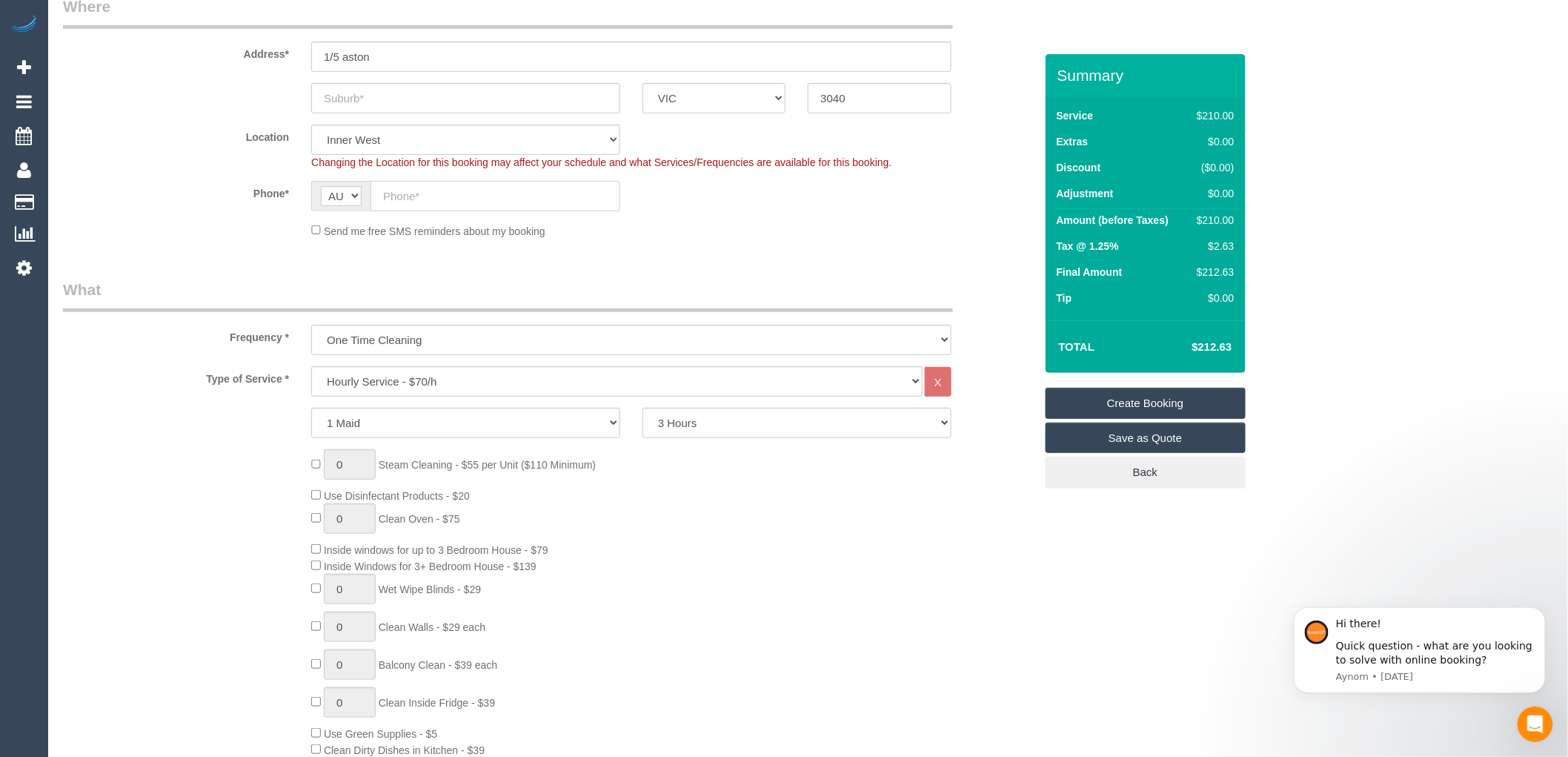
click at [403, 195] on input "text" at bounding box center [496, 196] width 250 height 30
paste input "61 414 924 432"
drag, startPoint x: 396, startPoint y: 195, endPoint x: 381, endPoint y: 195, distance: 15.0
click at [381, 195] on input "61 414 924 432" at bounding box center [496, 196] width 250 height 30
click at [413, 194] on input "0414 924 432" at bounding box center [496, 196] width 250 height 30
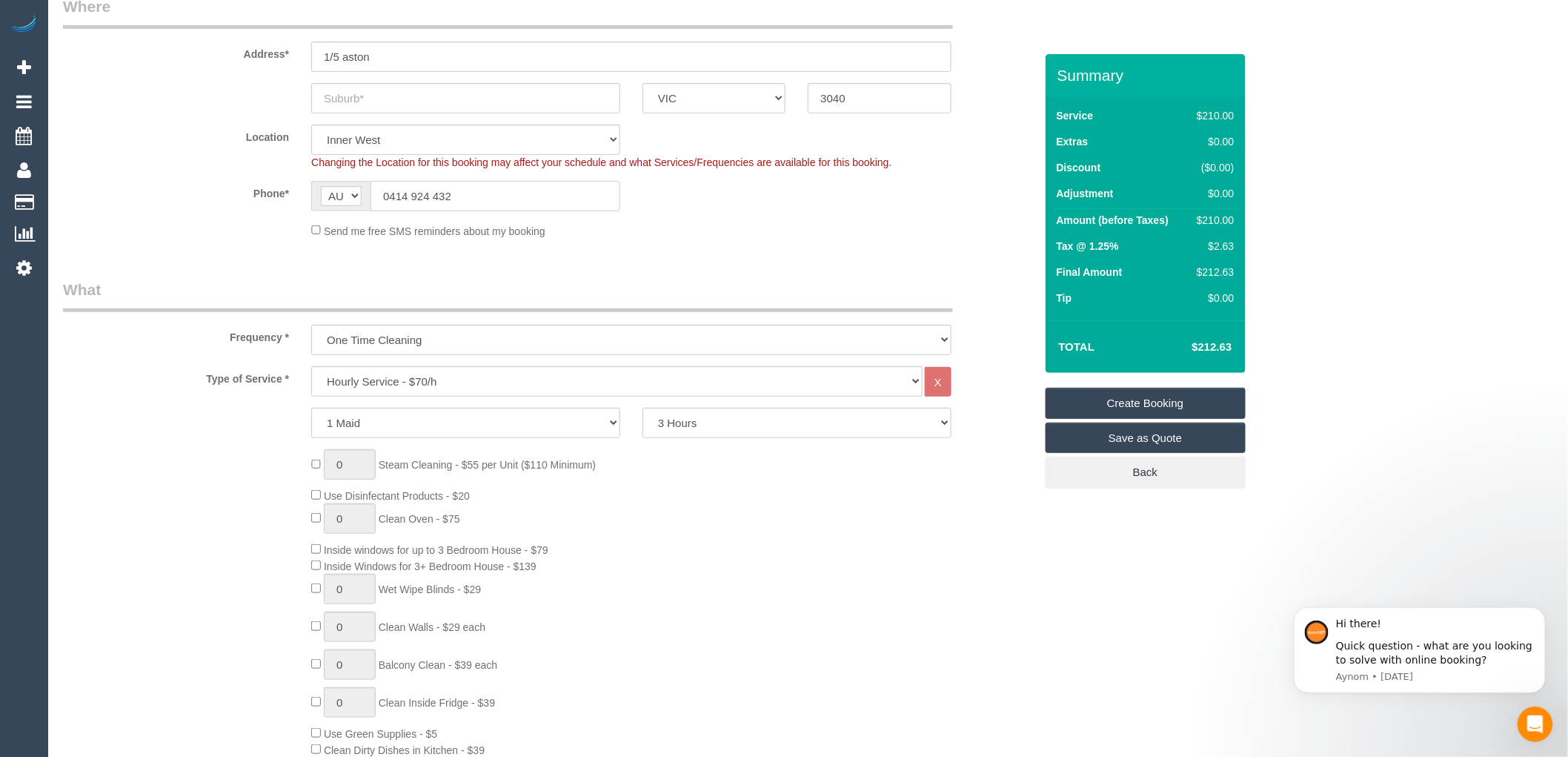
type input "0414 924 432"
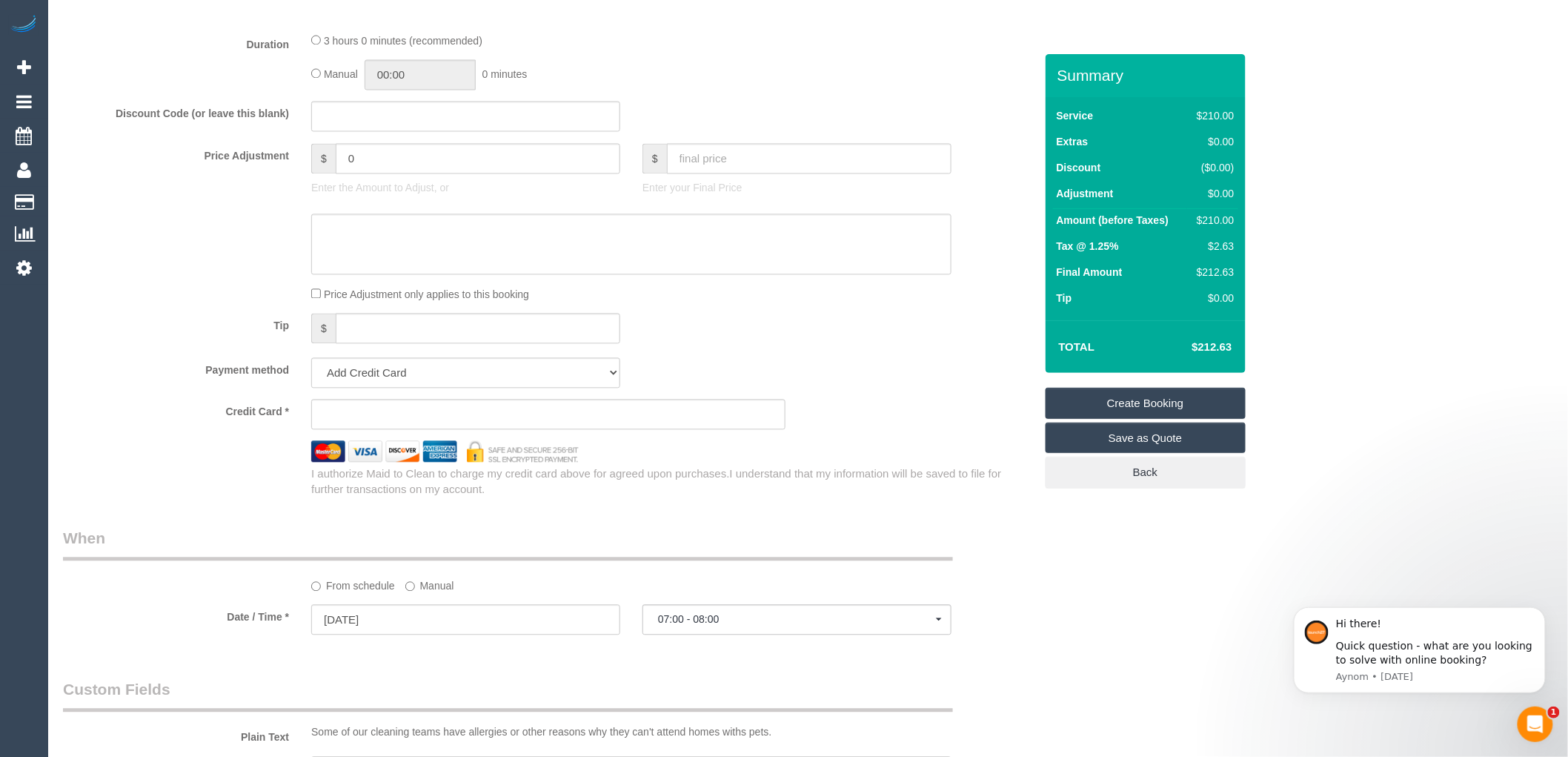
scroll to position [1235, 0]
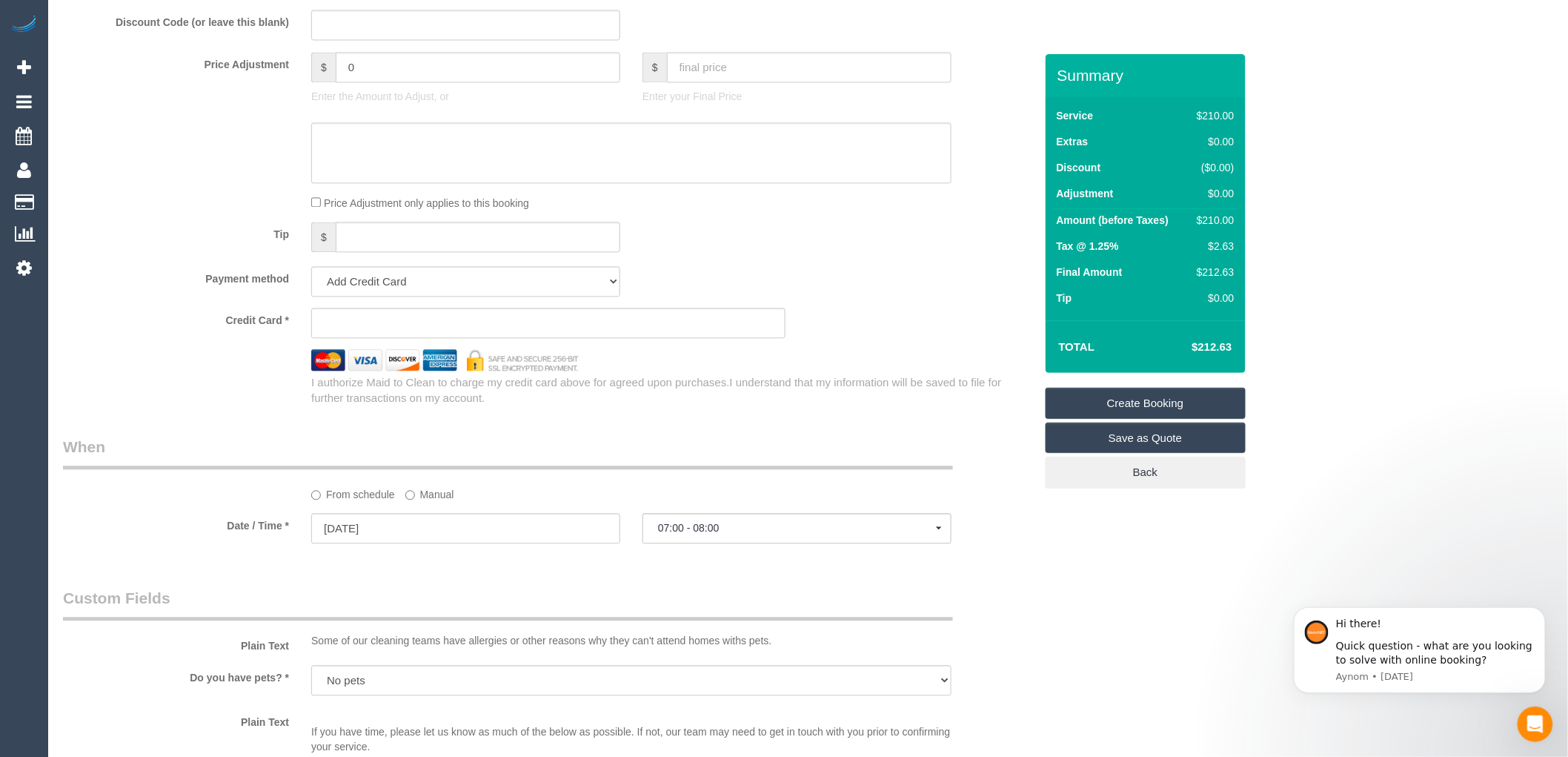
click at [789, 418] on div "Who Email* heatherbaughan8@gmail.com Name * Heather Baughan Where Address* 1/5 …" at bounding box center [548, 140] width 993 height 2643
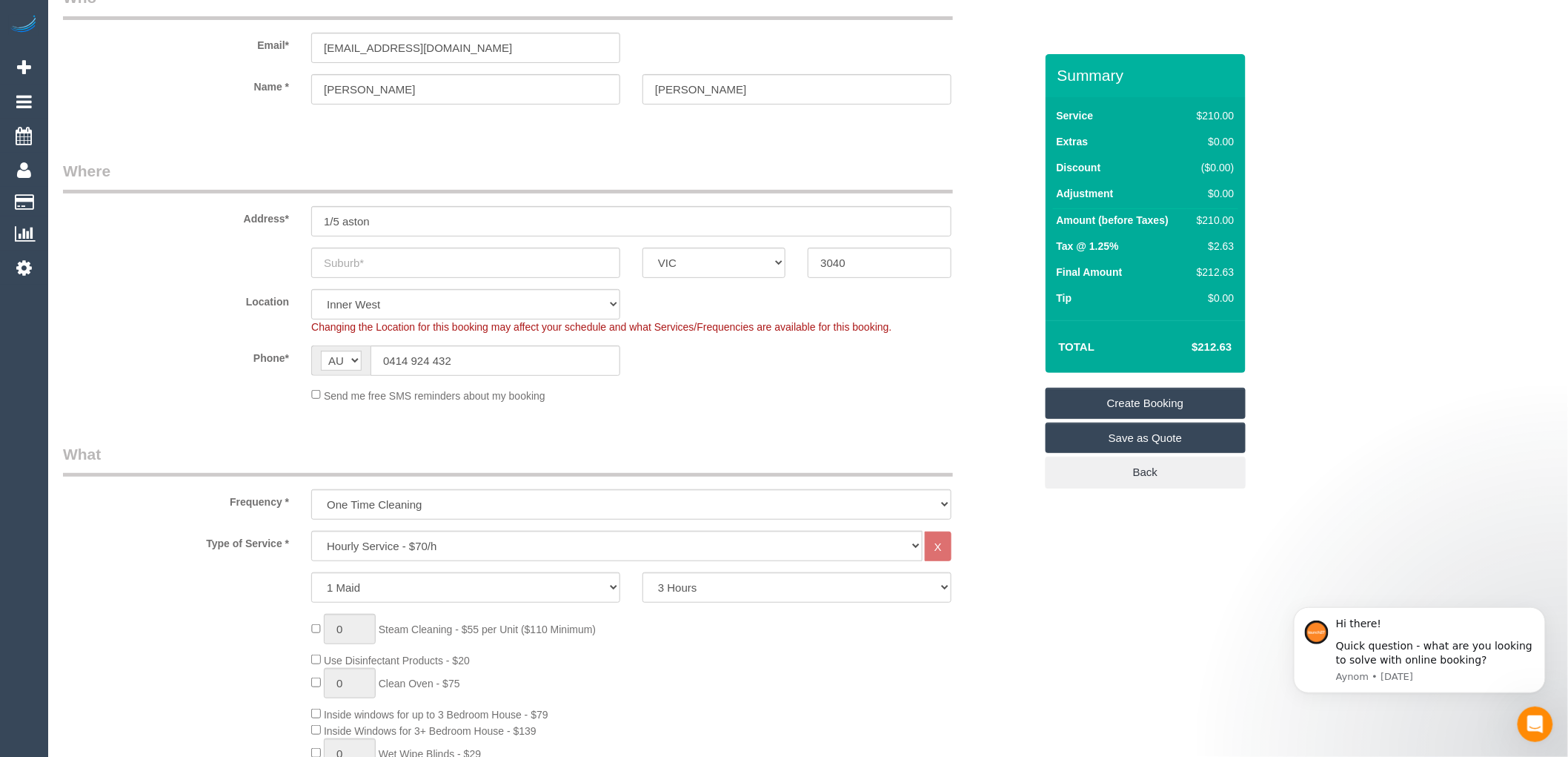
scroll to position [0, 0]
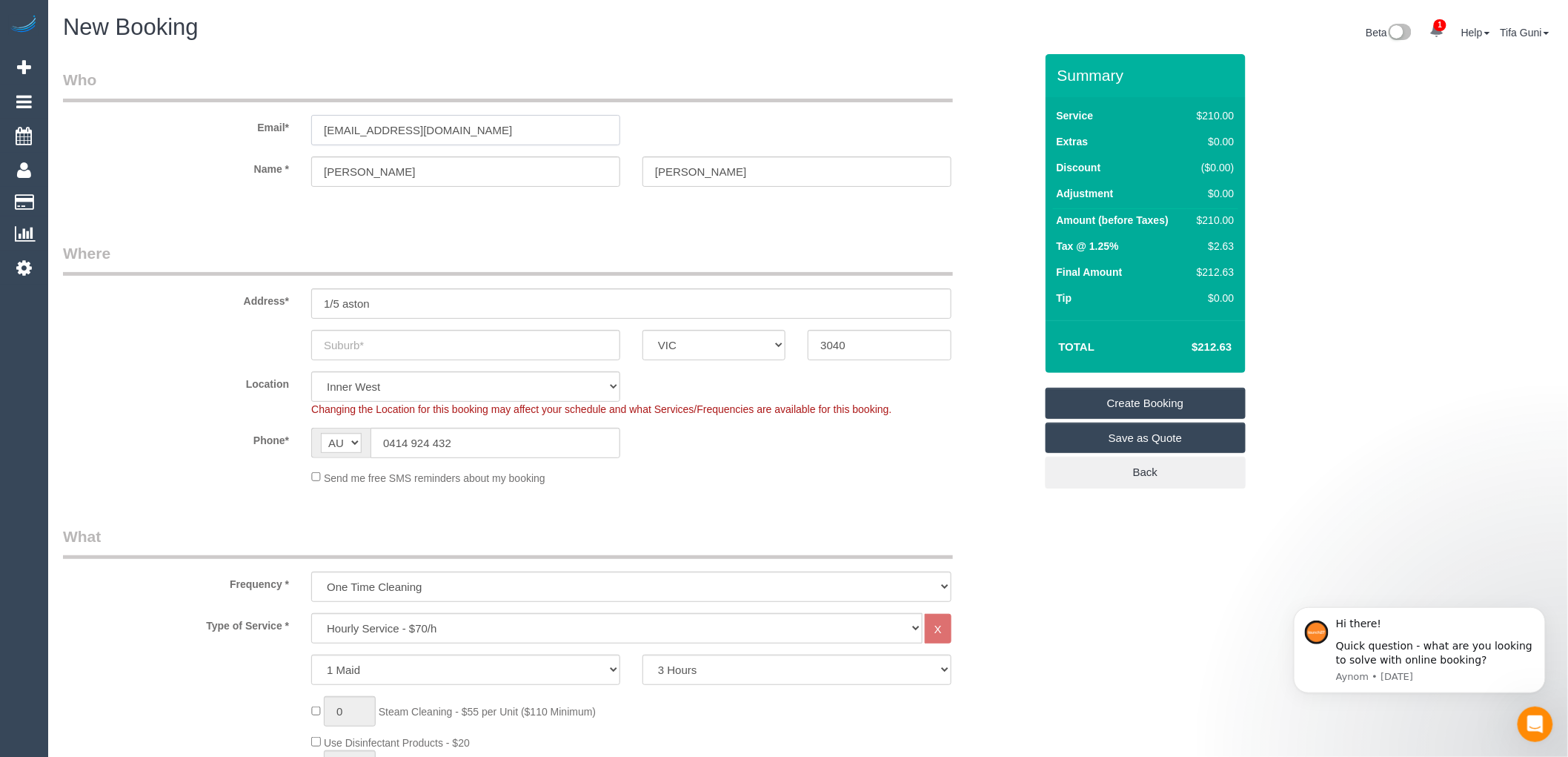
drag, startPoint x: 483, startPoint y: 136, endPoint x: 292, endPoint y: 133, distance: 191.0
click at [292, 133] on div "Email* heatherbaughan8@gmail.com" at bounding box center [548, 107] width 993 height 76
click at [461, 344] on input "text" at bounding box center [466, 345] width 309 height 30
drag, startPoint x: 865, startPoint y: 345, endPoint x: 802, endPoint y: 351, distance: 63.3
click at [802, 351] on div "3040" at bounding box center [878, 345] width 165 height 30
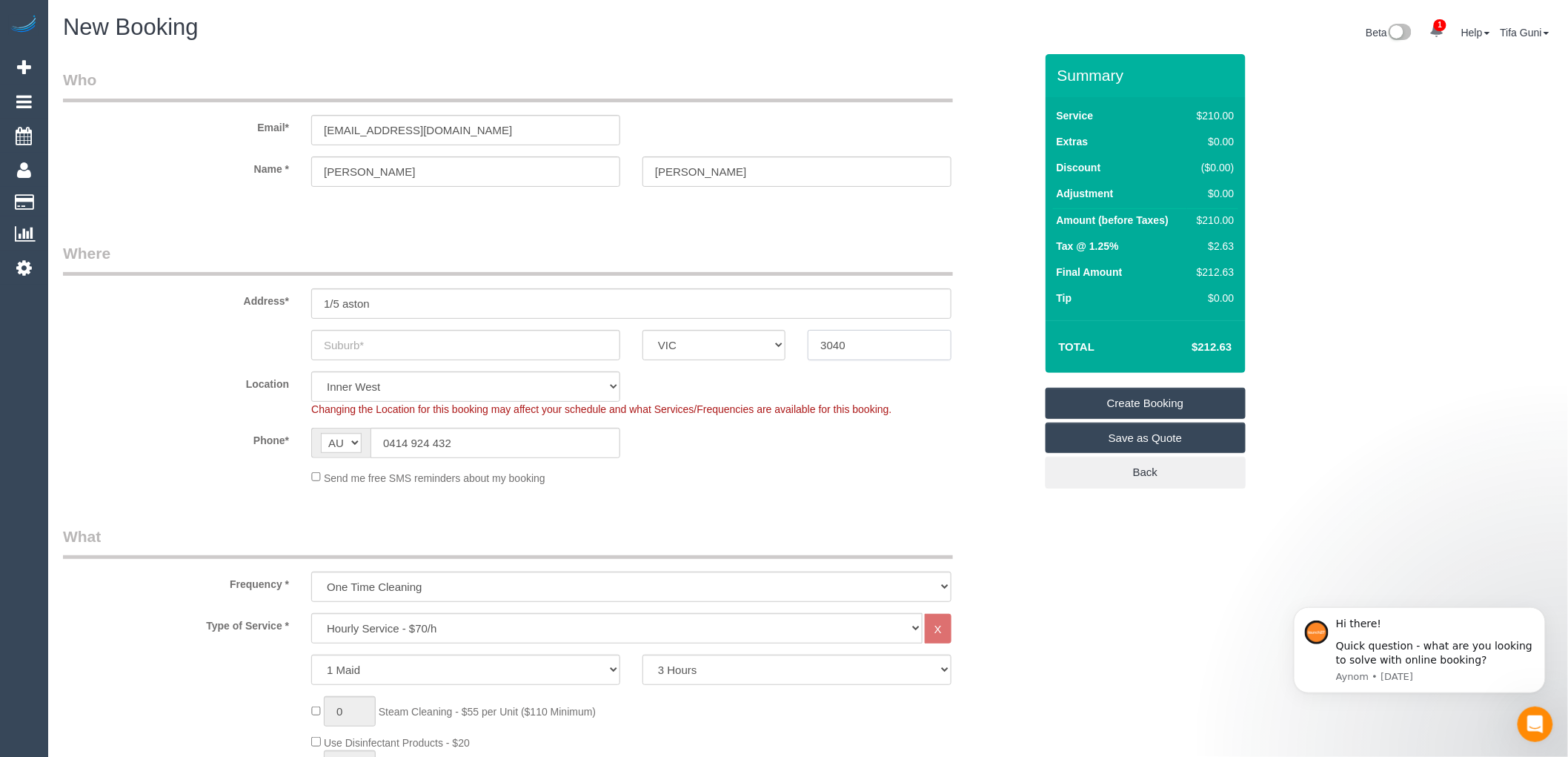
click at [858, 350] on input "3040" at bounding box center [879, 345] width 143 height 30
click at [390, 330] on input "text" at bounding box center [466, 345] width 309 height 30
click at [661, 381] on div "Location Office City East (North) East (South) Inner East Inner North (East) In…" at bounding box center [548, 394] width 993 height 45
drag, startPoint x: 389, startPoint y: 305, endPoint x: 315, endPoint y: 302, distance: 74.1
click at [315, 302] on input "1/5 aston" at bounding box center [631, 304] width 640 height 30
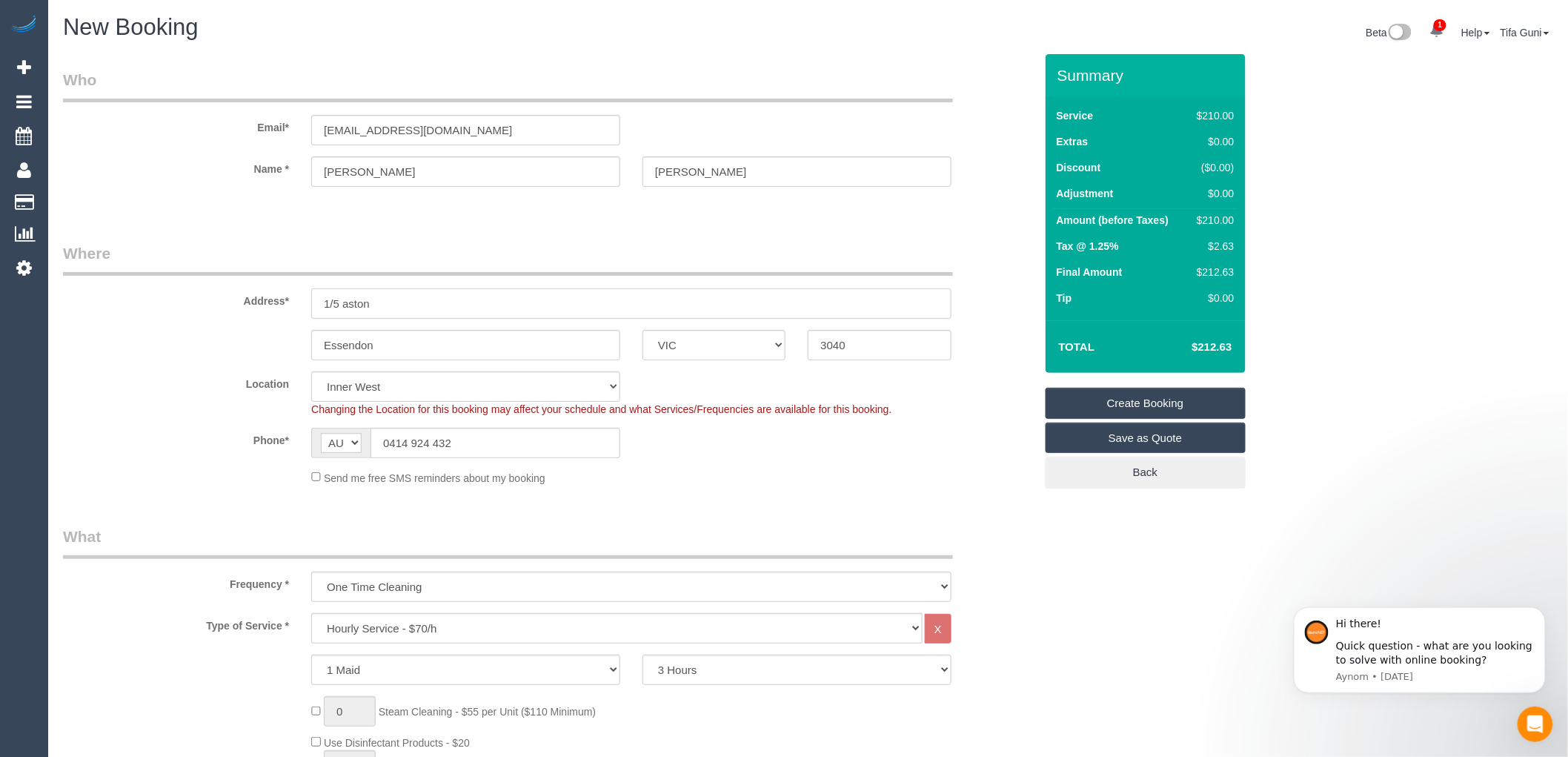
click at [415, 305] on input "1/5 aston" at bounding box center [631, 304] width 640 height 30
drag, startPoint x: 385, startPoint y: 341, endPoint x: 302, endPoint y: 340, distance: 83.0
click at [302, 340] on div "Essendon" at bounding box center [465, 345] width 331 height 30
paste input "Aberfeldie"
type input "Aberfeldie"
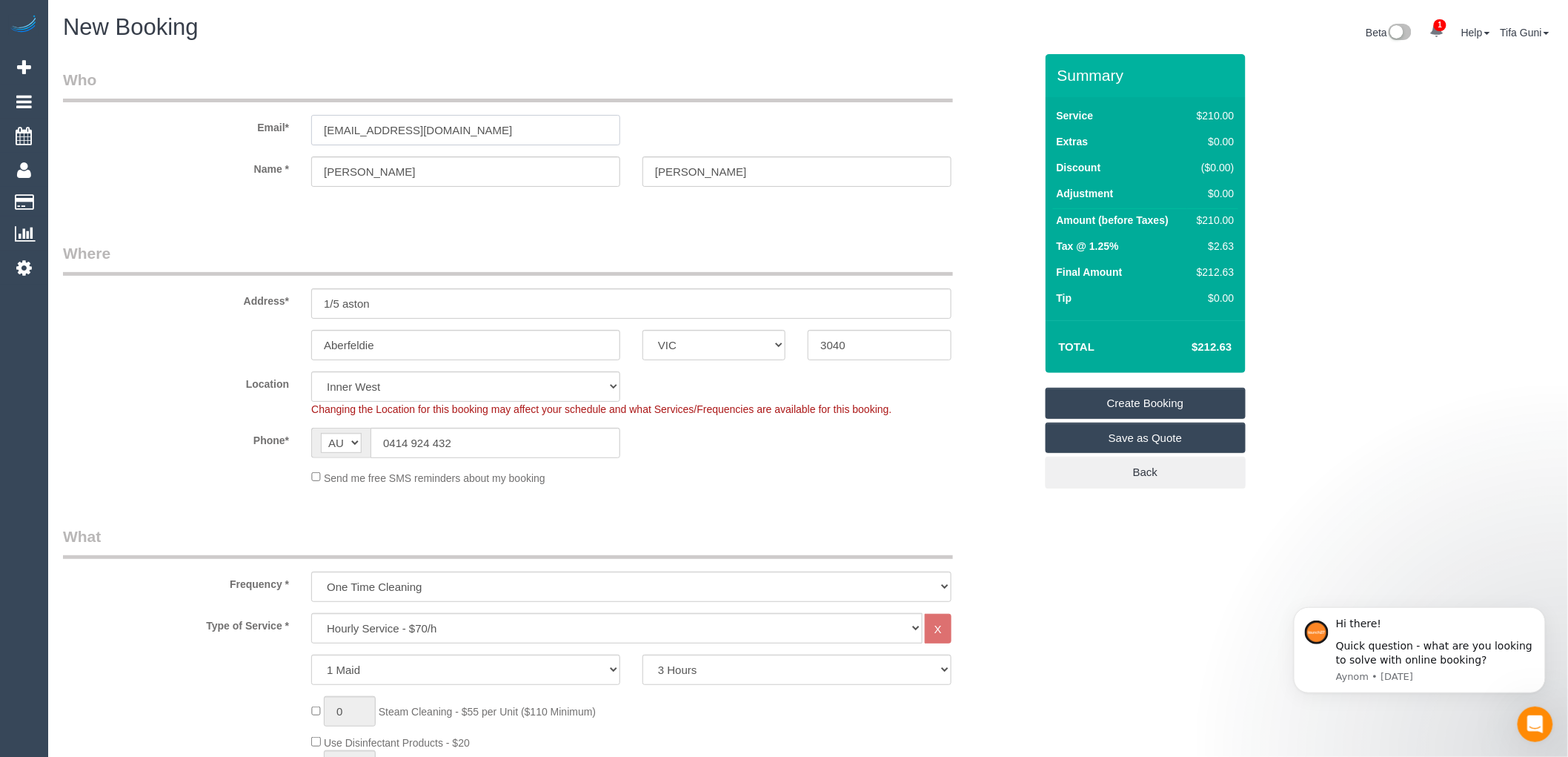
drag, startPoint x: 512, startPoint y: 122, endPoint x: 290, endPoint y: 119, distance: 222.0
click at [290, 119] on div "Email* heatherbaughan8@gmail.com" at bounding box center [548, 107] width 993 height 76
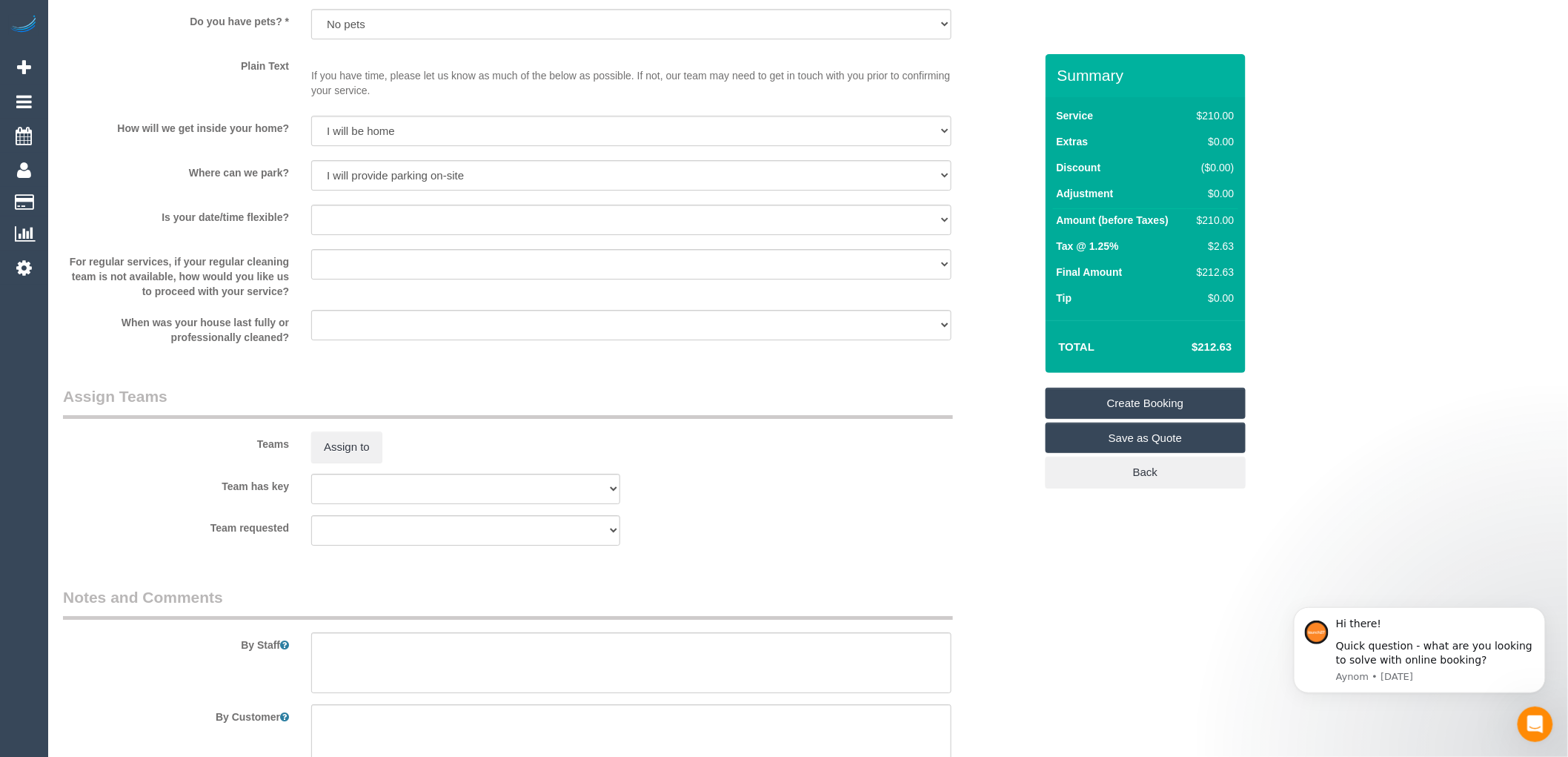
scroll to position [2000, 0]
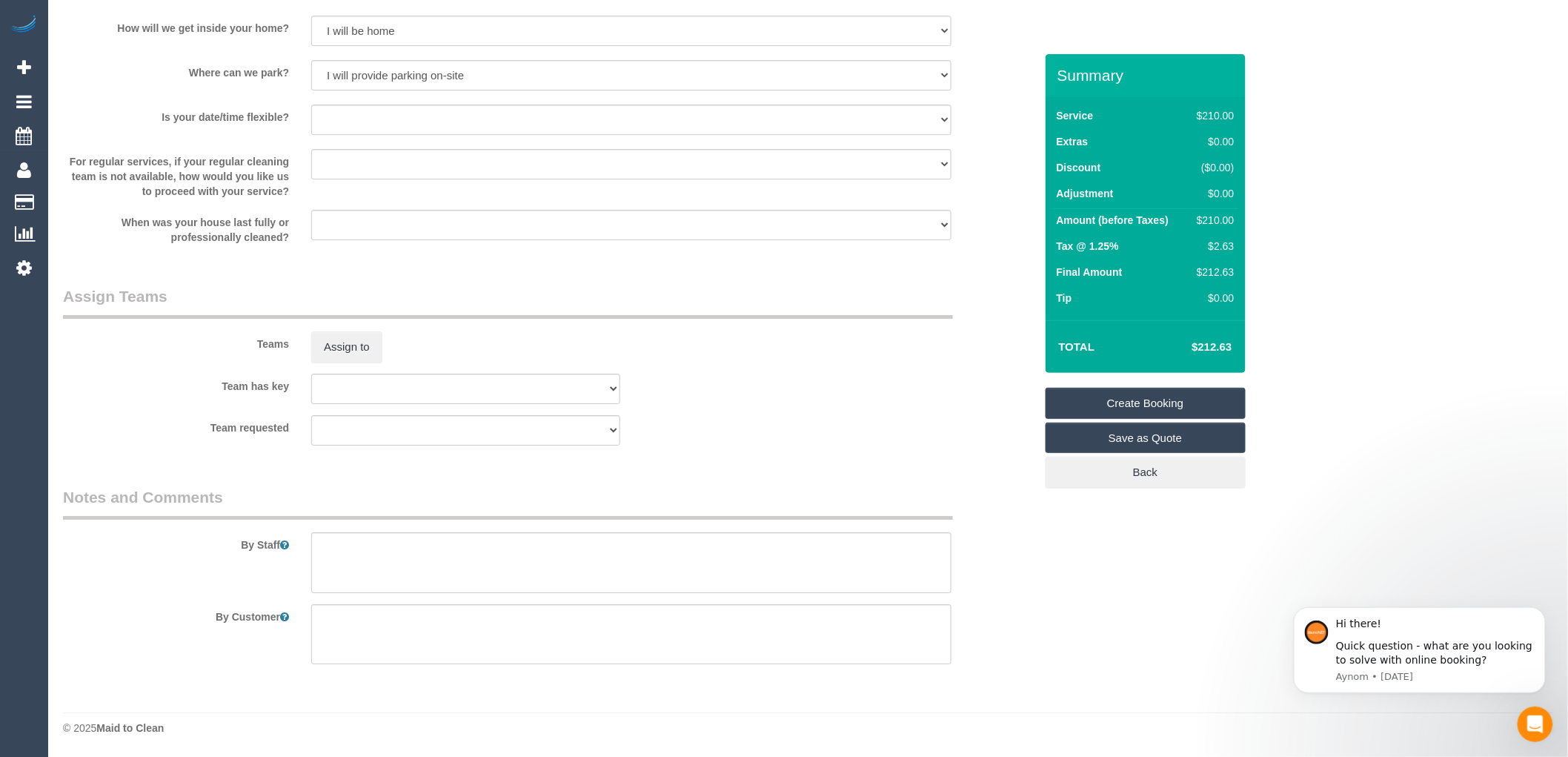
click at [1147, 403] on link "Create Booking" at bounding box center [1145, 403] width 200 height 31
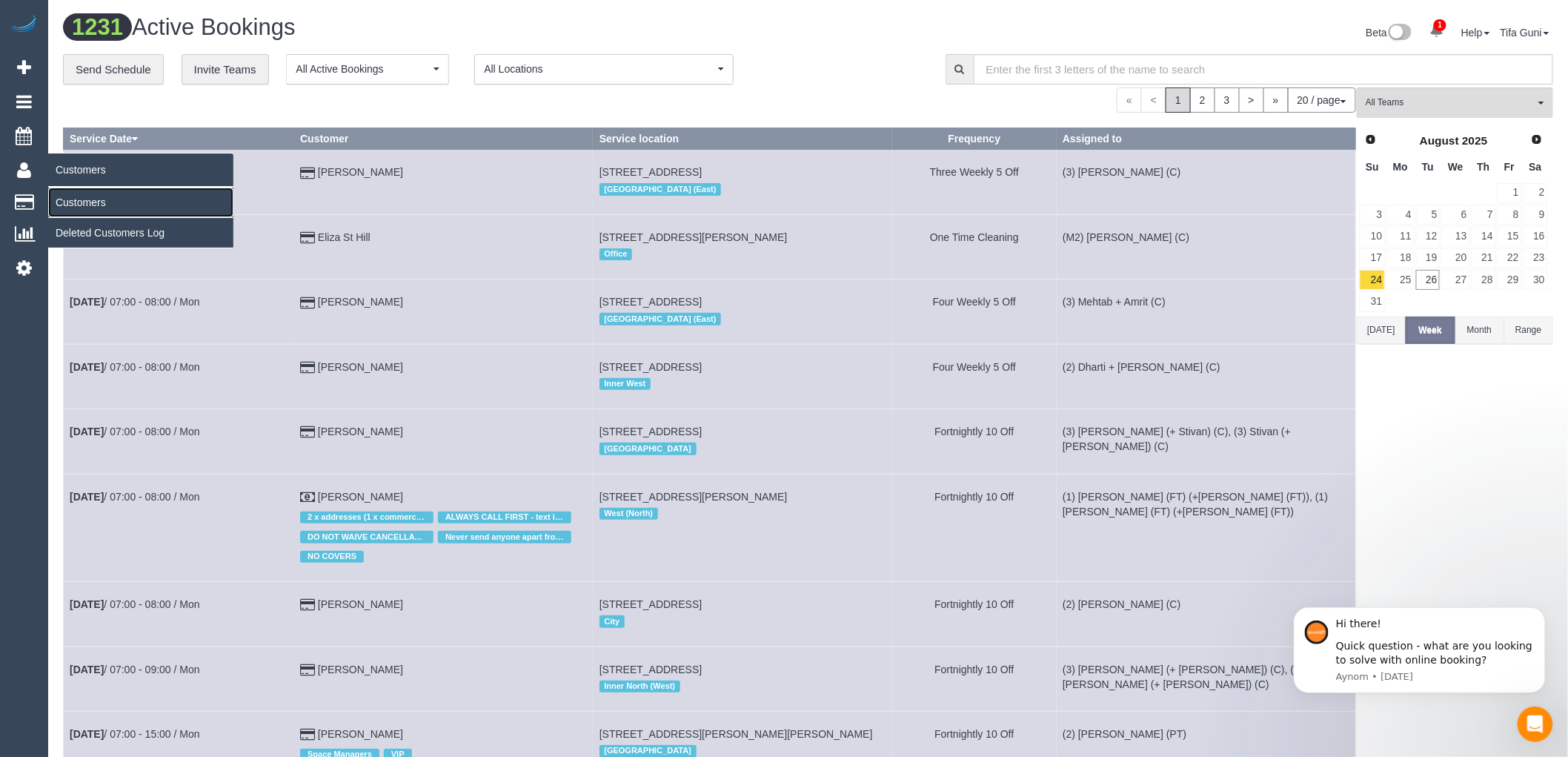
click at [95, 202] on link "Customers" at bounding box center [140, 202] width 185 height 30
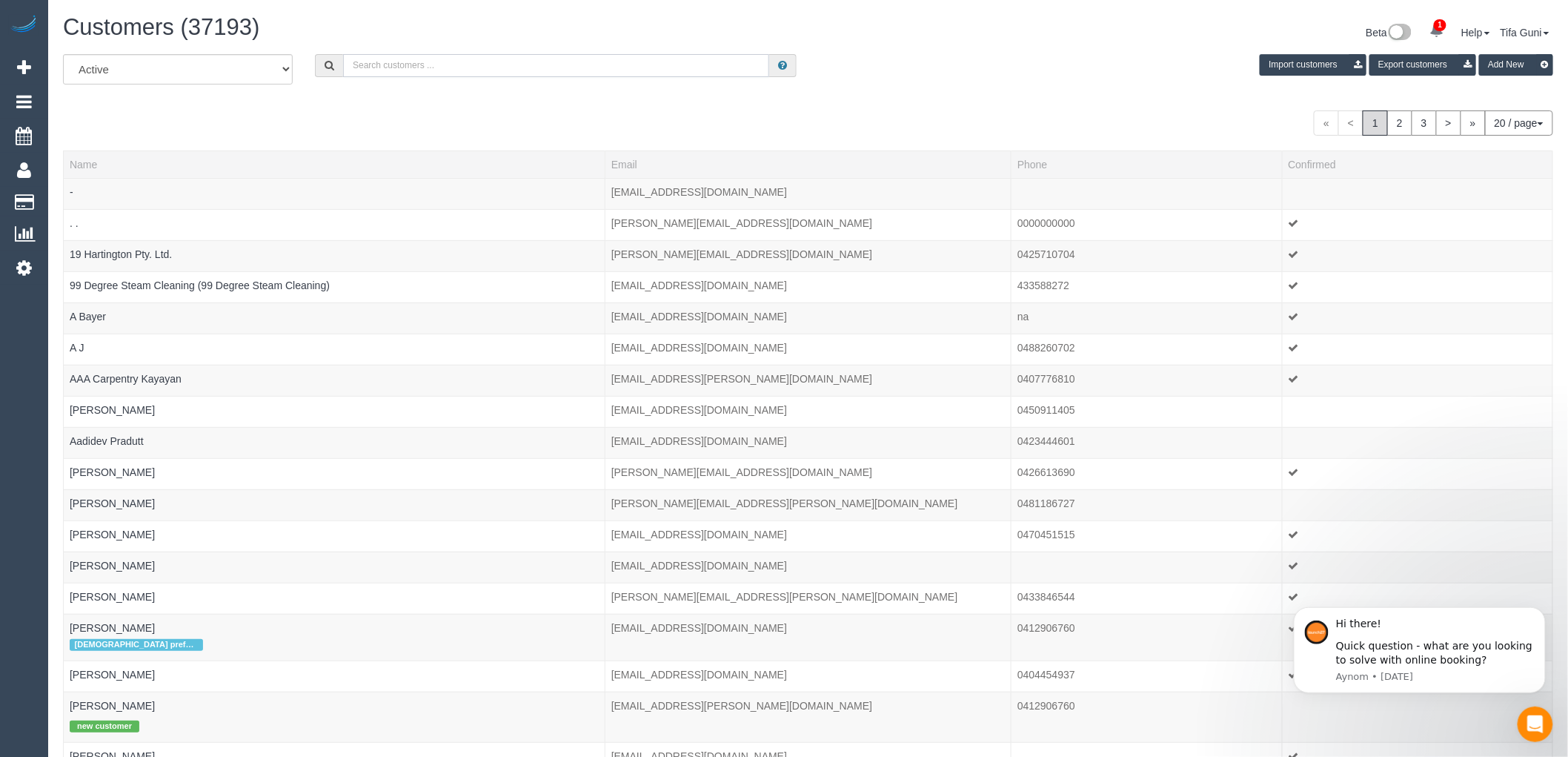
click at [403, 67] on input "text" at bounding box center [556, 65] width 426 height 23
paste input "[EMAIL_ADDRESS][DOMAIN_NAME]"
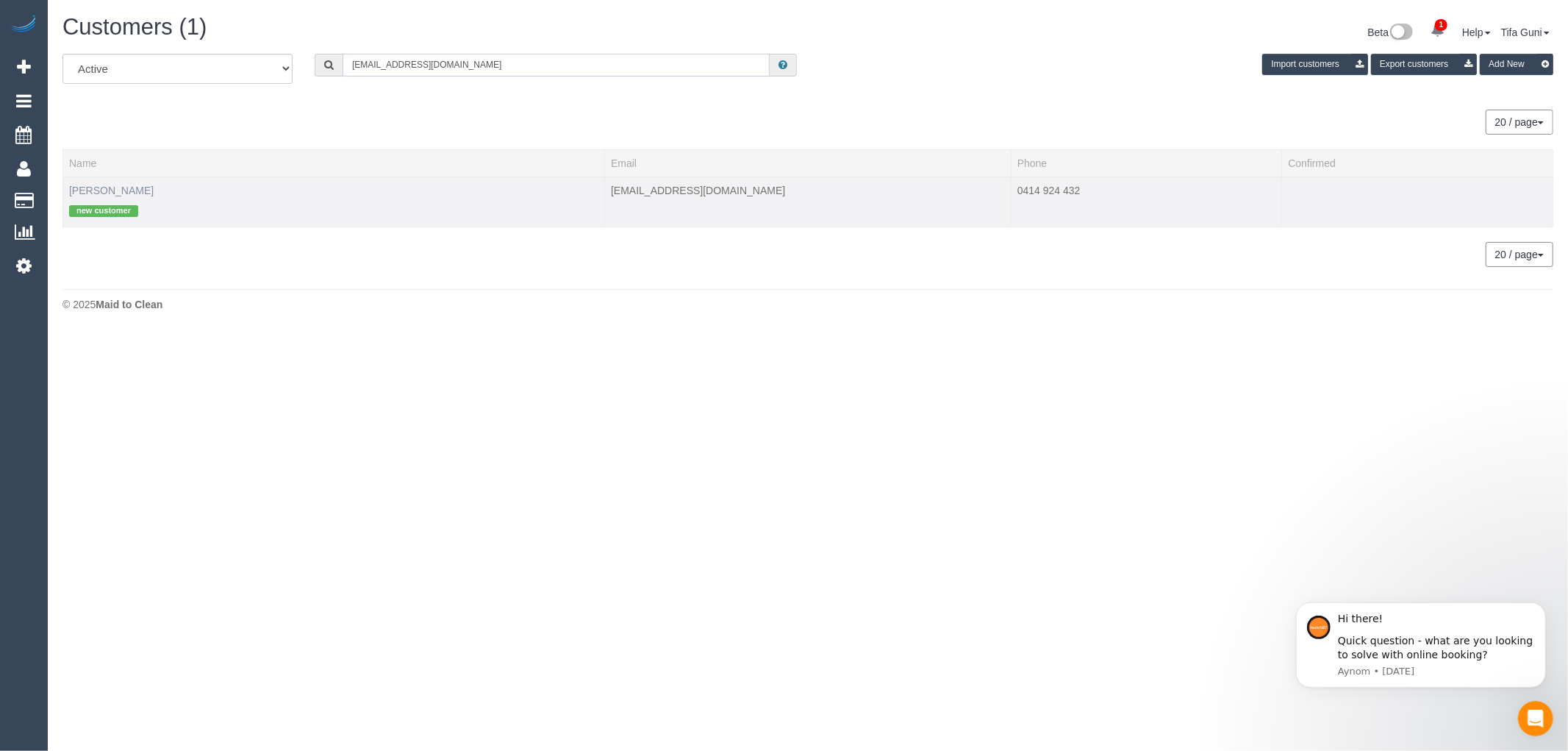
type input "[EMAIL_ADDRESS][DOMAIN_NAME]"
click at [112, 185] on link "Heather Baughan" at bounding box center [111, 190] width 85 height 12
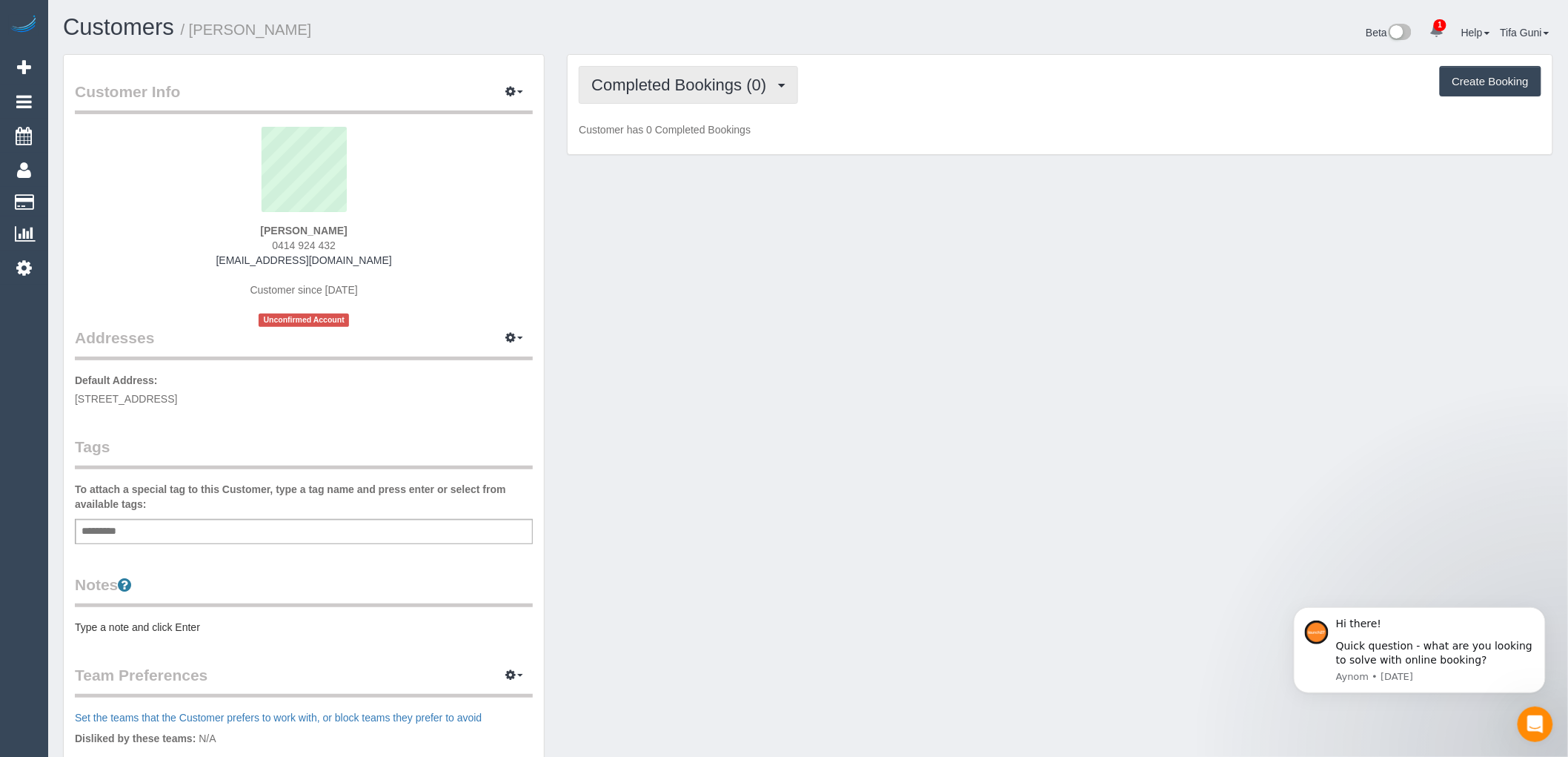
click at [756, 84] on span "Completed Bookings (0)" at bounding box center [682, 85] width 182 height 18
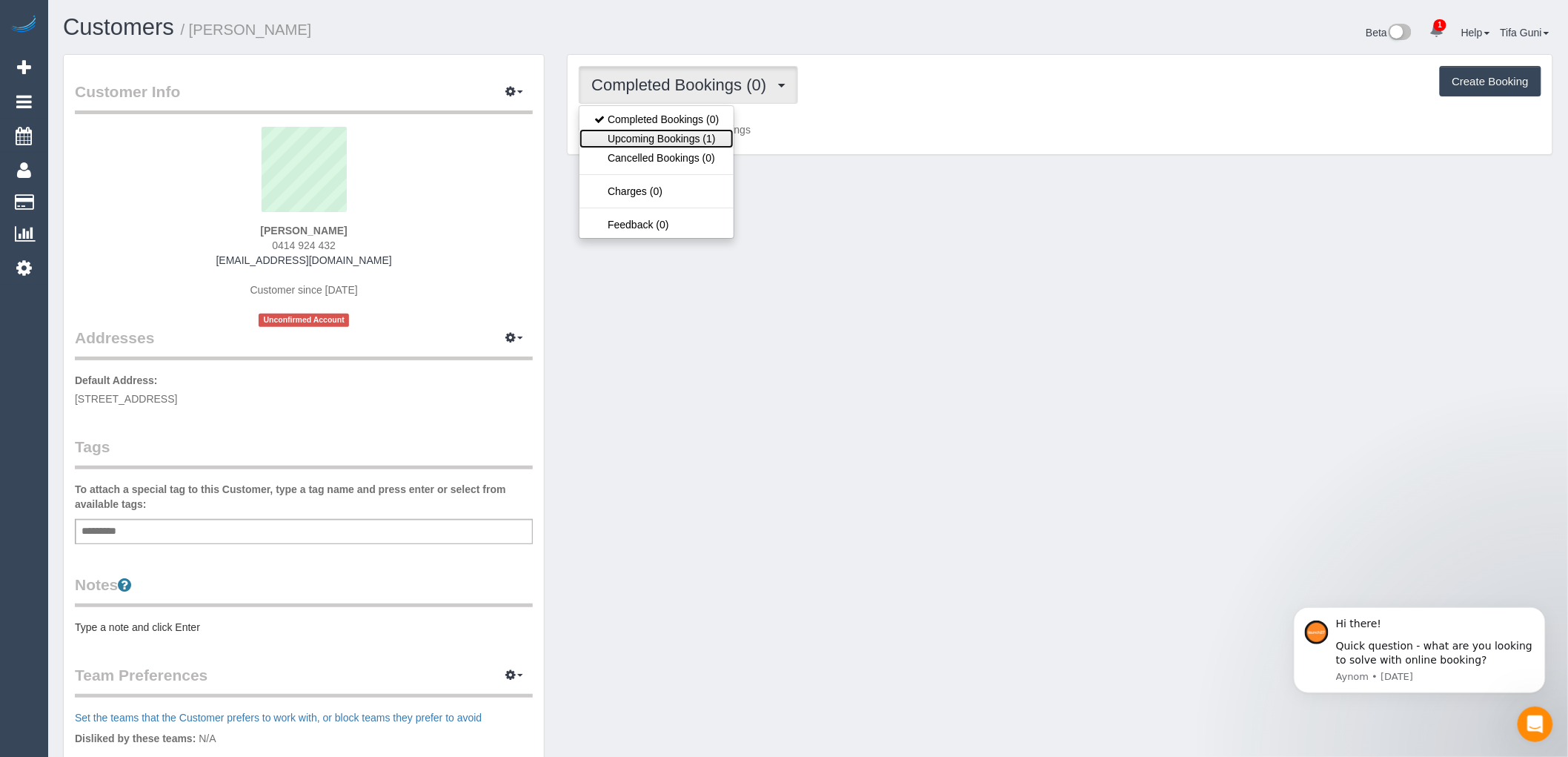
click at [679, 139] on link "Upcoming Bookings (1)" at bounding box center [656, 138] width 154 height 19
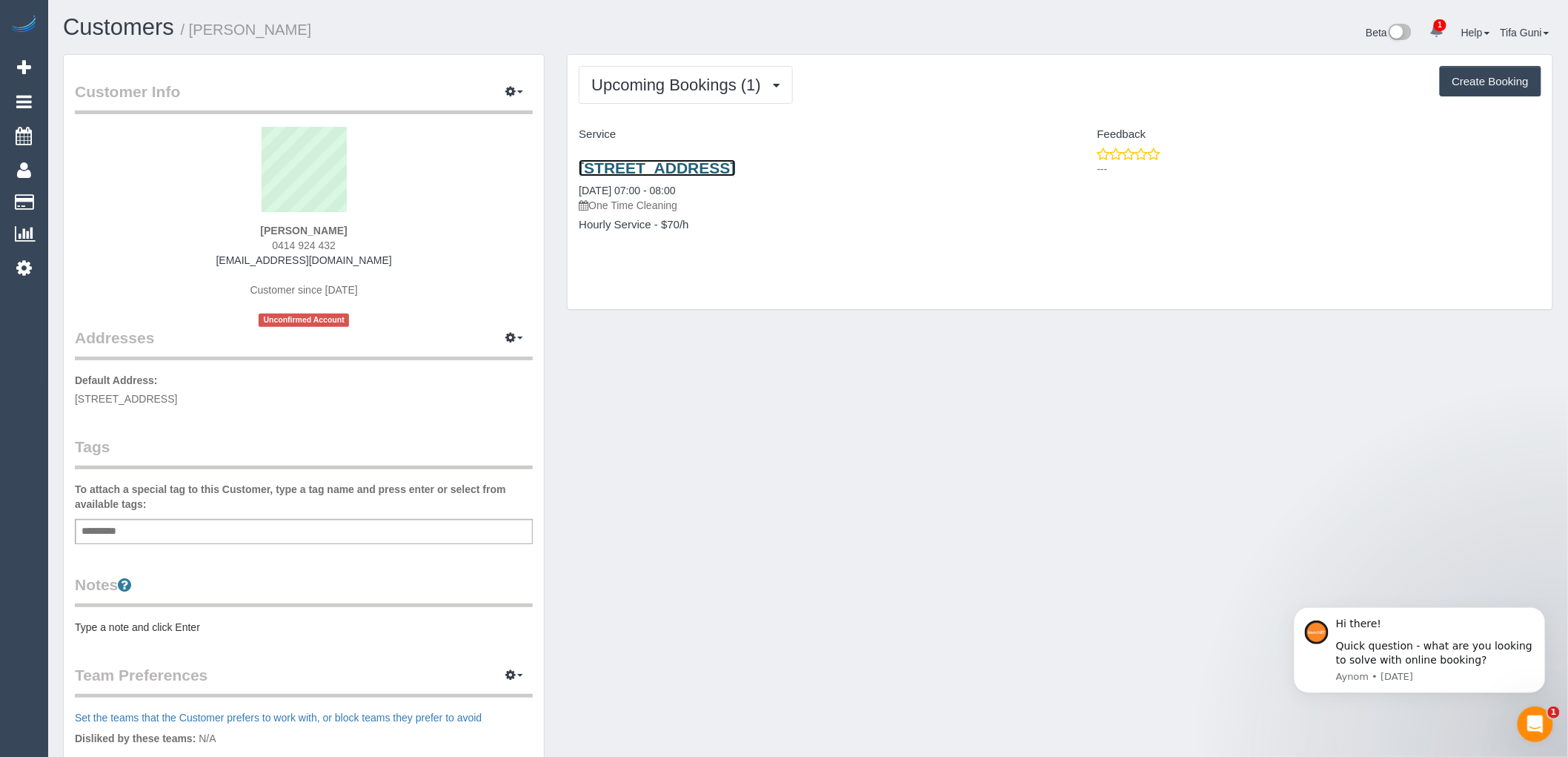
click at [687, 168] on link "1/5 Aston, Aberfeldie, VIC 3040" at bounding box center [656, 168] width 156 height 17
click at [693, 169] on link "1/5 Aston, Aberfeldie, VIC 3040" at bounding box center [656, 168] width 156 height 17
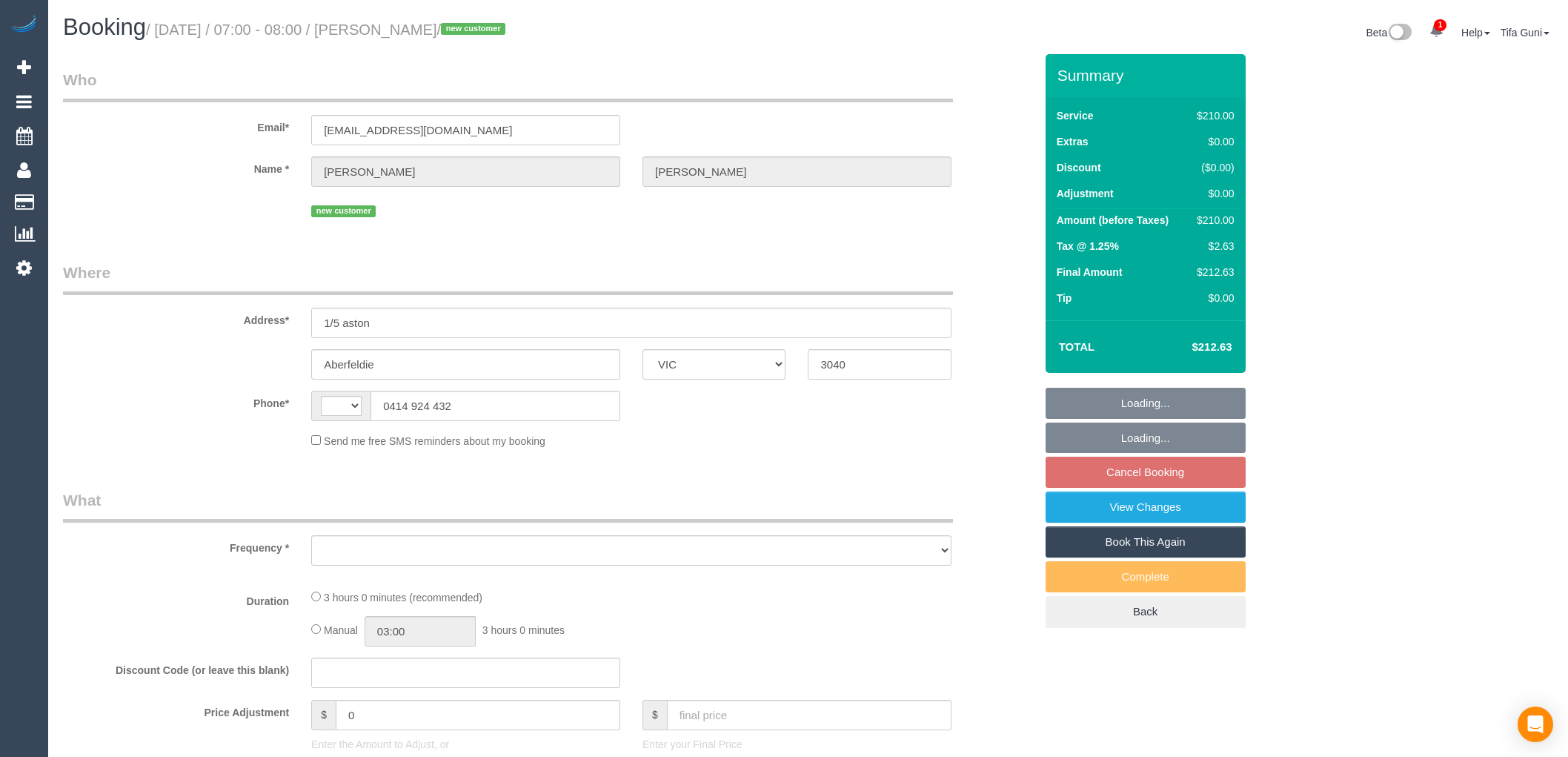
select select "VIC"
select select "string:AU"
select select "object:293"
select select "180"
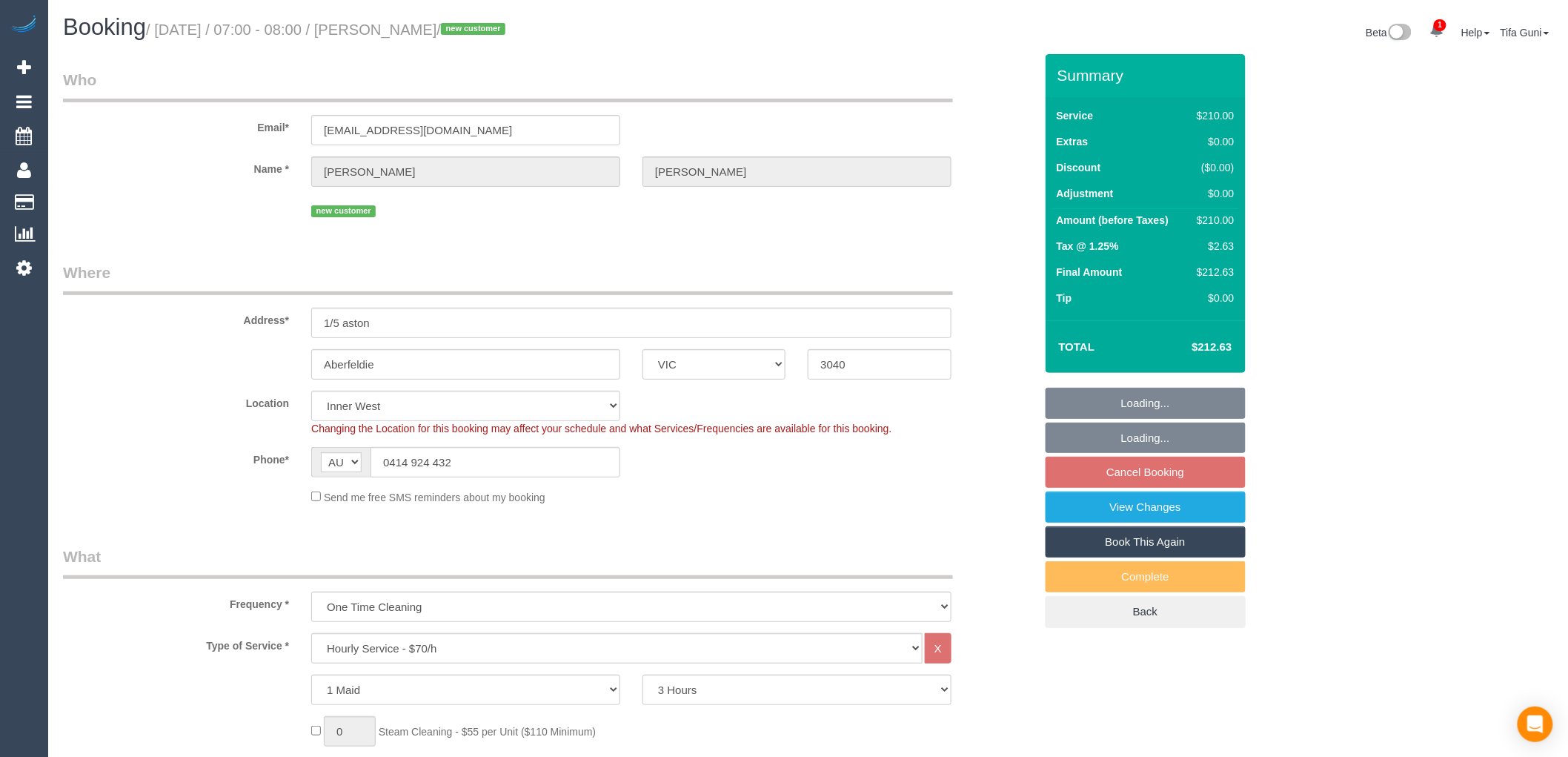
select select "string:stripe-pm_1S0C572GScqysDRV5HtKLw0x"
select select "spot1"
select select "number:28"
select select "number:14"
select select "number:18"
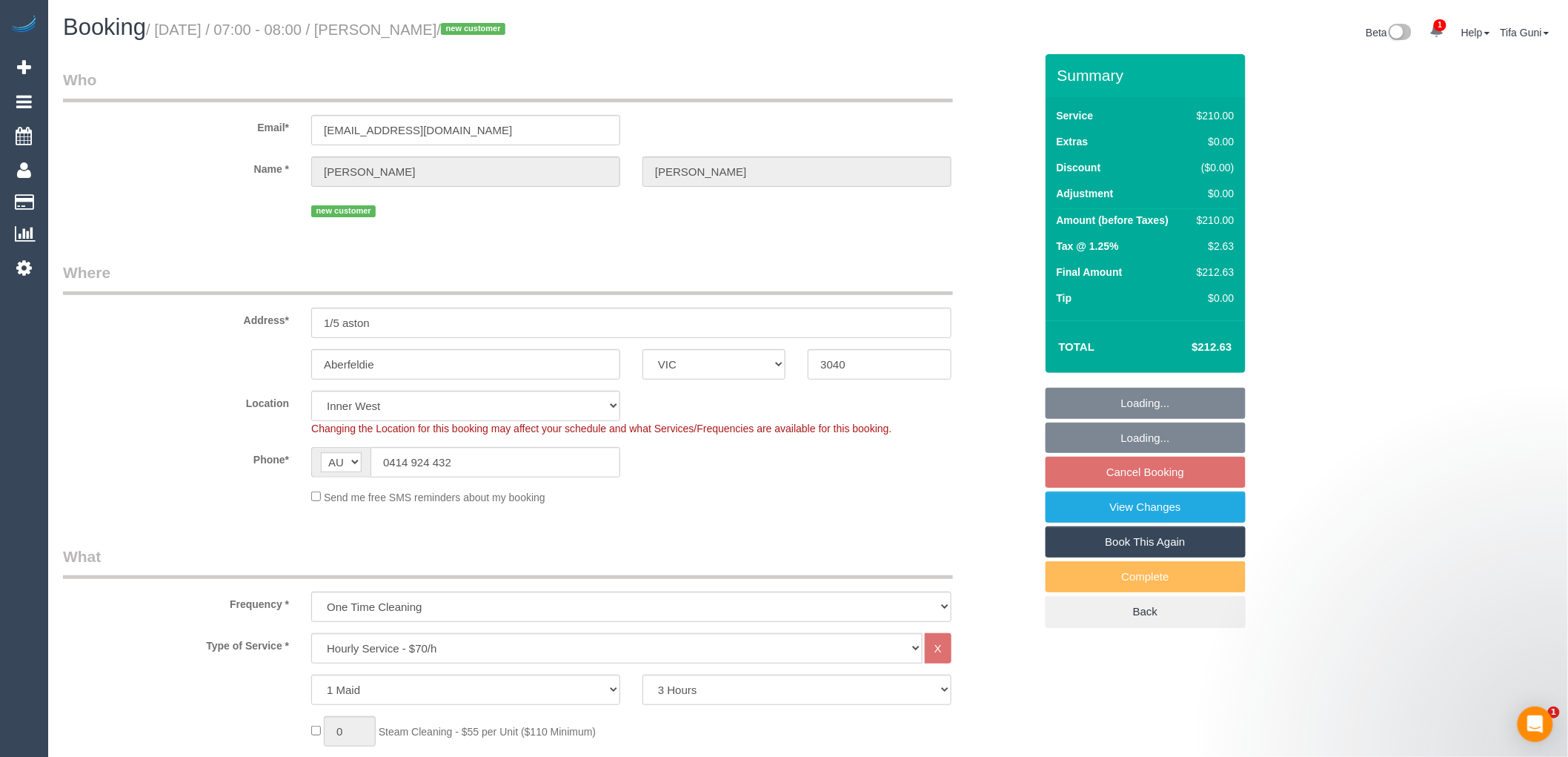
select select "object:716"
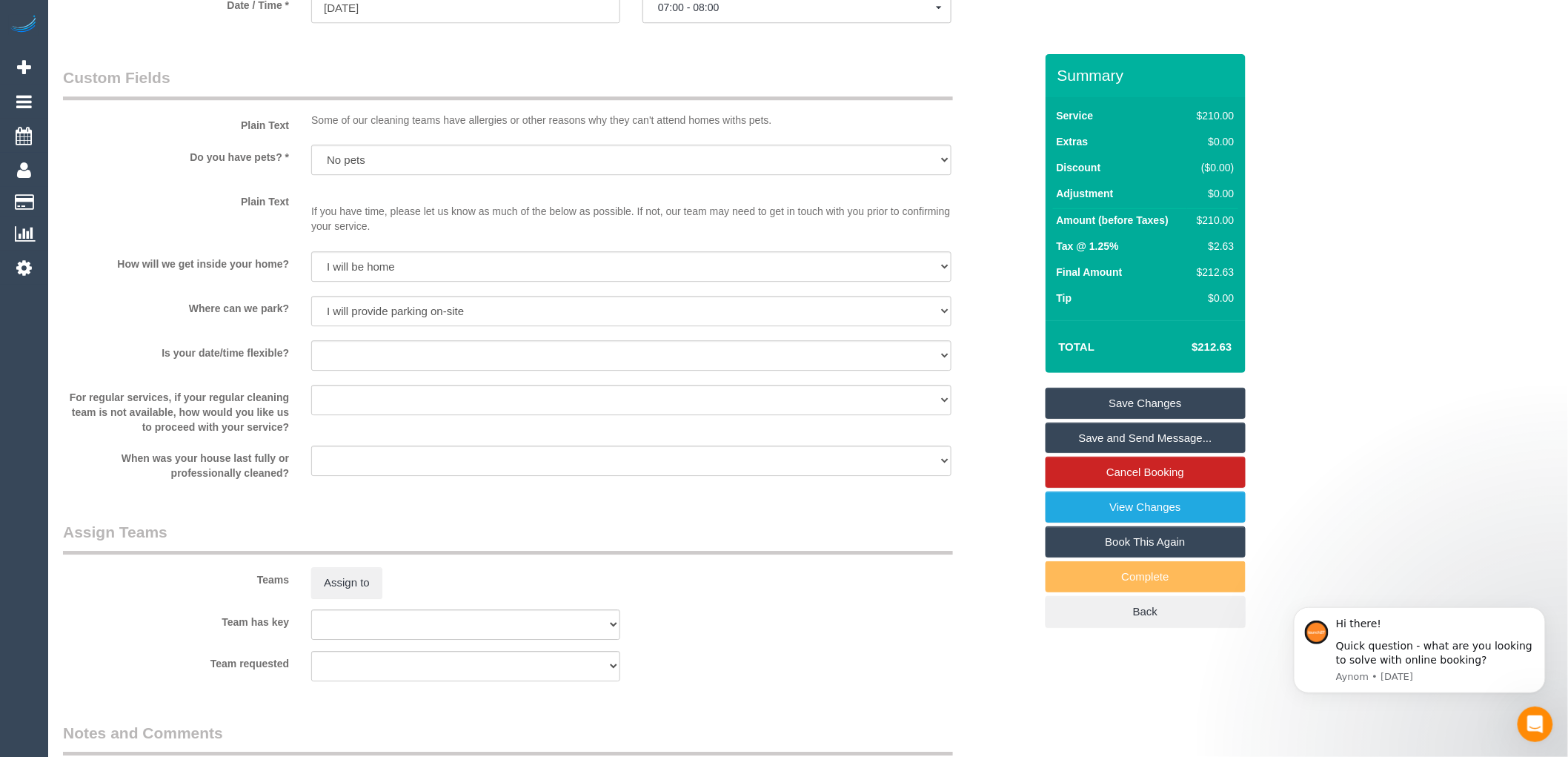
scroll to position [1730, 0]
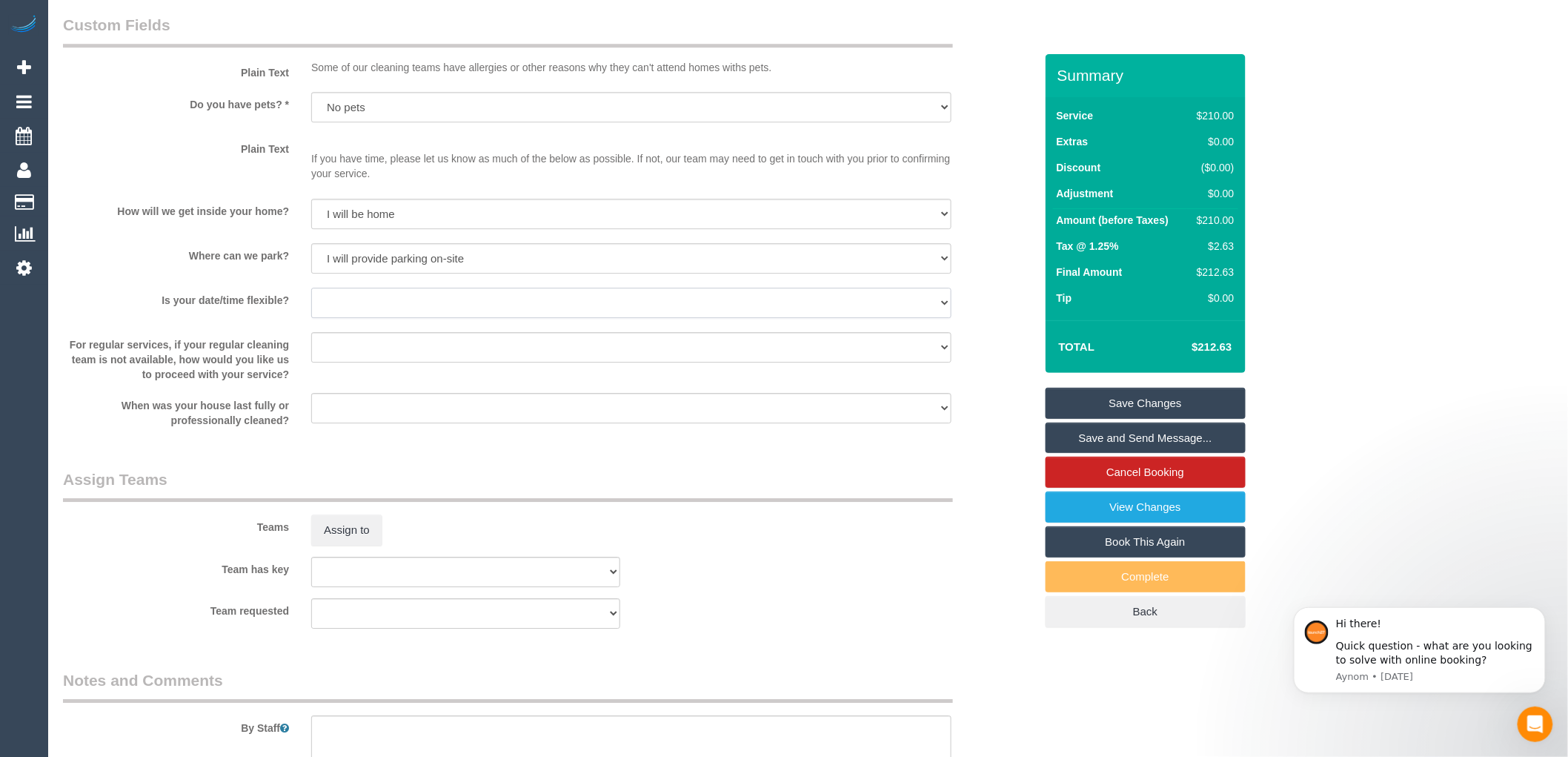
click at [431, 308] on select "Yes - date and time Yes - date but not time Yes - time but not date No - No fle…" at bounding box center [631, 303] width 640 height 30
select select "number:36"
click at [311, 298] on select "Yes - date and time Yes - date but not time Yes - time but not date No - No fle…" at bounding box center [631, 303] width 640 height 30
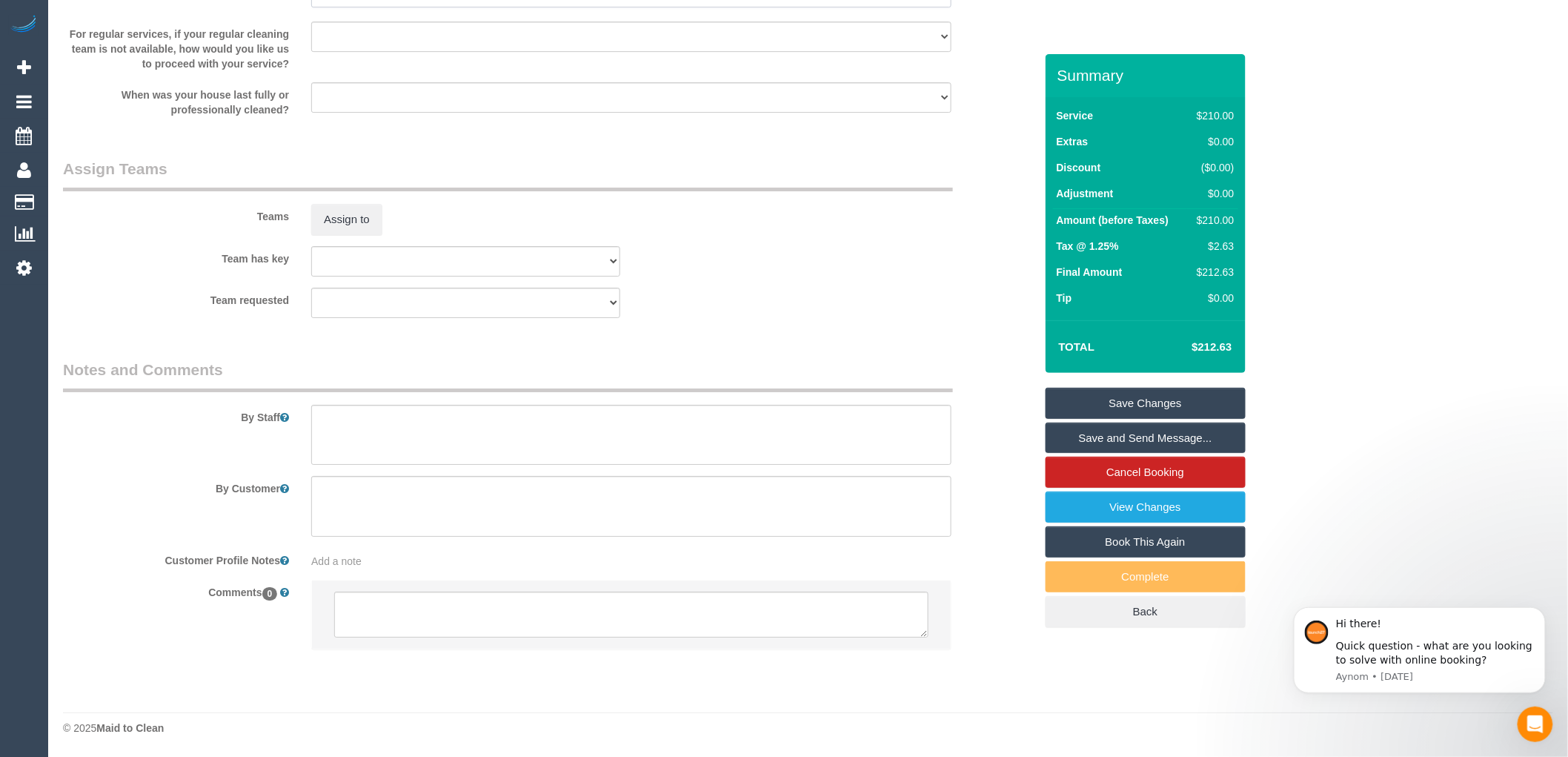
scroll to position [2051, 0]
click at [364, 613] on textarea at bounding box center [631, 615] width 594 height 46
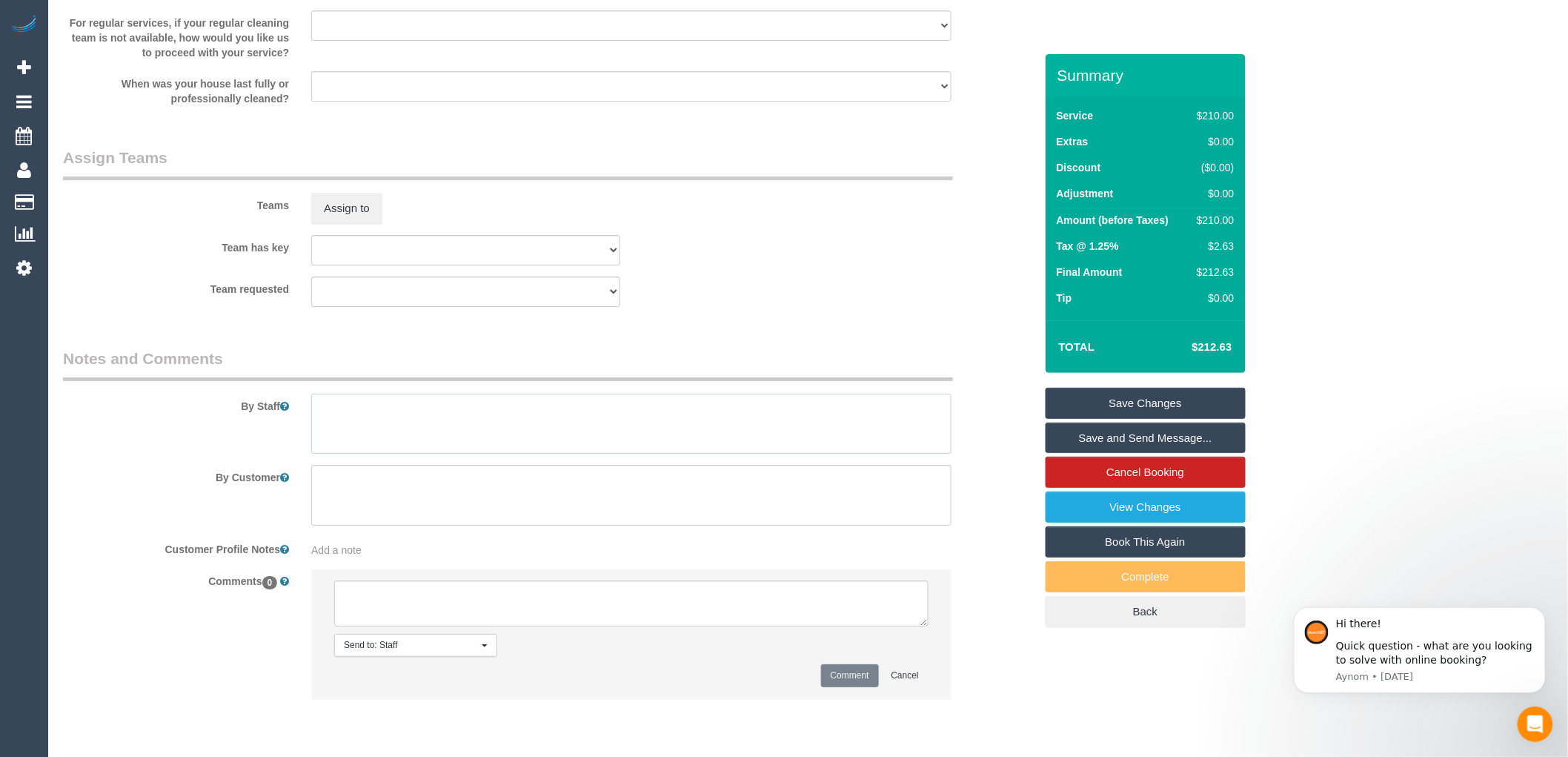
click at [352, 429] on textarea at bounding box center [631, 424] width 640 height 61
type textarea "H"
type textarea "Customer will open for you"
click at [412, 625] on textarea at bounding box center [631, 603] width 594 height 46
type textarea "-"
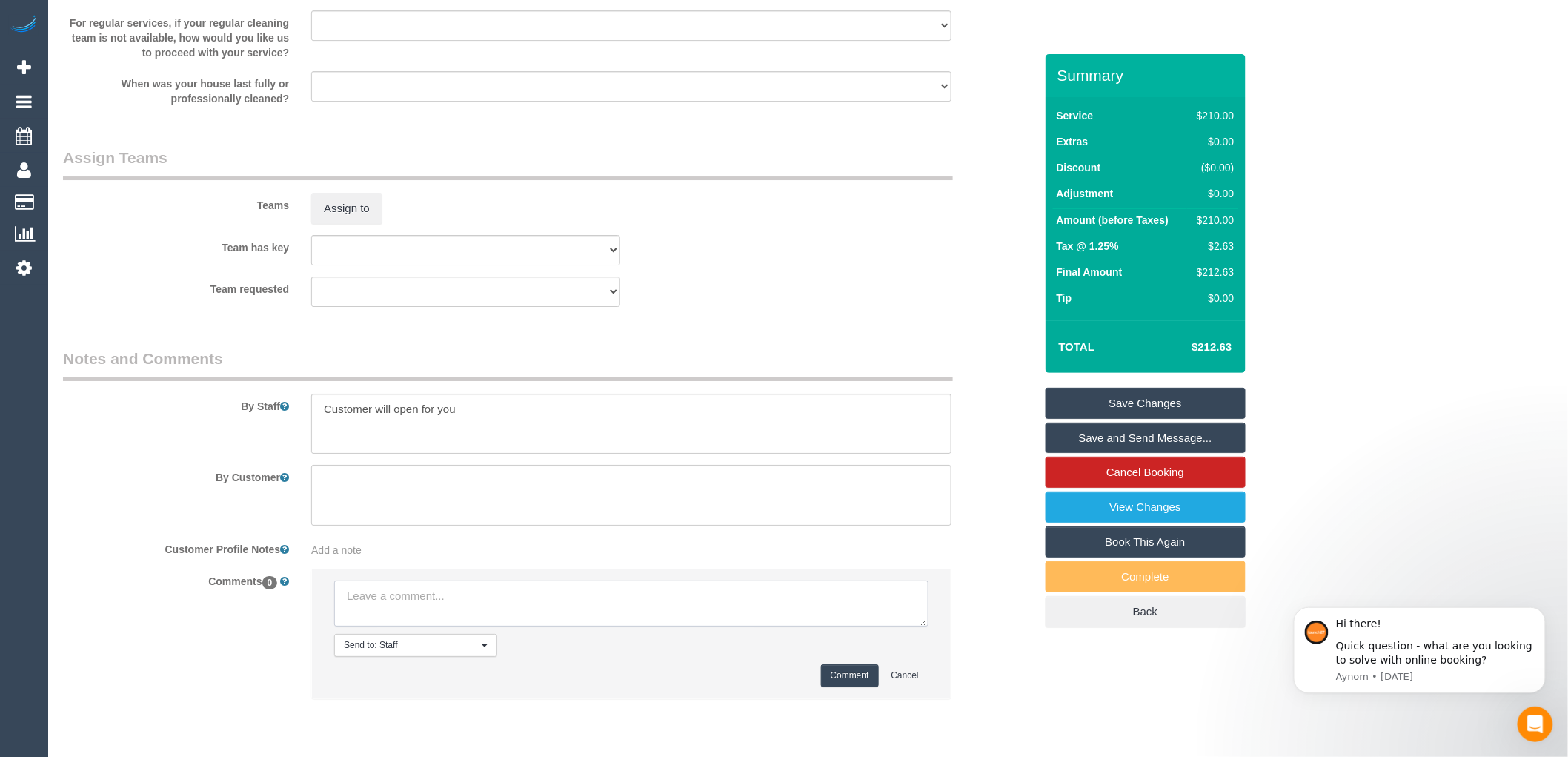
paste textarea "Flexibility dates: Flexibility times: Notes: knows we need to review Contact vi…"
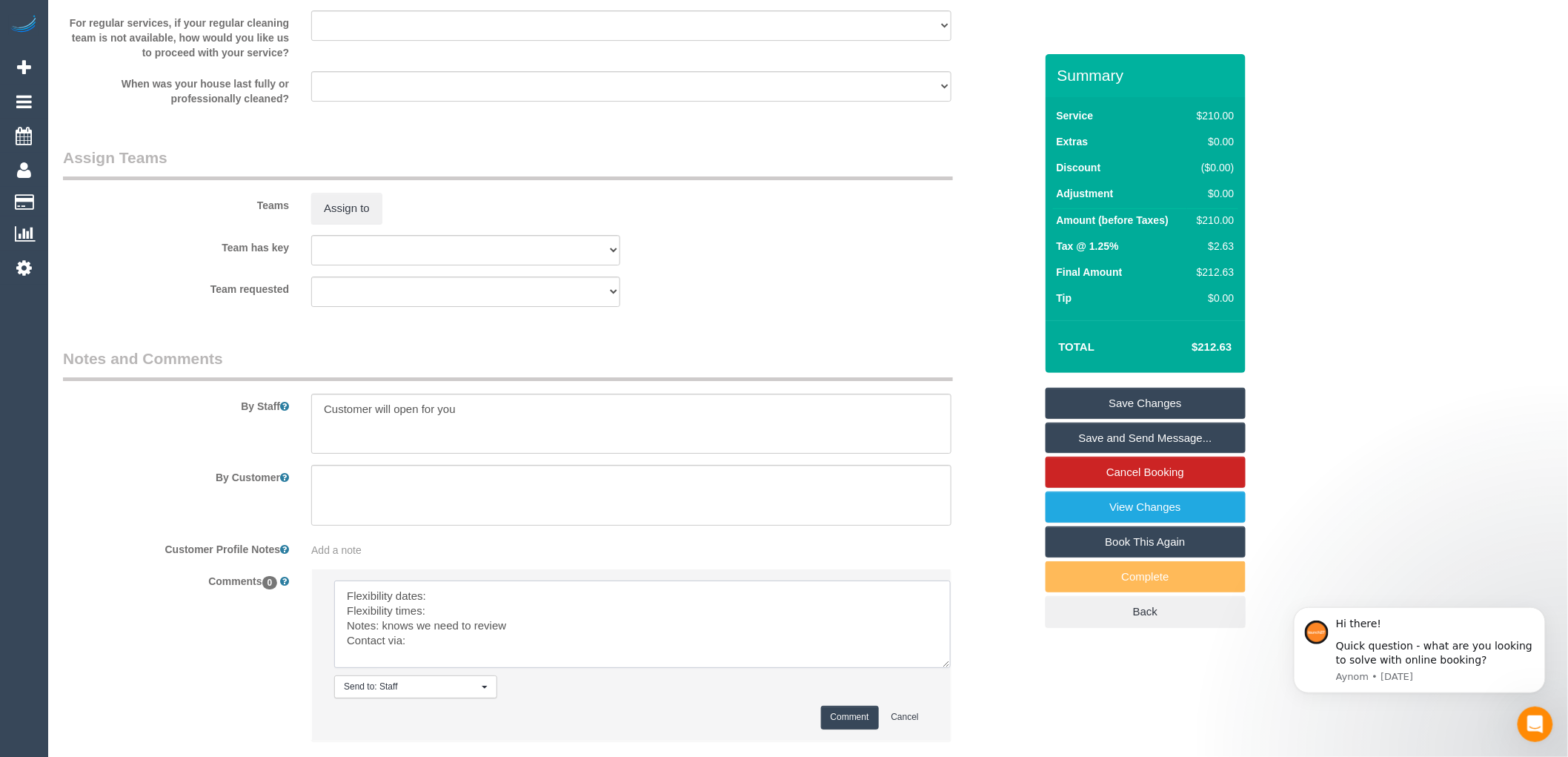
scroll to position [0, 0]
drag, startPoint x: 920, startPoint y: 631, endPoint x: 959, endPoint y: 713, distance: 90.8
click at [959, 704] on textarea at bounding box center [649, 642] width 630 height 123
click at [432, 605] on textarea at bounding box center [650, 644] width 632 height 127
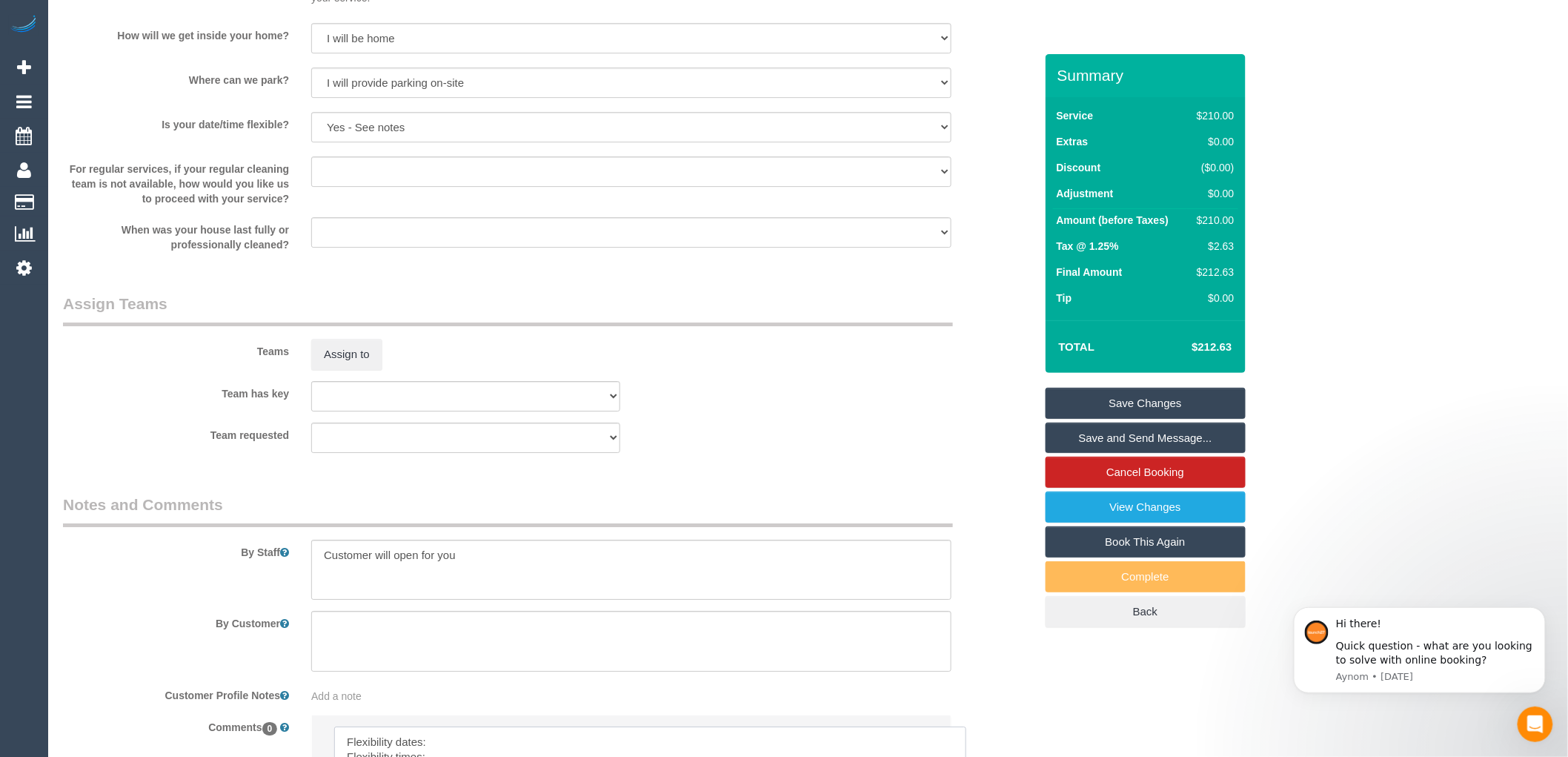
scroll to position [1976, 0]
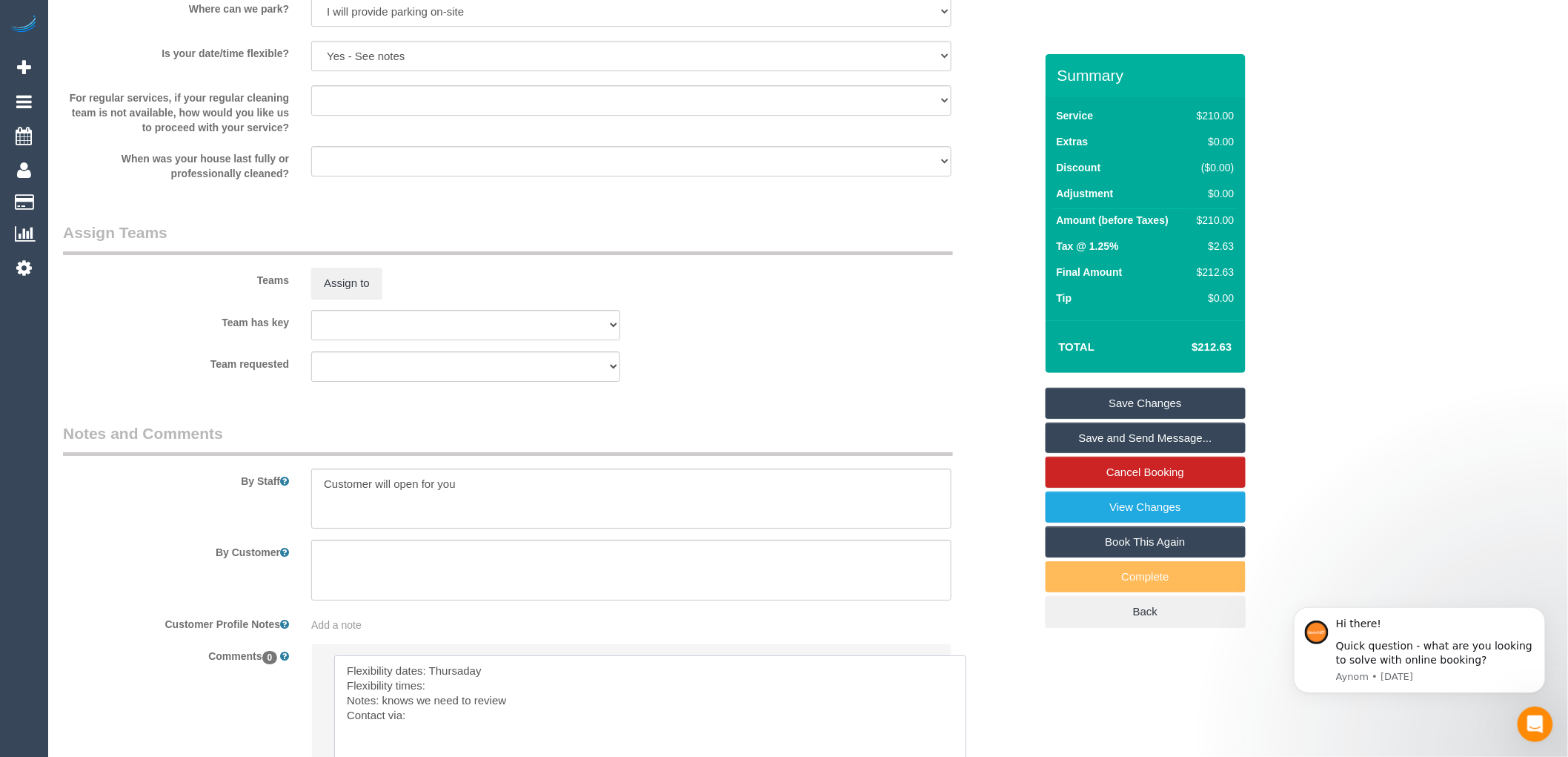
click at [448, 701] on textarea at bounding box center [650, 718] width 632 height 127
click at [445, 704] on textarea at bounding box center [650, 718] width 632 height 127
click at [438, 692] on textarea at bounding box center [650, 718] width 632 height 127
click at [417, 725] on textarea at bounding box center [650, 718] width 632 height 127
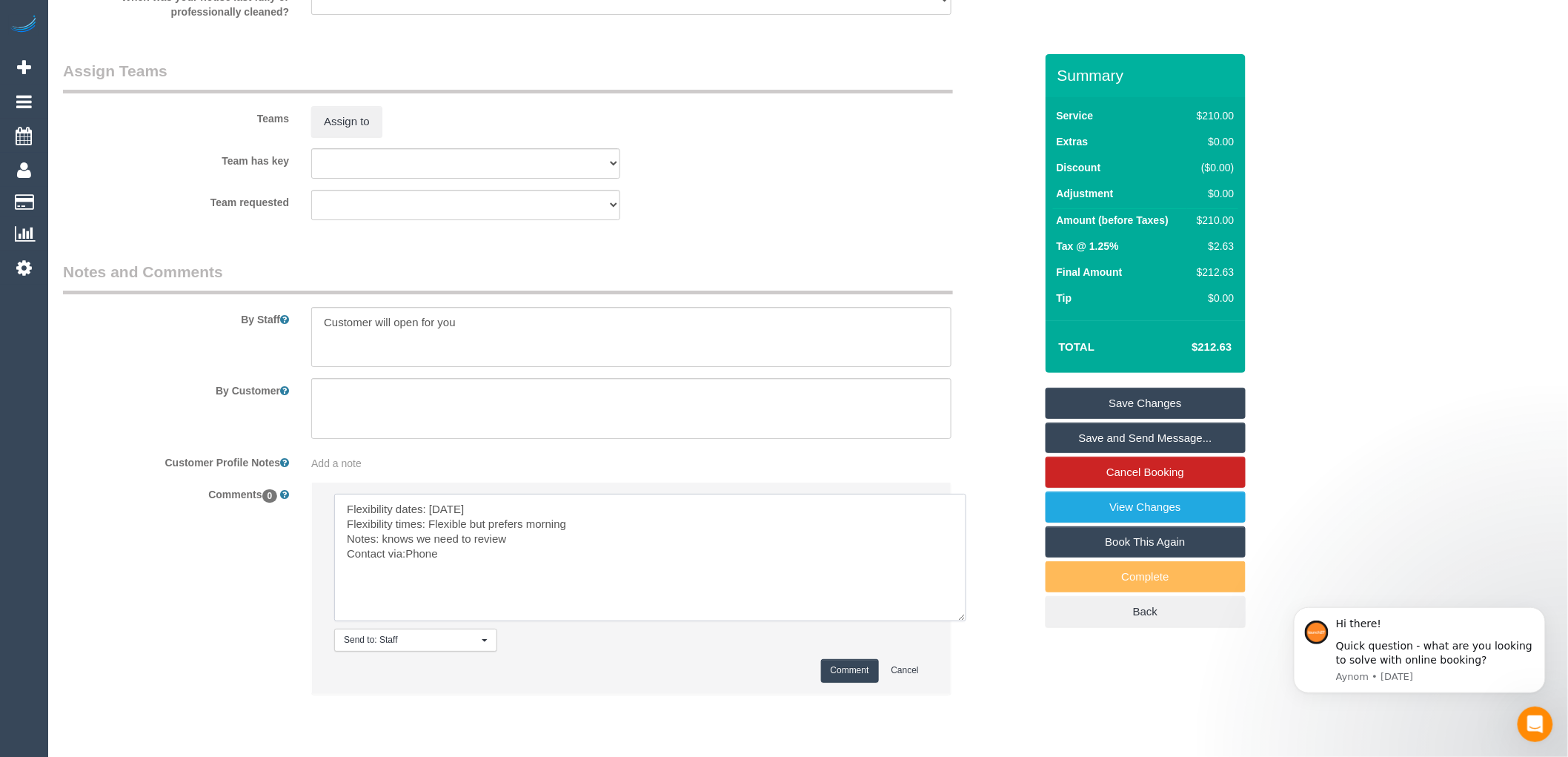
scroll to position [2194, 0]
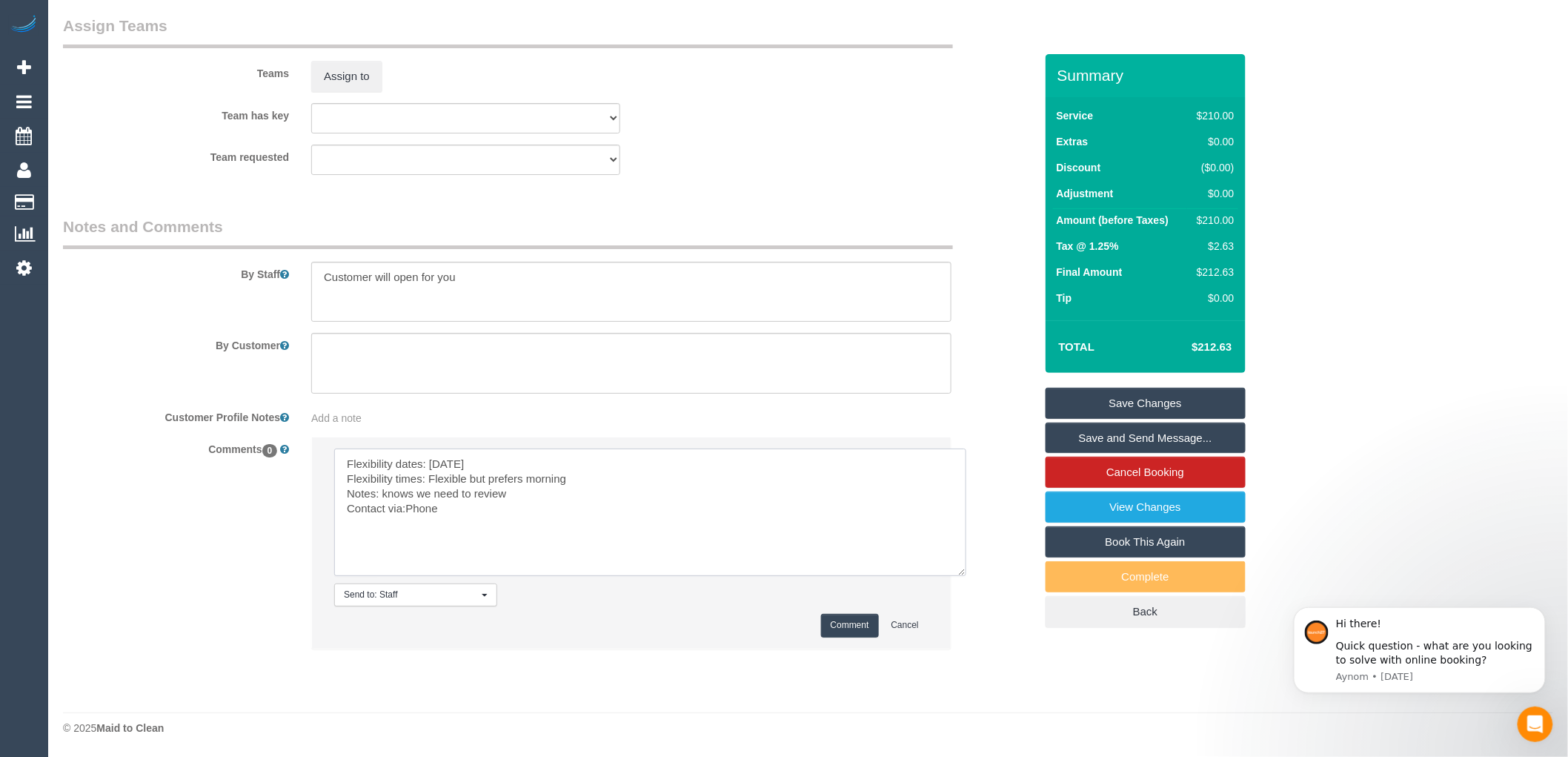
click at [405, 503] on textarea at bounding box center [650, 512] width 632 height 127
type textarea "Flexibility dates: [DATE] Flexibility times: Flexible but prefers morning Notes…"
click at [831, 619] on button "Comment" at bounding box center [849, 625] width 58 height 23
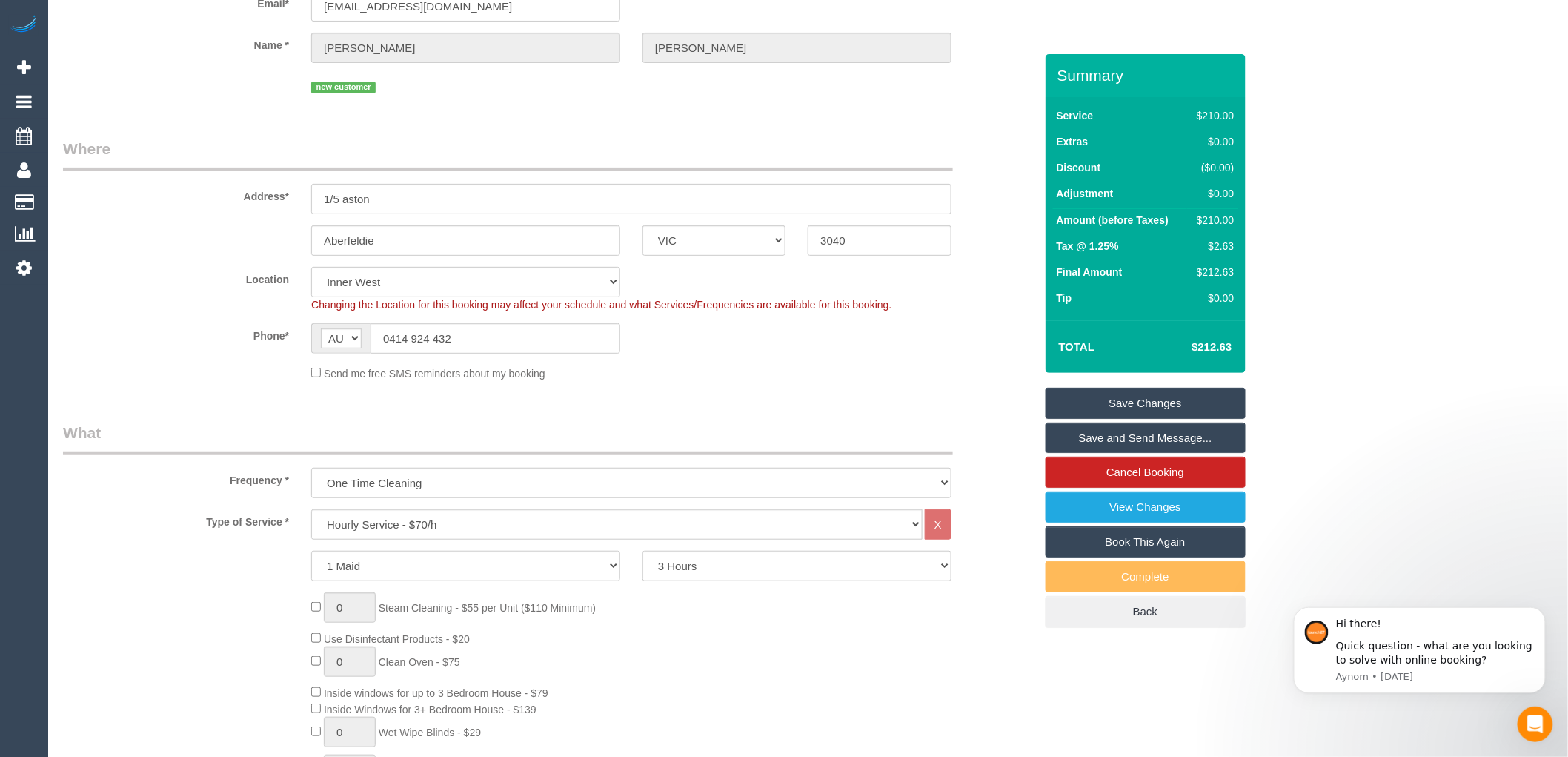
scroll to position [0, 0]
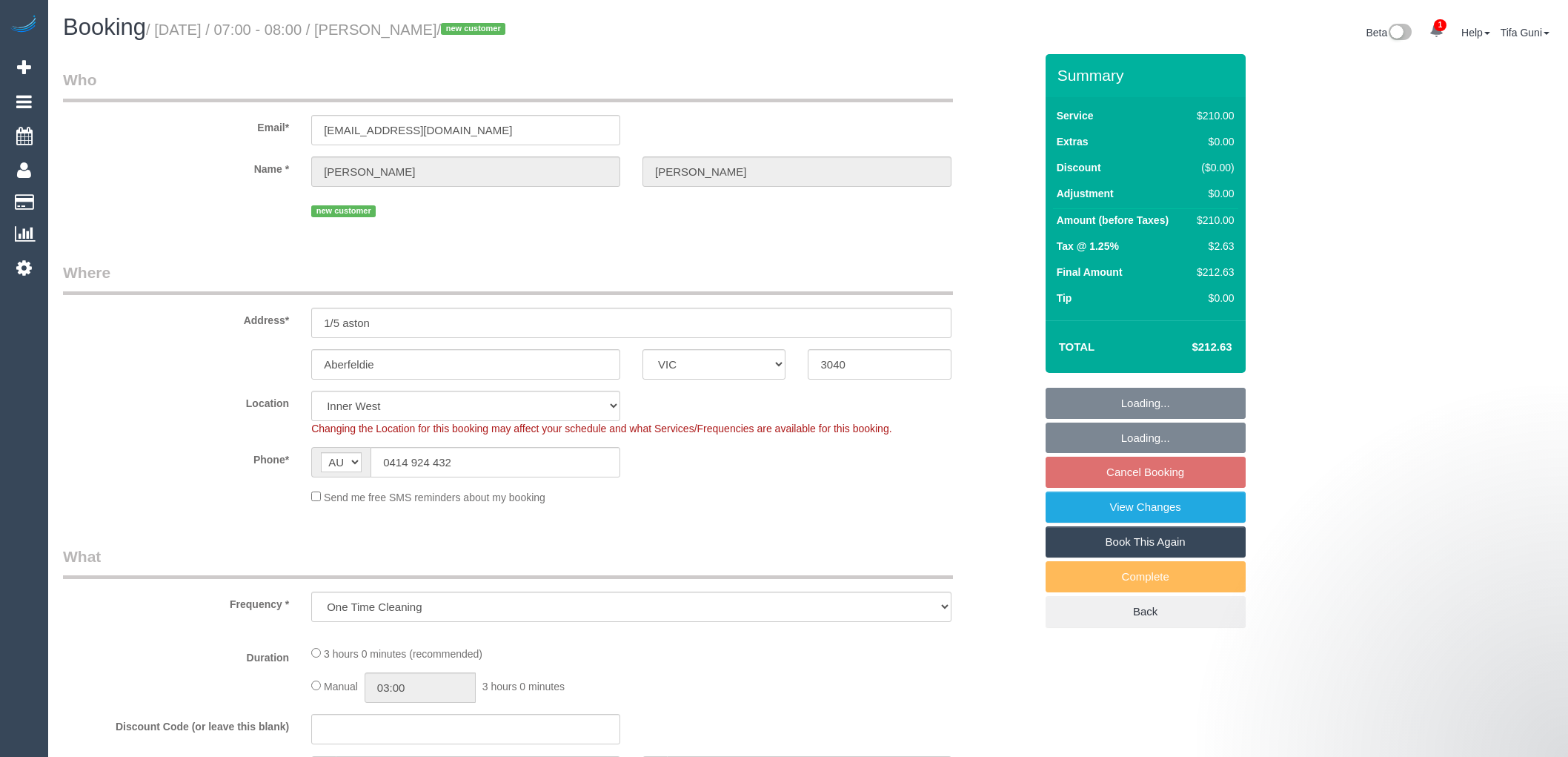
select select "VIC"
select select "number:28"
select select "number:14"
select select "number:18"
select select "object:1359"
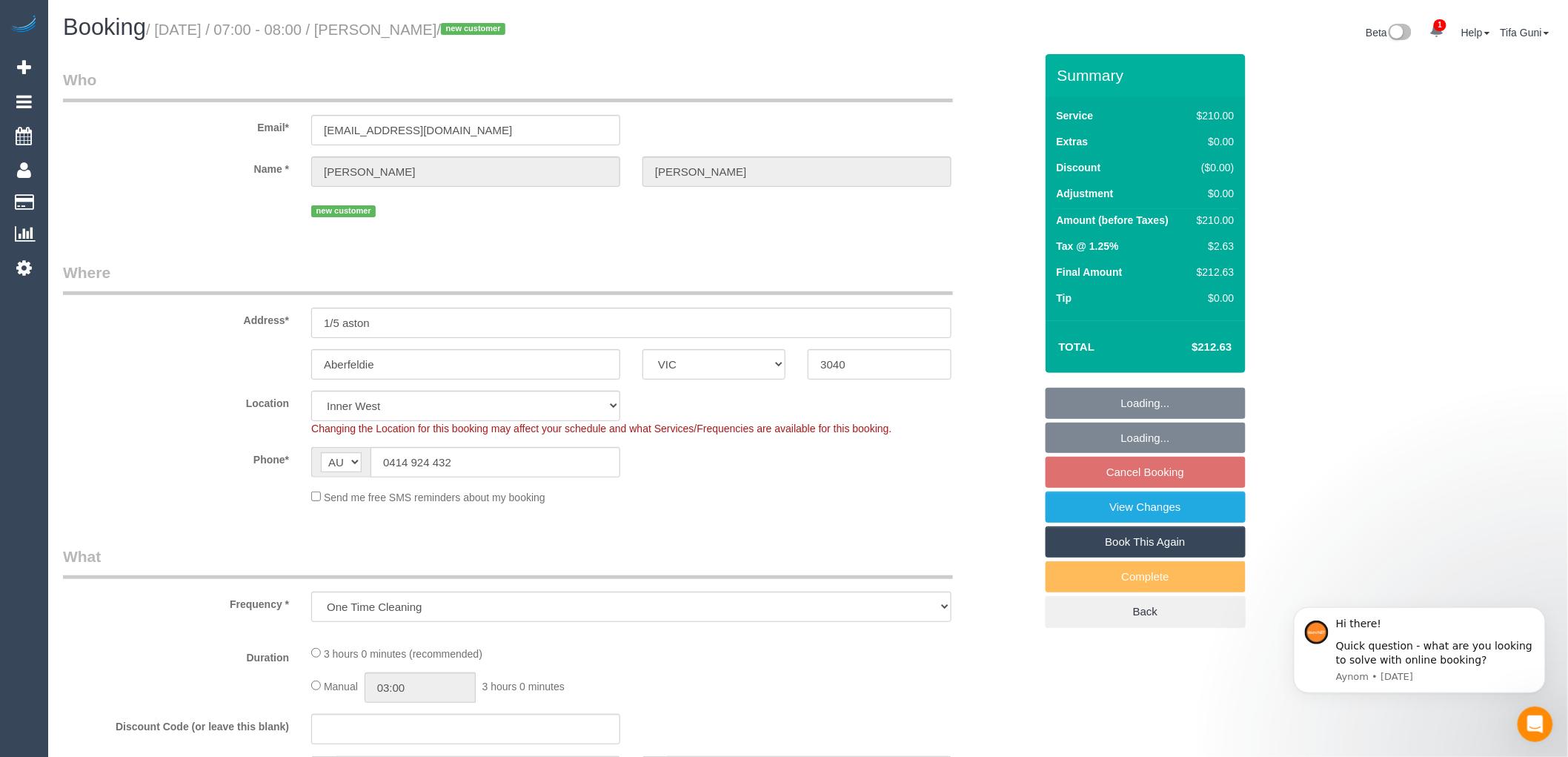
select select "spot1"
select select "180"
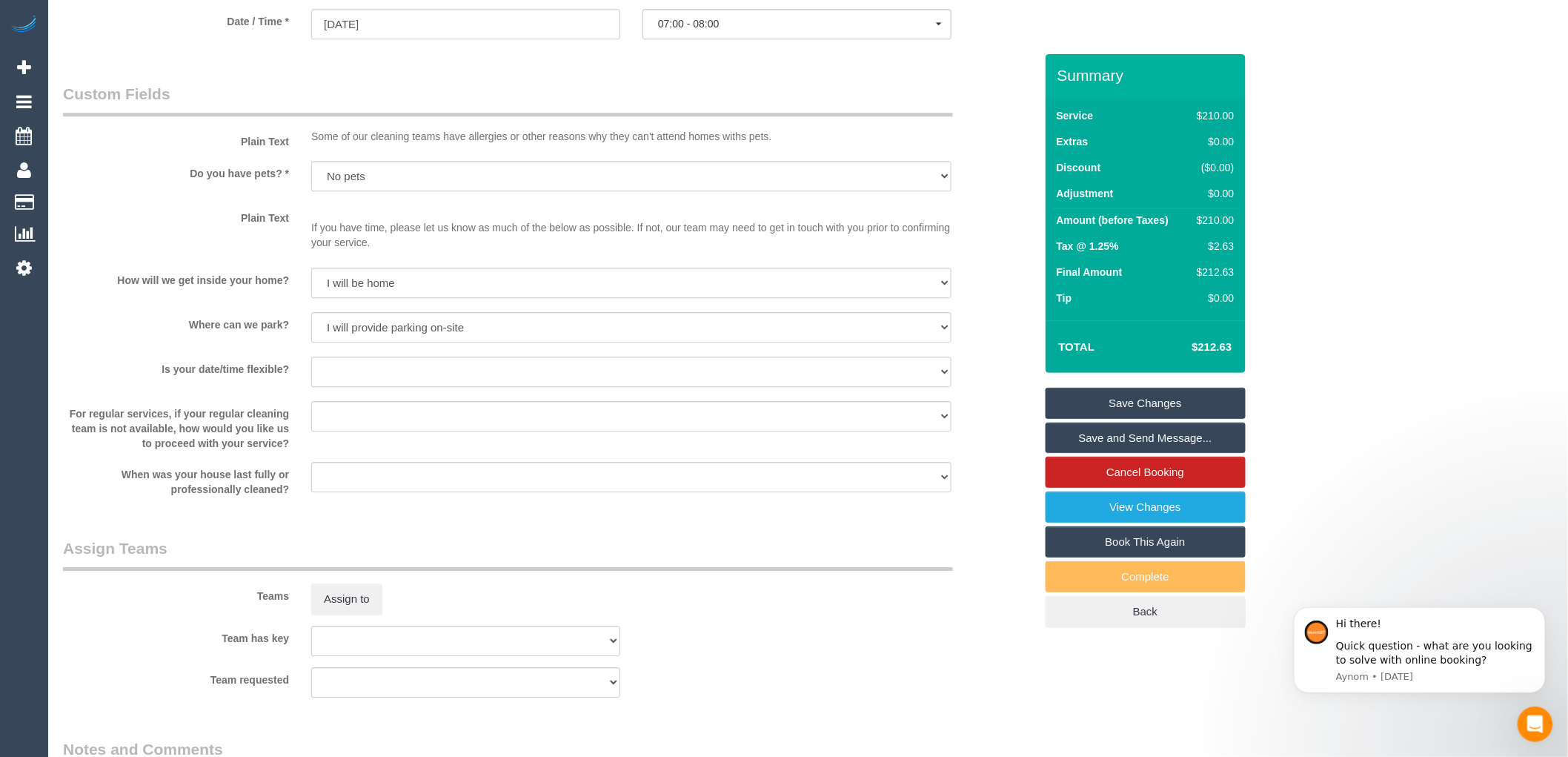
scroll to position [1812, 0]
